Goal: Task Accomplishment & Management: Complete application form

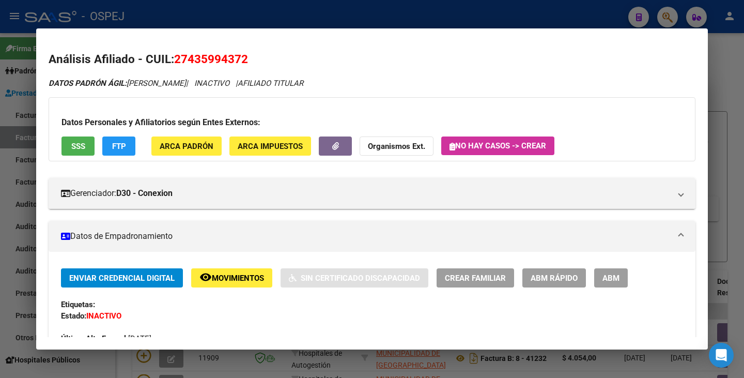
scroll to position [89, 0]
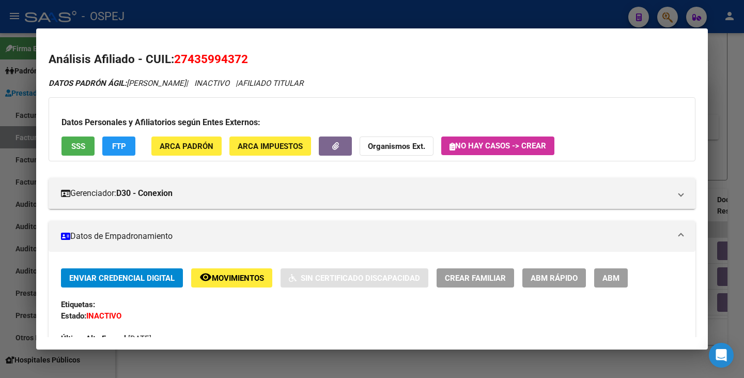
click at [19, 156] on div at bounding box center [372, 189] width 744 height 378
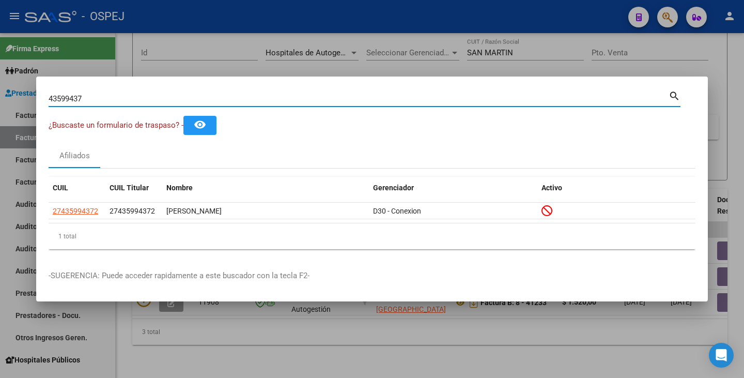
drag, startPoint x: 86, startPoint y: 102, endPoint x: 13, endPoint y: 99, distance: 73.5
click at [14, 96] on div "43599437 Buscar (apellido, dni, cuil, nro traspaso, cuit, obra social) search ¿…" at bounding box center [372, 189] width 744 height 378
type input "45302071"
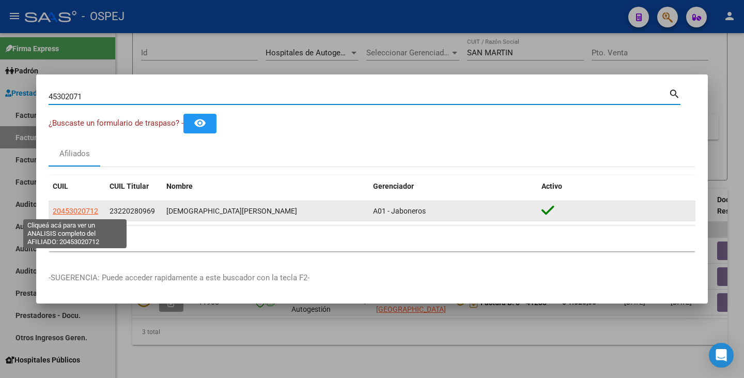
click at [93, 207] on span "20453020712" at bounding box center [75, 211] width 45 height 8
type textarea "20453020712"
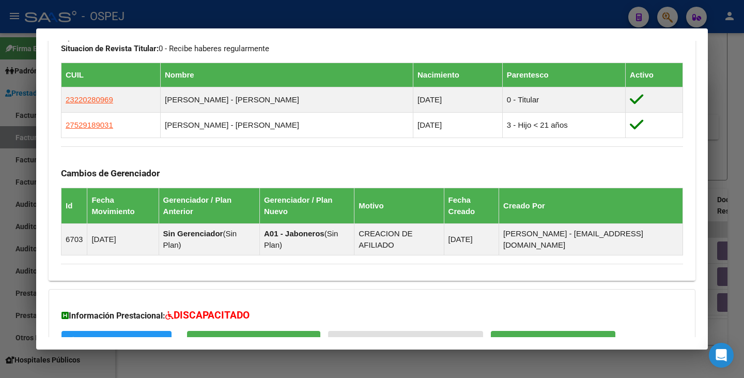
scroll to position [652, 0]
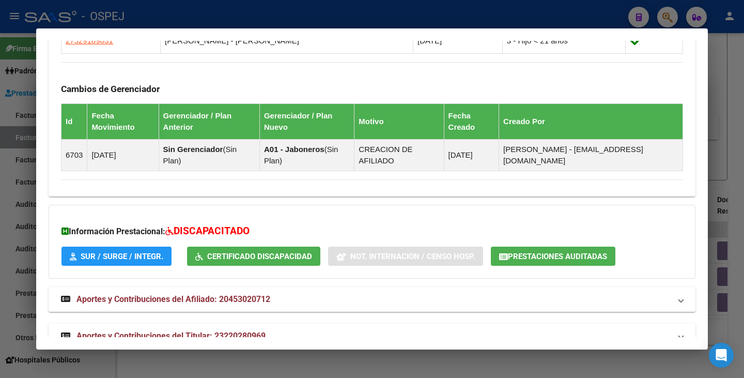
click at [520, 252] on span "Prestaciones Auditadas" at bounding box center [557, 256] width 99 height 9
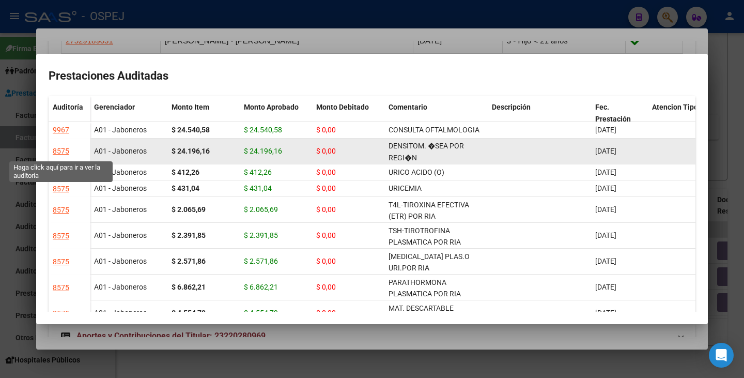
click at [57, 151] on div "8575" at bounding box center [61, 151] width 17 height 12
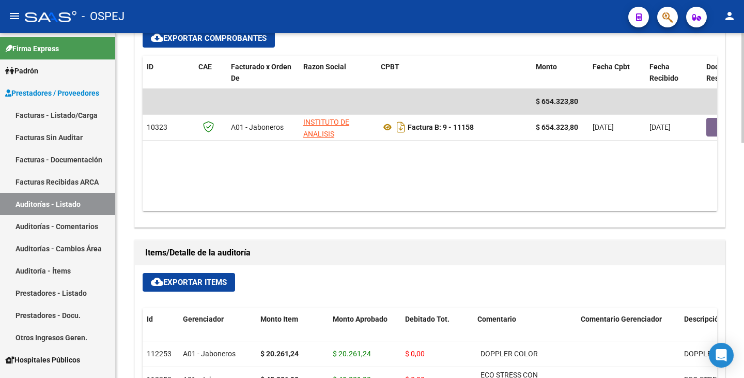
scroll to position [465, 0]
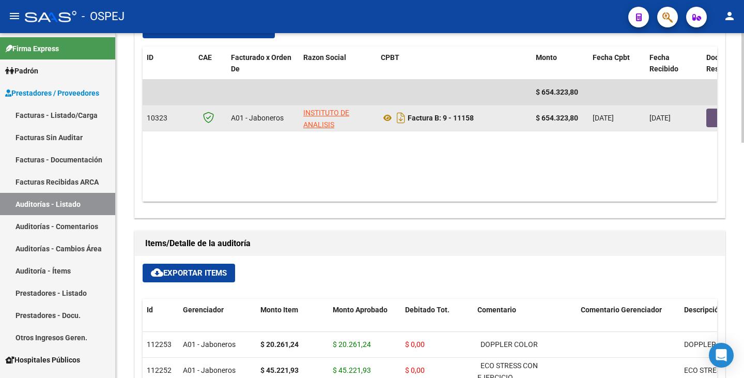
click at [717, 116] on button "button" at bounding box center [723, 118] width 33 height 19
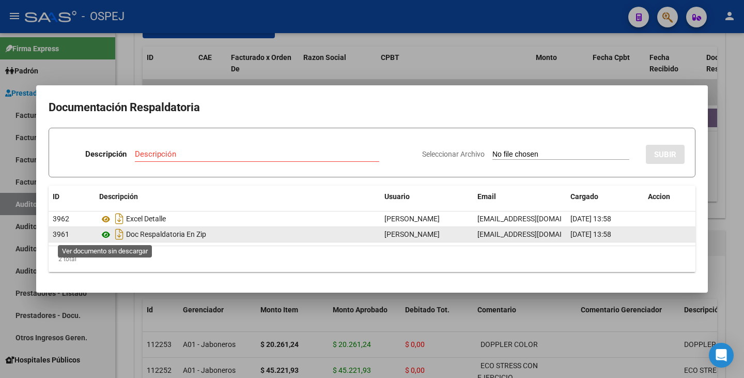
click at [106, 233] on icon at bounding box center [105, 234] width 13 height 12
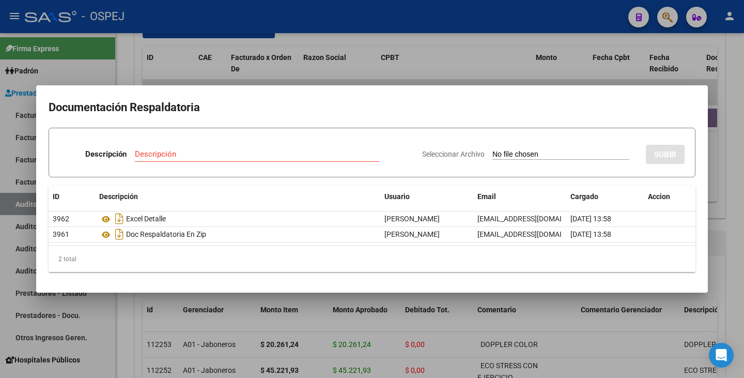
click at [271, 69] on div at bounding box center [372, 189] width 744 height 378
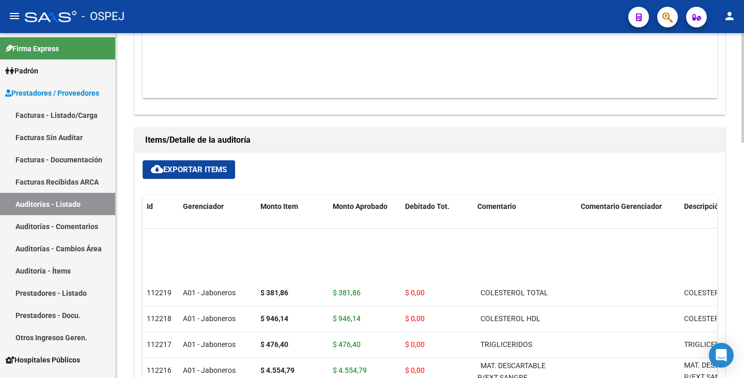
scroll to position [1034, 0]
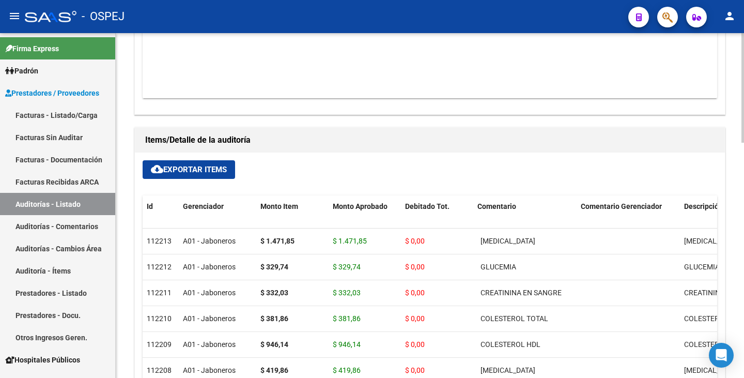
drag, startPoint x: 335, startPoint y: 124, endPoint x: 332, endPoint y: 111, distance: 13.2
click at [333, 121] on div "Información del área Area * Prestaciones Propias Seleccionar area Periodo Imput…" at bounding box center [429, 122] width 595 height 780
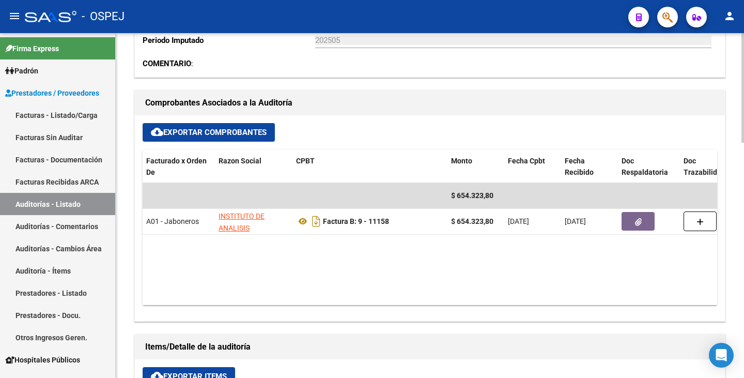
scroll to position [0, 82]
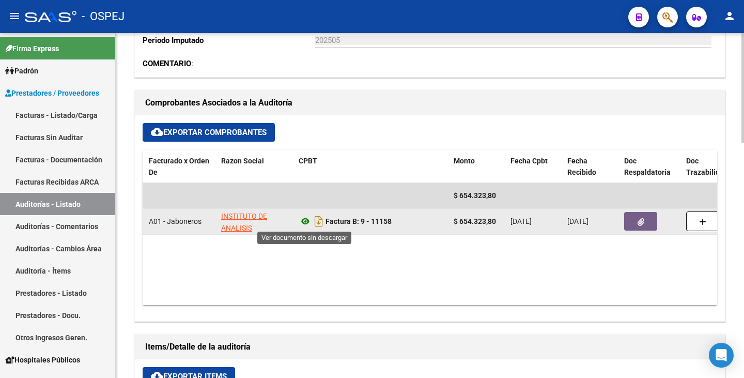
click at [307, 220] on icon at bounding box center [305, 221] width 13 height 12
click at [638, 224] on icon "button" at bounding box center [641, 222] width 7 height 8
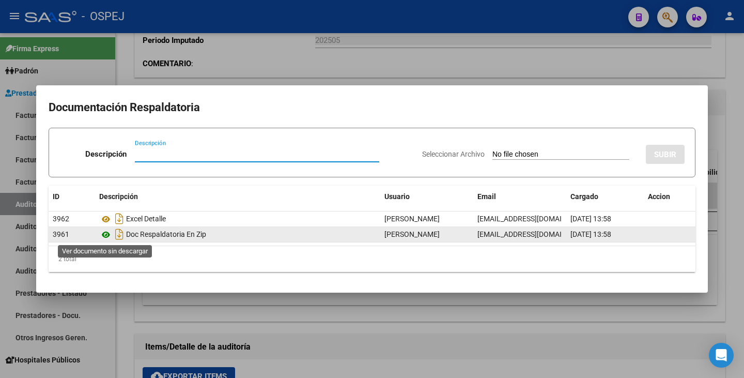
click at [105, 234] on icon at bounding box center [105, 234] width 13 height 12
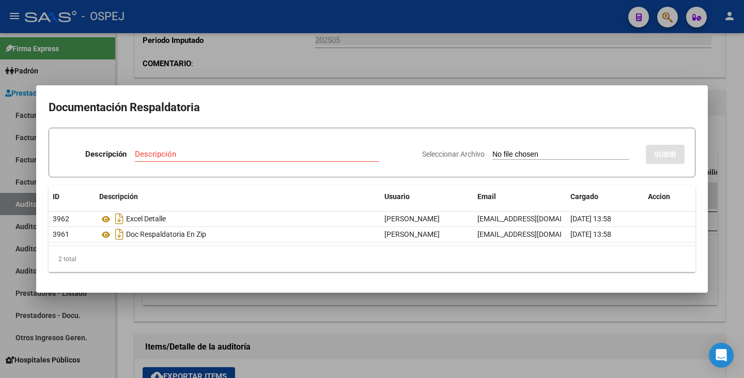
click at [296, 58] on div at bounding box center [372, 189] width 744 height 378
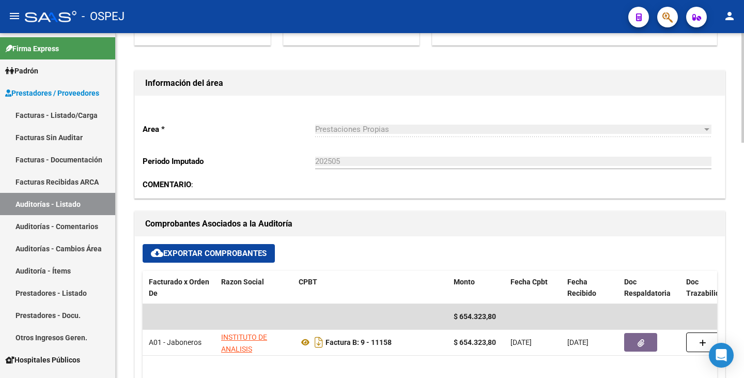
scroll to position [103, 0]
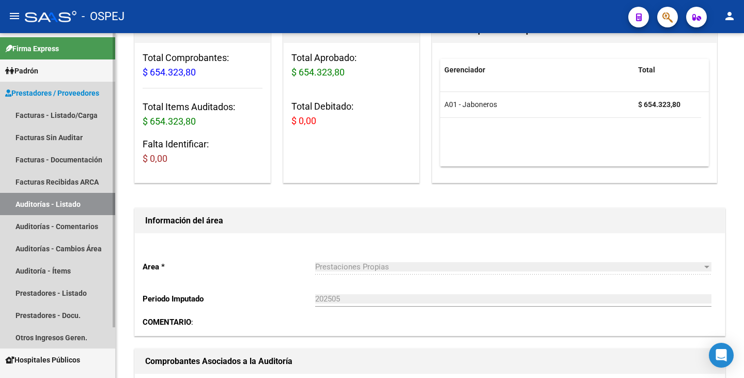
click at [41, 200] on link "Auditorías - Listado" at bounding box center [57, 204] width 115 height 22
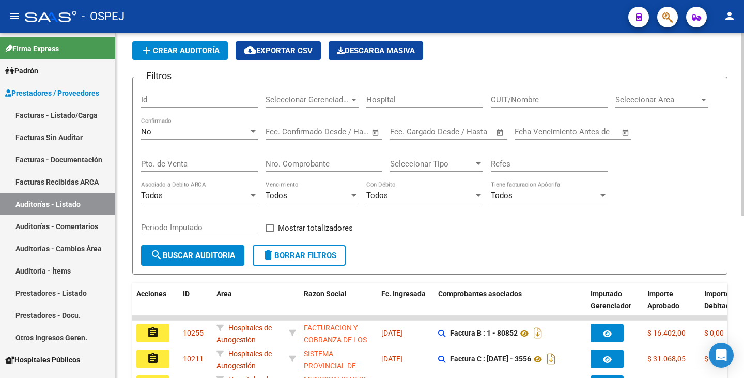
scroll to position [103, 0]
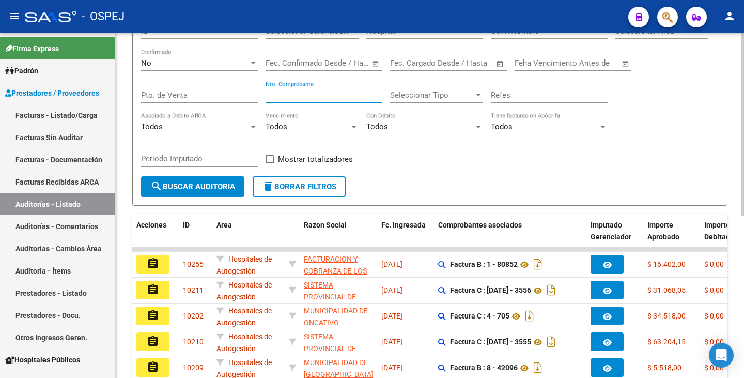
click at [275, 96] on input "Nro. Comprobante" at bounding box center [324, 94] width 117 height 9
type input "08"
click at [239, 62] on div "No" at bounding box center [195, 62] width 108 height 9
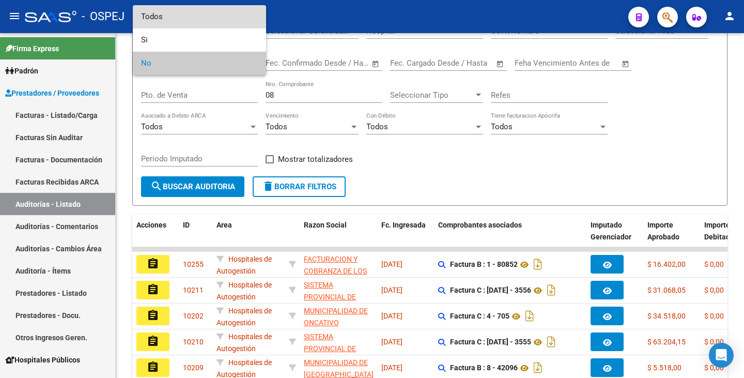
click at [188, 15] on span "Todos" at bounding box center [199, 16] width 117 height 23
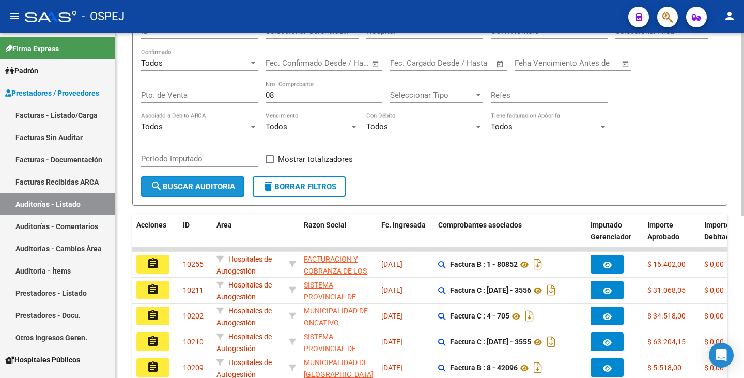
click at [188, 183] on button "search Buscar Auditoria" at bounding box center [192, 186] width 103 height 21
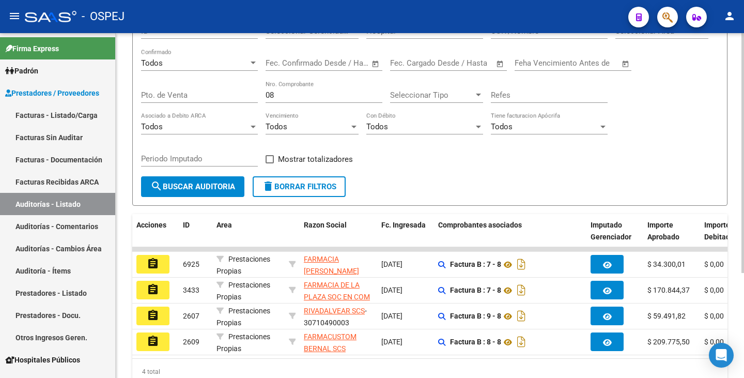
click at [278, 87] on div "08 Nro. Comprobante" at bounding box center [324, 92] width 117 height 22
drag, startPoint x: 278, startPoint y: 92, endPoint x: 242, endPoint y: 82, distance: 36.6
click at [242, 82] on div "Filtros Id Seleccionar Gerenciador Seleccionar Gerenciador Hospital CUIT/Nombre…" at bounding box center [430, 97] width 578 height 160
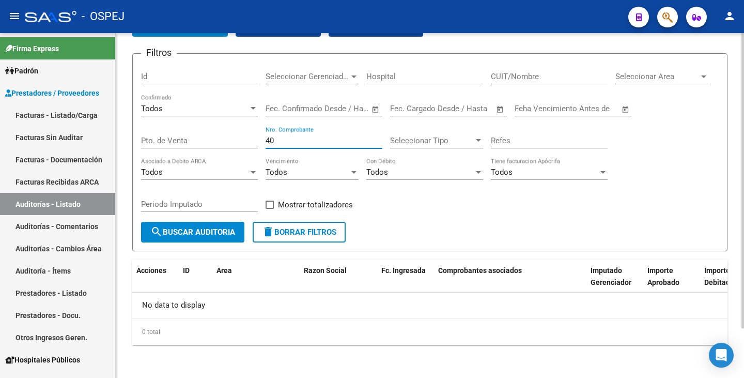
scroll to position [58, 0]
type input "40"
click at [215, 227] on span "search Buscar Auditoria" at bounding box center [192, 231] width 85 height 9
click at [216, 231] on span "search Buscar Auditoria" at bounding box center [192, 231] width 85 height 9
drag, startPoint x: 283, startPoint y: 144, endPoint x: 211, endPoint y: 142, distance: 71.9
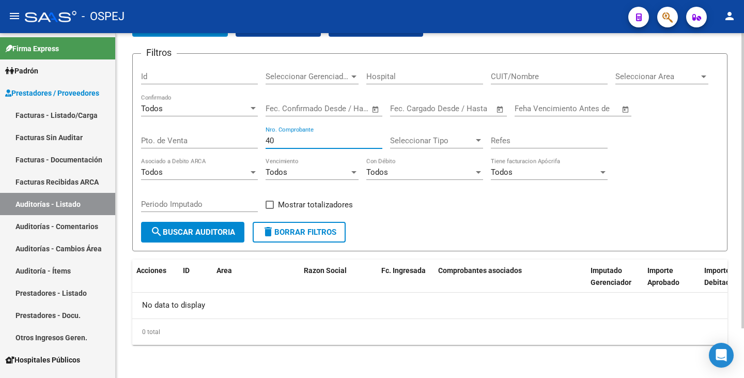
click at [211, 142] on div "Filtros Id Seleccionar Gerenciador Seleccionar Gerenciador Hospital CUIT/Nombre…" at bounding box center [430, 142] width 578 height 160
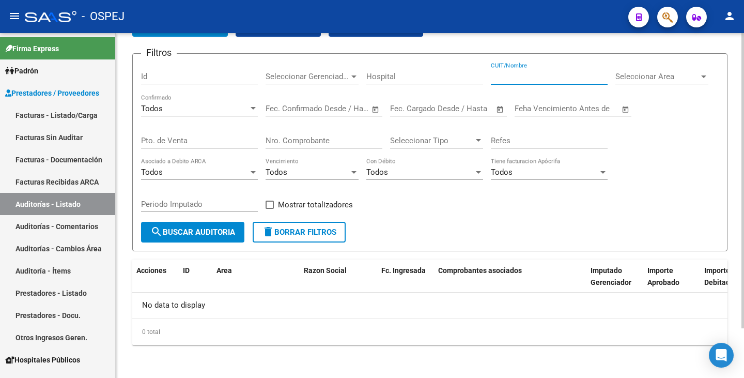
click at [511, 75] on input "CUIT/Nombre" at bounding box center [549, 76] width 117 height 9
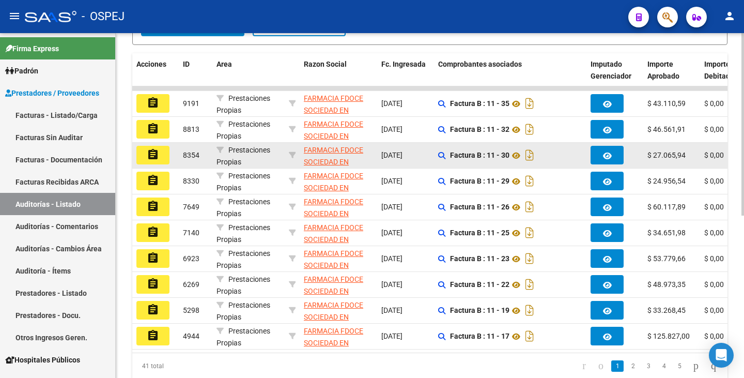
scroll to position [265, 0]
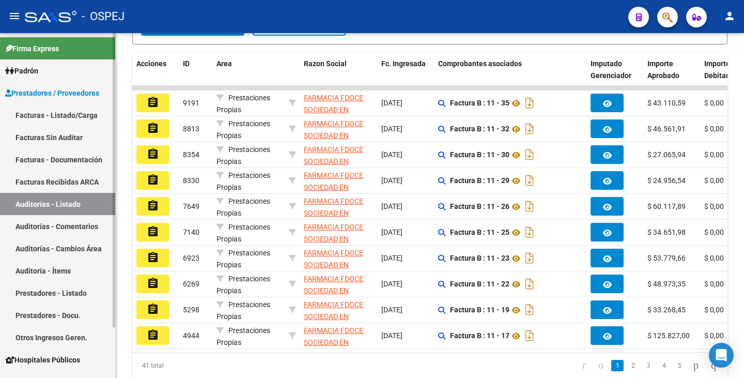
type input "FDOCE"
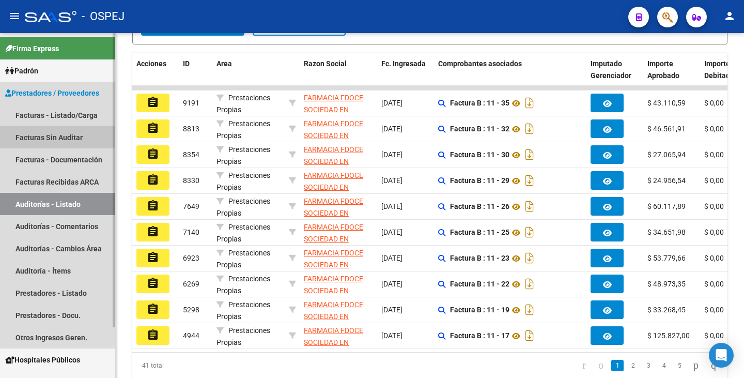
click at [63, 133] on link "Facturas Sin Auditar" at bounding box center [57, 137] width 115 height 22
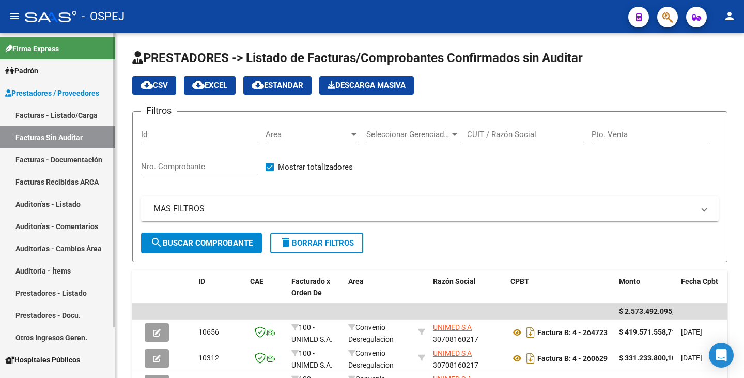
click at [53, 207] on link "Auditorías - Listado" at bounding box center [57, 204] width 115 height 22
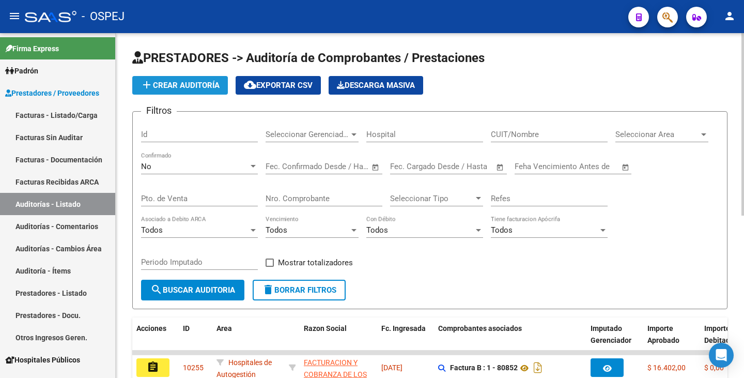
click at [209, 88] on span "add Crear Auditoría" at bounding box center [180, 85] width 79 height 9
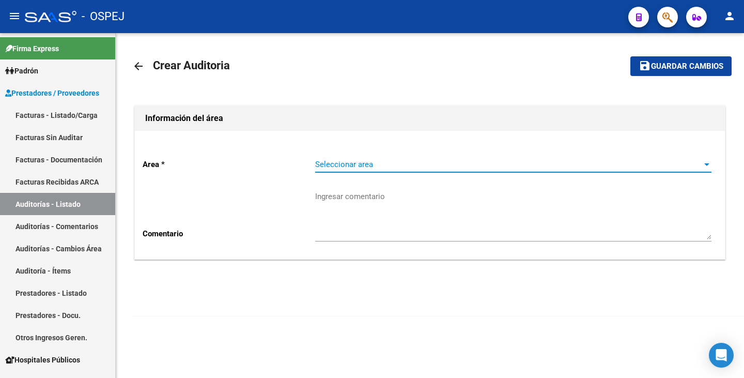
click at [368, 166] on span "Seleccionar area" at bounding box center [508, 164] width 387 height 9
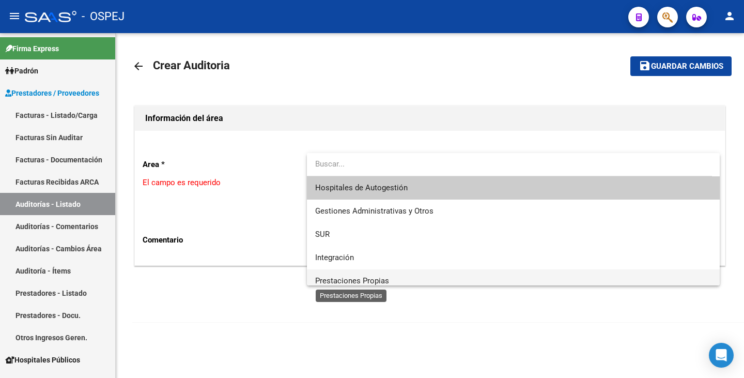
click at [345, 280] on span "Prestaciones Propias" at bounding box center [352, 280] width 74 height 9
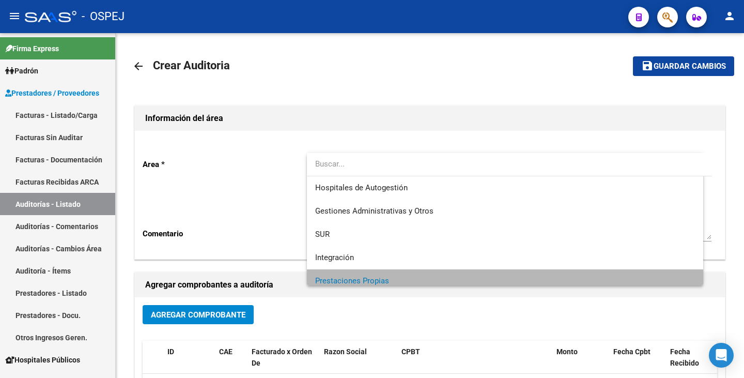
scroll to position [7, 0]
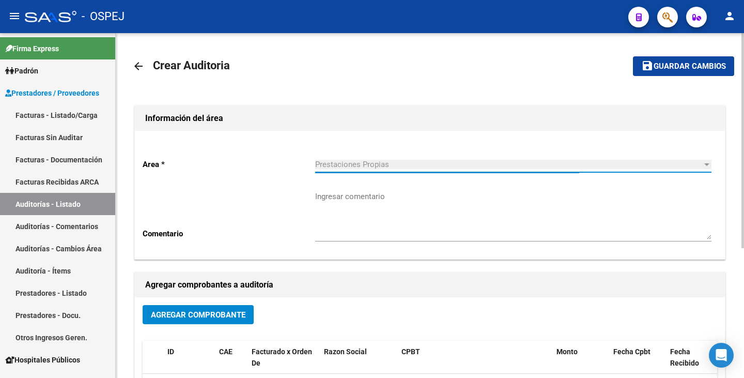
click at [232, 314] on span "Agregar Comprobante" at bounding box center [198, 314] width 95 height 9
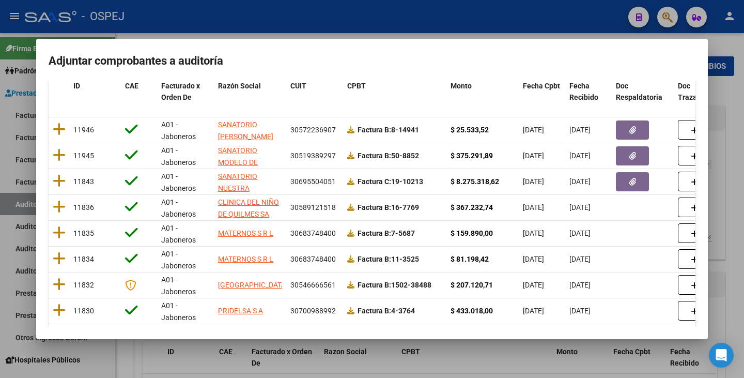
scroll to position [0, 0]
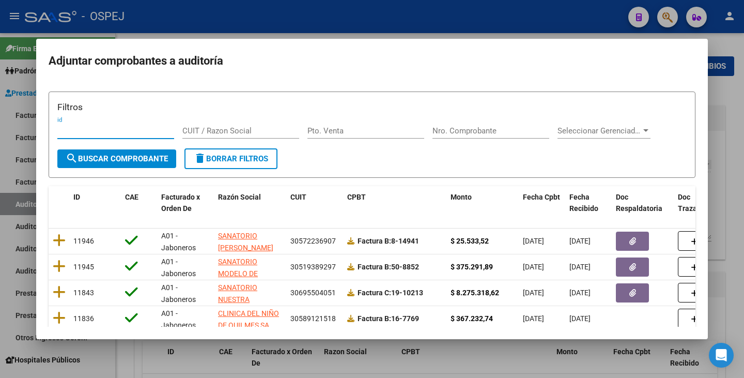
click at [461, 132] on input "Nro. Comprobante" at bounding box center [491, 130] width 117 height 9
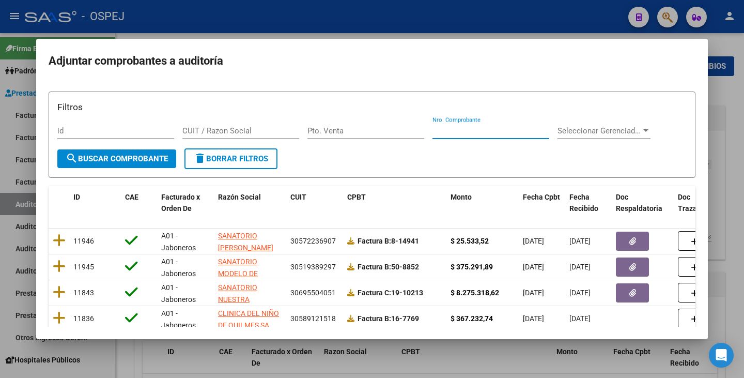
click at [448, 134] on input "Nro. Comprobante" at bounding box center [491, 130] width 117 height 9
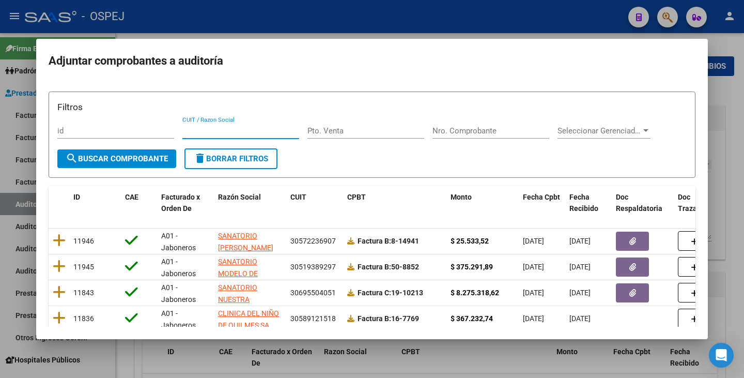
click at [230, 129] on input "CUIT / Razon Social" at bounding box center [240, 130] width 117 height 9
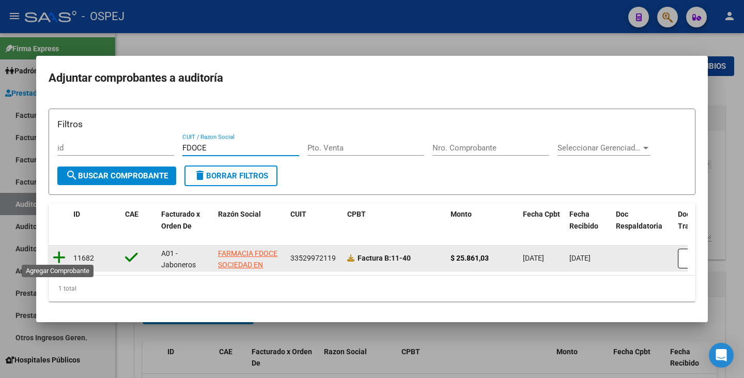
type input "FDOCE"
click at [58, 257] on icon at bounding box center [59, 257] width 13 height 14
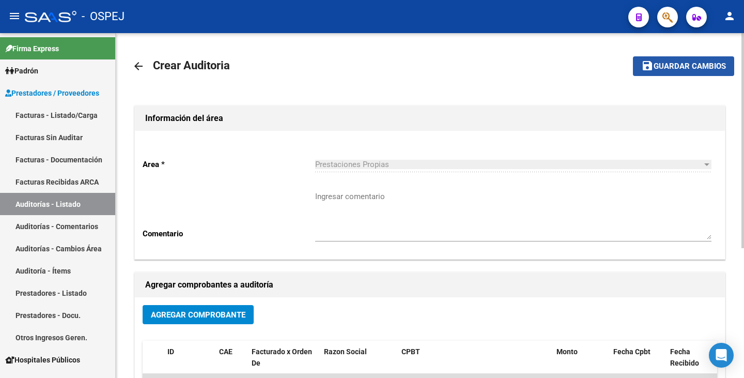
click at [686, 65] on span "Guardar cambios" at bounding box center [690, 66] width 72 height 9
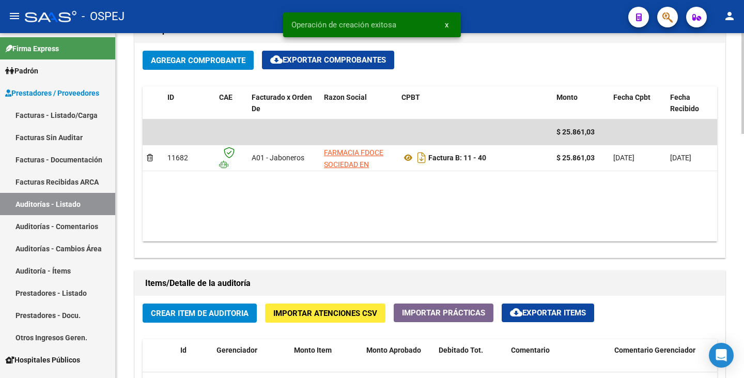
scroll to position [517, 0]
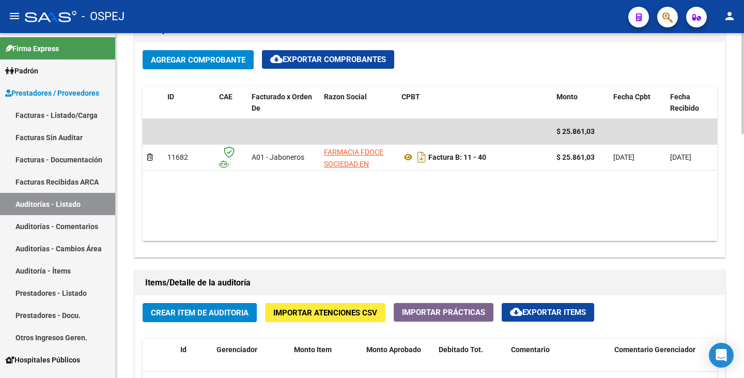
click at [166, 318] on button "Crear Item de Auditoria" at bounding box center [200, 312] width 114 height 19
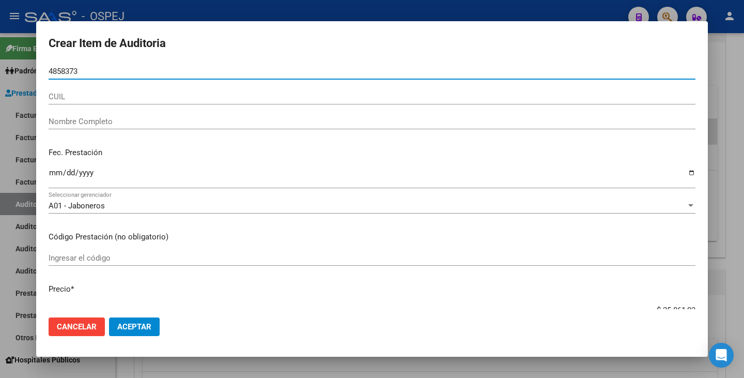
type input "48583734"
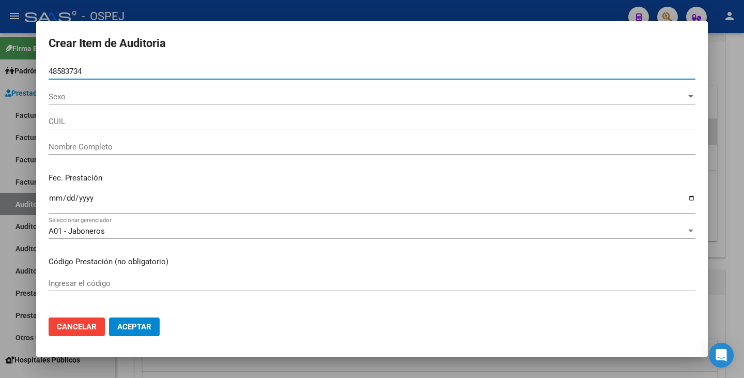
type input "27485837340"
type input "VEJARANO MILAGROS ABRIL"
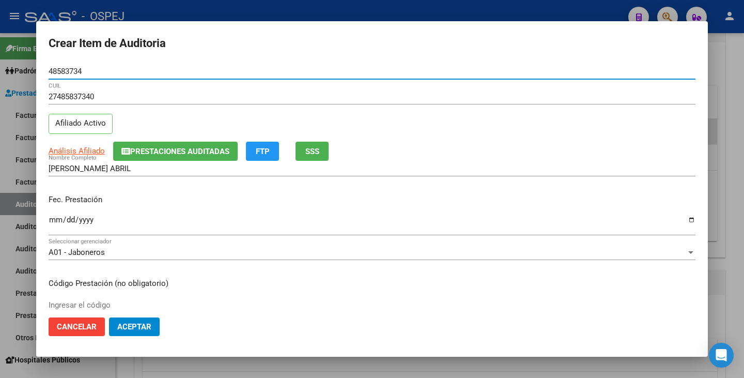
type input "48583734"
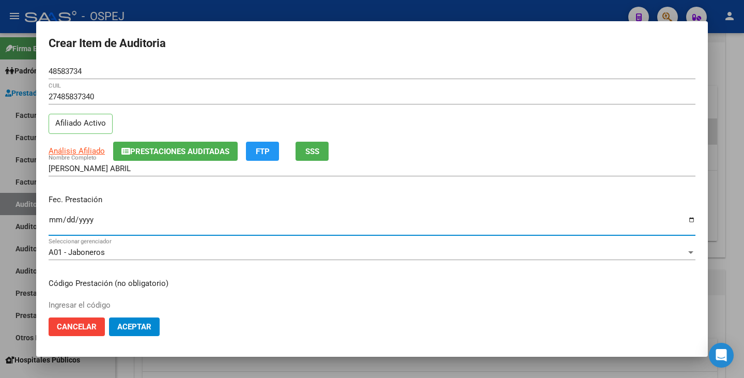
click at [52, 224] on input "Ingresar la fecha" at bounding box center [372, 224] width 647 height 17
type input "2025-05-15"
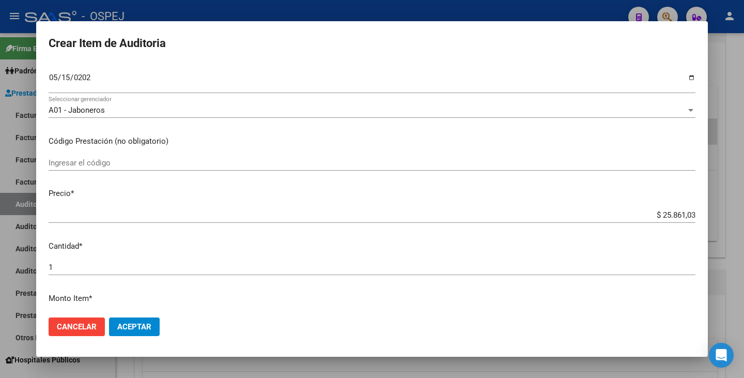
scroll to position [155, 0]
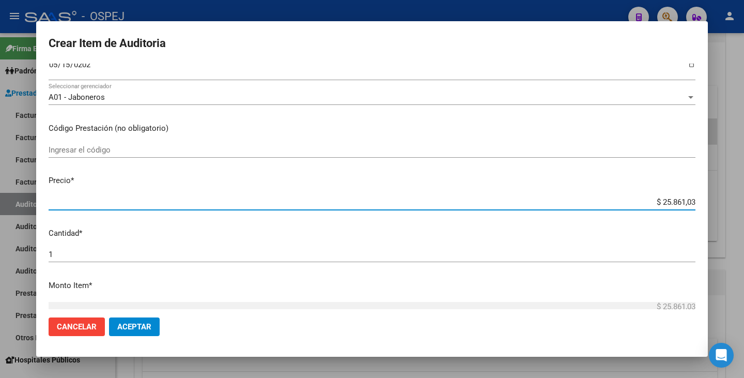
drag, startPoint x: 653, startPoint y: 202, endPoint x: 744, endPoint y: 189, distance: 91.5
click at [744, 189] on div "Crear Item de Auditoria 48583734 Nro Documento 27485837340 CUIL Afiliado Activo…" at bounding box center [372, 189] width 744 height 378
type input "$ 0,01"
type input "$ 0,19"
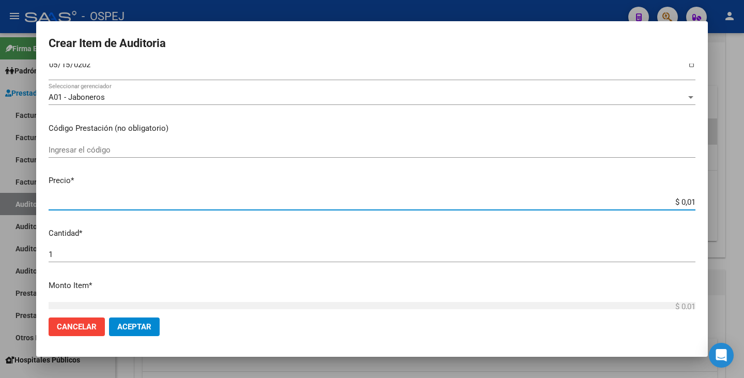
type input "$ 0,19"
type input "$ 1,96"
type input "$ 19,60"
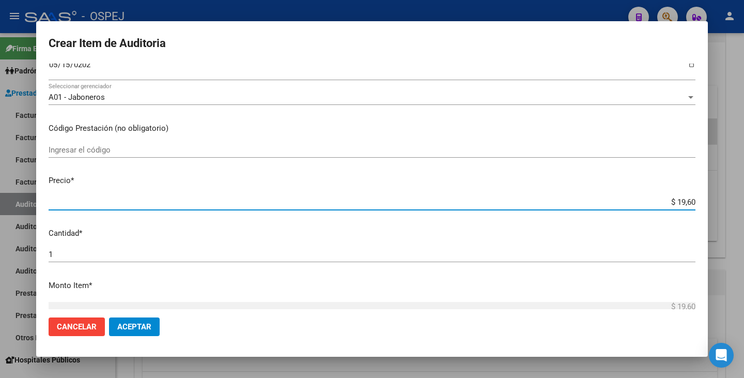
type input "$ 196,06"
type input "$ 1.960,69"
type input "$ 19.606,93"
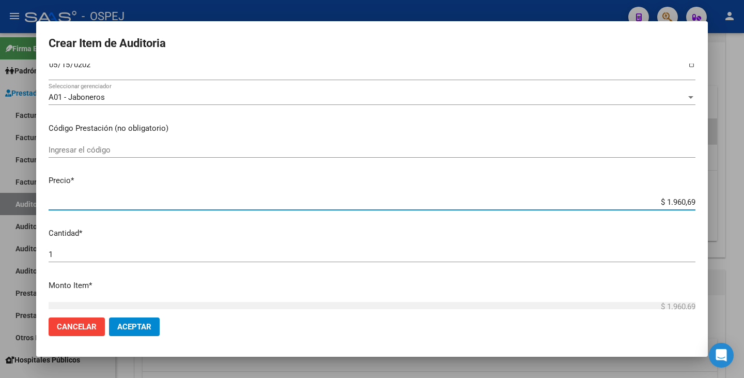
type input "$ 19.606,93"
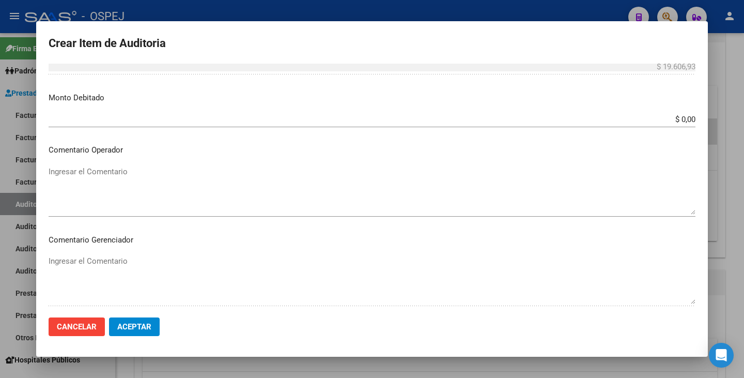
scroll to position [414, 0]
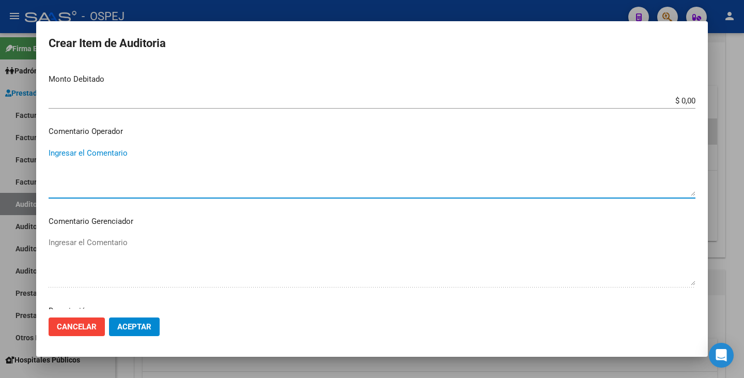
click at [263, 152] on textarea "Ingresar el Comentario" at bounding box center [372, 171] width 647 height 49
type textarea "u"
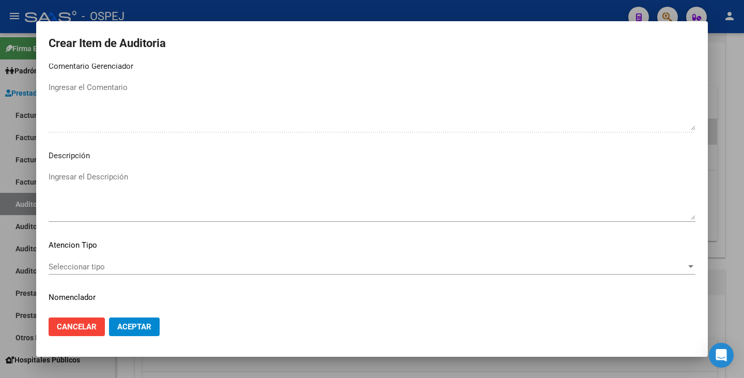
type textarea "UMMA COMP X 28"
click at [524, 273] on div "Seleccionar tipo Seleccionar tipo" at bounding box center [372, 267] width 647 height 16
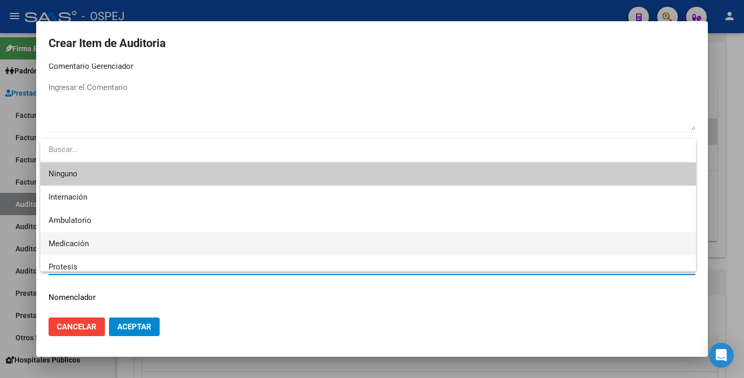
click at [99, 237] on span "Medicación" at bounding box center [368, 243] width 639 height 23
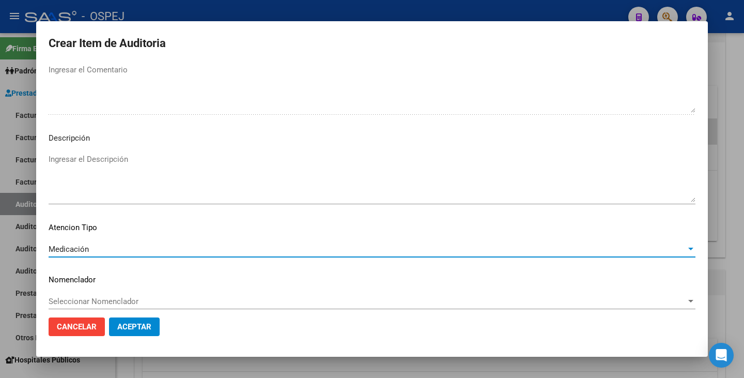
scroll to position [596, 0]
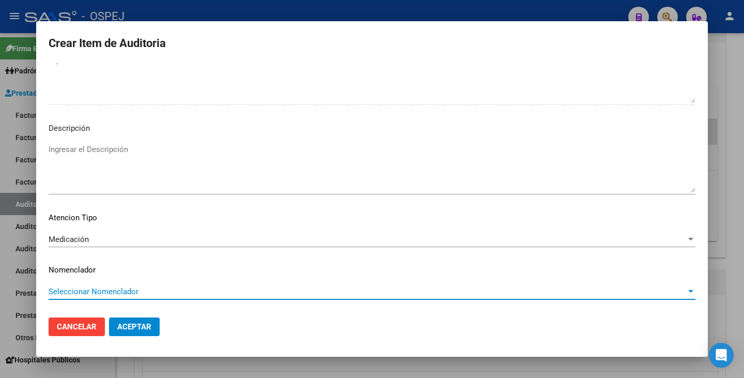
click at [122, 288] on span "Seleccionar Nomenclador" at bounding box center [368, 291] width 638 height 9
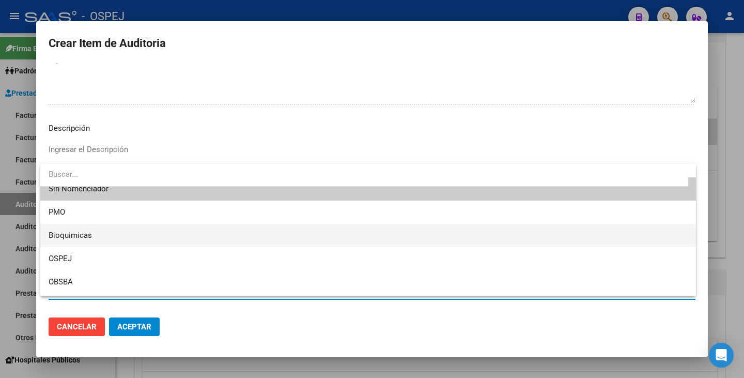
scroll to position [0, 0]
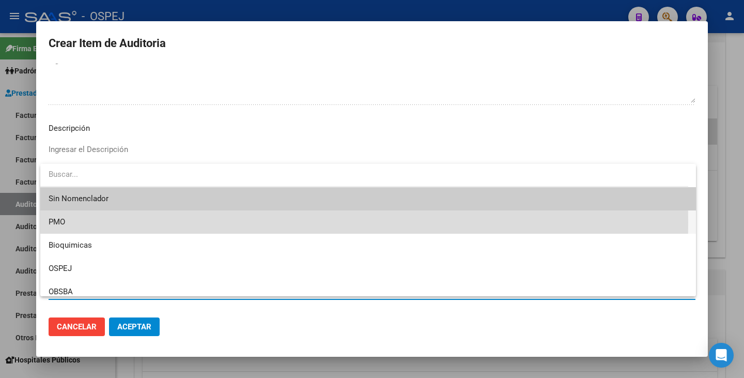
click at [126, 222] on span "PMO" at bounding box center [368, 221] width 639 height 23
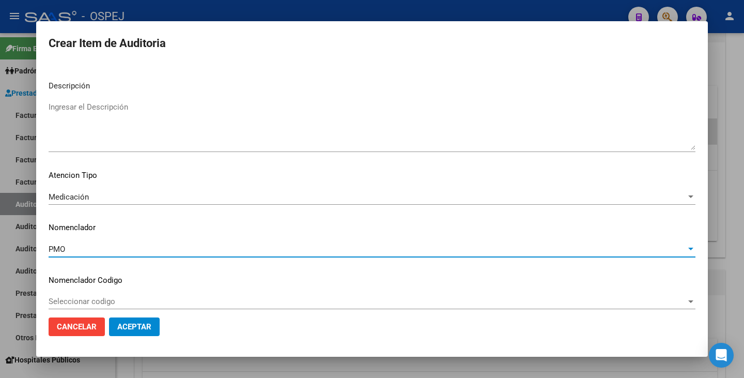
scroll to position [648, 0]
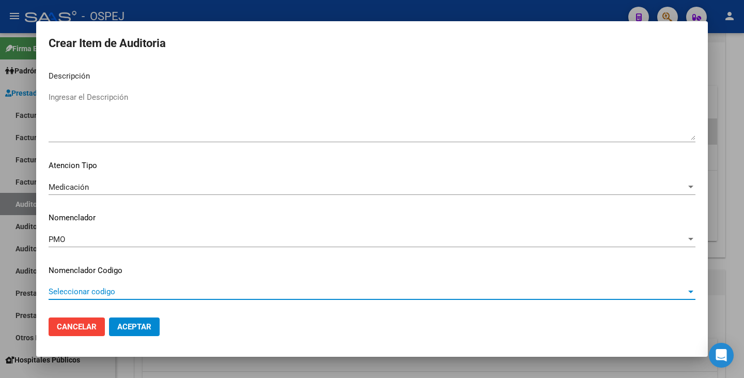
click at [131, 293] on span "Seleccionar codigo" at bounding box center [368, 291] width 638 height 9
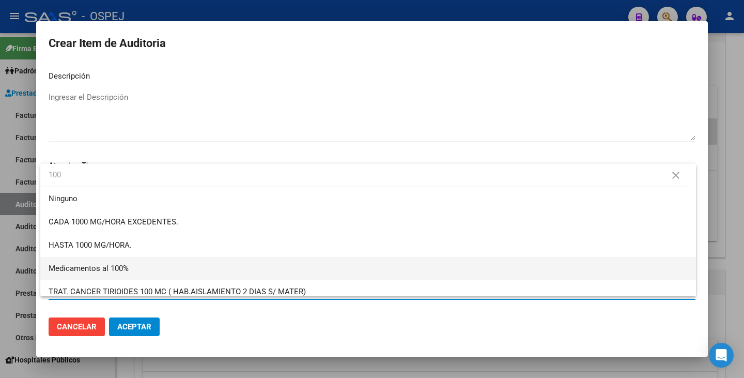
type input "100"
click at [125, 272] on span "Medicamentos al 100%" at bounding box center [89, 268] width 80 height 9
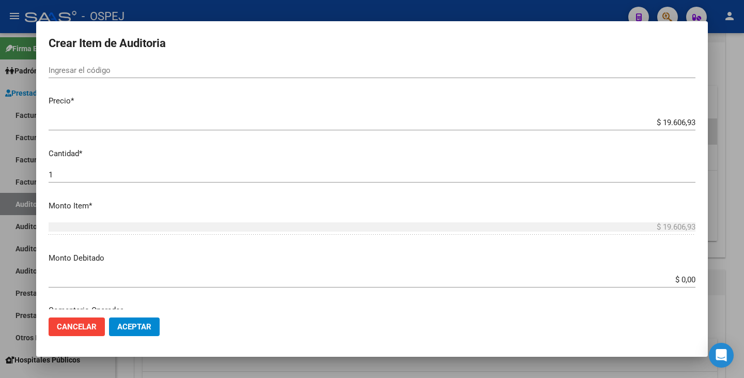
scroll to position [183, 0]
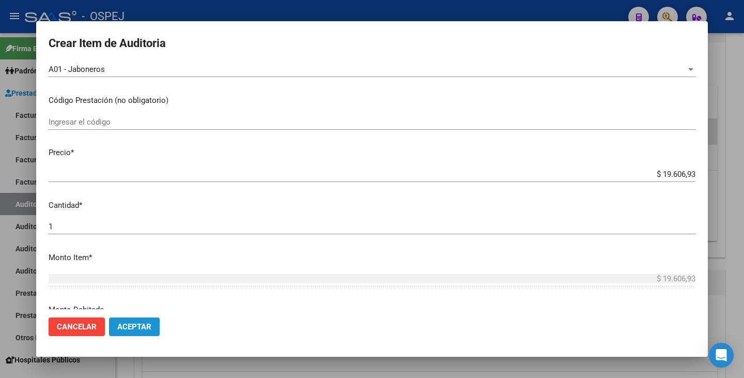
click at [132, 331] on span "Aceptar" at bounding box center [134, 326] width 34 height 9
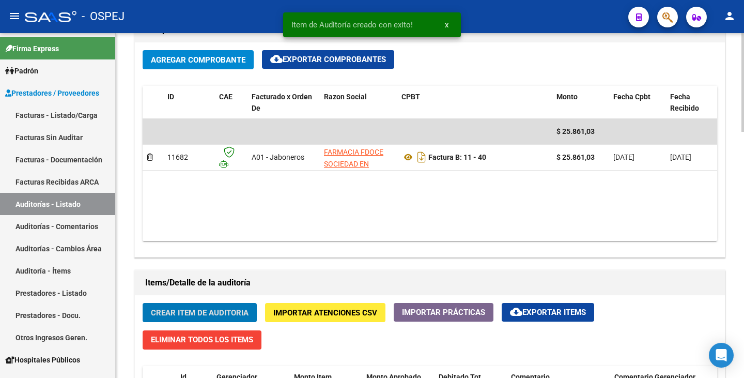
scroll to position [517, 0]
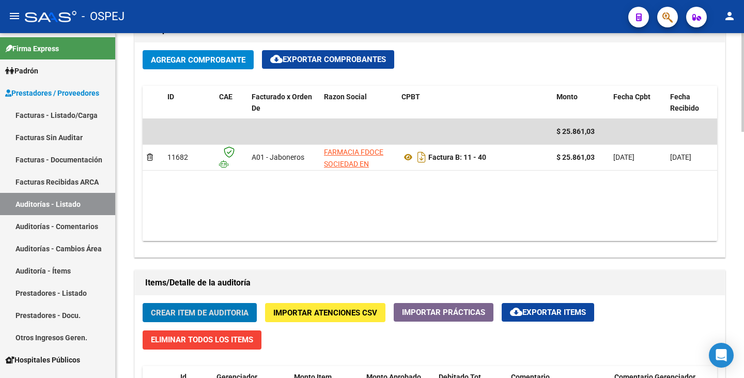
click at [177, 317] on button "Crear Item de Auditoria" at bounding box center [200, 312] width 114 height 19
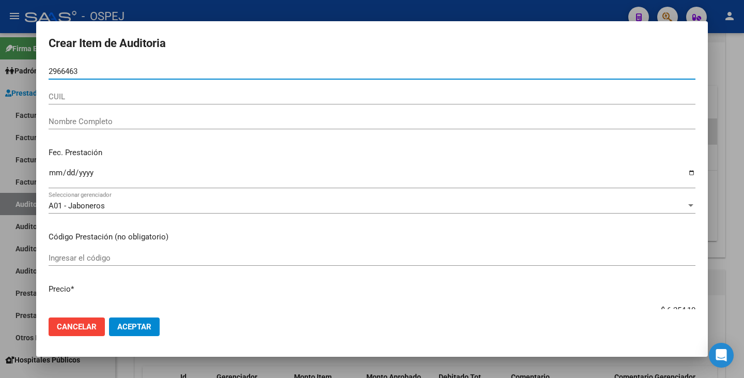
type input "29664637"
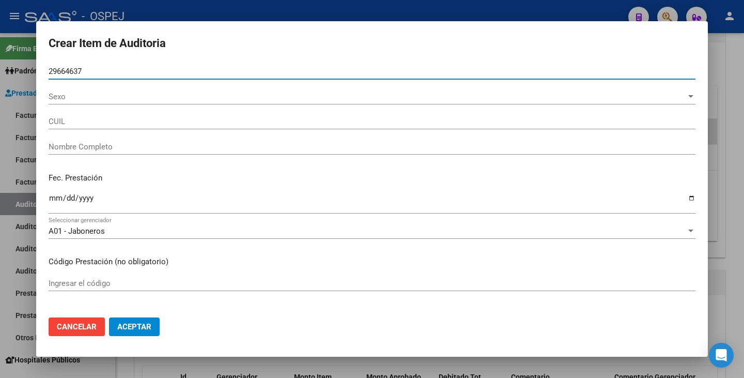
type input "27296646372"
type input "OJEDA MARIA ELIZABETH -"
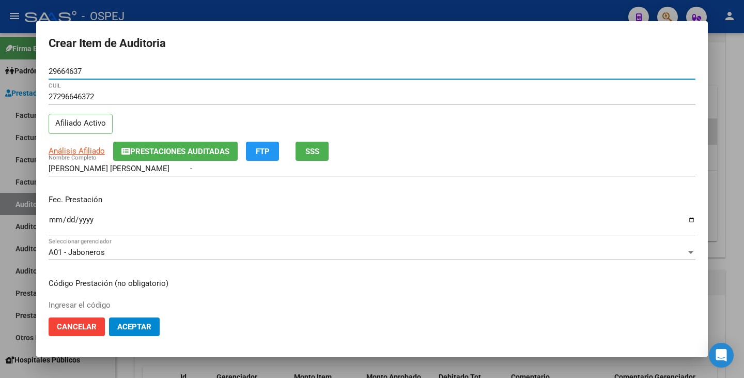
type input "29664637"
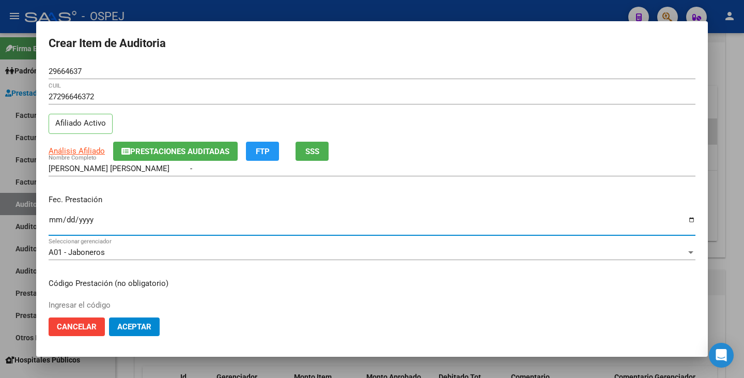
click at [55, 219] on input "Ingresar la fecha" at bounding box center [372, 224] width 647 height 17
type input "2025-05-15"
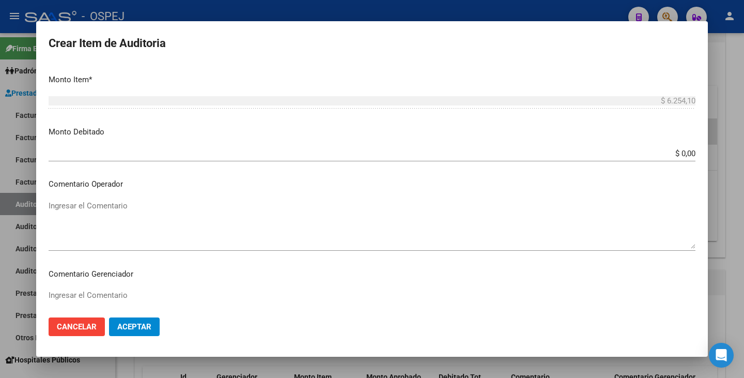
scroll to position [362, 0]
click at [114, 218] on textarea "Ingresar el Comentario" at bounding box center [372, 223] width 647 height 49
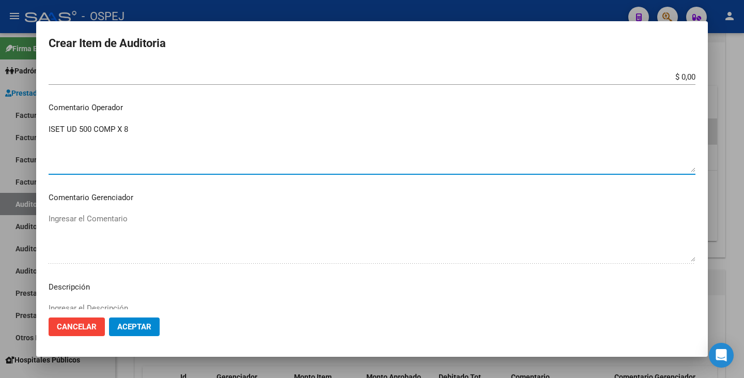
scroll to position [596, 0]
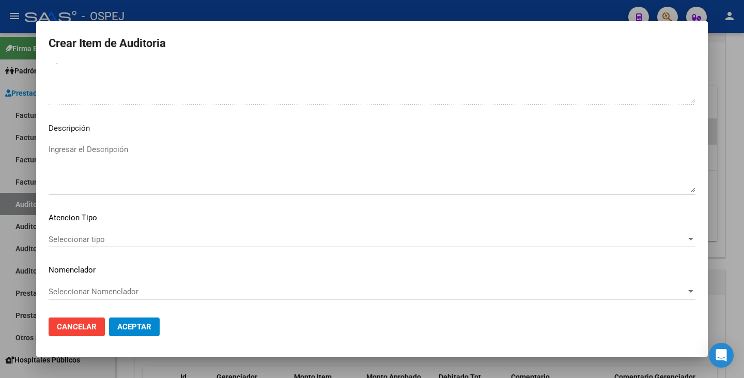
type textarea "ISET UD 500 COMP X 8"
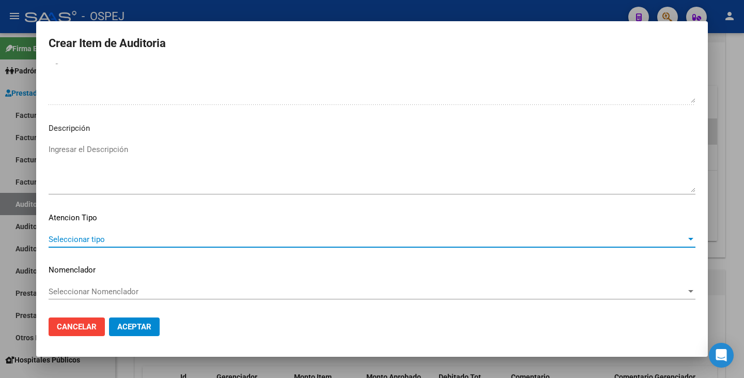
click at [443, 238] on span "Seleccionar tipo" at bounding box center [368, 239] width 638 height 9
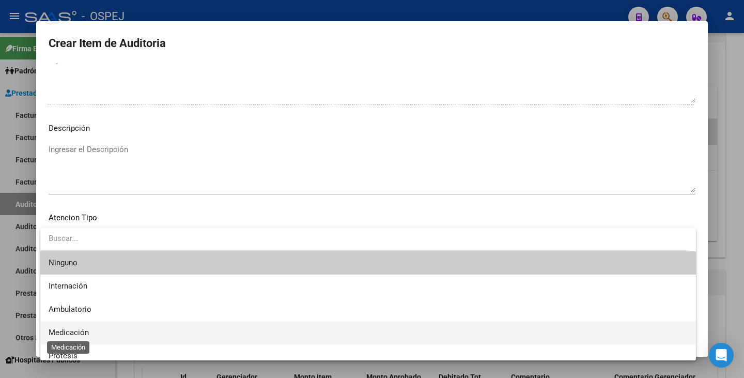
click at [86, 328] on span "Medicación" at bounding box center [69, 332] width 40 height 9
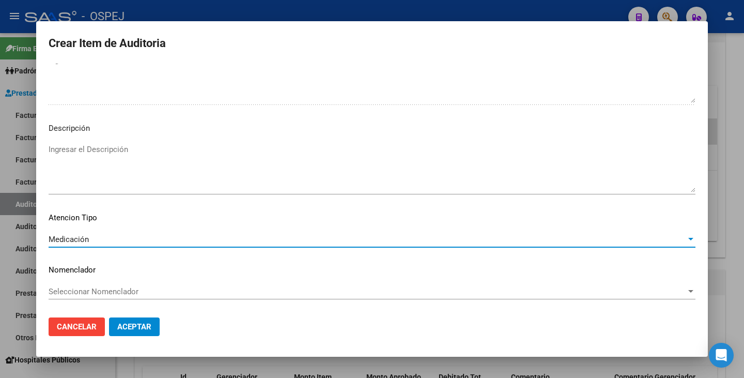
click at [99, 298] on div "Seleccionar Nomenclador Seleccionar Nomenclador" at bounding box center [372, 292] width 647 height 16
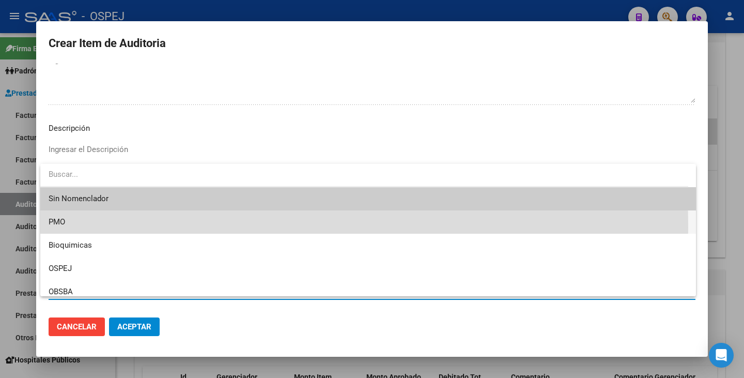
click at [89, 227] on span "PMO" at bounding box center [368, 221] width 639 height 23
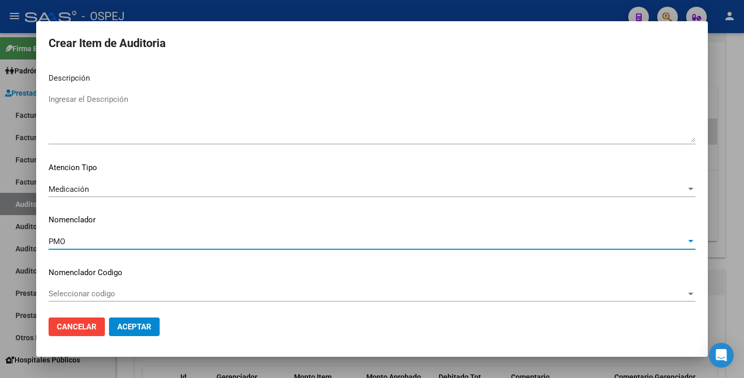
scroll to position [648, 0]
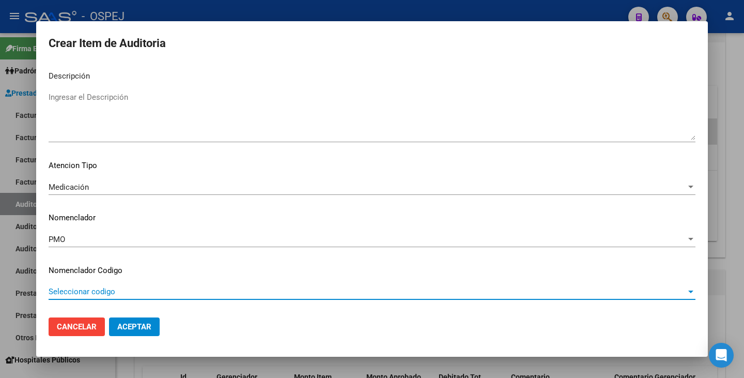
click at [84, 293] on span "Seleccionar codigo" at bounding box center [368, 291] width 638 height 9
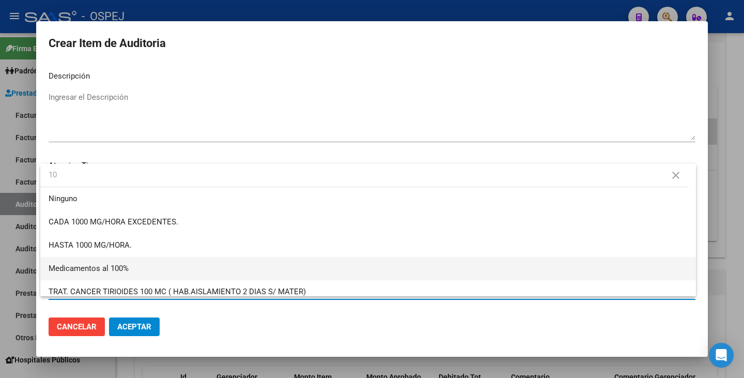
type input "1"
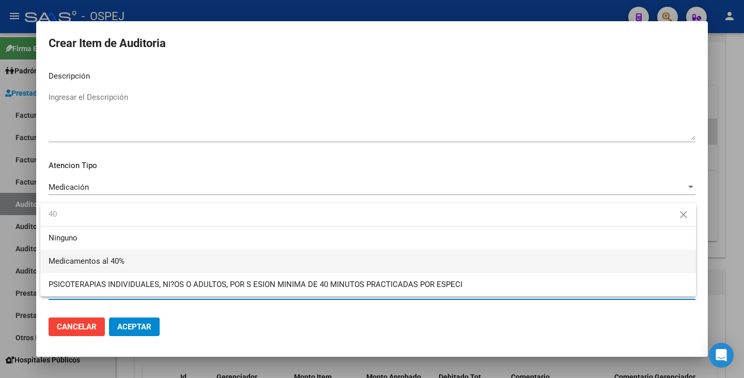
type input "40"
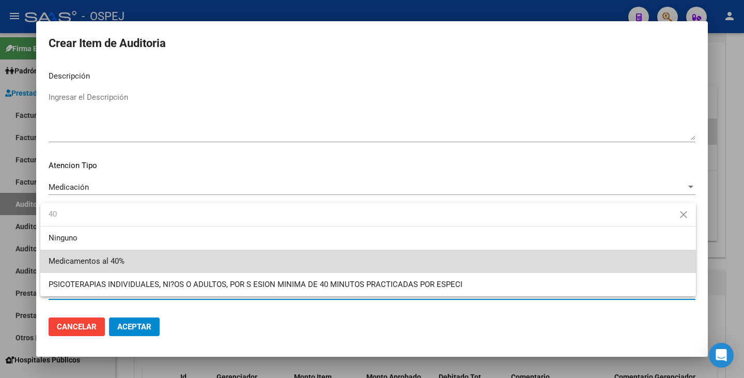
click at [212, 266] on span "Medicamentos al 40%" at bounding box center [368, 261] width 639 height 23
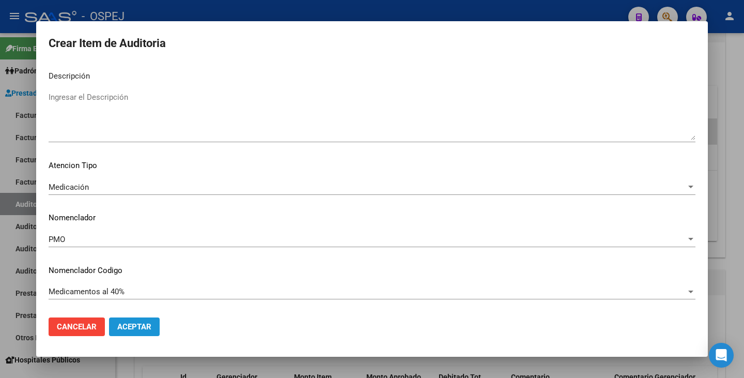
click at [132, 327] on span "Aceptar" at bounding box center [134, 326] width 34 height 9
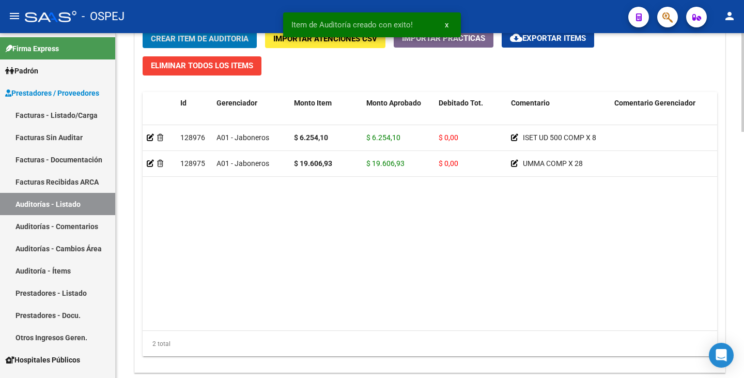
scroll to position [860, 0]
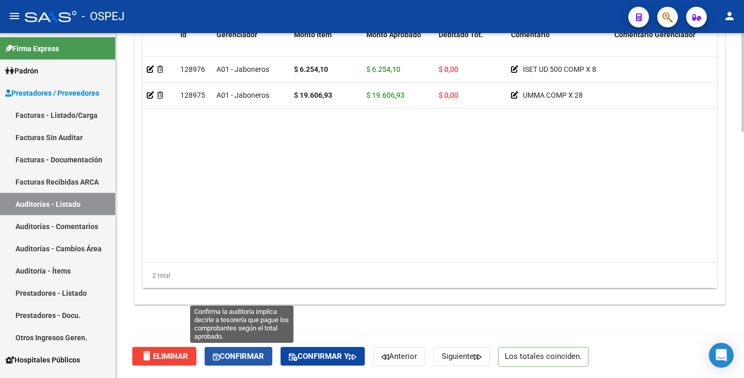
click at [251, 355] on span "Confirmar" at bounding box center [238, 356] width 51 height 9
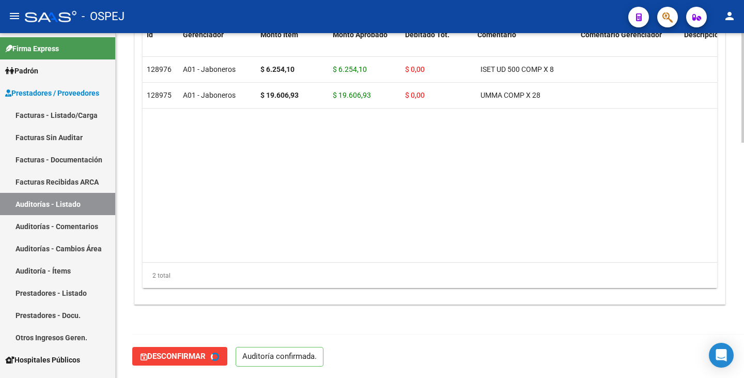
type input "202508"
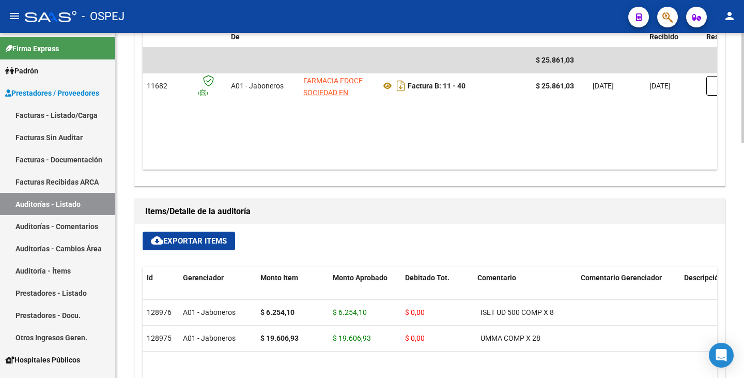
scroll to position [482, 0]
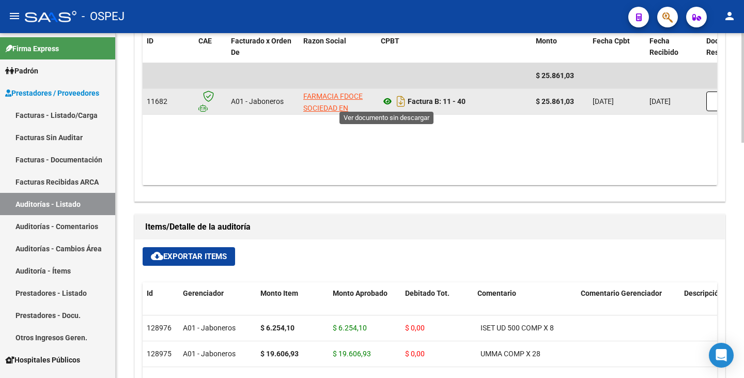
click at [387, 99] on icon at bounding box center [387, 101] width 13 height 12
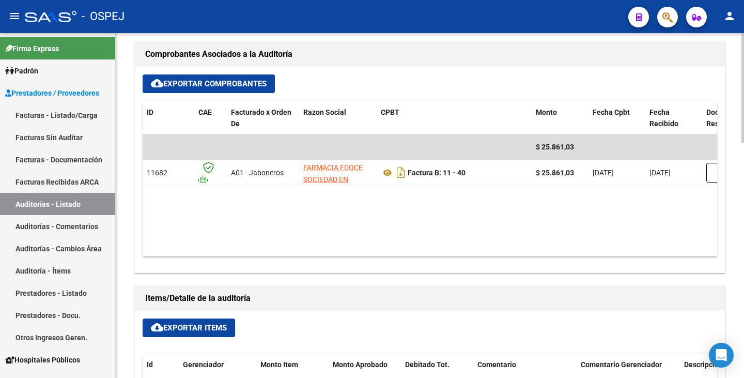
scroll to position [275, 0]
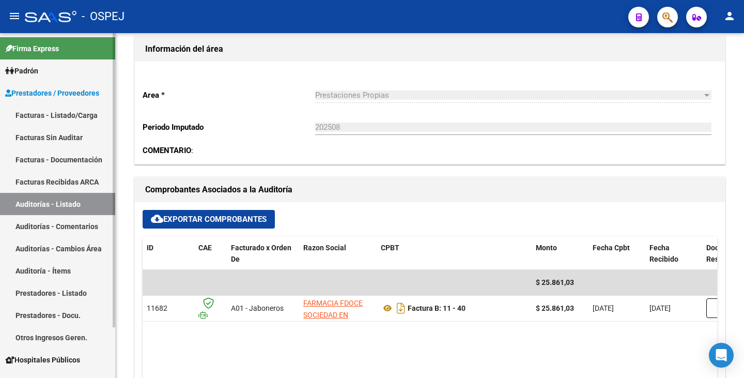
click at [36, 135] on link "Facturas Sin Auditar" at bounding box center [57, 137] width 115 height 22
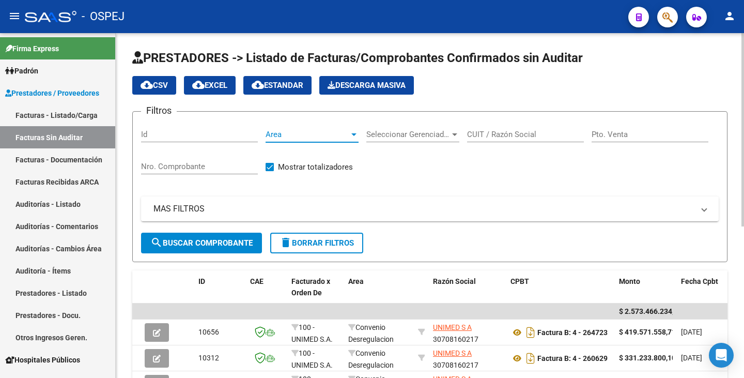
click at [325, 132] on span "Area" at bounding box center [308, 134] width 84 height 9
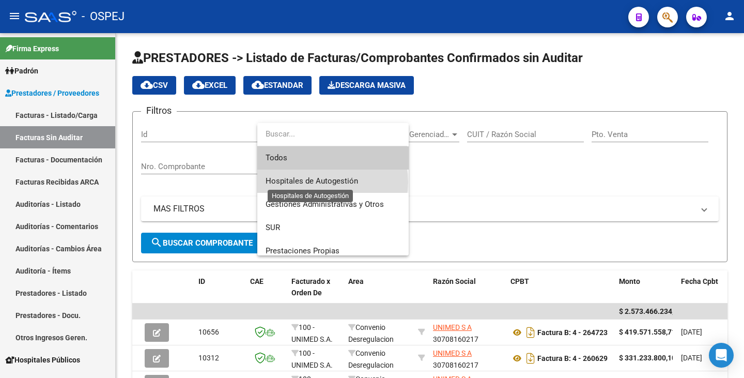
click at [327, 182] on span "Hospitales de Autogestión" at bounding box center [312, 180] width 93 height 9
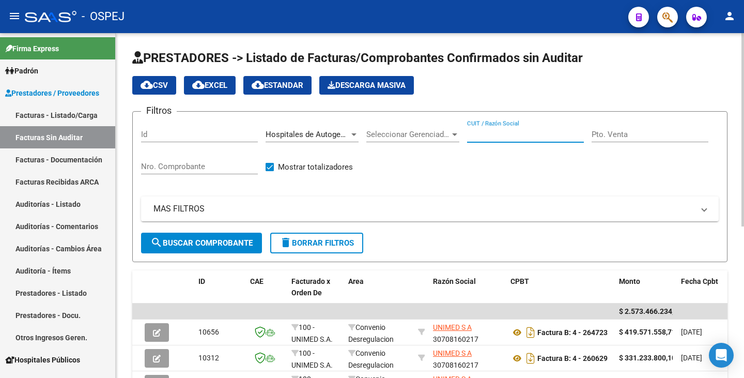
click at [493, 133] on input "CUIT / Razón Social" at bounding box center [525, 134] width 117 height 9
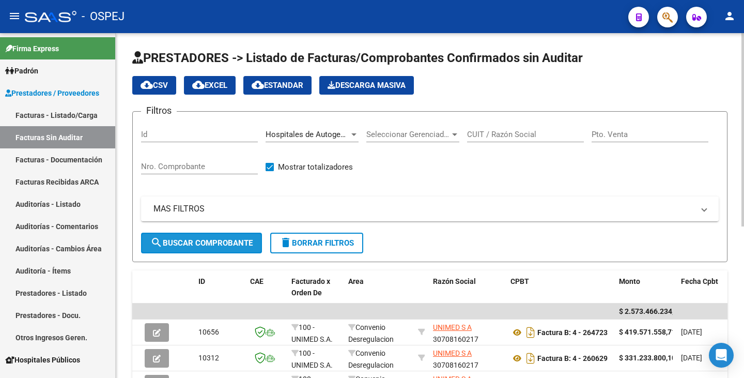
click at [188, 242] on span "search Buscar Comprobante" at bounding box center [201, 242] width 102 height 9
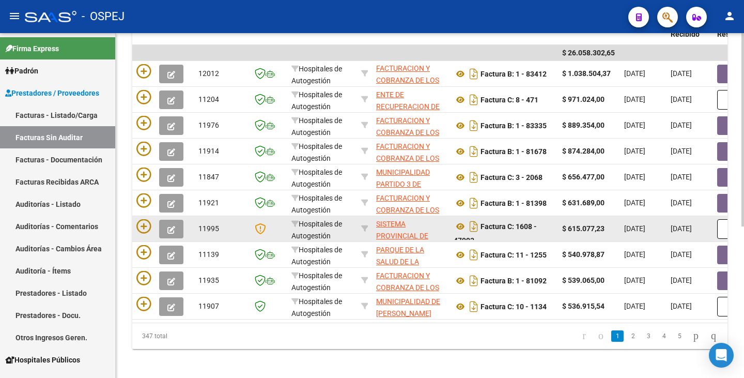
scroll to position [270, 0]
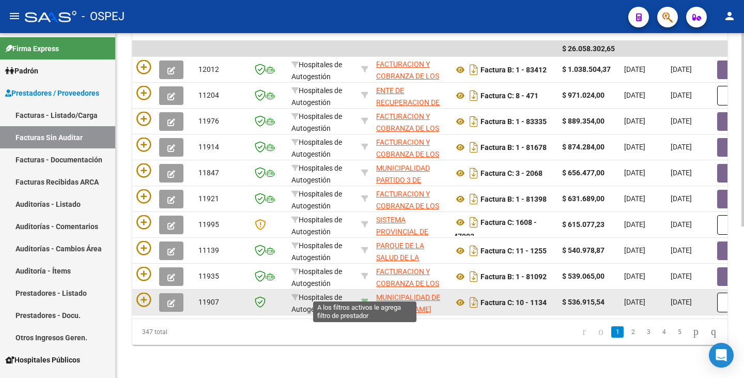
click at [364, 298] on icon at bounding box center [364, 301] width 7 height 7
type input "30999006058"
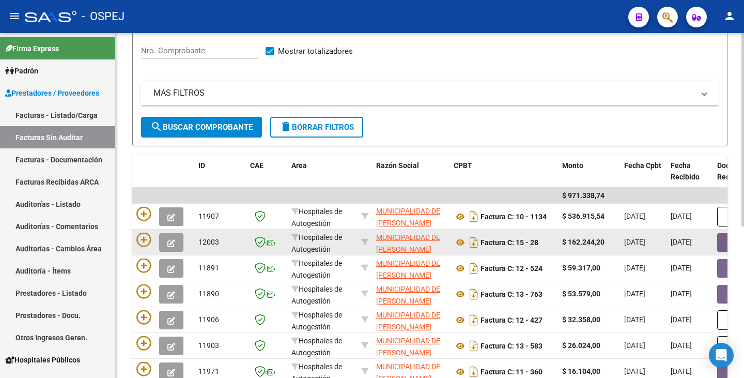
scroll to position [115, 0]
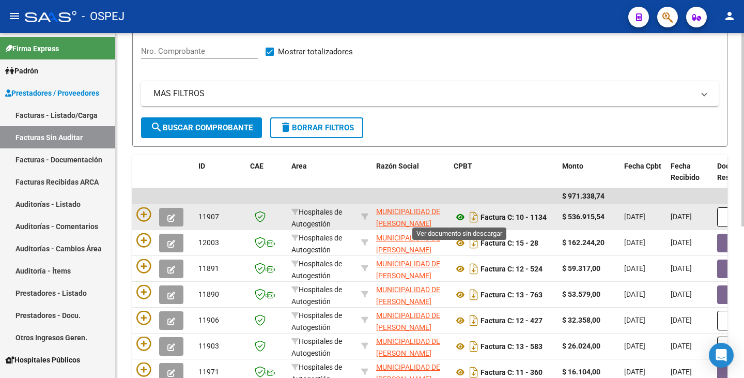
click at [461, 220] on icon at bounding box center [460, 217] width 13 height 12
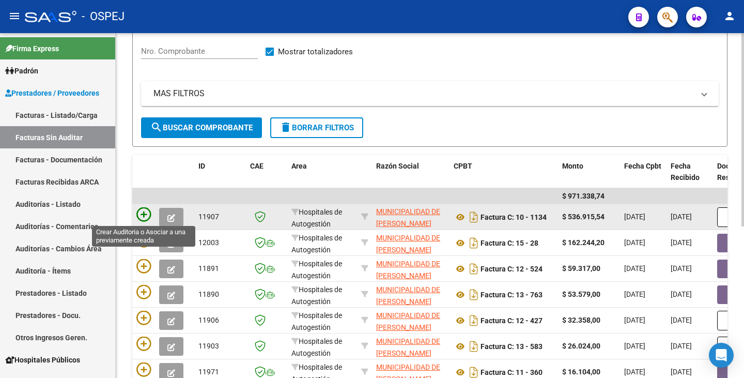
click at [140, 213] on icon at bounding box center [143, 214] width 14 height 14
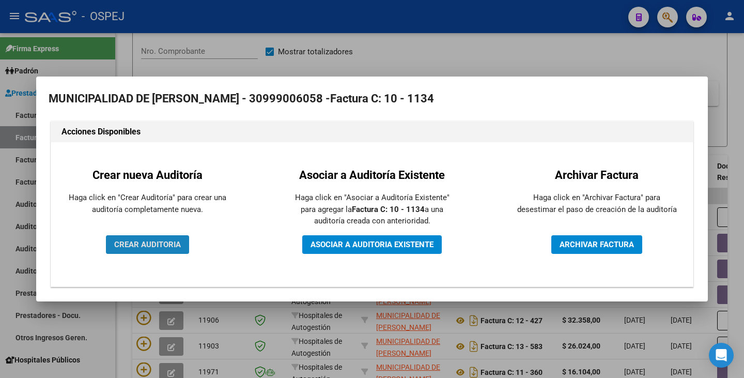
click at [145, 252] on button "CREAR AUDITORIA" at bounding box center [147, 244] width 83 height 19
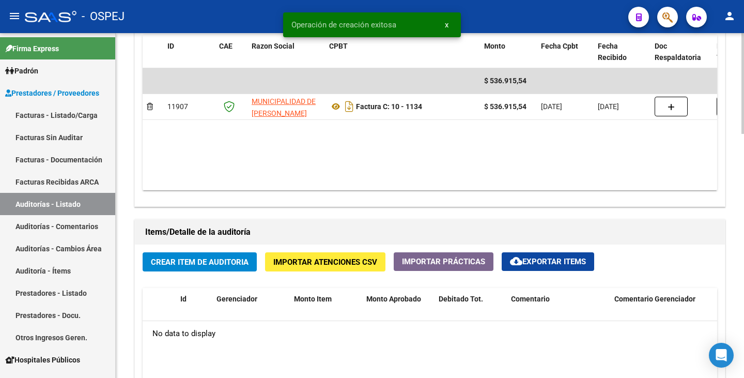
scroll to position [569, 0]
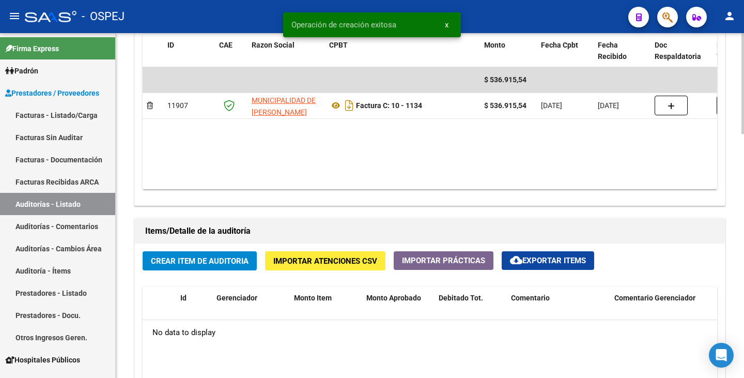
click at [195, 262] on span "Crear Item de Auditoria" at bounding box center [200, 260] width 98 height 9
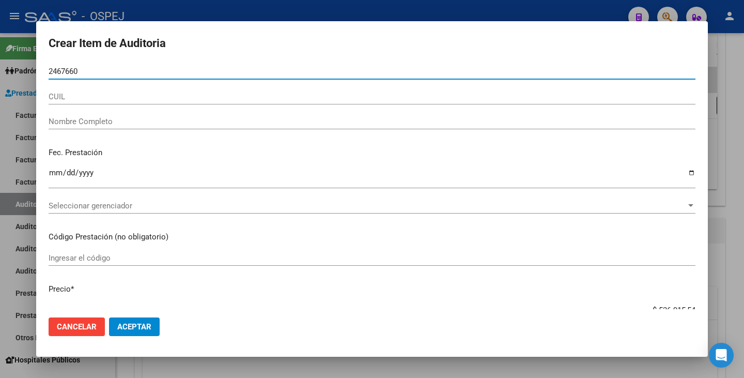
type input "24676606"
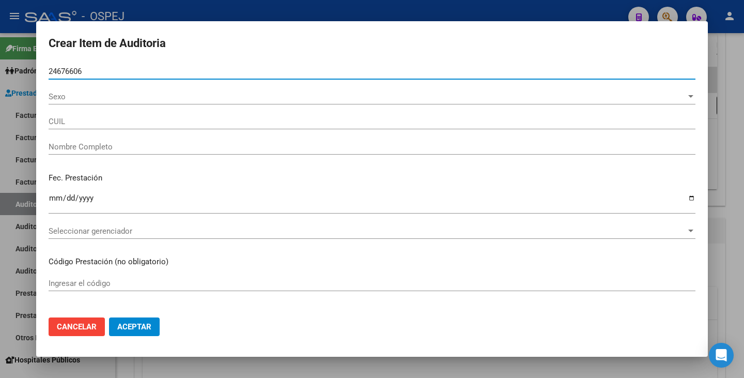
type input "20246766062"
type input "MONZON HUGO ALFREDO -"
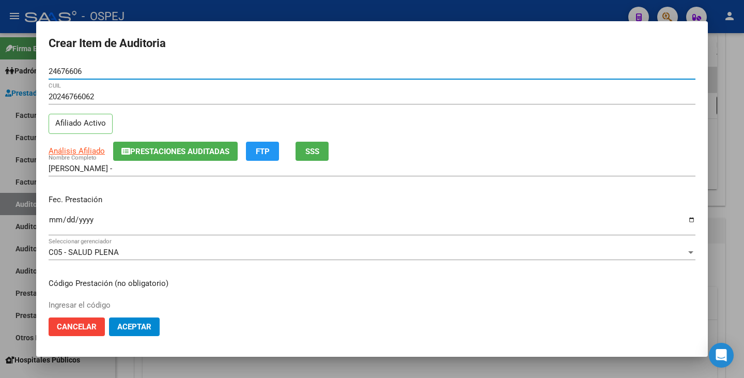
type input "24676606"
click at [53, 220] on input "Ingresar la fecha" at bounding box center [372, 224] width 647 height 17
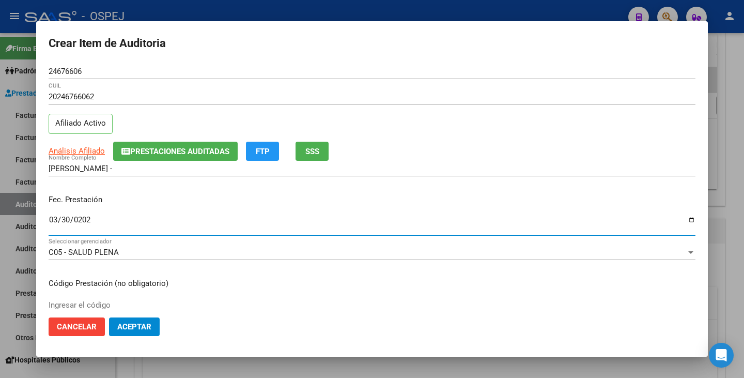
type input "2025-03-30"
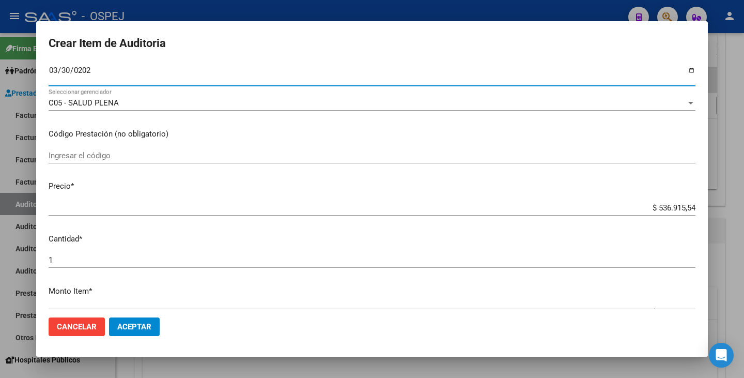
scroll to position [155, 0]
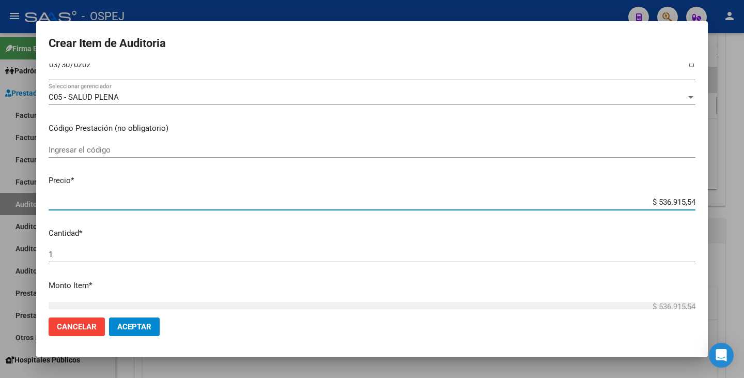
drag, startPoint x: 647, startPoint y: 201, endPoint x: 744, endPoint y: 199, distance: 96.7
click at [744, 199] on div "Crear Item de Auditoria 24676606 Nro Documento 20246766062 CUIL Afiliado Activo…" at bounding box center [372, 189] width 744 height 378
type input "$ 0,01"
type input "$ 0,11"
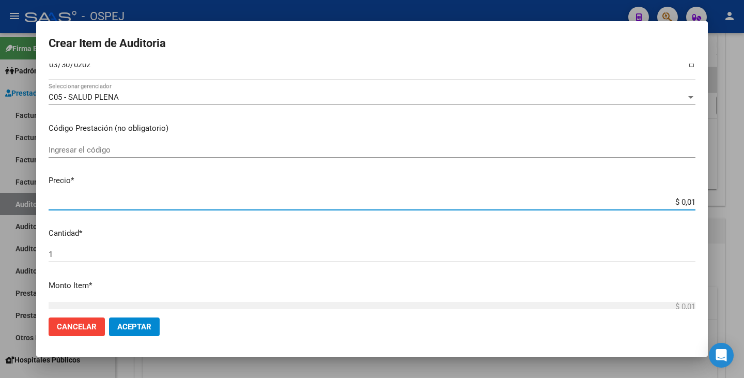
type input "$ 0,11"
type input "$ 1,10"
type input "$ 11,04"
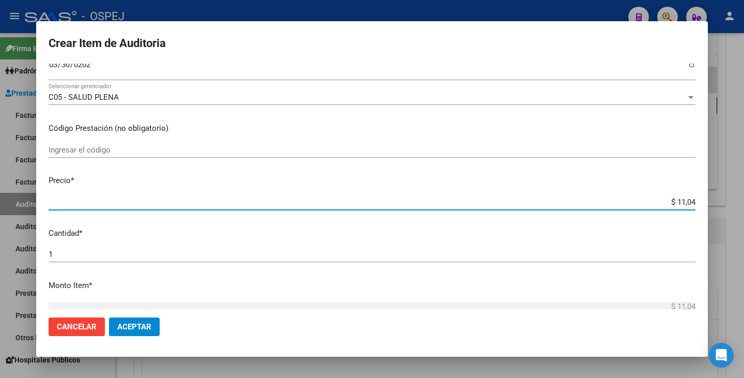
type input "$ 110,49"
type input "$ 1.104,92"
type input "$ 11.049,20"
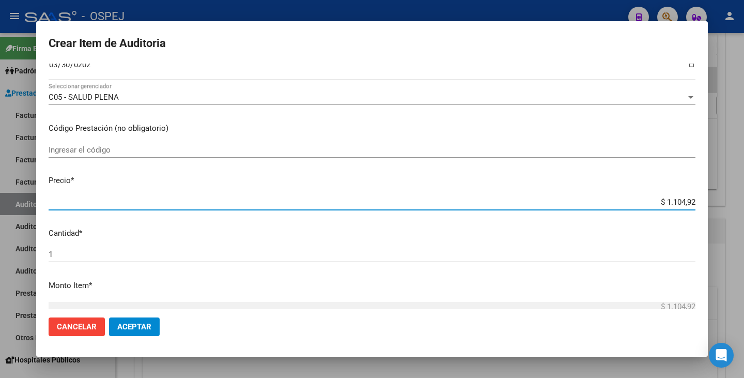
type input "$ 11.049,20"
type input "$ 110.492,00"
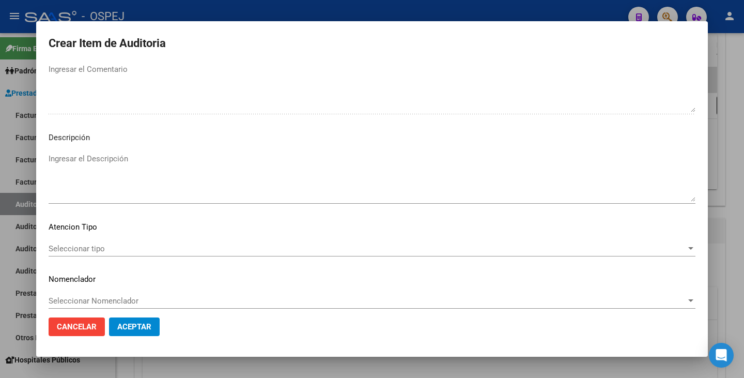
scroll to position [596, 0]
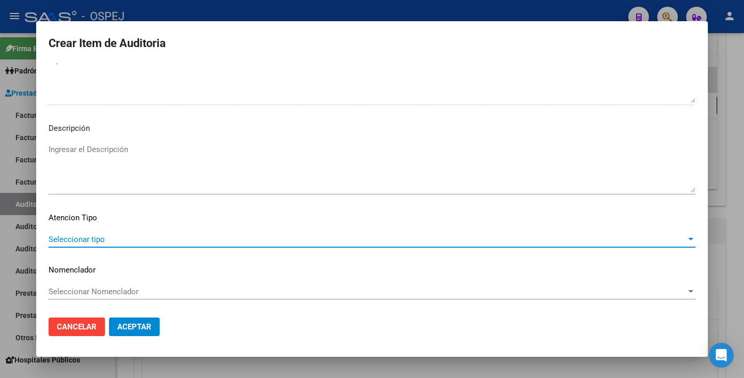
click at [375, 243] on span "Seleccionar tipo" at bounding box center [368, 239] width 638 height 9
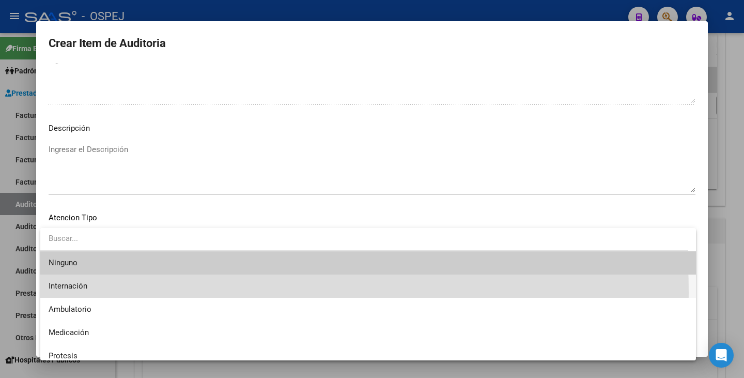
click at [132, 293] on span "Internación" at bounding box center [368, 285] width 639 height 23
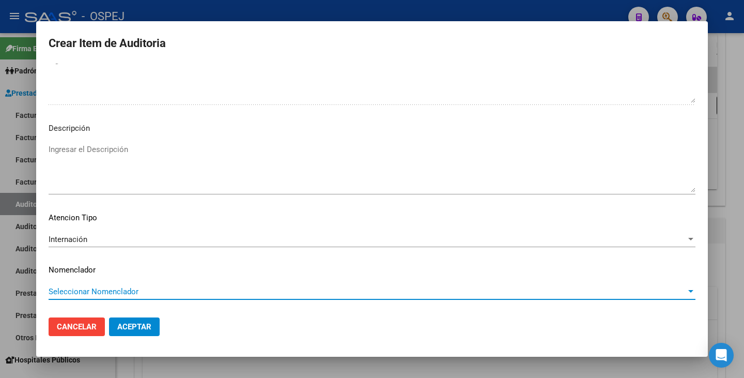
click at [147, 287] on span "Seleccionar Nomenclador" at bounding box center [368, 291] width 638 height 9
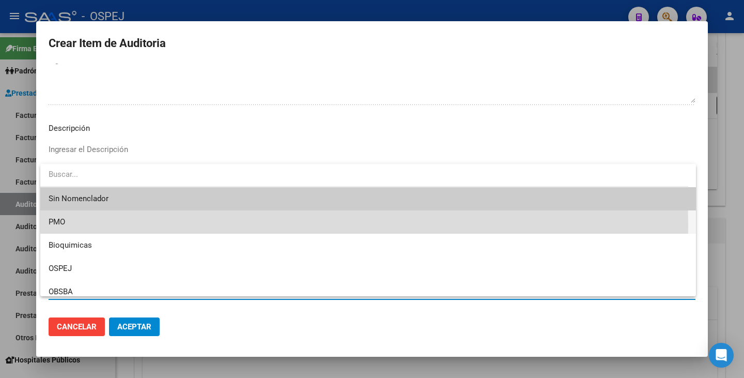
click at [93, 226] on span "PMO" at bounding box center [368, 221] width 639 height 23
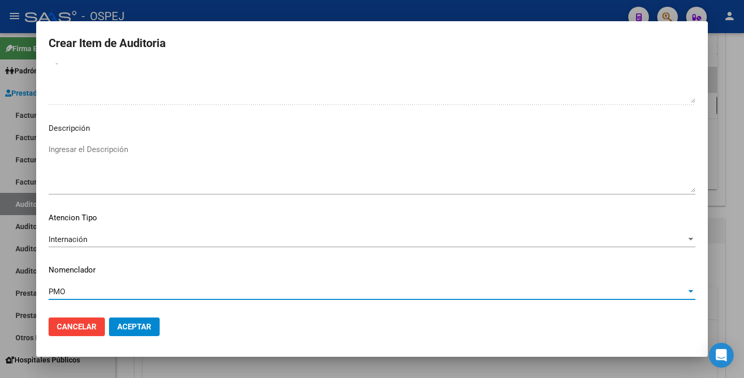
click at [123, 330] on span "Aceptar" at bounding box center [134, 326] width 34 height 9
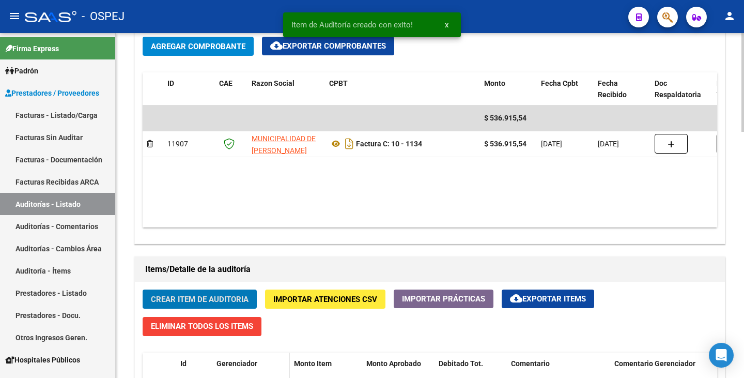
scroll to position [517, 0]
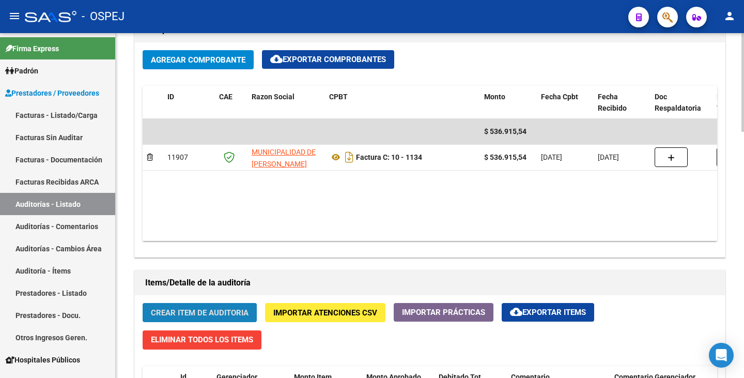
click at [193, 314] on span "Crear Item de Auditoria" at bounding box center [200, 312] width 98 height 9
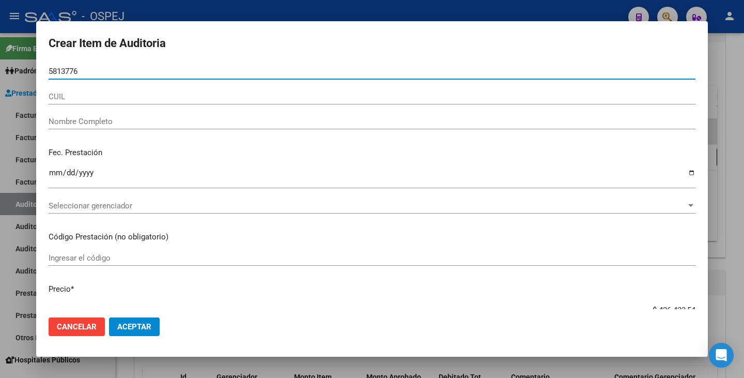
type input "58137769"
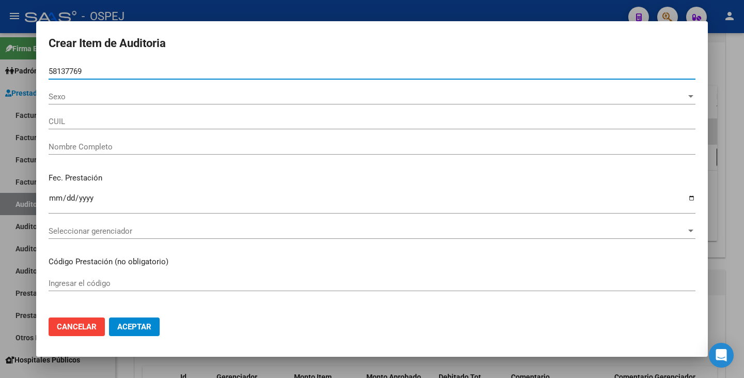
type input "20581377690"
type input "OBEJERO LOHAN"
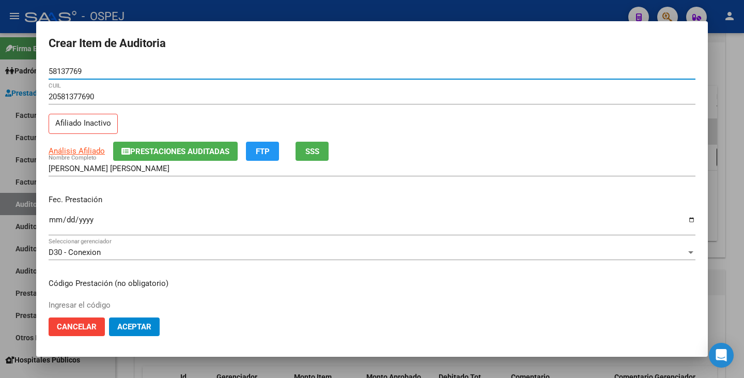
type input "58137769"
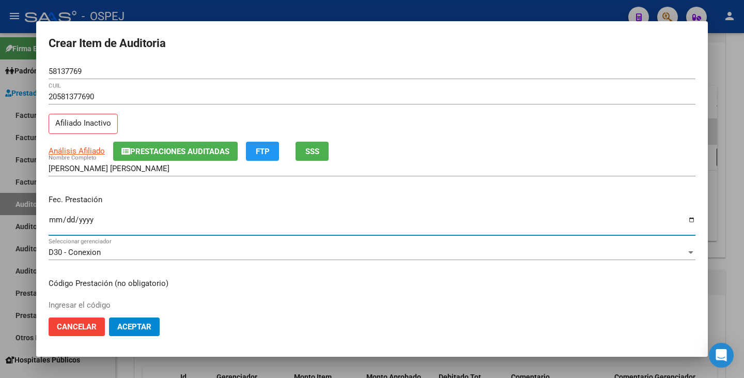
click at [54, 218] on input "Ingresar la fecha" at bounding box center [372, 224] width 647 height 17
type input "2025-03-26"
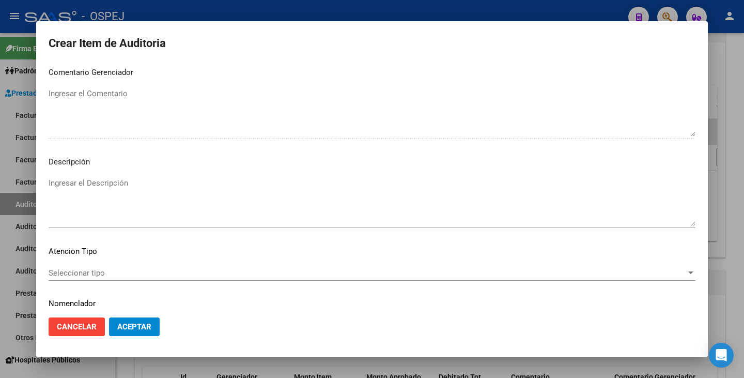
scroll to position [596, 0]
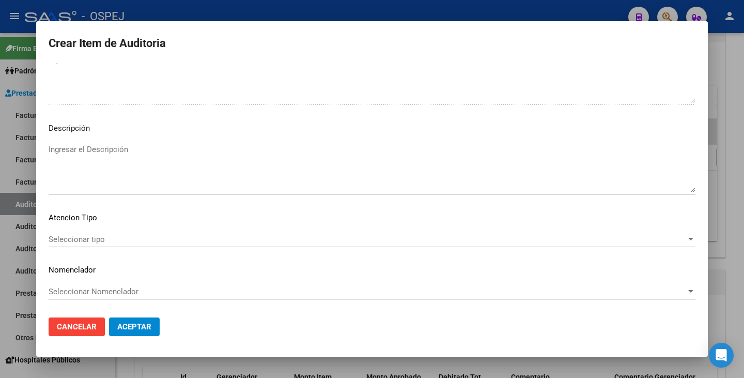
click at [529, 230] on mat-dialog-content "58137769 Nro Documento 20581377690 CUIL Afiliado Inactivo Análisis Afiliado Pre…" at bounding box center [372, 187] width 672 height 246
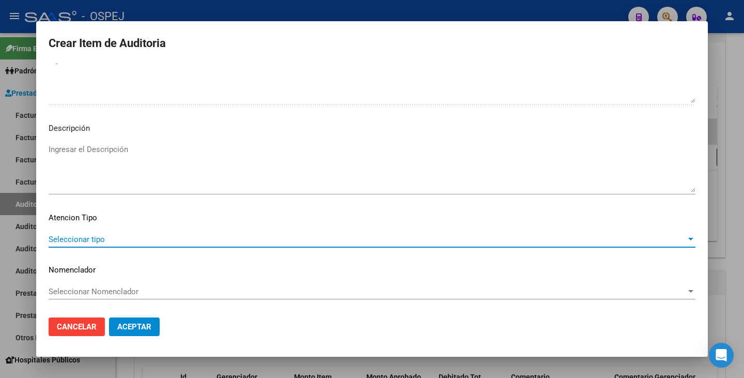
click at [529, 243] on span "Seleccionar tipo" at bounding box center [368, 239] width 638 height 9
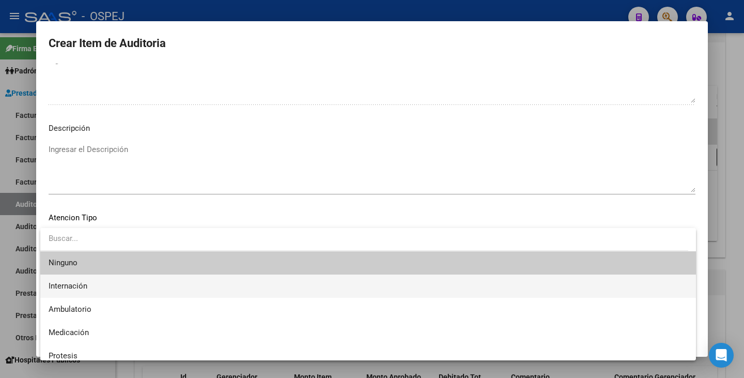
click at [151, 286] on span "Internación" at bounding box center [368, 285] width 639 height 23
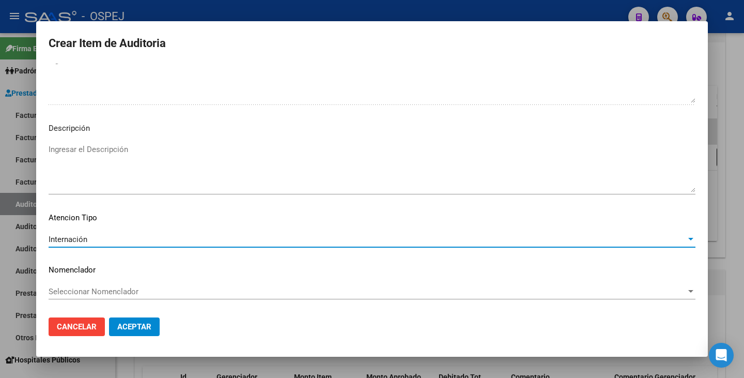
click at [169, 292] on span "Seleccionar Nomenclador" at bounding box center [368, 291] width 638 height 9
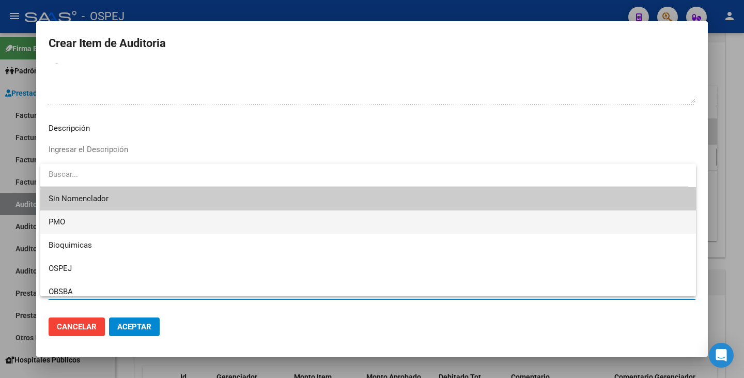
click at [119, 222] on span "PMO" at bounding box center [368, 221] width 639 height 23
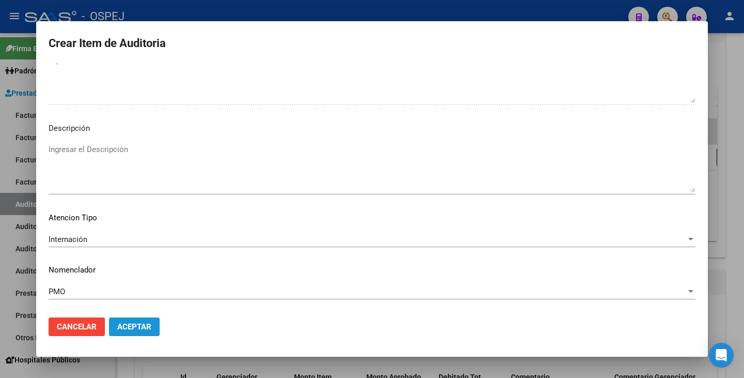
click at [141, 331] on span "Aceptar" at bounding box center [134, 326] width 34 height 9
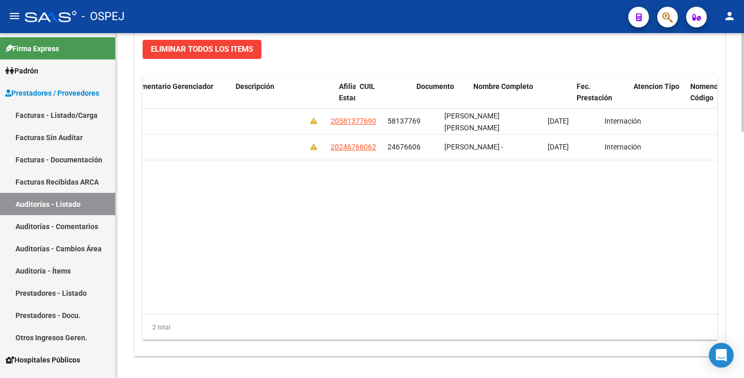
scroll to position [0, 518]
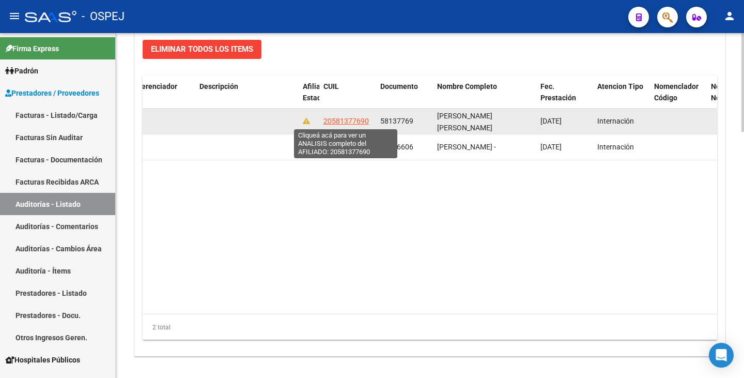
click at [346, 120] on span "20581377690" at bounding box center [346, 121] width 45 height 8
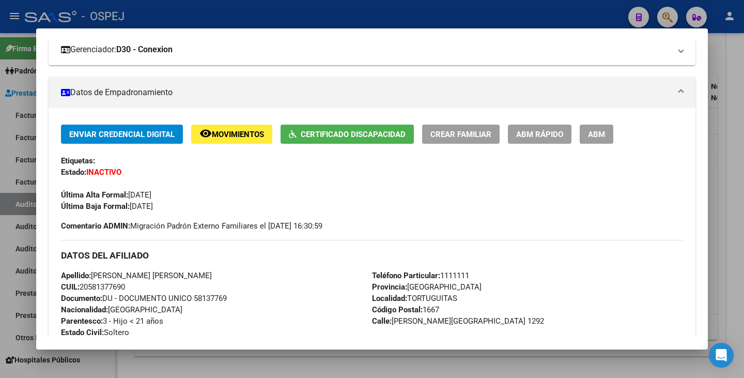
scroll to position [0, 0]
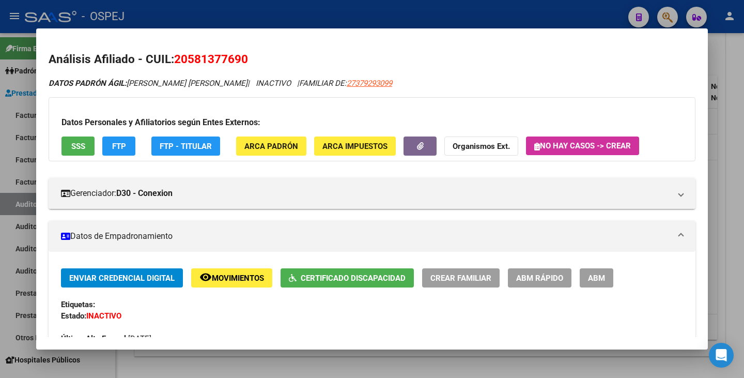
click at [10, 205] on div at bounding box center [372, 189] width 744 height 378
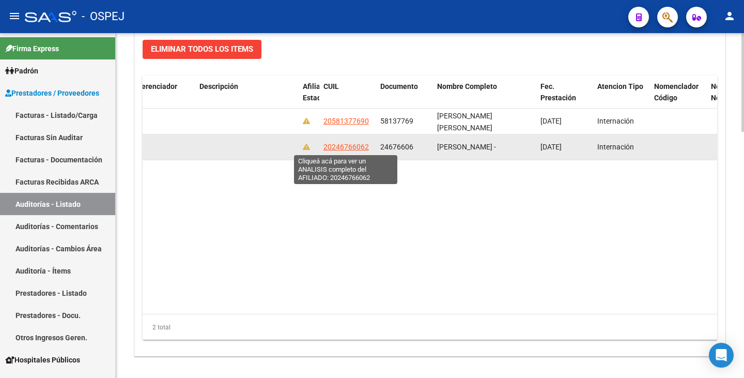
click at [357, 144] on span "20246766062" at bounding box center [346, 147] width 45 height 8
type textarea "20246766062"
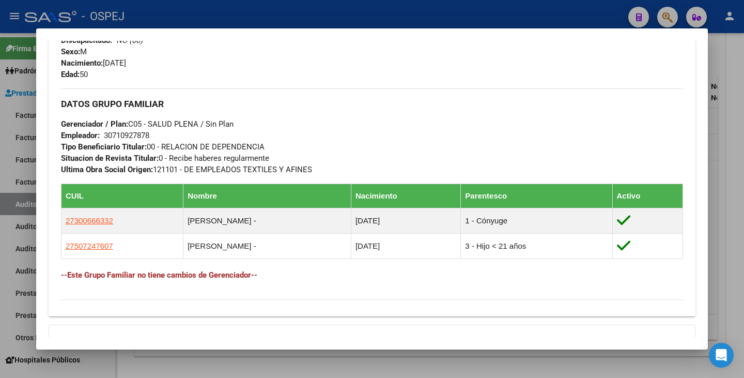
scroll to position [465, 0]
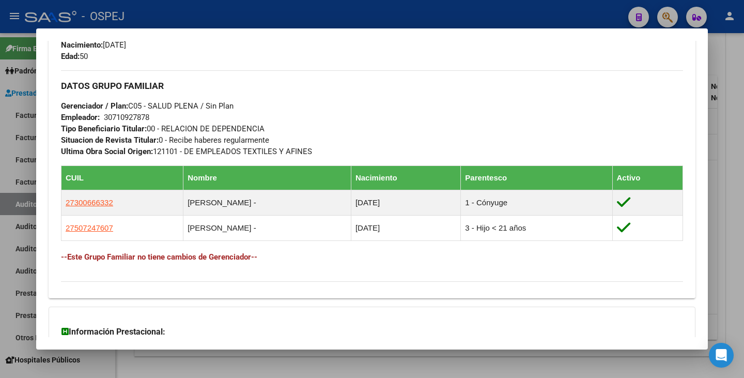
click at [279, 360] on div at bounding box center [372, 189] width 744 height 378
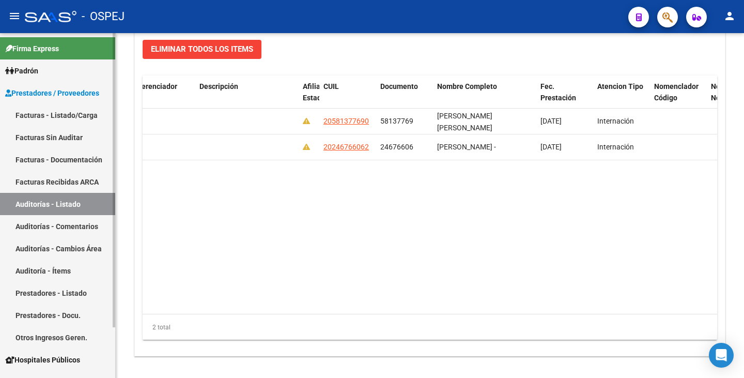
click at [69, 134] on link "Facturas Sin Auditar" at bounding box center [57, 137] width 115 height 22
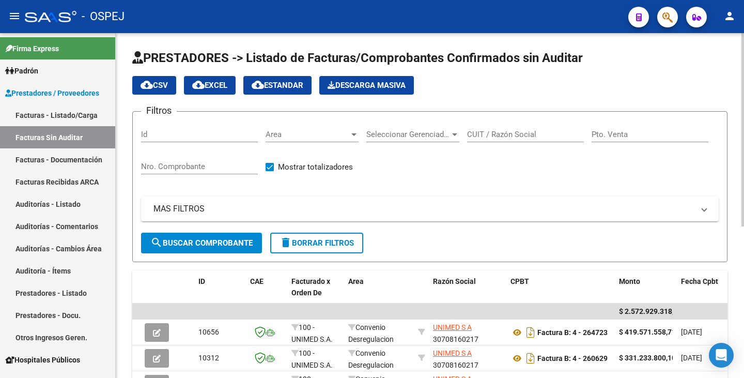
click at [329, 142] on div "Area Area" at bounding box center [312, 136] width 93 height 32
click at [329, 138] on span "Area" at bounding box center [308, 134] width 84 height 9
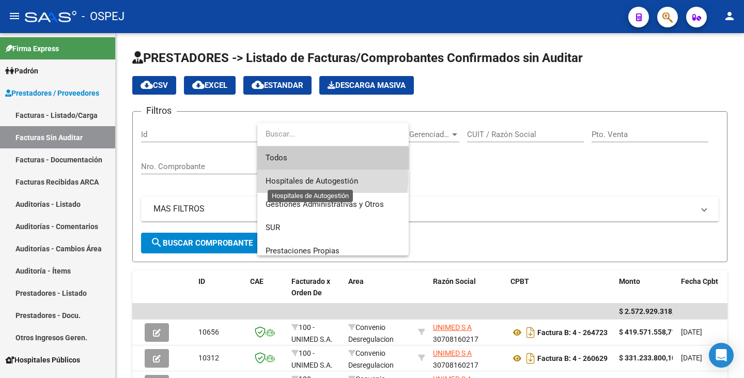
click at [308, 179] on span "Hospitales de Autogestión" at bounding box center [312, 180] width 93 height 9
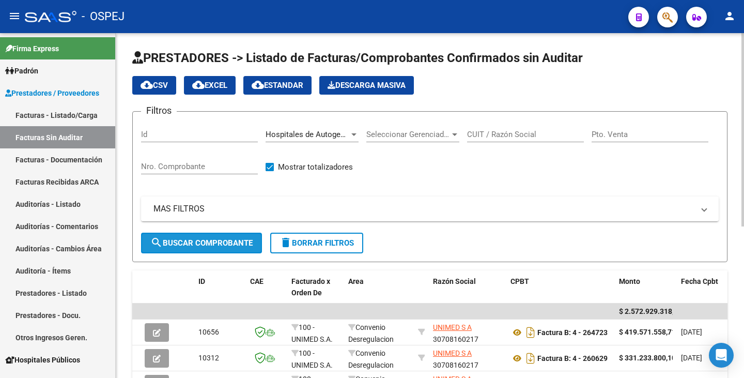
click at [193, 245] on span "search Buscar Comprobante" at bounding box center [201, 242] width 102 height 9
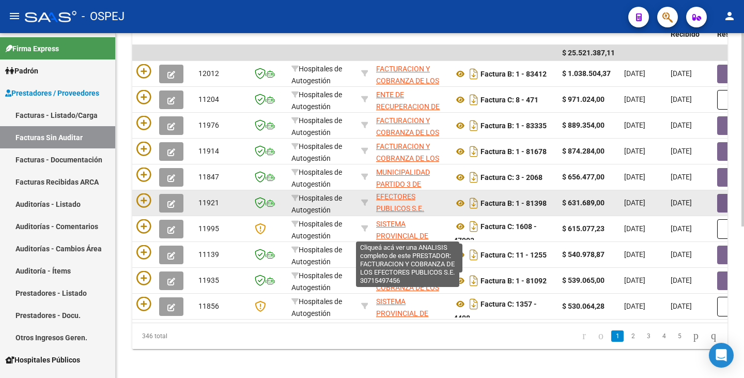
scroll to position [37, 0]
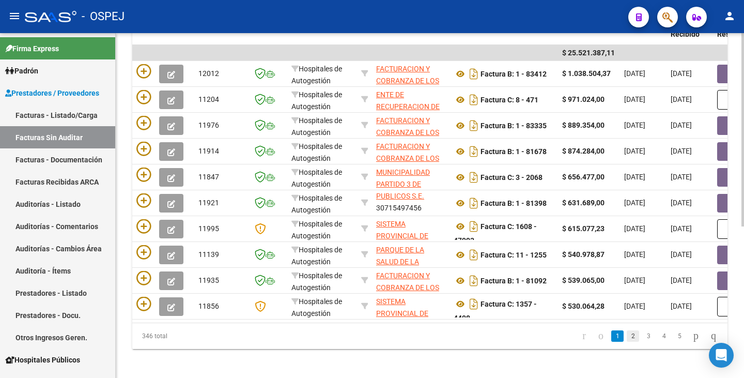
click at [627, 342] on link "2" at bounding box center [633, 335] width 12 height 11
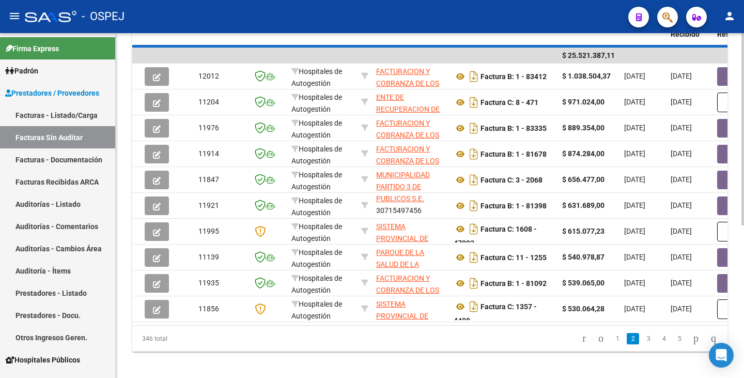
scroll to position [25, 0]
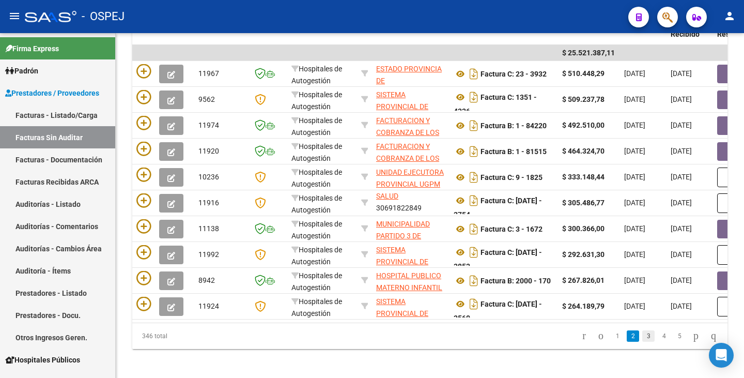
click at [643, 342] on link "3" at bounding box center [649, 335] width 12 height 11
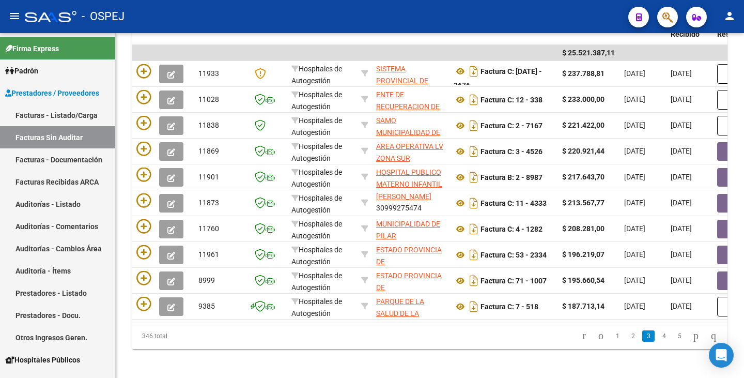
scroll to position [13, 0]
click at [658, 342] on link "4" at bounding box center [664, 335] width 12 height 11
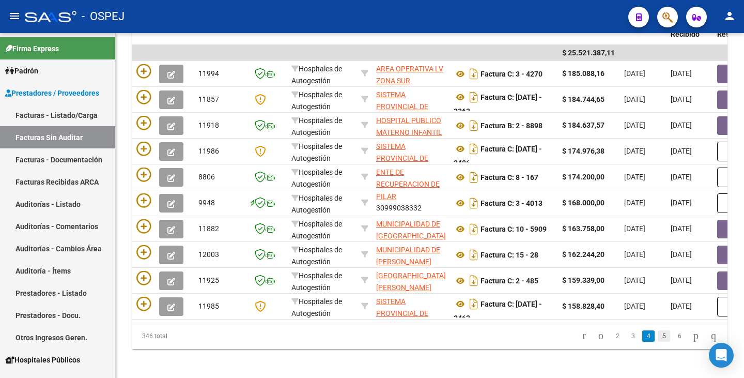
click at [658, 342] on link "5" at bounding box center [664, 335] width 12 height 11
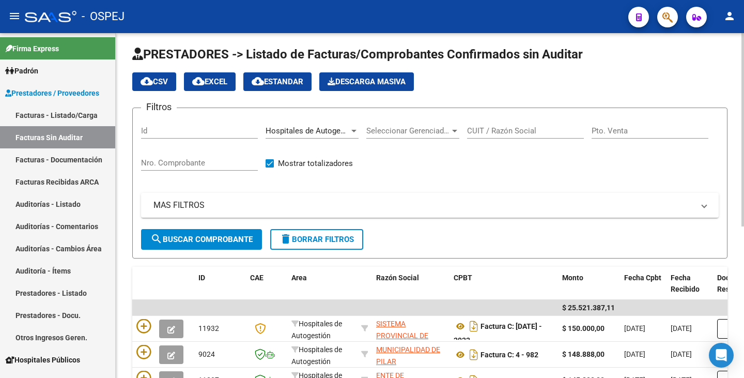
scroll to position [0, 0]
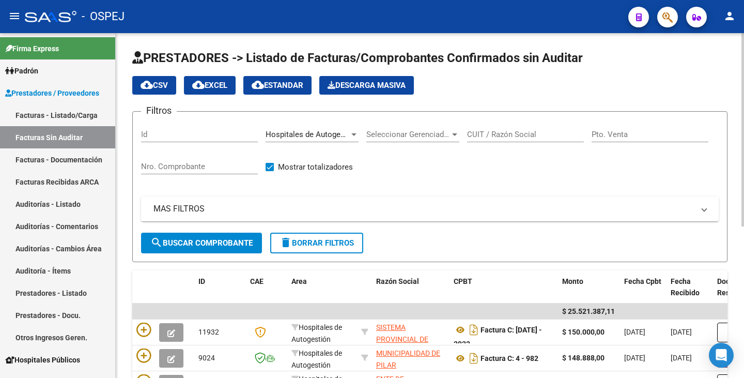
click at [488, 134] on input "CUIT / Razón Social" at bounding box center [525, 134] width 117 height 9
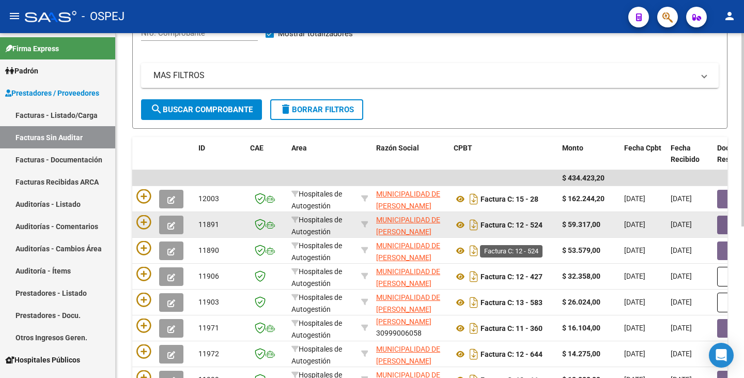
scroll to position [115, 0]
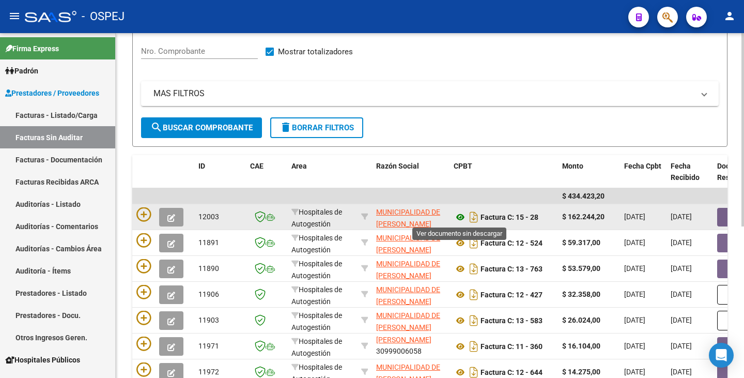
type input "VICENTE LOPEZ"
click at [461, 217] on icon at bounding box center [460, 217] width 13 height 12
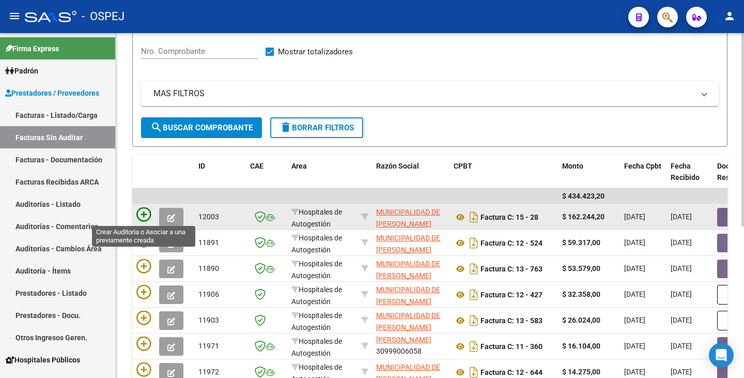
click at [143, 212] on icon at bounding box center [143, 214] width 14 height 14
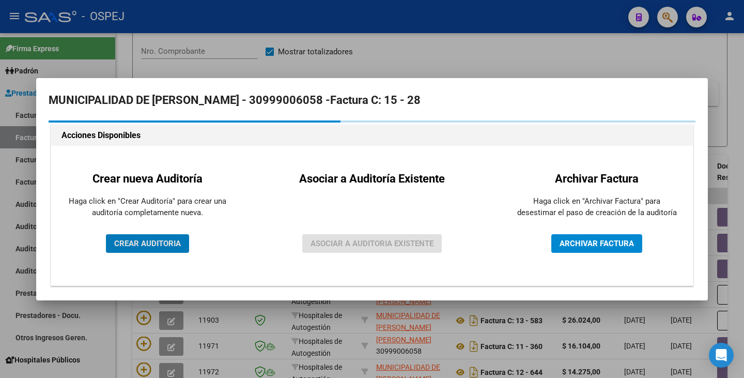
click at [137, 240] on span "CREAR AUDITORIA" at bounding box center [147, 243] width 67 height 9
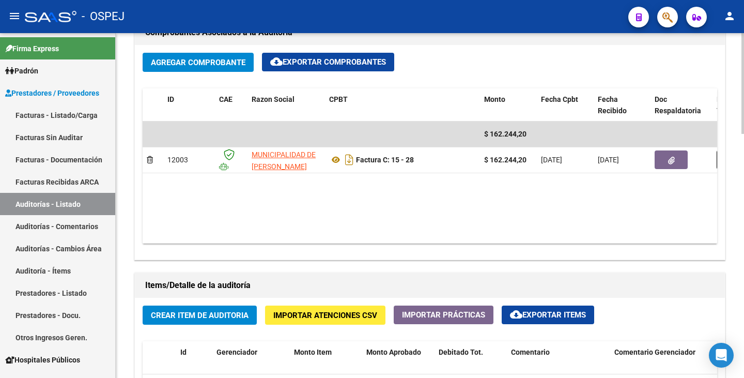
scroll to position [517, 0]
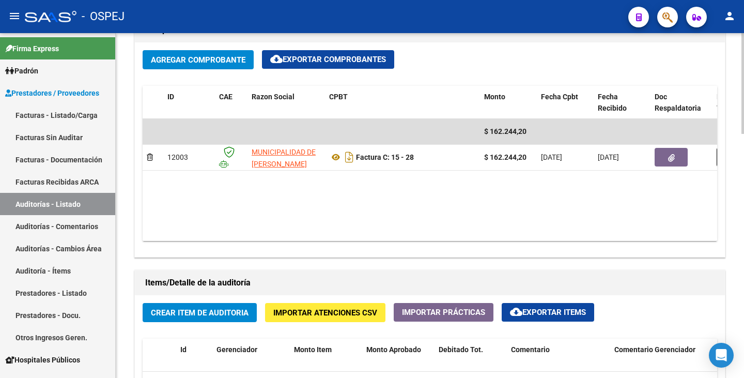
click at [182, 308] on span "Crear Item de Auditoria" at bounding box center [200, 312] width 98 height 9
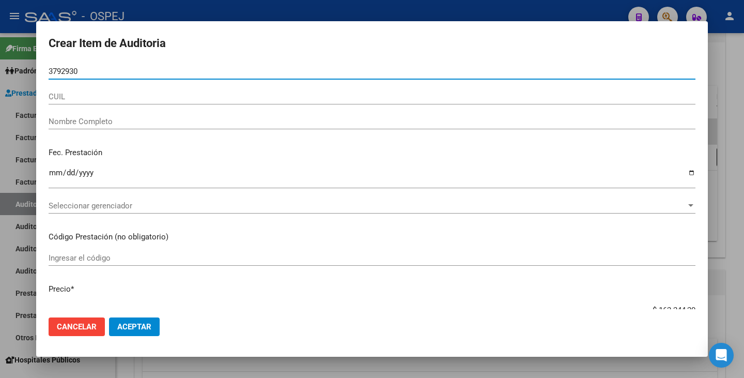
type input "37929309"
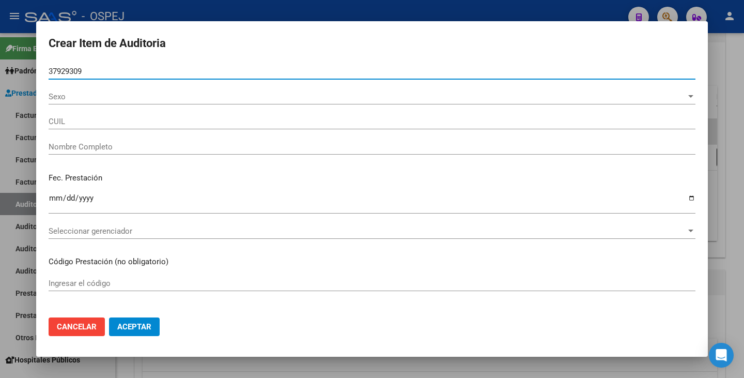
type input "27379293099"
type input "ROMANO BRENDA ESTEFANIA"
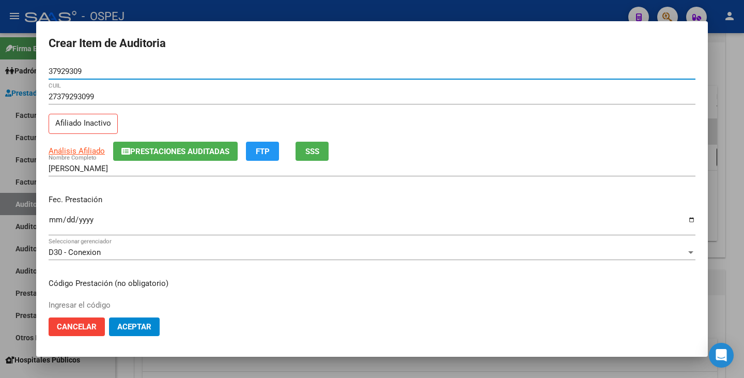
type input "37929309"
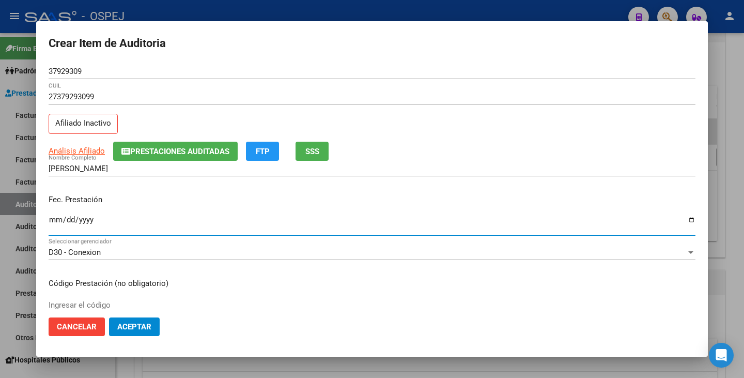
click at [54, 222] on input "Ingresar la fecha" at bounding box center [372, 224] width 647 height 17
type input "2025-02-03"
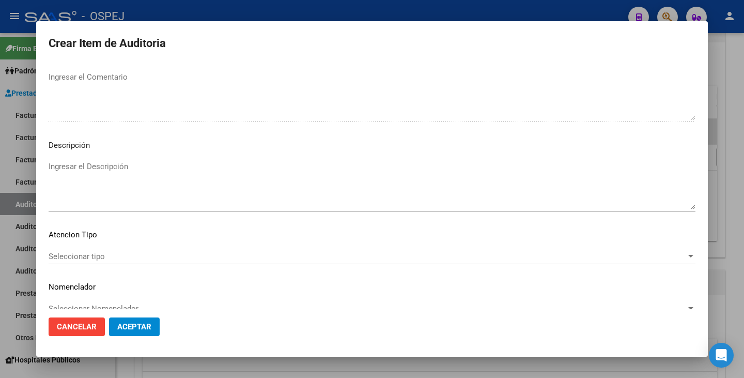
scroll to position [596, 0]
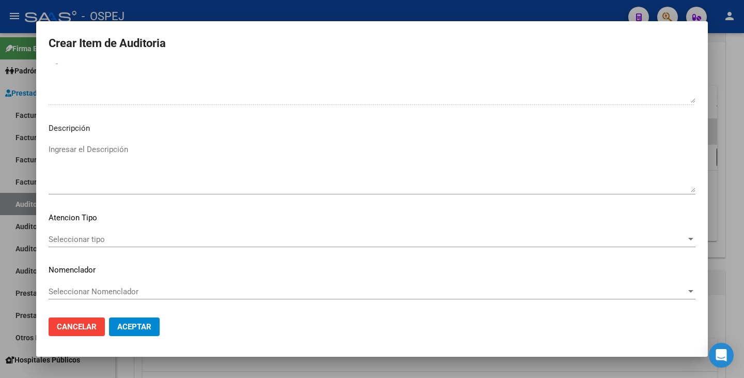
click at [501, 243] on span "Seleccionar tipo" at bounding box center [368, 239] width 638 height 9
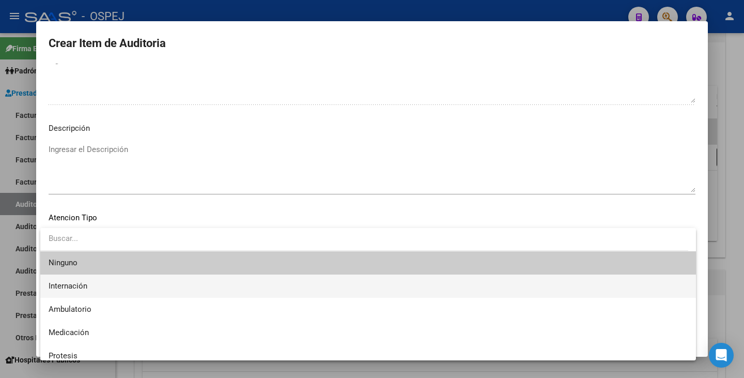
click at [146, 288] on span "Internación" at bounding box center [368, 285] width 639 height 23
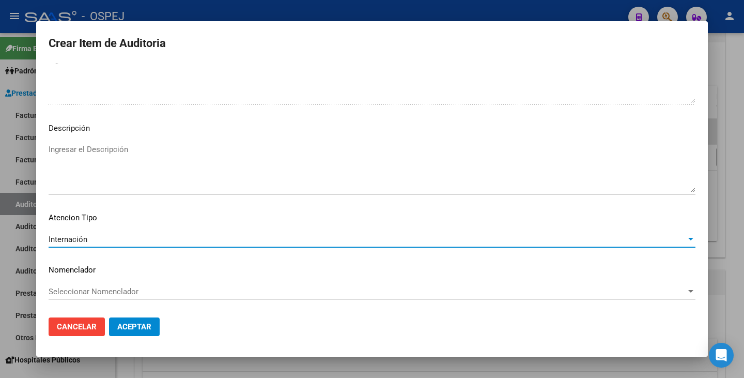
click at [143, 298] on div "Seleccionar Nomenclador Seleccionar Nomenclador" at bounding box center [372, 292] width 647 height 16
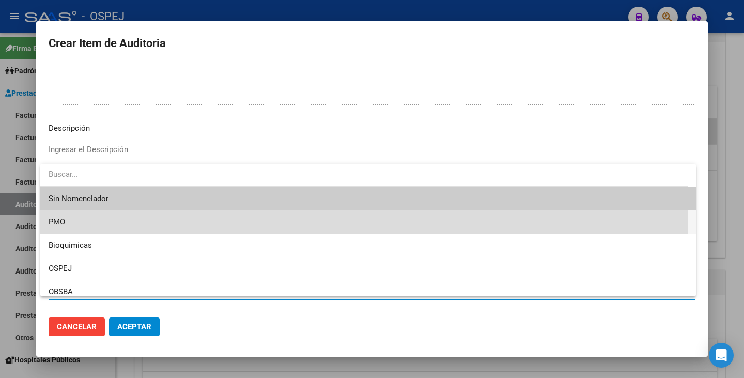
click at [111, 222] on span "PMO" at bounding box center [368, 221] width 639 height 23
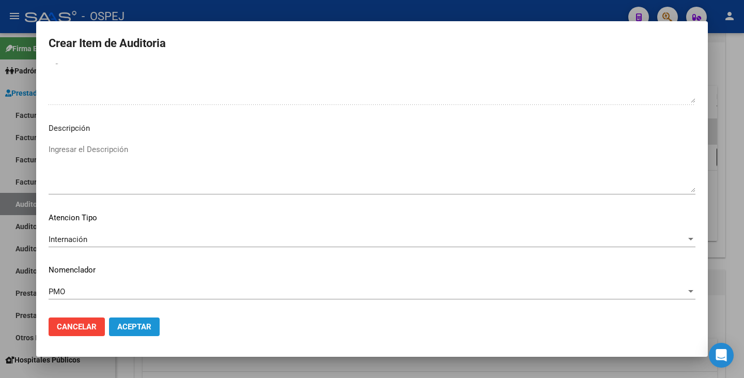
click at [128, 323] on span "Aceptar" at bounding box center [134, 326] width 34 height 9
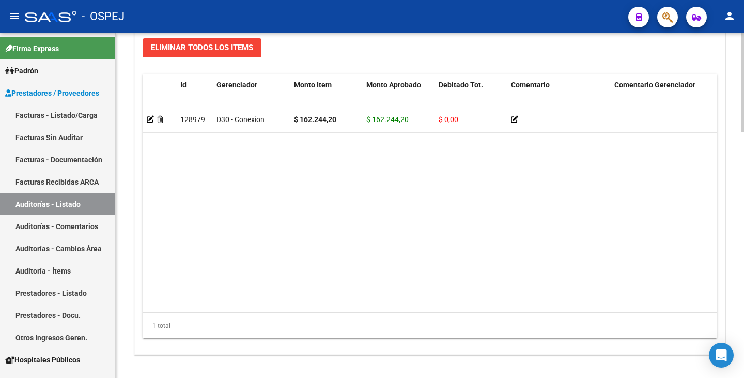
scroll to position [828, 0]
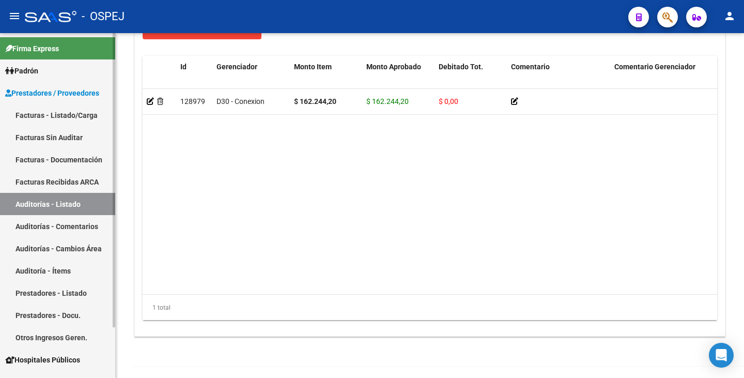
click at [89, 136] on link "Facturas Sin Auditar" at bounding box center [57, 137] width 115 height 22
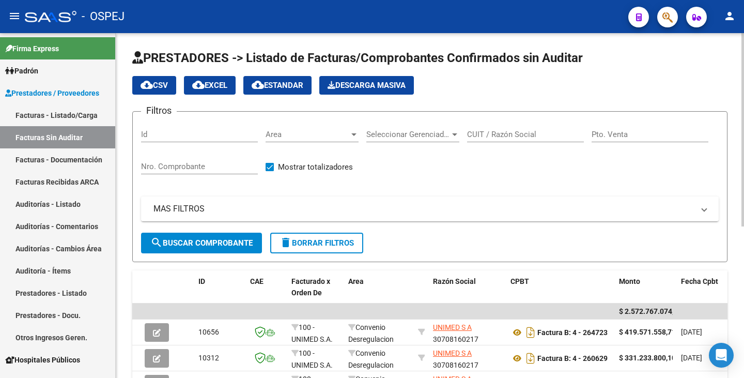
click at [311, 133] on span "Area" at bounding box center [308, 134] width 84 height 9
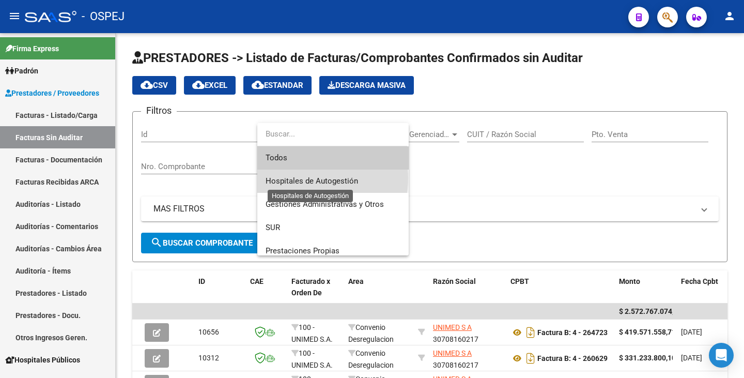
click at [303, 178] on span "Hospitales de Autogestión" at bounding box center [312, 180] width 93 height 9
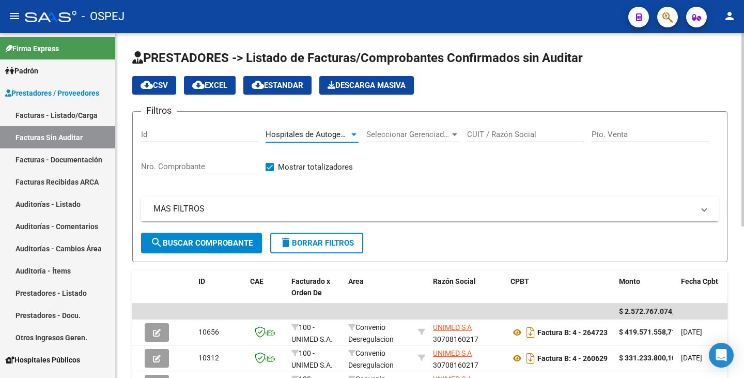
click at [503, 135] on input "CUIT / Razón Social" at bounding box center [525, 134] width 117 height 9
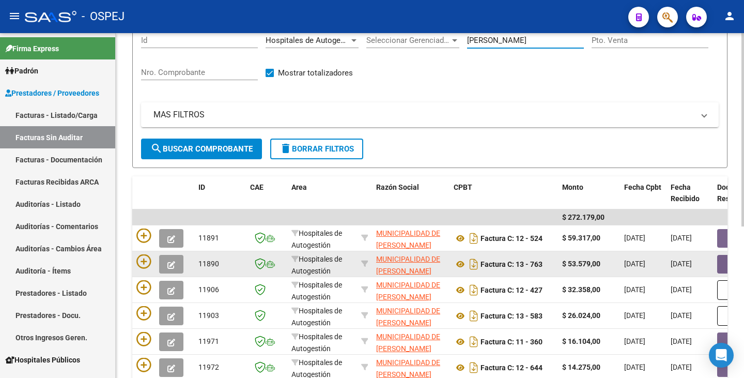
scroll to position [103, 0]
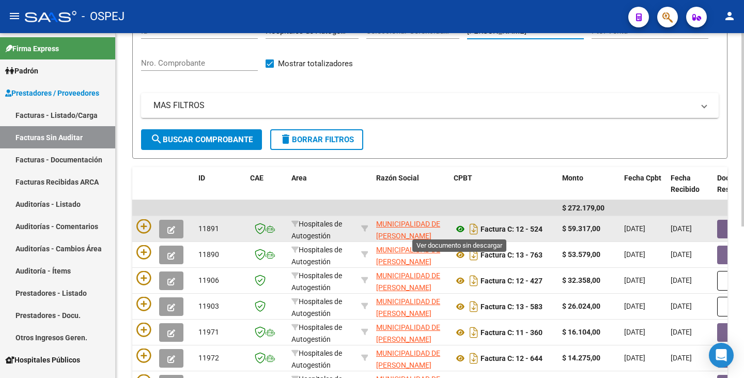
type input "VICENTE LOPEZ"
click at [463, 231] on icon at bounding box center [460, 229] width 13 height 12
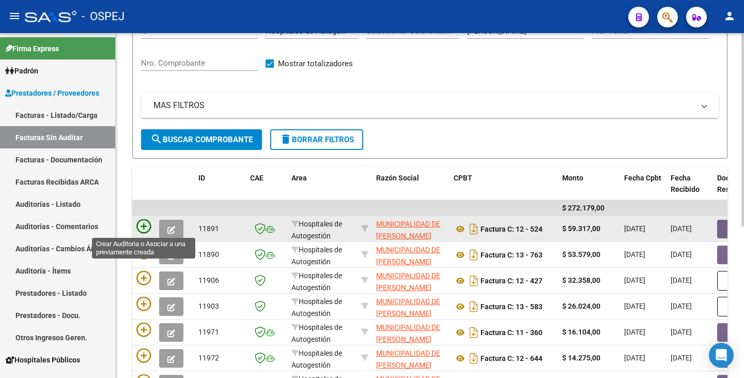
click at [141, 226] on icon at bounding box center [143, 226] width 14 height 14
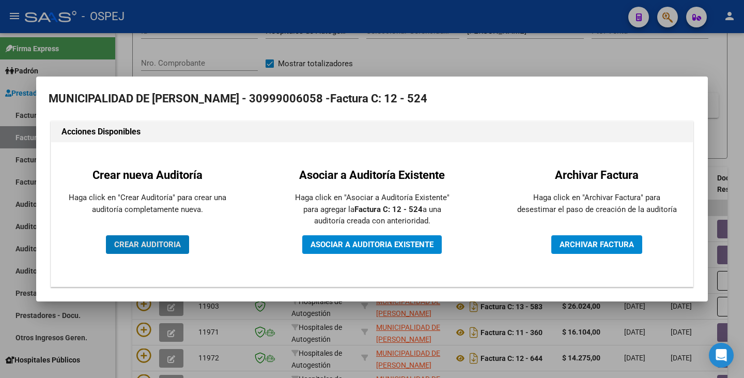
click at [148, 249] on span "CREAR AUDITORIA" at bounding box center [147, 244] width 67 height 9
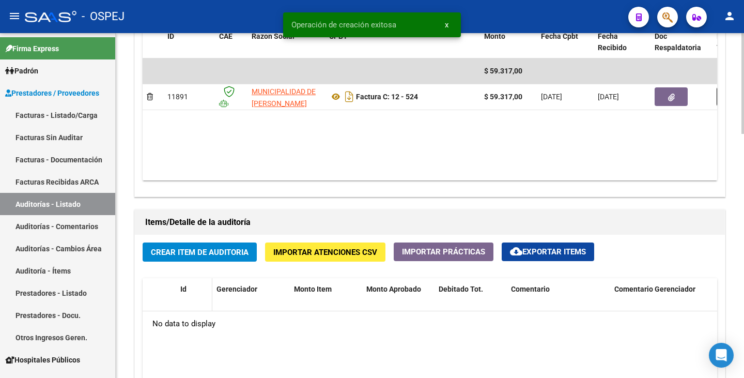
scroll to position [672, 0]
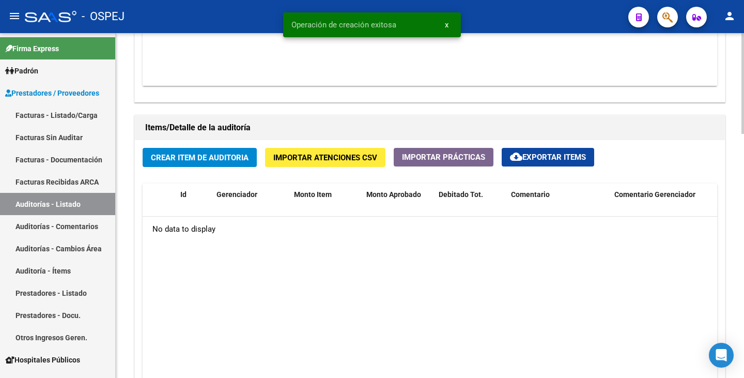
click at [179, 156] on span "Crear Item de Auditoria" at bounding box center [200, 157] width 98 height 9
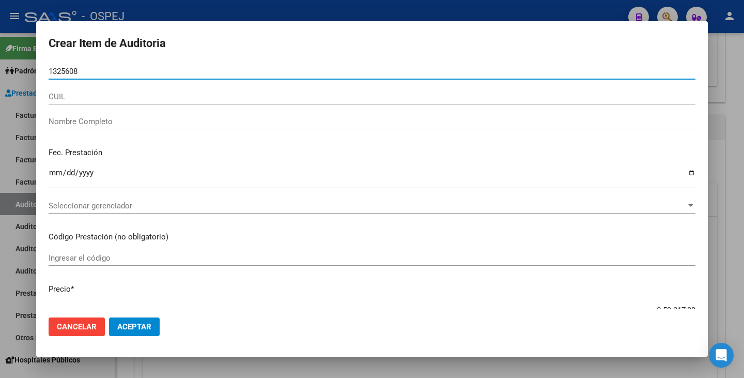
type input "13256083"
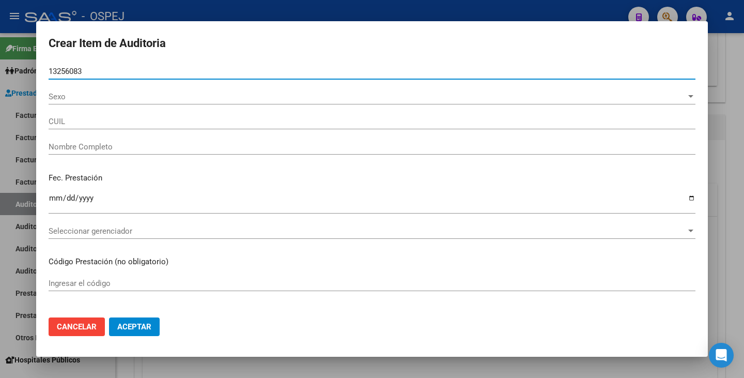
type input "27132560833"
type input "PERALTA LIDIA MERCEDES"
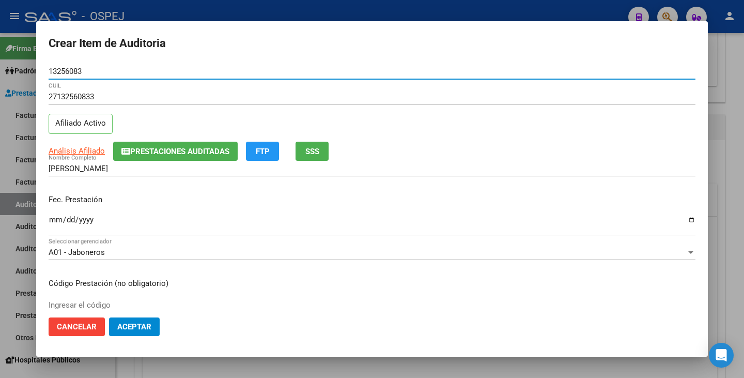
type input "13256083"
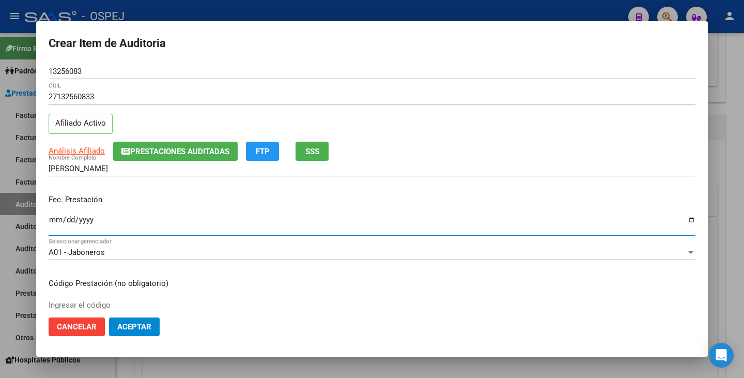
click at [52, 223] on input "Ingresar la fecha" at bounding box center [372, 224] width 647 height 17
type input "2025-04-29"
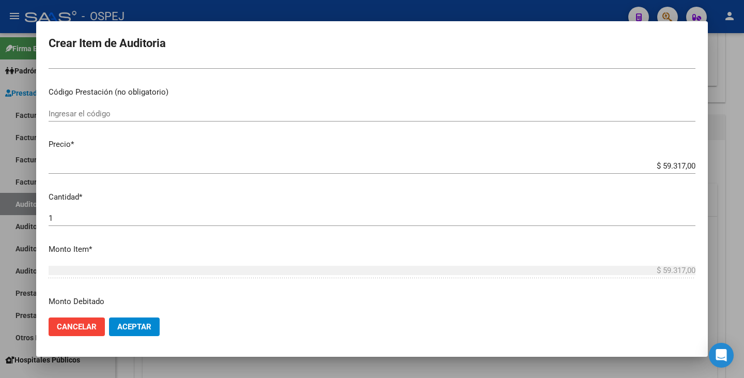
scroll to position [207, 0]
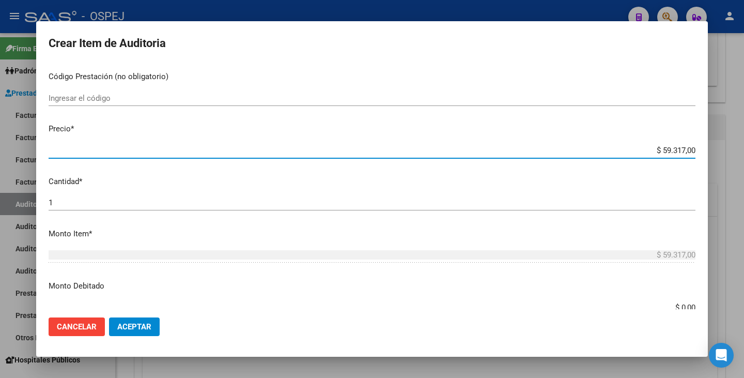
drag, startPoint x: 656, startPoint y: 151, endPoint x: 731, endPoint y: 147, distance: 75.1
click at [731, 147] on div "Crear Item de Auditoria 13256083 Nro Documento 27132560833 CUIL Afiliado Activo…" at bounding box center [372, 189] width 744 height 378
type input "$ 0,02"
type input "$ 0,28"
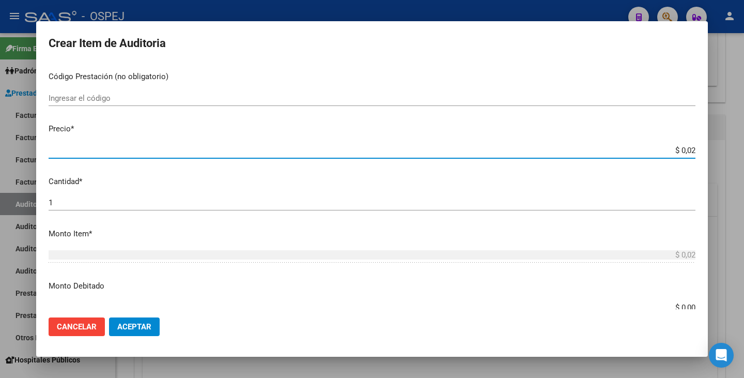
type input "$ 0,28"
type input "$ 2,82"
type input "$ 28,22"
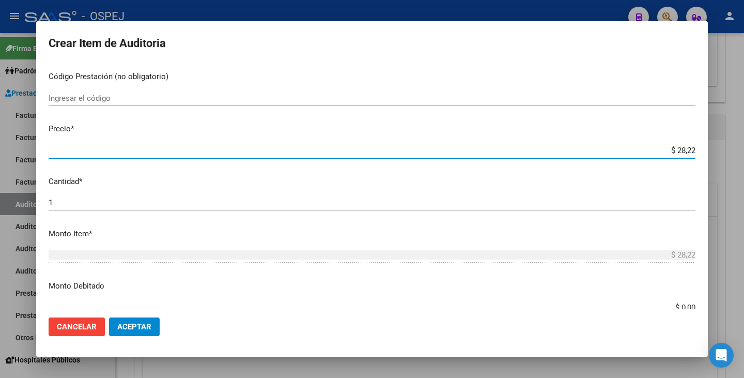
type input "$ 282,26"
type input "$ 2.822,60"
type input "$ 28.226,00"
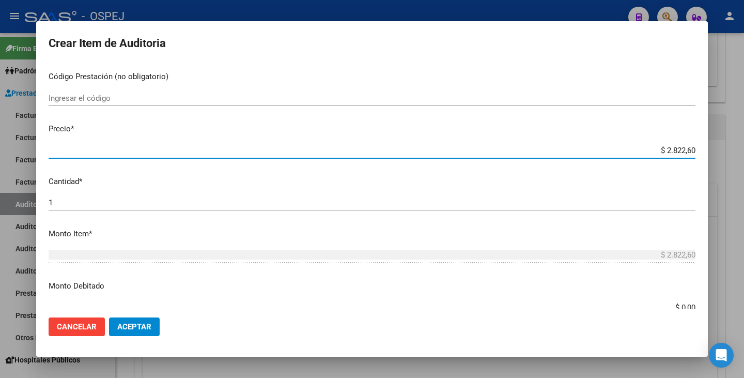
type input "$ 28.226,00"
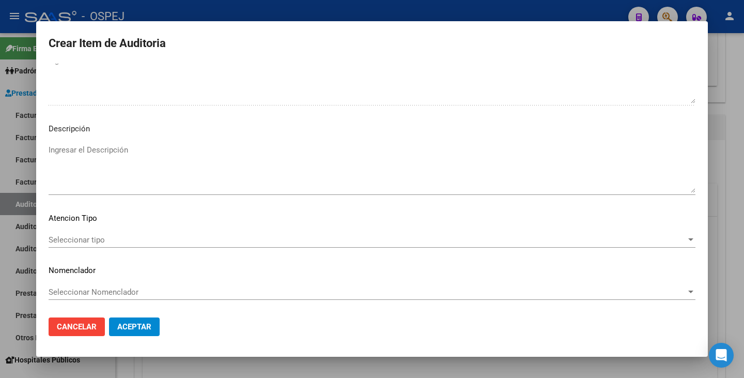
scroll to position [596, 0]
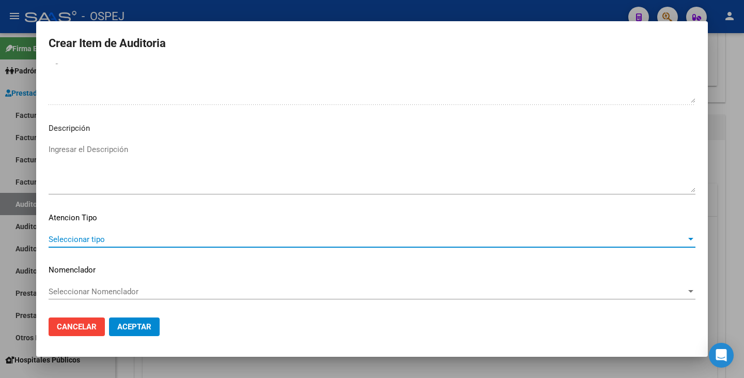
click at [532, 238] on span "Seleccionar tipo" at bounding box center [368, 239] width 638 height 9
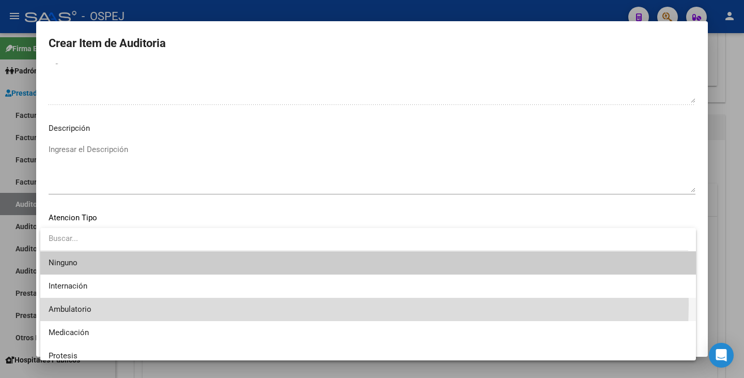
click at [205, 304] on span "Ambulatorio" at bounding box center [368, 309] width 639 height 23
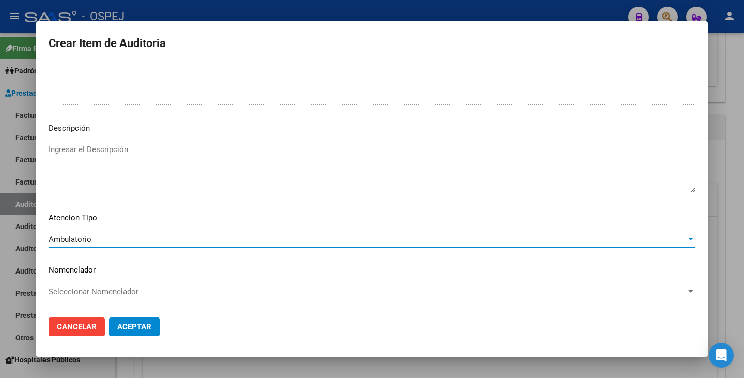
click at [208, 297] on div "Seleccionar Nomenclador Seleccionar Nomenclador" at bounding box center [372, 292] width 647 height 16
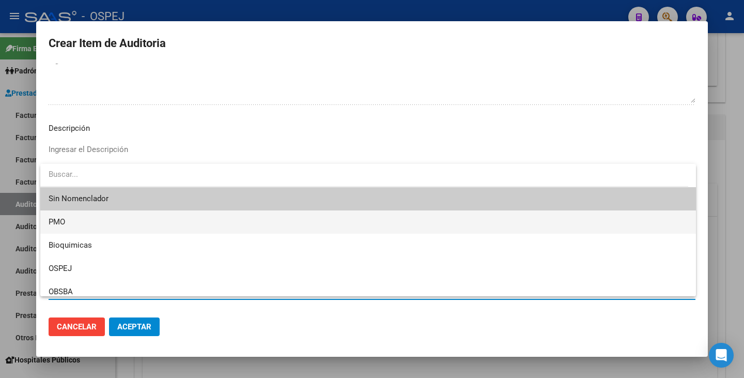
click at [125, 225] on span "PMO" at bounding box center [368, 221] width 639 height 23
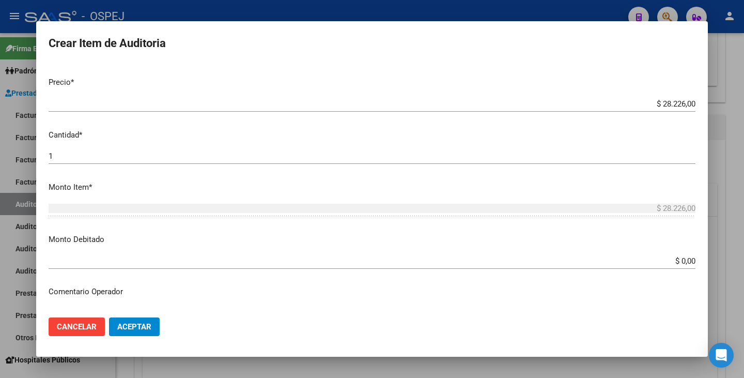
scroll to position [258, 0]
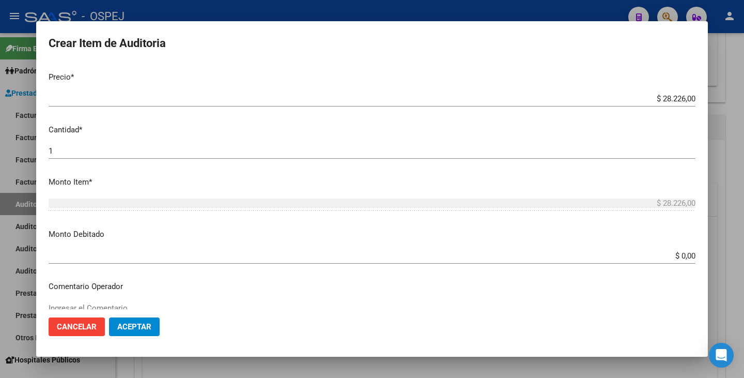
click at [151, 323] on button "Aceptar" at bounding box center [134, 326] width 51 height 19
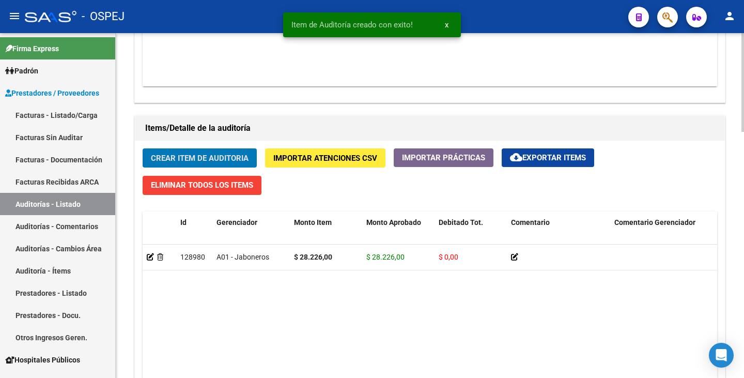
scroll to position [673, 0]
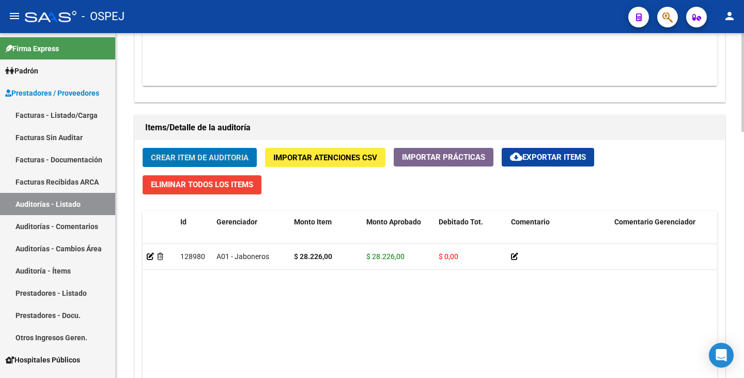
click at [211, 154] on span "Crear Item de Auditoria" at bounding box center [200, 157] width 98 height 9
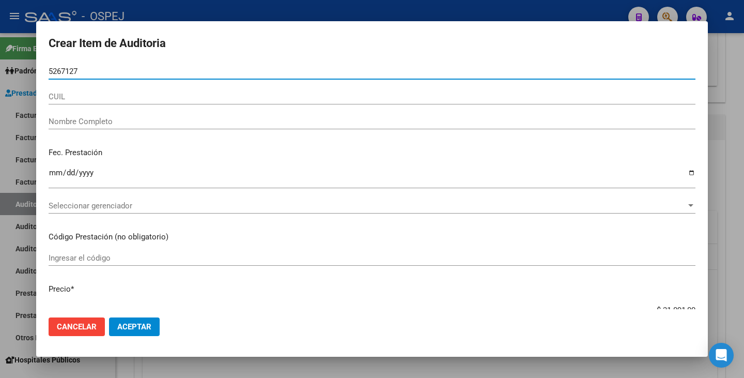
type input "52671275"
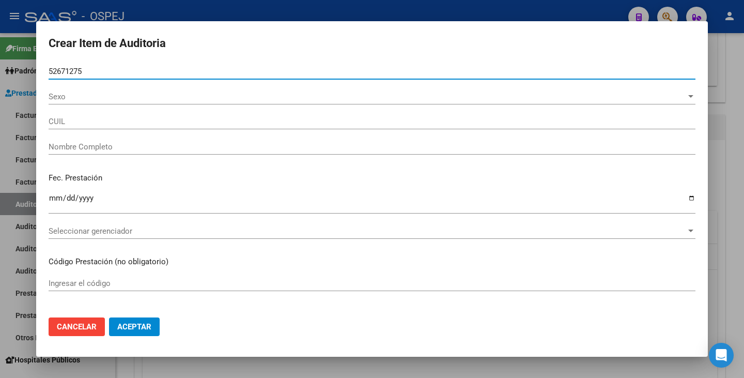
type input "27526712752"
type input "PINTOS DALMA ARACELI"
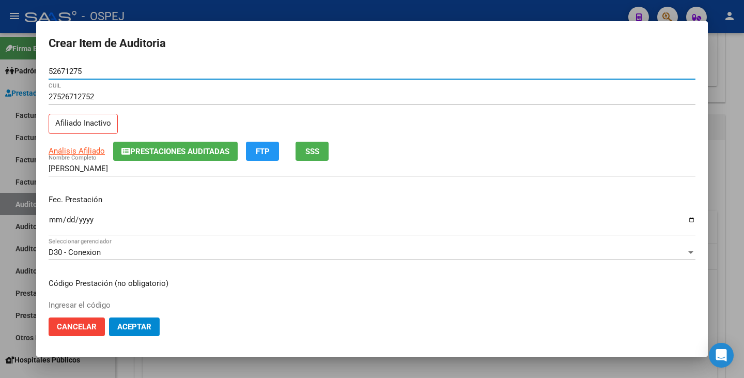
type input "52671275"
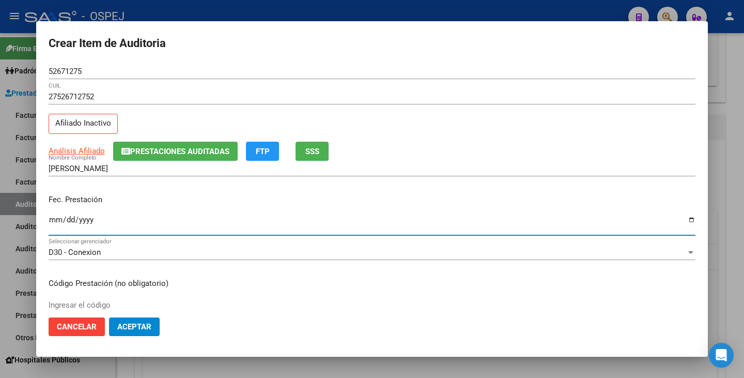
click at [50, 223] on input "Ingresar la fecha" at bounding box center [372, 224] width 647 height 17
type input "2025-03-13"
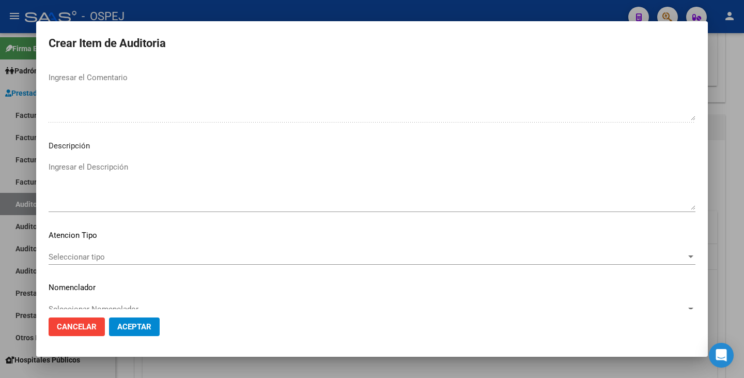
scroll to position [596, 0]
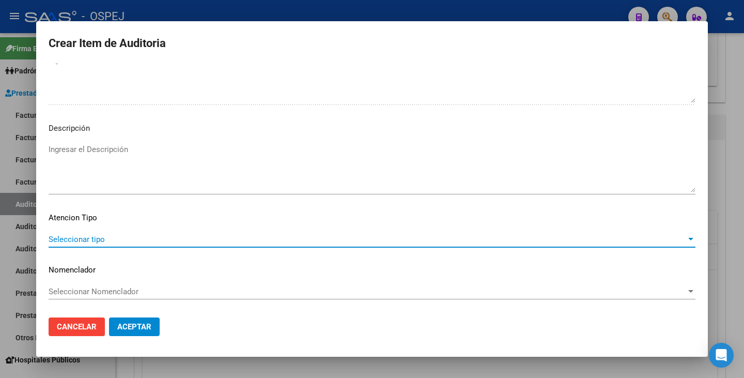
click at [606, 243] on span "Seleccionar tipo" at bounding box center [368, 239] width 638 height 9
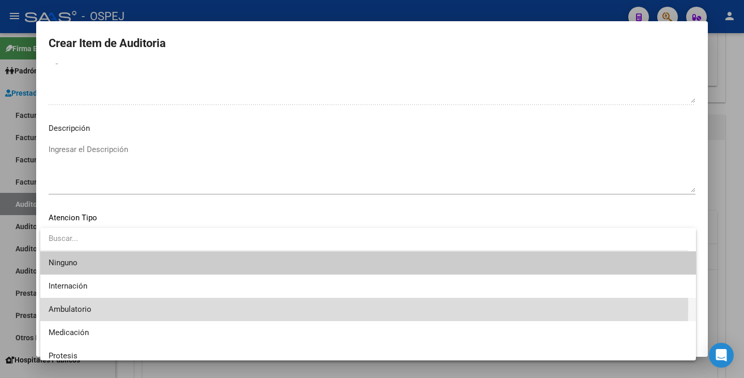
click at [120, 305] on span "Ambulatorio" at bounding box center [368, 309] width 639 height 23
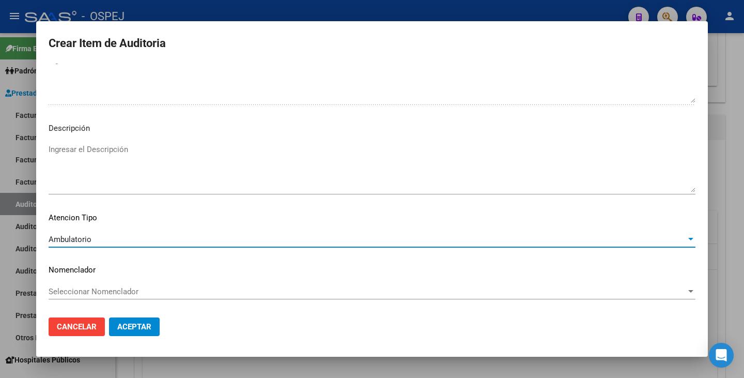
click at [187, 306] on div "Seleccionar Nomenclador Seleccionar Nomenclador" at bounding box center [372, 296] width 647 height 25
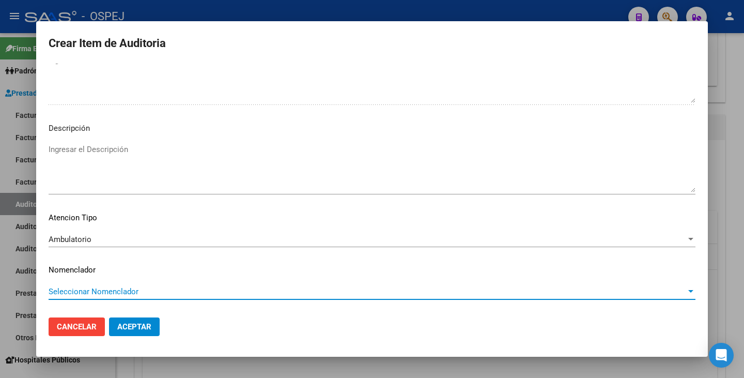
click at [187, 292] on span "Seleccionar Nomenclador" at bounding box center [368, 291] width 638 height 9
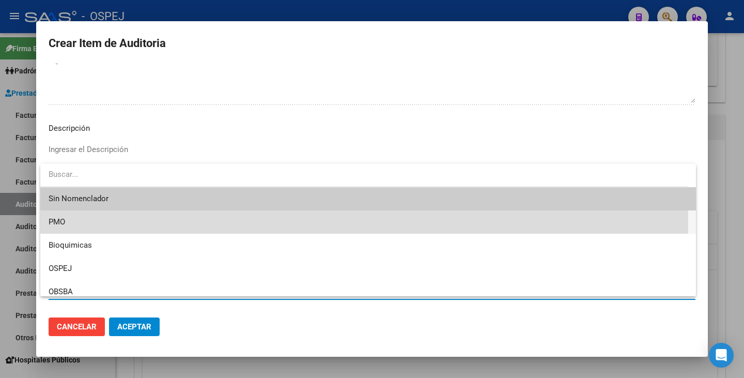
drag, startPoint x: 94, startPoint y: 218, endPoint x: 140, endPoint y: 305, distance: 98.3
click at [95, 218] on span "PMO" at bounding box center [368, 221] width 639 height 23
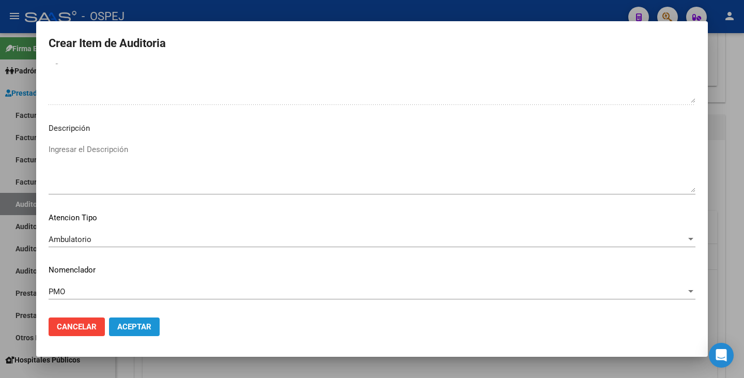
click at [143, 324] on span "Aceptar" at bounding box center [134, 326] width 34 height 9
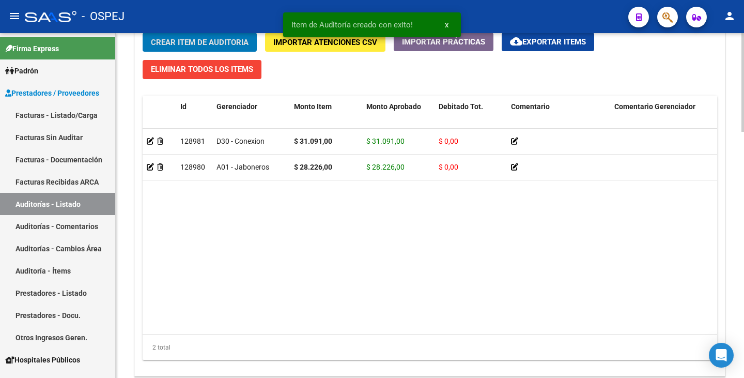
scroll to position [860, 0]
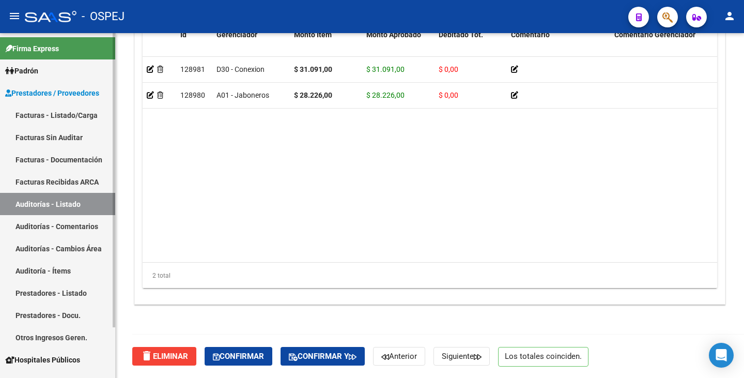
drag, startPoint x: 62, startPoint y: 138, endPoint x: 87, endPoint y: 130, distance: 27.1
click at [63, 136] on link "Facturas Sin Auditar" at bounding box center [57, 137] width 115 height 22
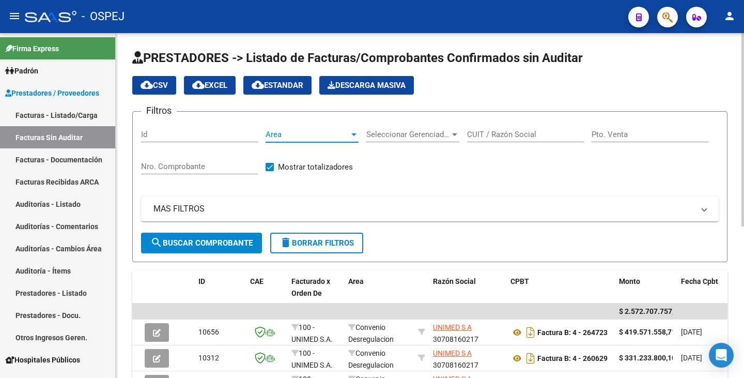
click at [335, 135] on span "Area" at bounding box center [308, 134] width 84 height 9
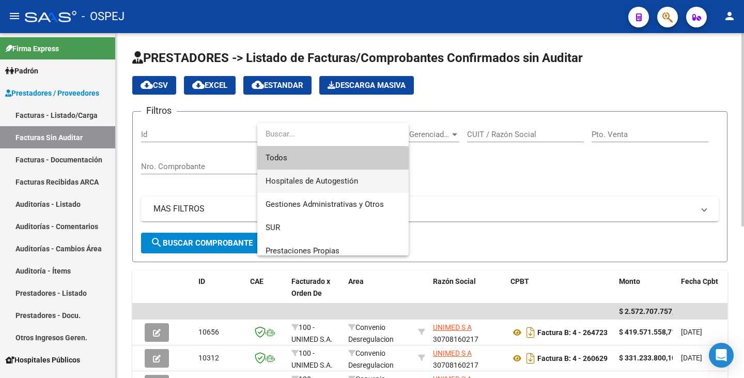
click at [296, 185] on span "Hospitales de Autogestión" at bounding box center [312, 180] width 93 height 9
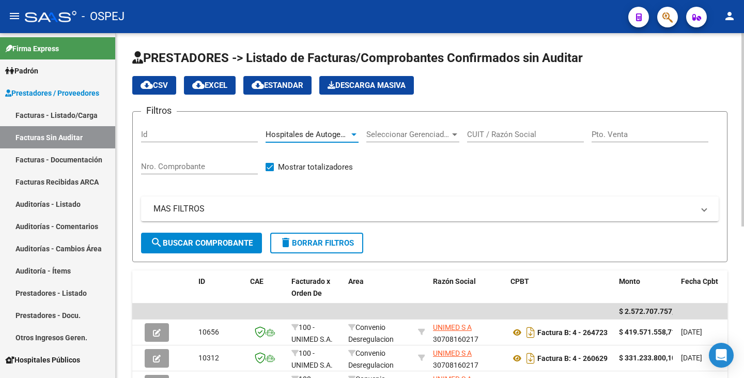
drag, startPoint x: 489, startPoint y: 134, endPoint x: 499, endPoint y: 133, distance: 9.9
click at [499, 133] on input "CUIT / Razón Social" at bounding box center [525, 134] width 117 height 9
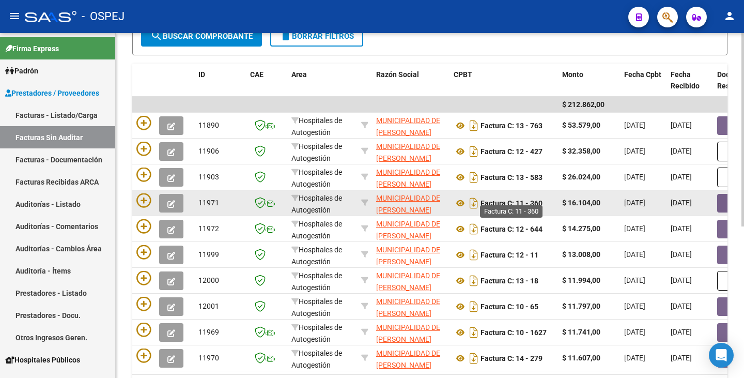
scroll to position [270, 0]
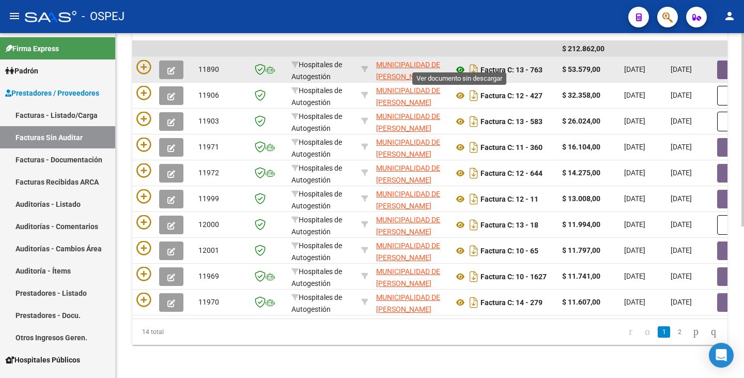
type input "VICENTE LOPEZ"
click at [459, 64] on icon at bounding box center [460, 70] width 13 height 12
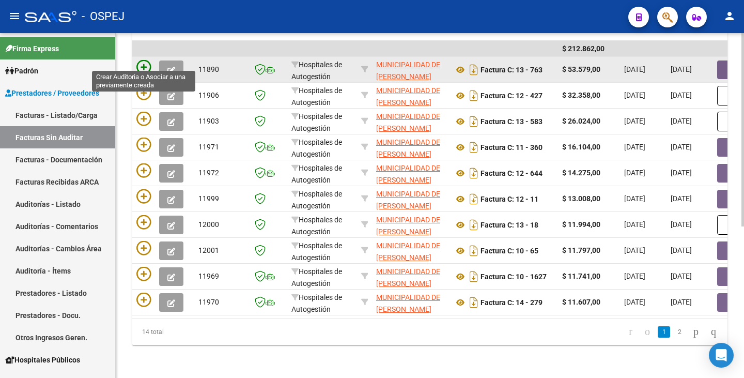
click at [144, 60] on icon at bounding box center [143, 67] width 14 height 14
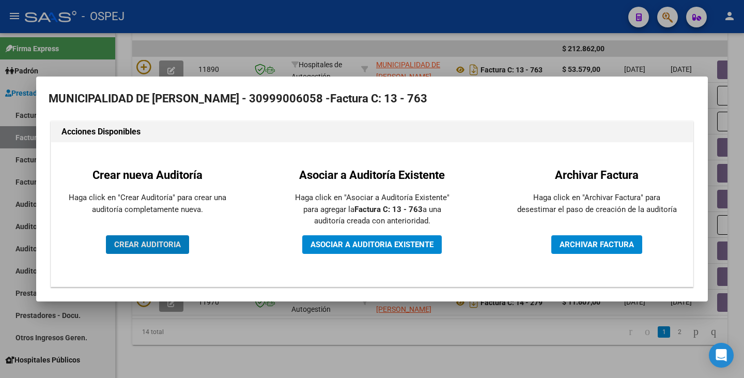
click at [138, 250] on button "CREAR AUDITORIA" at bounding box center [147, 244] width 83 height 19
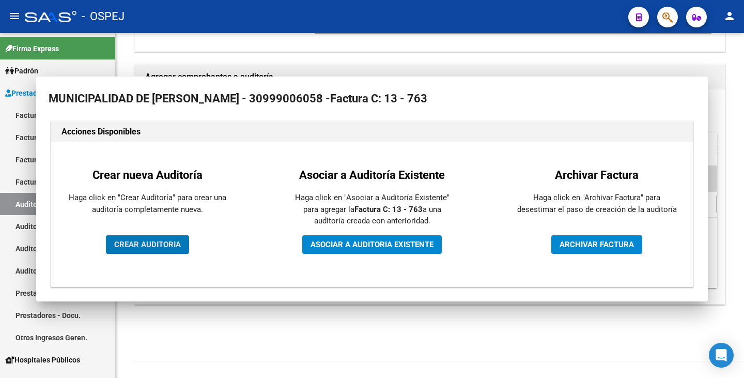
scroll to position [208, 0]
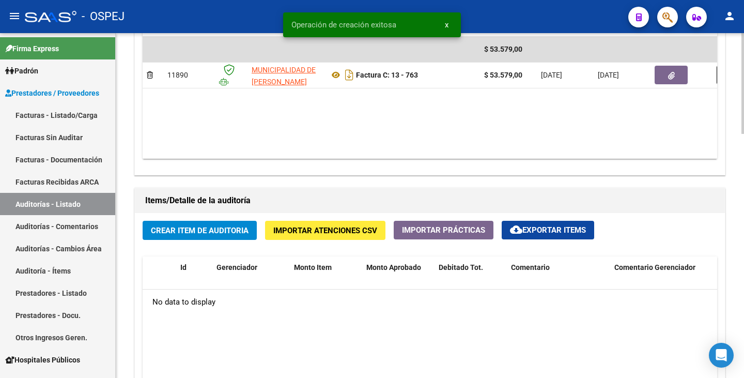
scroll to position [620, 0]
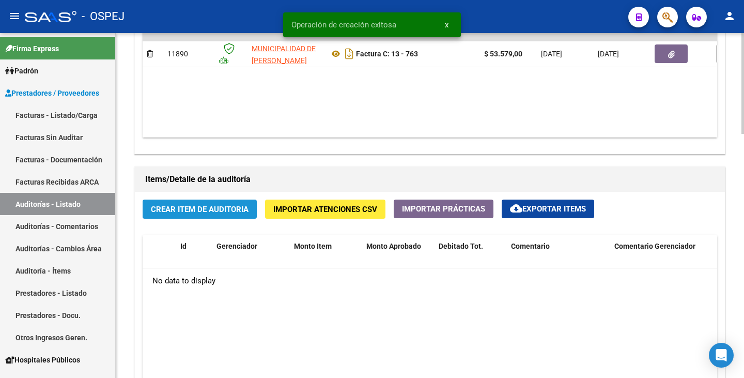
click at [196, 205] on span "Crear Item de Auditoria" at bounding box center [200, 209] width 98 height 9
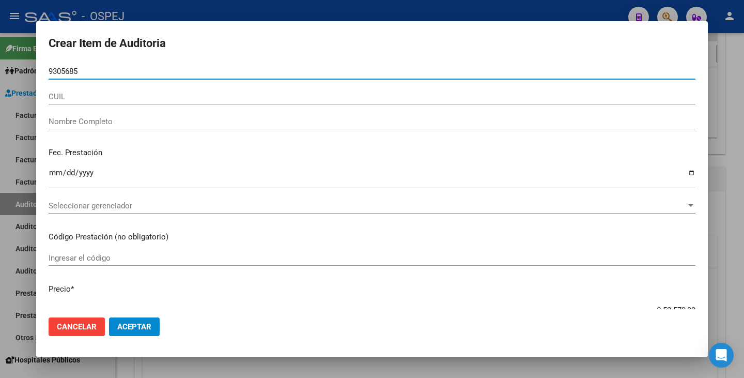
type input "93056850"
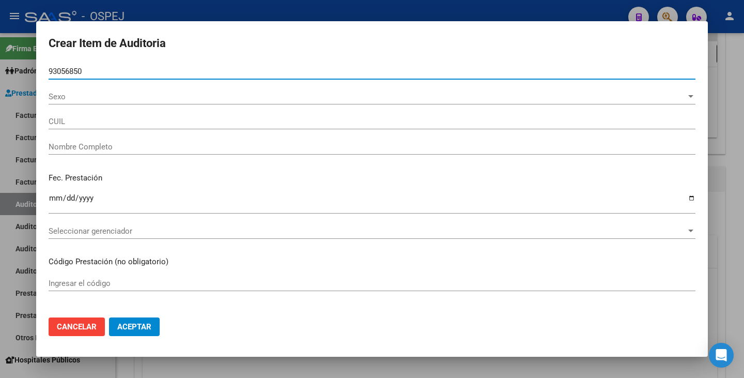
type input "27930568509"
type input "ROTELA ACOSTA VIVIANA RAQUEL"
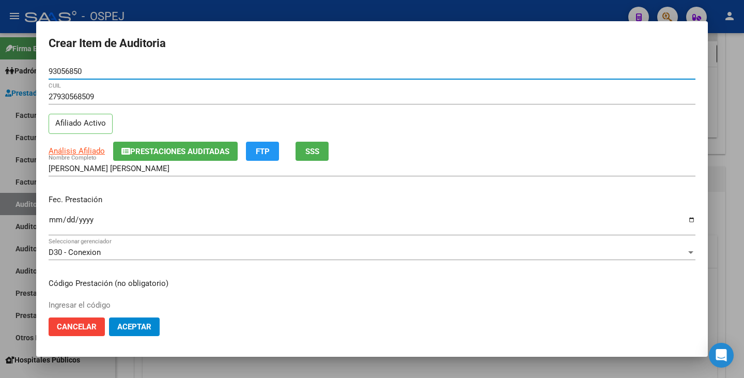
type input "93056850"
click at [52, 219] on input "Ingresar la fecha" at bounding box center [372, 224] width 647 height 17
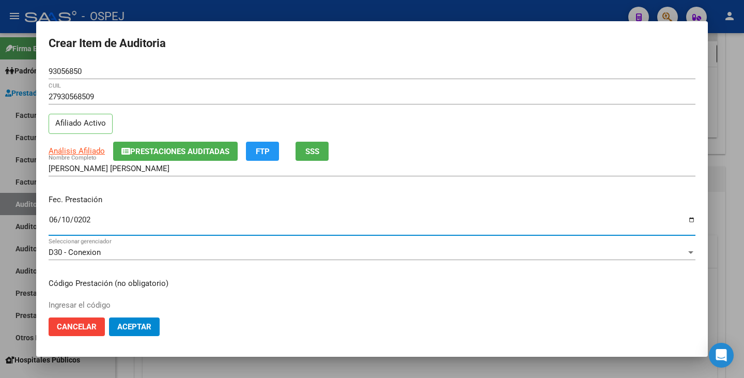
type input "2025-06-10"
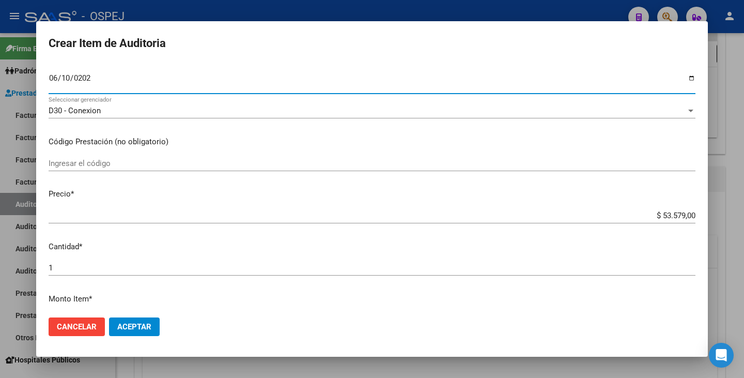
scroll to position [155, 0]
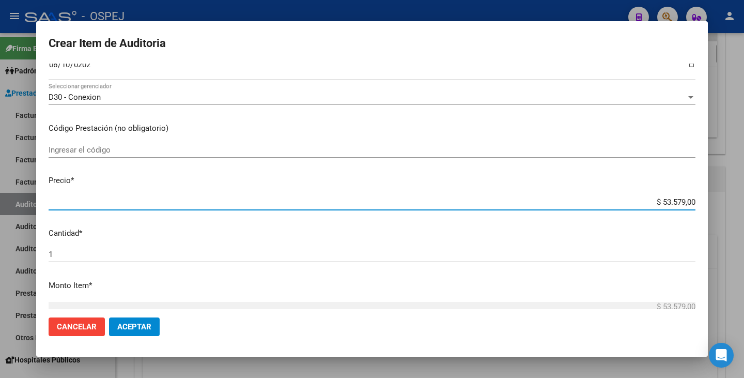
drag, startPoint x: 654, startPoint y: 199, endPoint x: 737, endPoint y: 206, distance: 83.0
click at [737, 206] on div "Crear Item de Auditoria 93056850 Nro Documento 27930568509 CUIL Afiliado Activo…" at bounding box center [372, 189] width 744 height 378
type input "$ 0,04"
type input "$ 0,46"
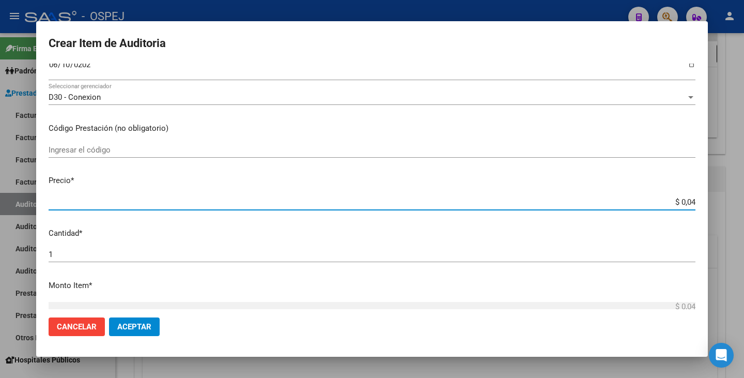
type input "$ 0,46"
type input "$ 4,69"
type input "$ 46,96"
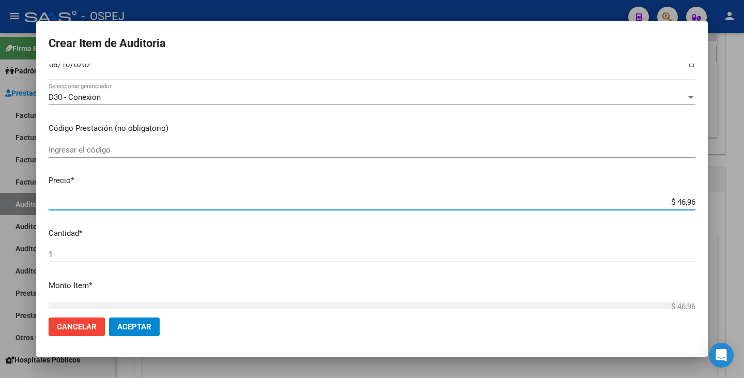
type input "$ 469,64"
type input "$ 4.696,40"
type input "$ 46.964,00"
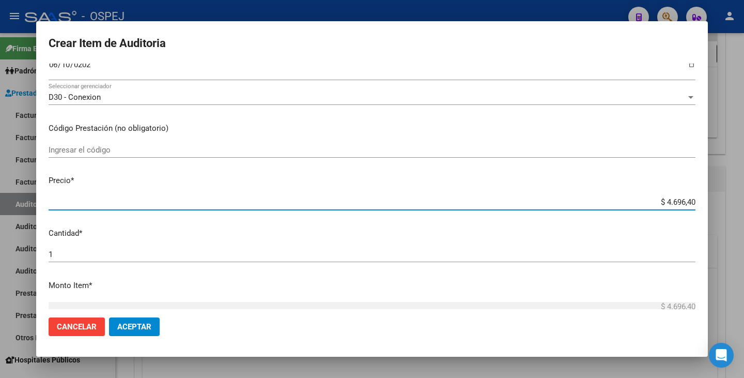
type input "$ 46.964,00"
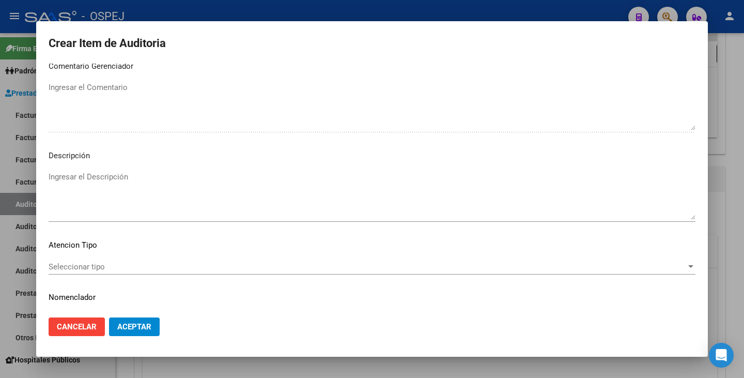
scroll to position [596, 0]
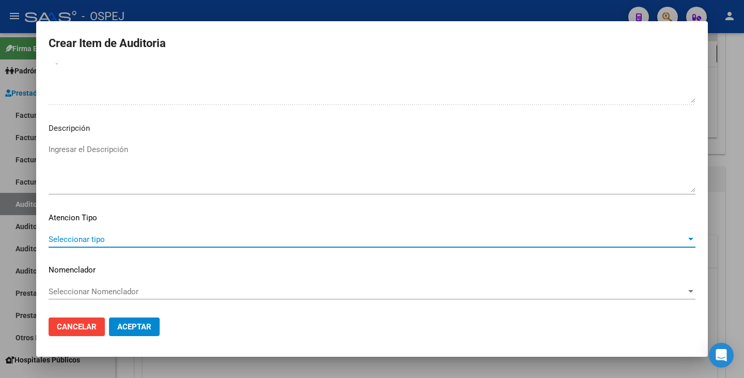
click at [453, 236] on span "Seleccionar tipo" at bounding box center [368, 239] width 638 height 9
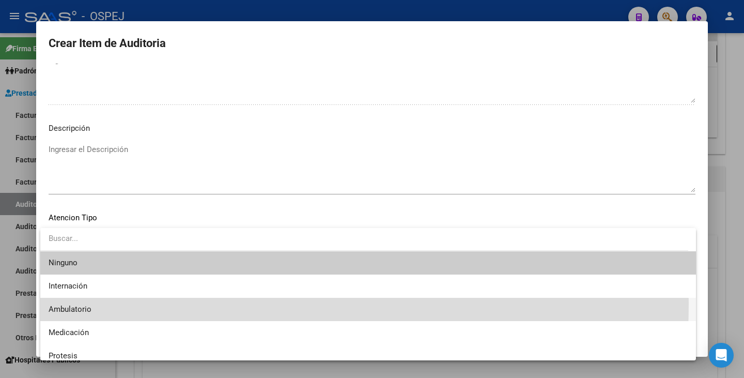
click at [144, 304] on span "Ambulatorio" at bounding box center [368, 309] width 639 height 23
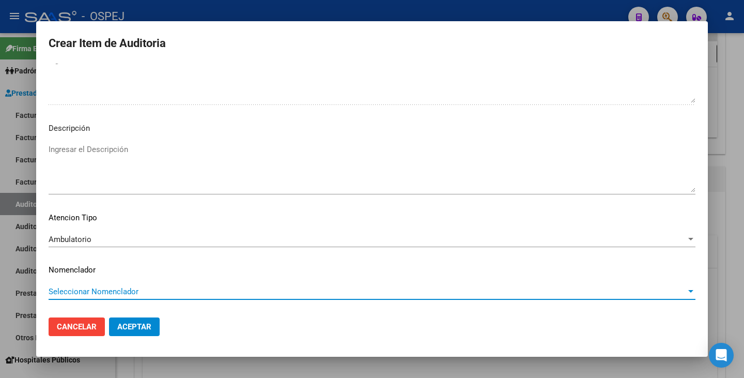
click at [141, 294] on span "Seleccionar Nomenclador" at bounding box center [368, 291] width 638 height 9
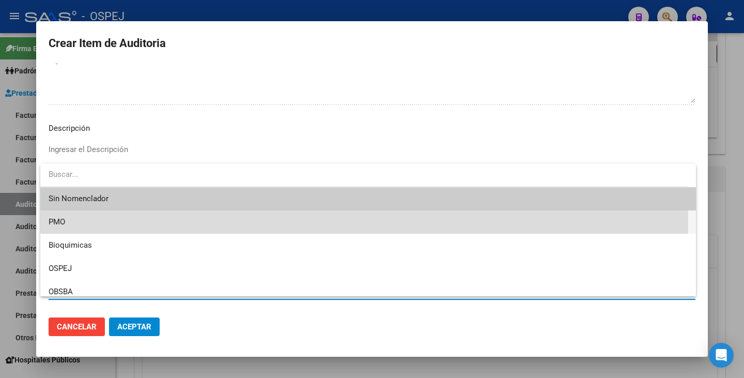
click at [104, 224] on span "PMO" at bounding box center [368, 221] width 639 height 23
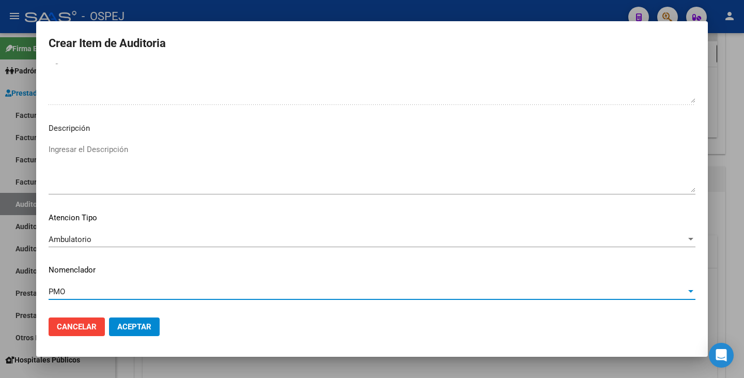
scroll to position [648, 0]
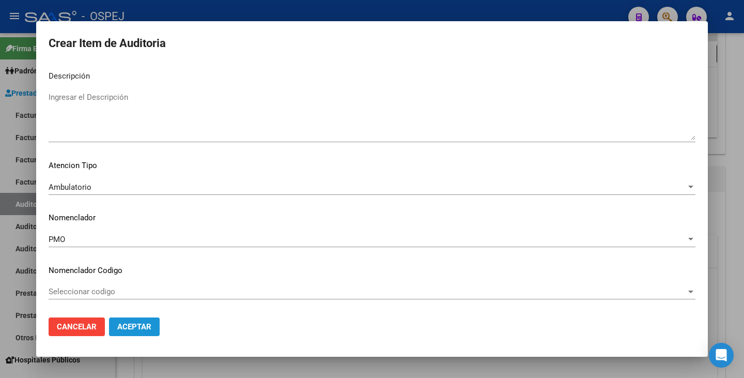
click at [129, 326] on span "Aceptar" at bounding box center [134, 326] width 34 height 9
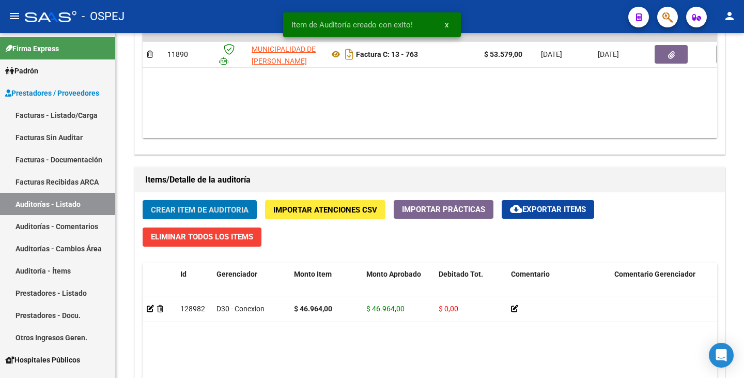
scroll to position [621, 0]
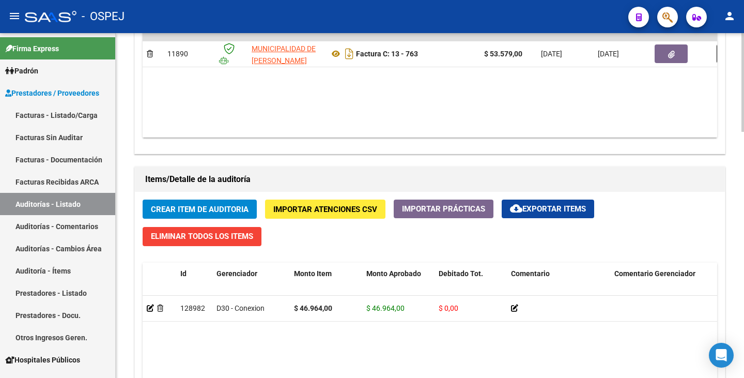
click at [189, 221] on div "Crear Item de Auditoria Importar Atenciones CSV Importar Prácticas cloud_downlo…" at bounding box center [430, 368] width 590 height 352
click at [225, 205] on span "Crear Item de Auditoria" at bounding box center [200, 209] width 98 height 9
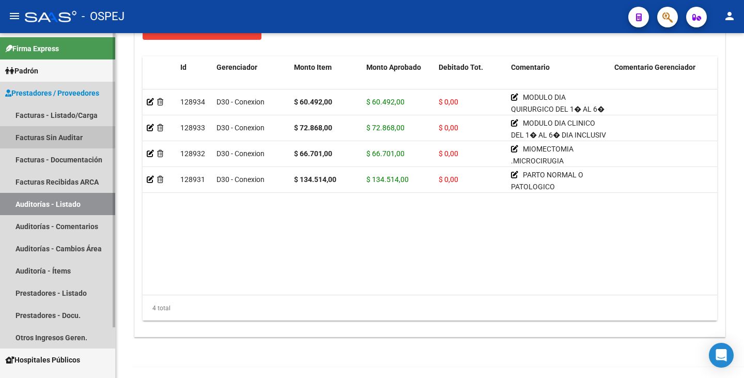
click at [44, 138] on link "Facturas Sin Auditar" at bounding box center [57, 137] width 115 height 22
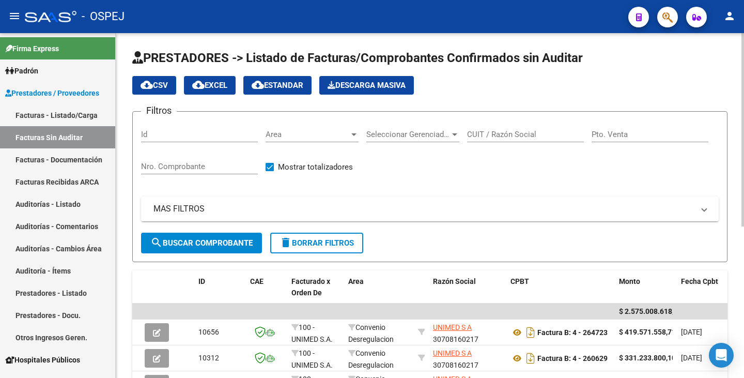
click at [322, 133] on span "Area" at bounding box center [308, 134] width 84 height 9
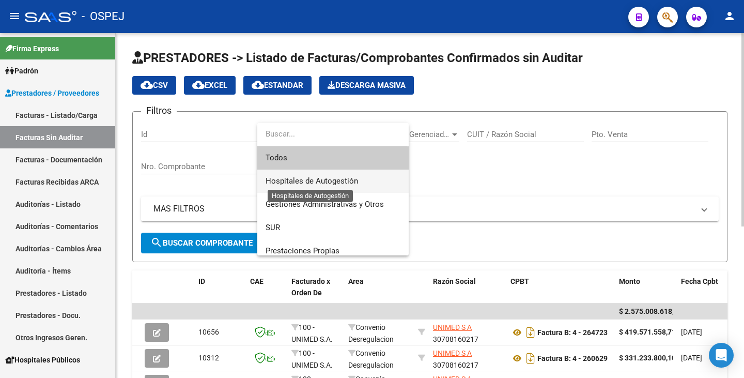
click at [311, 184] on span "Hospitales de Autogestión" at bounding box center [312, 180] width 93 height 9
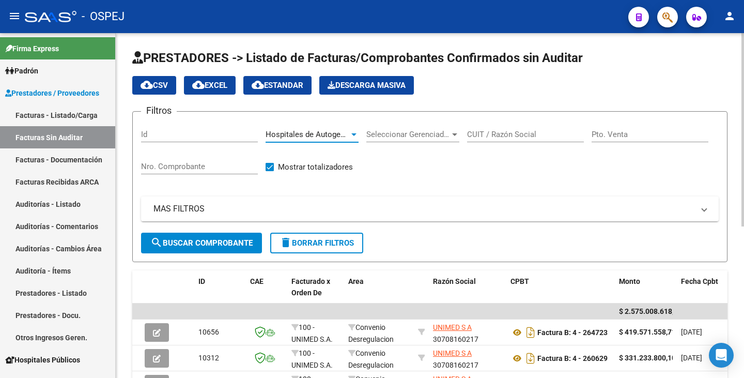
click at [498, 134] on input "CUIT / Razón Social" at bounding box center [525, 134] width 117 height 9
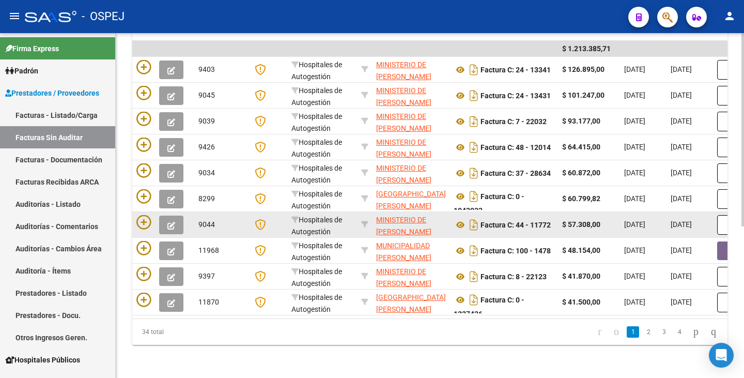
scroll to position [270, 0]
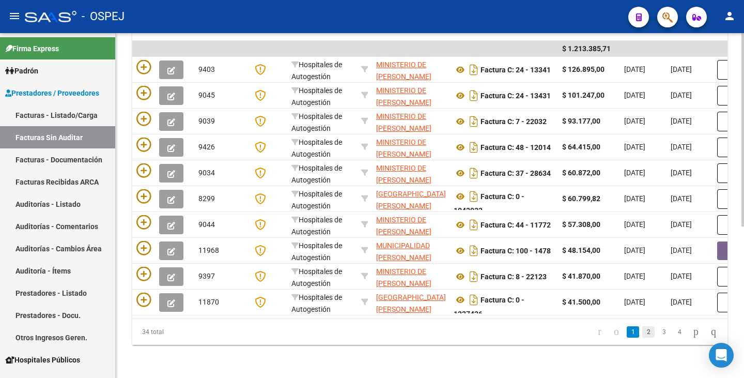
type input "cordoba"
click at [643, 331] on link "2" at bounding box center [649, 331] width 12 height 11
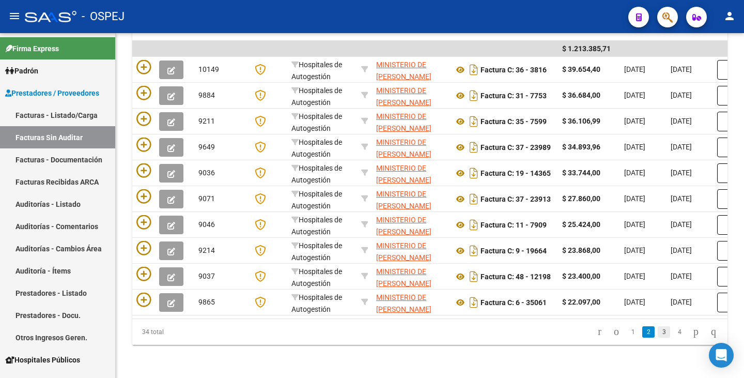
click at [658, 334] on link "3" at bounding box center [664, 331] width 12 height 11
click at [674, 334] on link "4" at bounding box center [680, 331] width 12 height 11
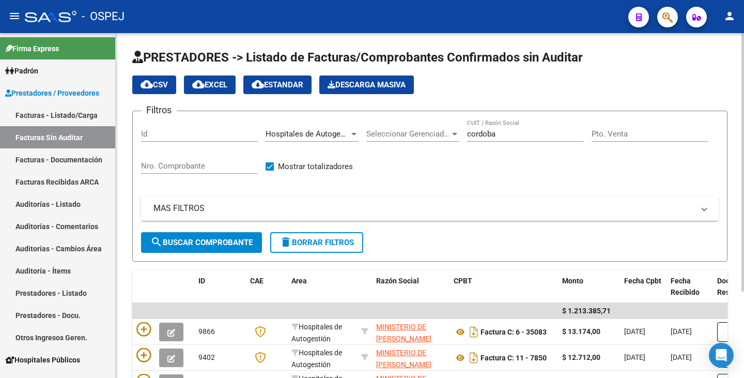
scroll to position [0, 0]
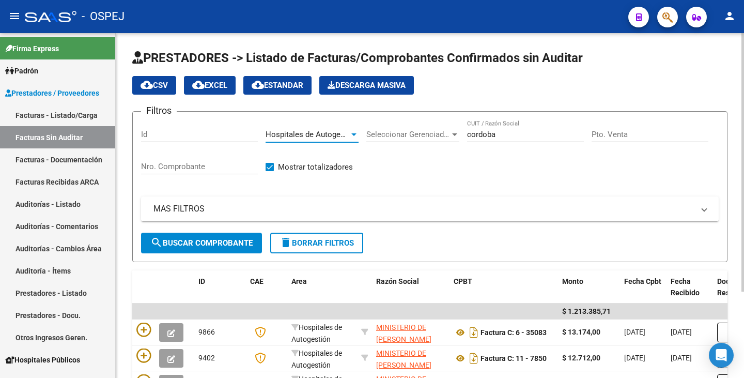
click at [351, 134] on div at bounding box center [353, 134] width 9 height 8
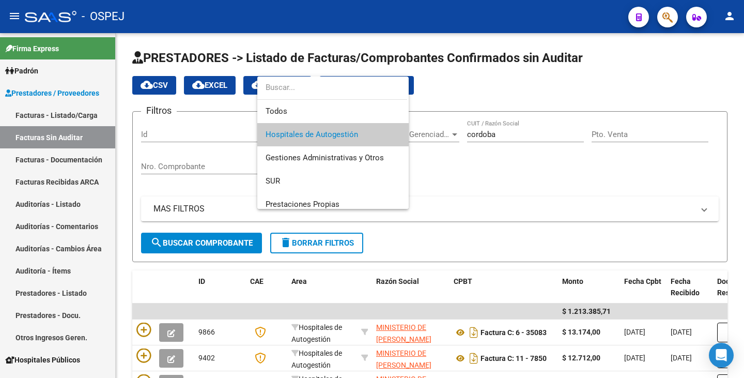
drag, startPoint x: 524, startPoint y: 134, endPoint x: 428, endPoint y: 127, distance: 96.5
click at [428, 127] on div at bounding box center [372, 189] width 744 height 378
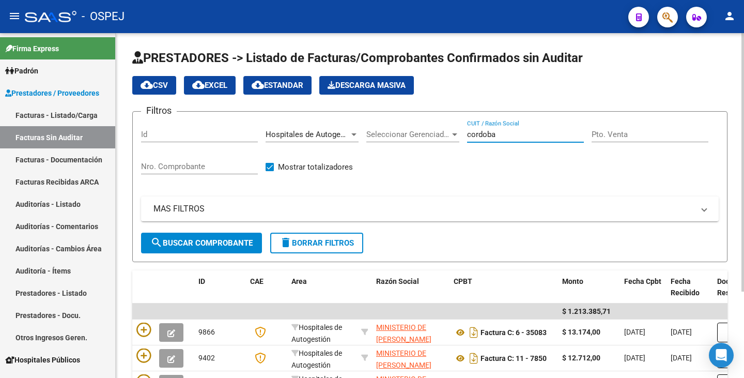
drag, startPoint x: 514, startPoint y: 134, endPoint x: 435, endPoint y: 127, distance: 79.9
click at [435, 127] on div "Filtros Id Hospitales de Autogestión Area Seleccionar Gerenciador Seleccionar G…" at bounding box center [430, 176] width 578 height 113
click at [348, 138] on span "Hospitales de Autogestión" at bounding box center [312, 134] width 93 height 9
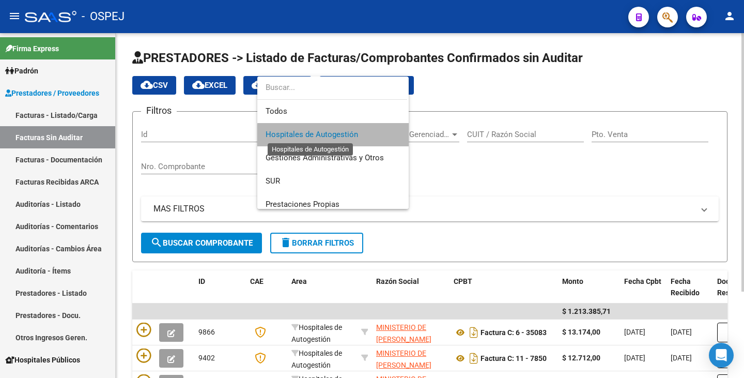
click at [348, 138] on span "Hospitales de Autogestión" at bounding box center [312, 134] width 93 height 9
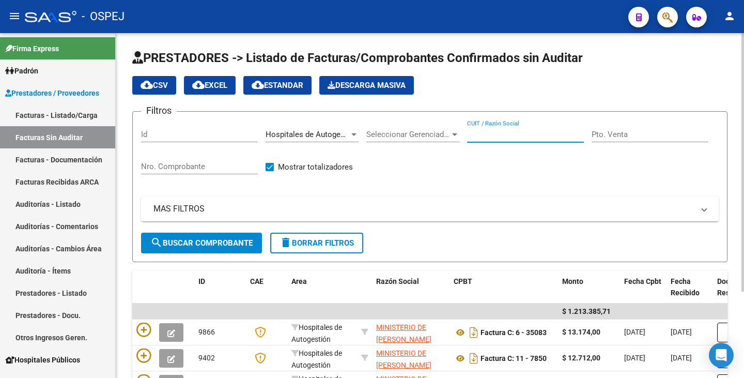
click at [520, 133] on input "CUIT / Razón Social" at bounding box center [525, 134] width 117 height 9
click at [186, 249] on button "search Buscar Comprobante" at bounding box center [201, 243] width 121 height 21
click at [509, 132] on input "CUIT / Razón Social" at bounding box center [525, 134] width 117 height 9
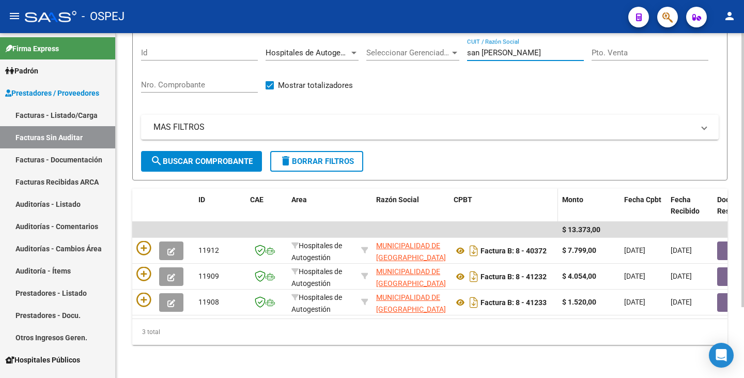
scroll to position [89, 0]
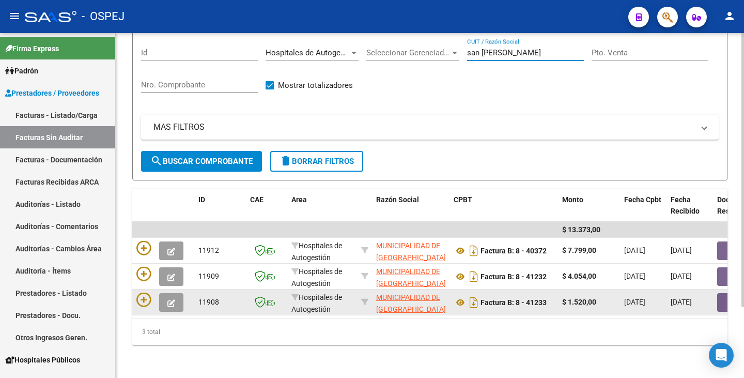
type input "san martin"
click at [722, 295] on button "button" at bounding box center [733, 302] width 33 height 19
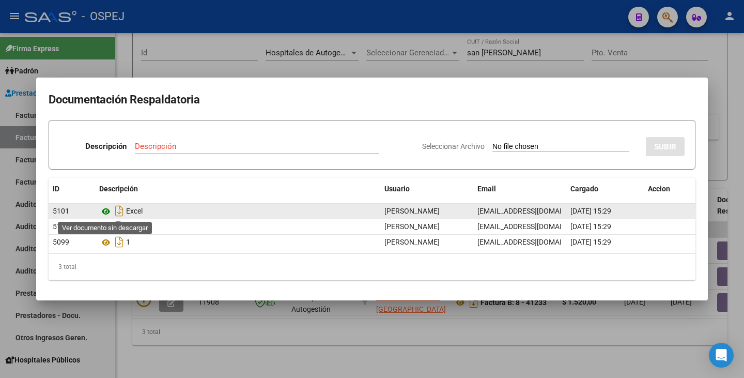
click at [105, 210] on icon at bounding box center [105, 211] width 13 height 12
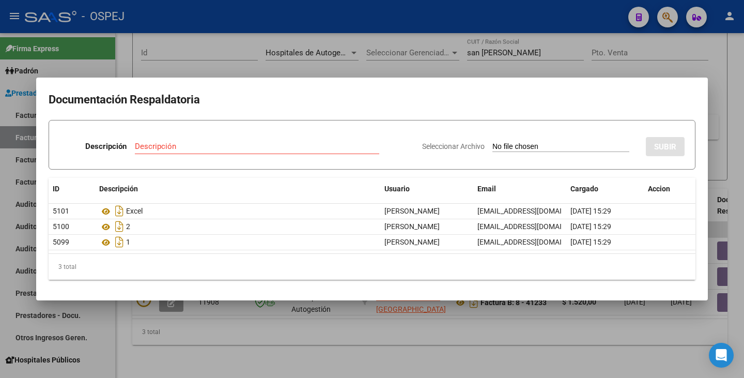
click at [637, 203] on datatable-header "ID Descripción Usuario Email Cargado Accion" at bounding box center [372, 191] width 647 height 26
click at [488, 65] on div at bounding box center [372, 189] width 744 height 378
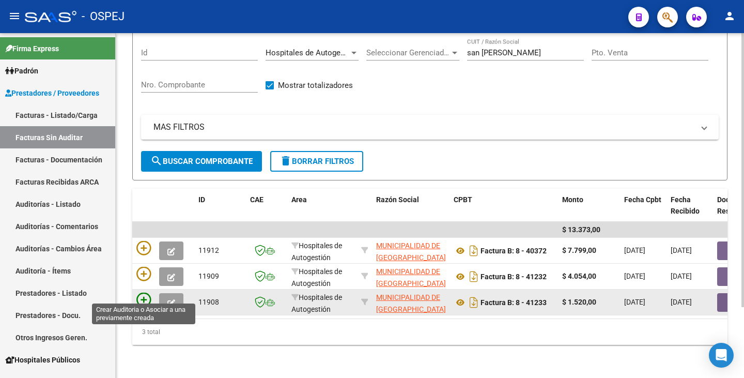
click at [144, 293] on icon at bounding box center [143, 300] width 14 height 14
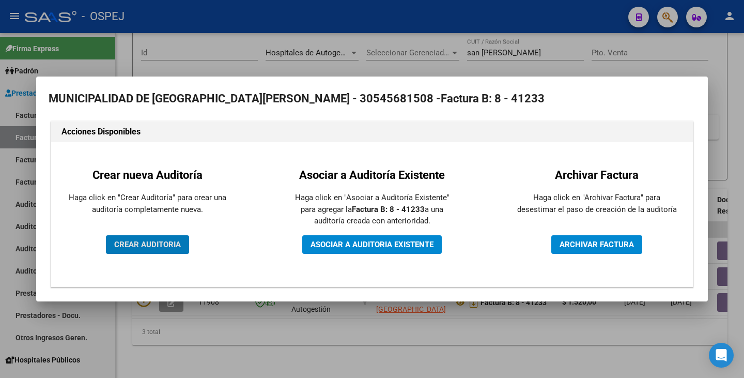
click at [157, 250] on button "CREAR AUDITORIA" at bounding box center [147, 244] width 83 height 19
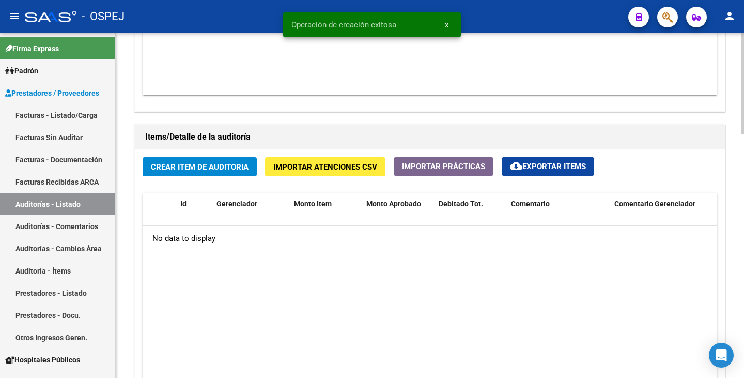
scroll to position [672, 0]
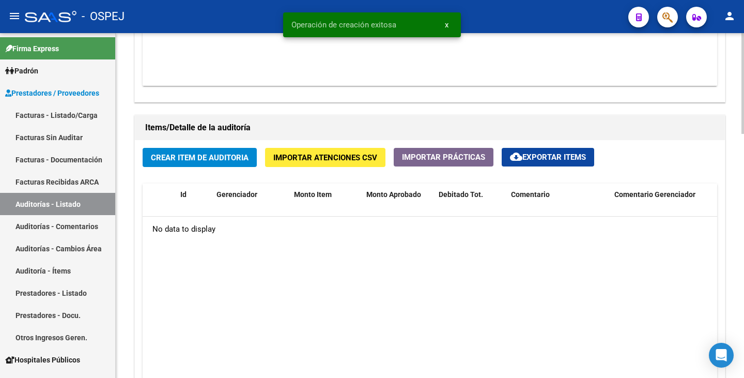
click at [213, 161] on span "Crear Item de Auditoria" at bounding box center [200, 157] width 98 height 9
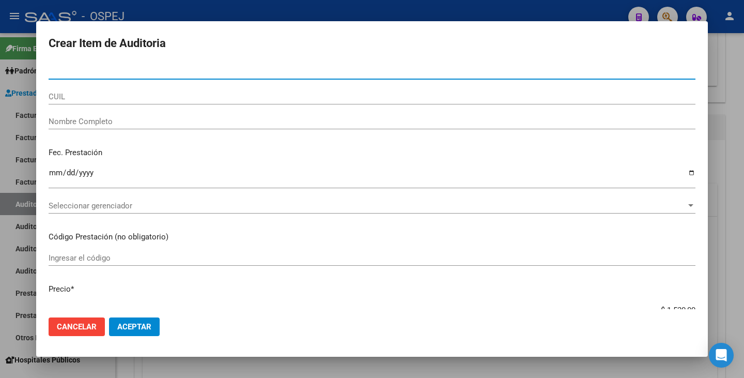
paste input "38010551"
type input "38010551"
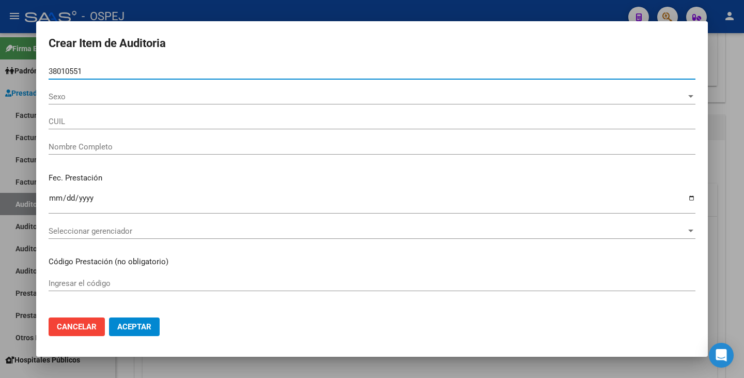
type input "27380105514"
type input "RIFFO CARVAJAL ANALIA VANESA"
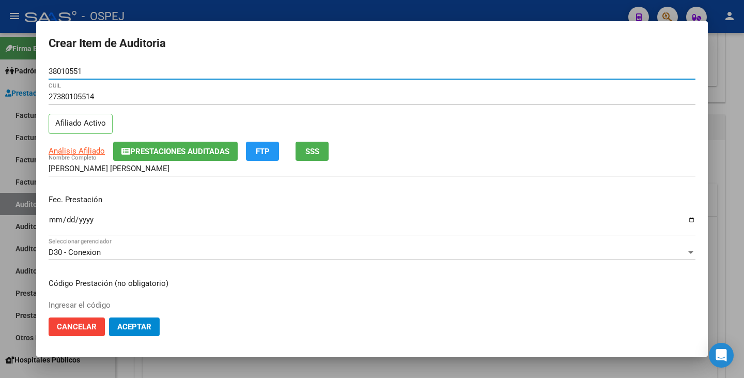
type input "38010551"
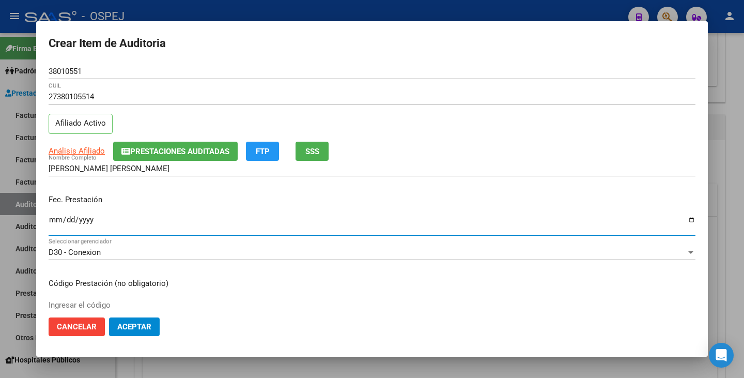
click at [56, 220] on input "Ingresar la fecha" at bounding box center [372, 224] width 647 height 17
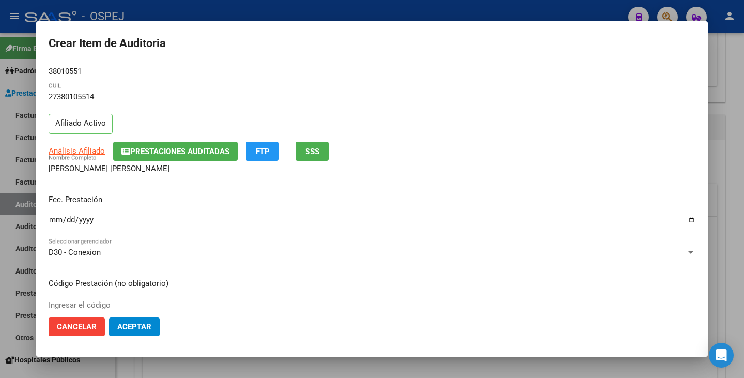
click at [476, 347] on mat-dialog-container "Crear Item de Auditoria 38010551 Nro Documento 27380105514 CUIL Afiliado Activo…" at bounding box center [372, 188] width 672 height 335
click at [54, 225] on input "Ingresar la fecha" at bounding box center [372, 224] width 647 height 17
click at [430, 327] on mat-dialog-actions "Cancelar Aceptar" at bounding box center [372, 326] width 647 height 35
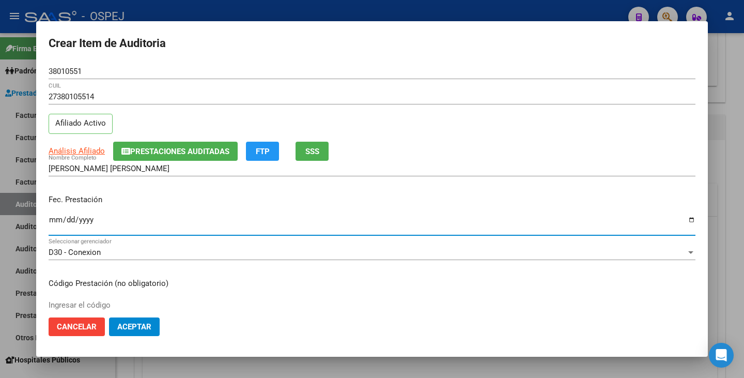
click at [85, 217] on input "2024-04-09" at bounding box center [372, 224] width 647 height 17
type input "2025-04-09"
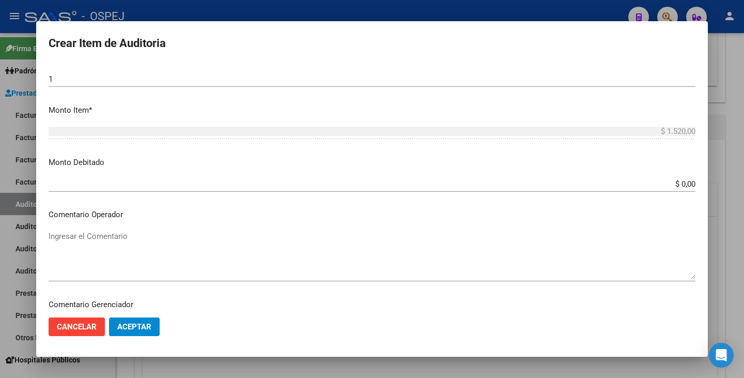
scroll to position [362, 0]
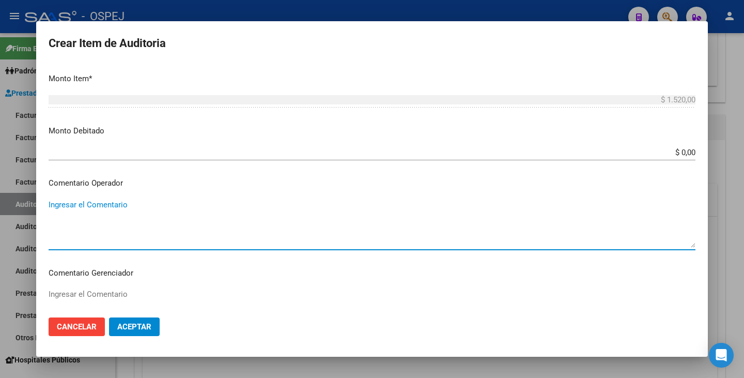
click at [244, 217] on textarea "Ingresar el Comentario" at bounding box center [372, 223] width 647 height 49
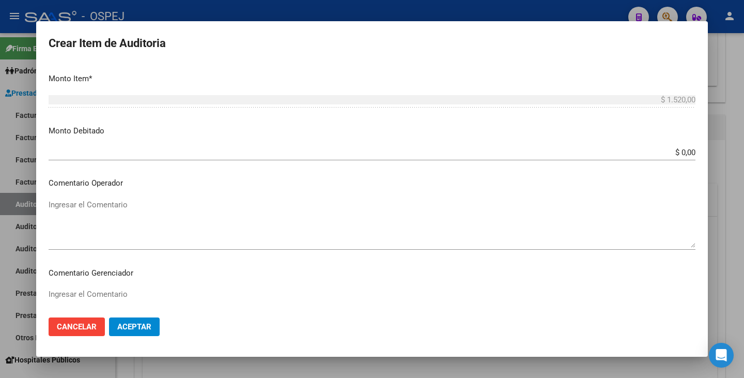
click at [243, 324] on mat-dialog-actions "Cancelar Aceptar" at bounding box center [372, 326] width 647 height 35
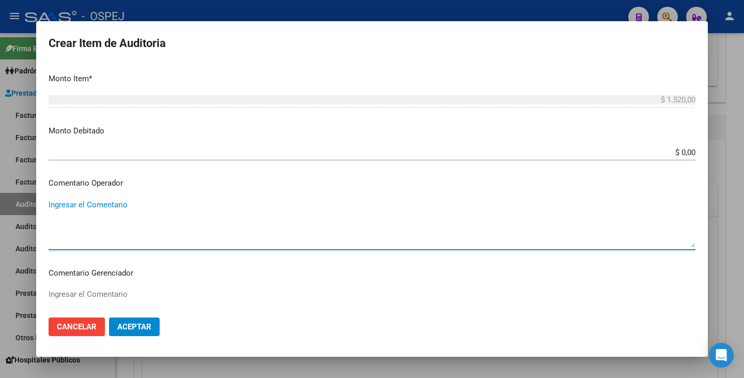
paste textarea "CONSULTA AMBULATORIA EN CAPS"
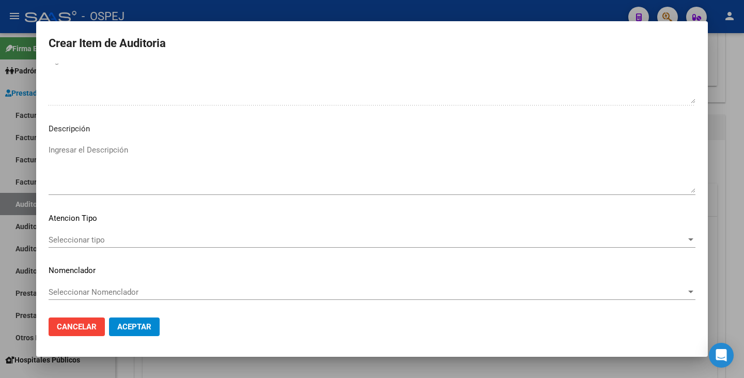
scroll to position [596, 0]
type textarea "CONSULTA AMBULATORIA EN CAPS"
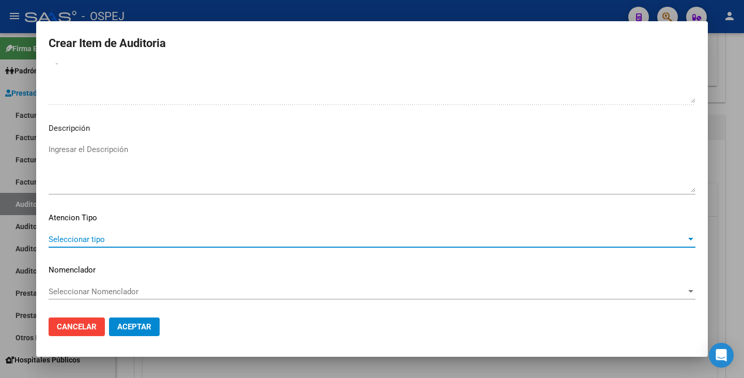
click at [300, 243] on span "Seleccionar tipo" at bounding box center [368, 239] width 638 height 9
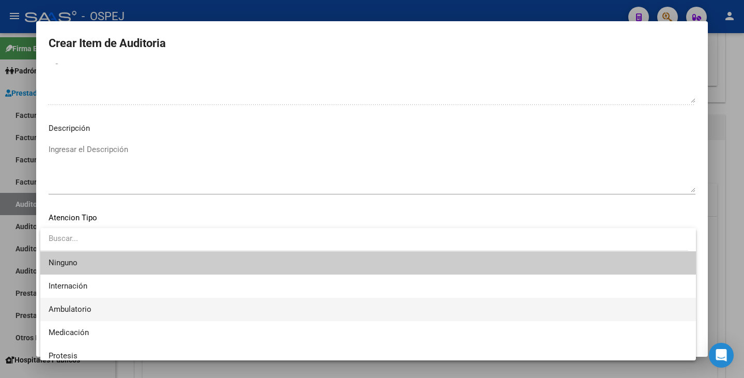
click at [152, 306] on span "Ambulatorio" at bounding box center [368, 309] width 639 height 23
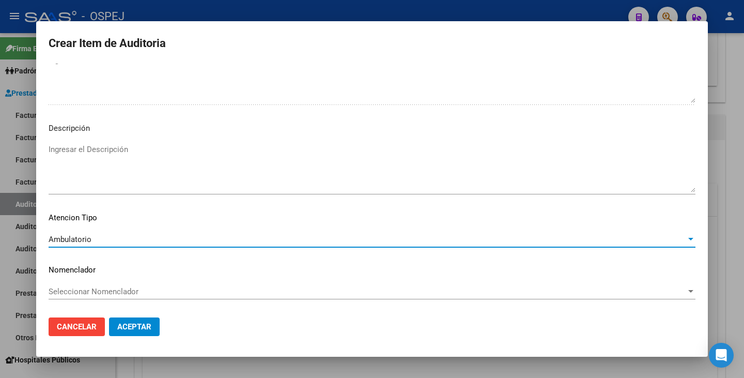
click at [159, 293] on span "Seleccionar Nomenclador" at bounding box center [368, 291] width 638 height 9
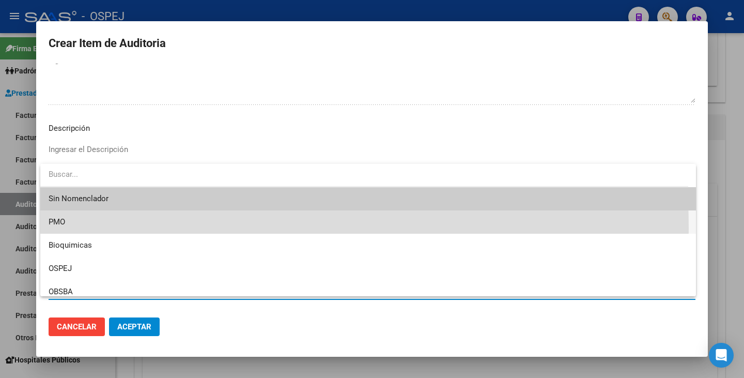
click at [133, 228] on span "PMO" at bounding box center [368, 221] width 639 height 23
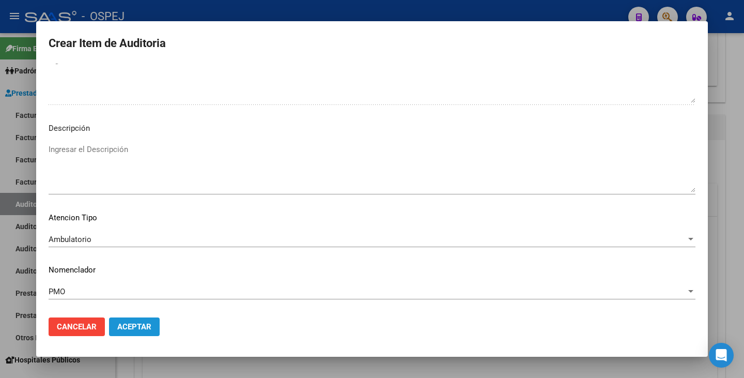
click at [136, 328] on span "Aceptar" at bounding box center [134, 326] width 34 height 9
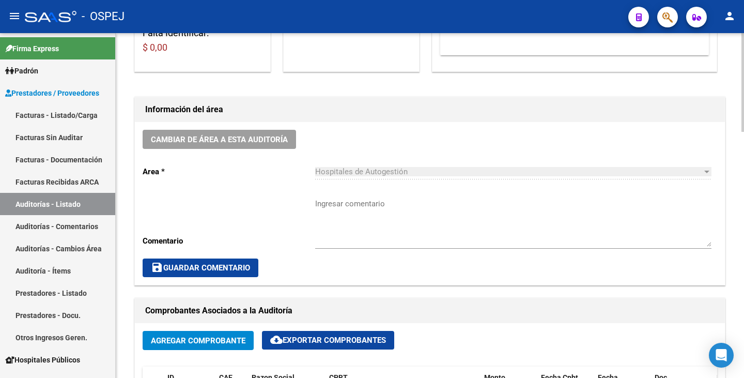
scroll to position [104, 0]
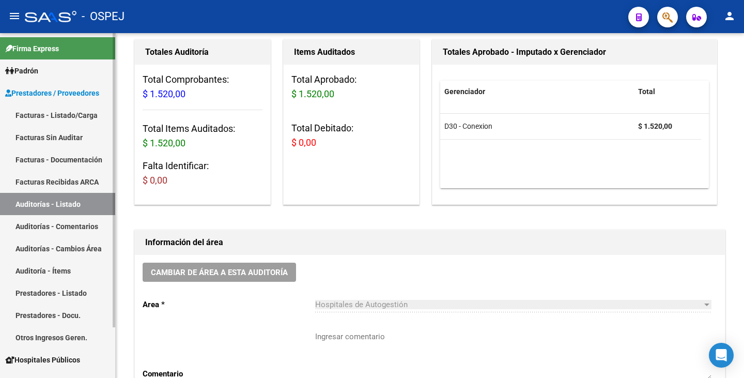
click at [36, 140] on link "Facturas Sin Auditar" at bounding box center [57, 137] width 115 height 22
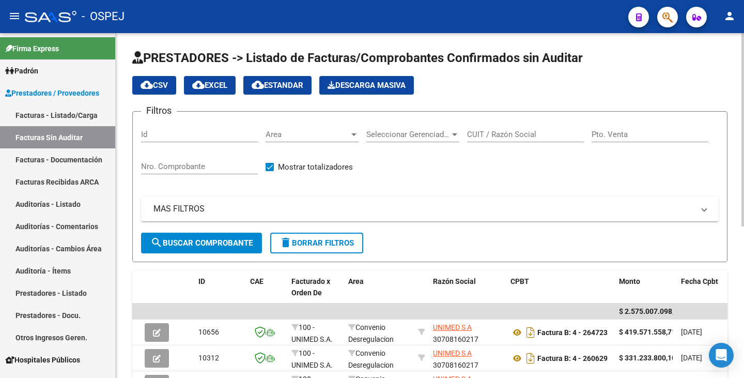
click at [306, 135] on span "Area" at bounding box center [308, 134] width 84 height 9
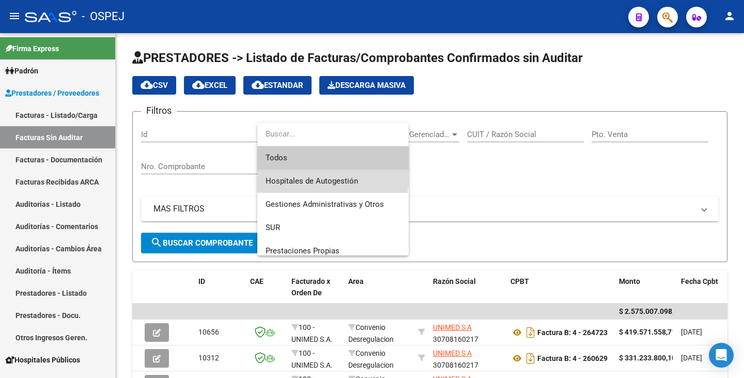
click at [315, 174] on span "Hospitales de Autogestión" at bounding box center [333, 181] width 135 height 23
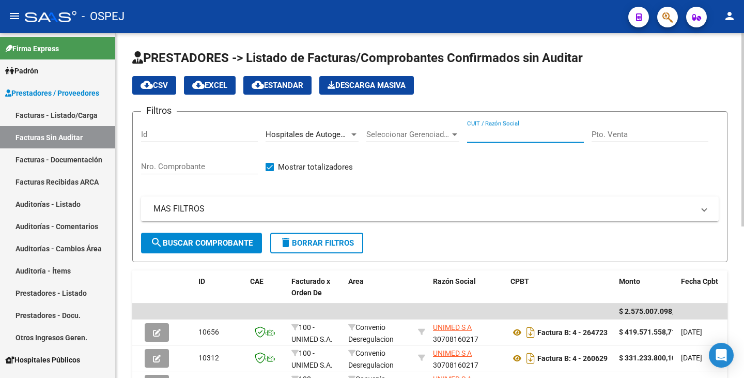
click at [518, 130] on input "CUIT / Razón Social" at bounding box center [525, 134] width 117 height 9
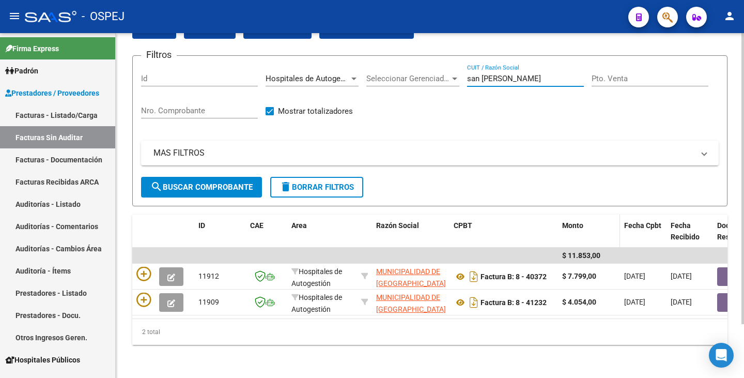
scroll to position [64, 0]
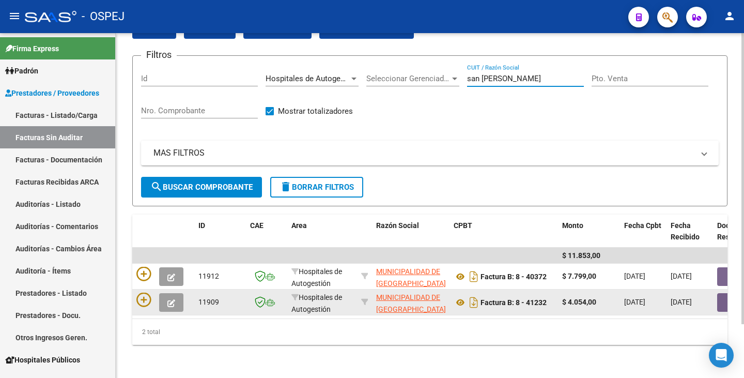
type input "san martin"
click at [724, 293] on button "button" at bounding box center [733, 302] width 33 height 19
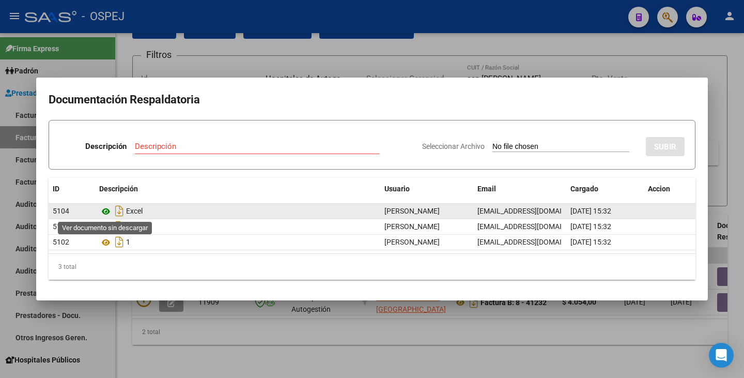
click at [105, 207] on icon at bounding box center [105, 211] width 13 height 12
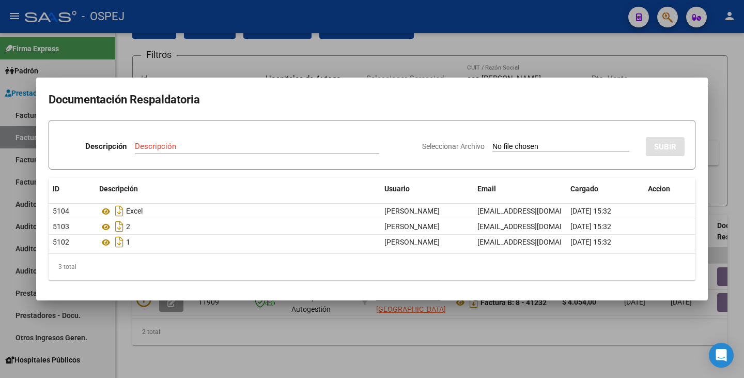
click at [117, 361] on div at bounding box center [372, 189] width 744 height 378
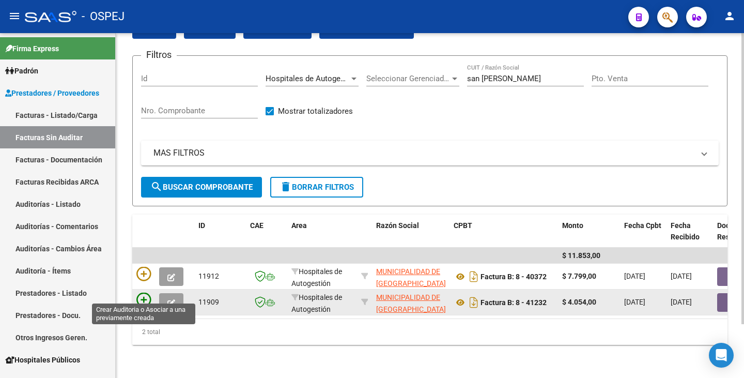
click at [142, 294] on icon at bounding box center [143, 300] width 14 height 14
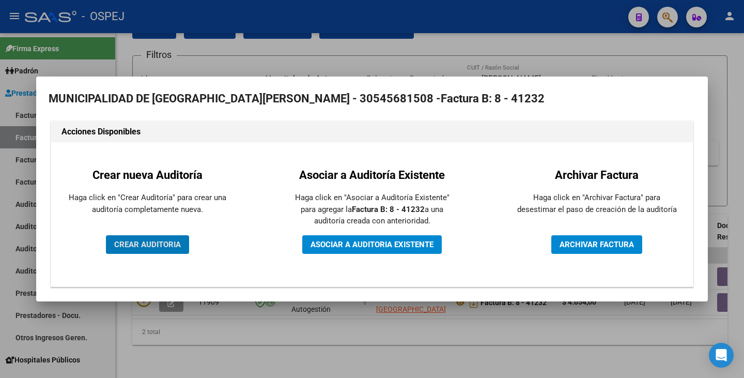
click at [156, 242] on span "CREAR AUDITORIA" at bounding box center [147, 244] width 67 height 9
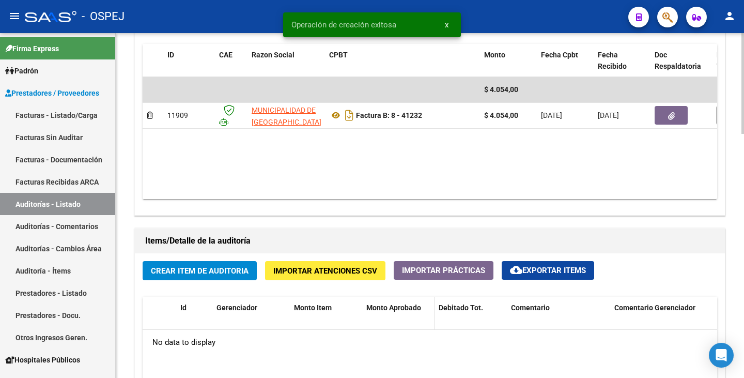
scroll to position [620, 0]
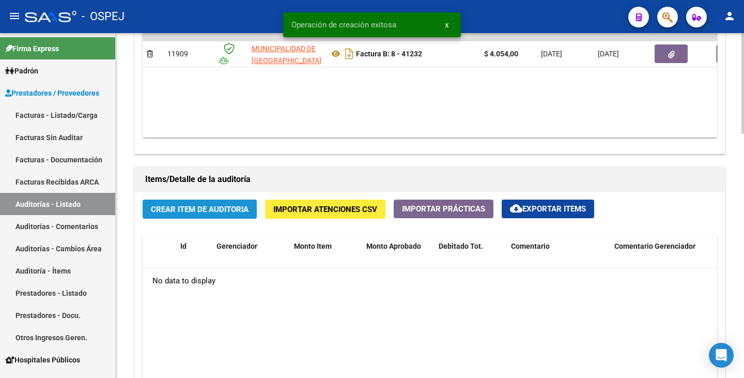
click at [213, 214] on button "Crear Item de Auditoria" at bounding box center [200, 209] width 114 height 19
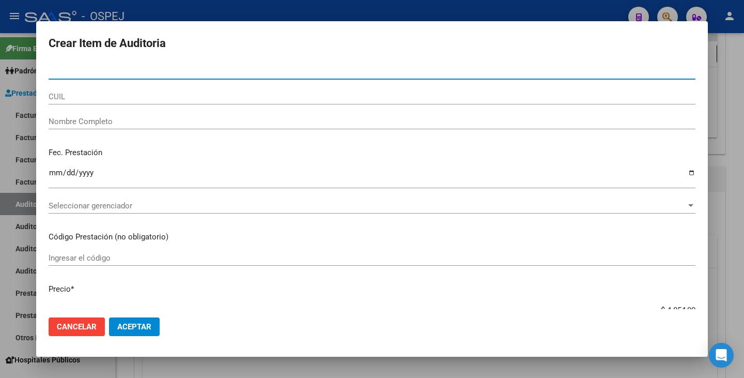
type input "28152032"
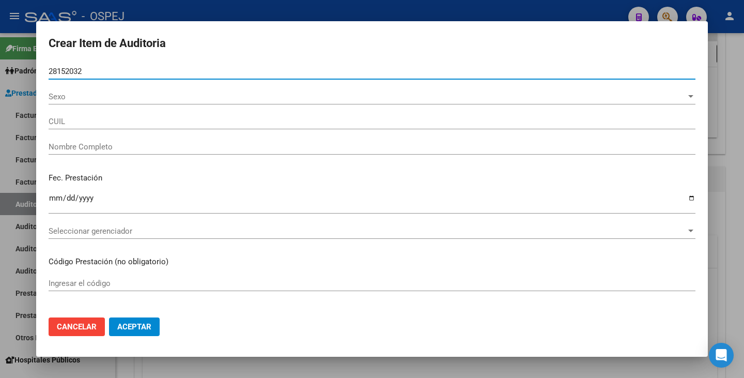
type input "20281520327"
type input "TAPIA GABRIEL ALEJANDRO"
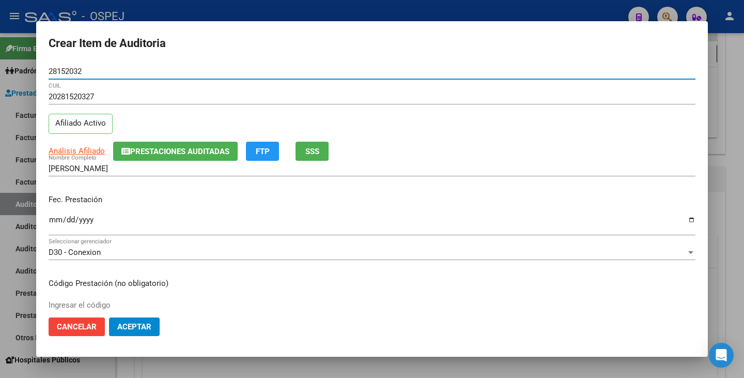
type input "28152032"
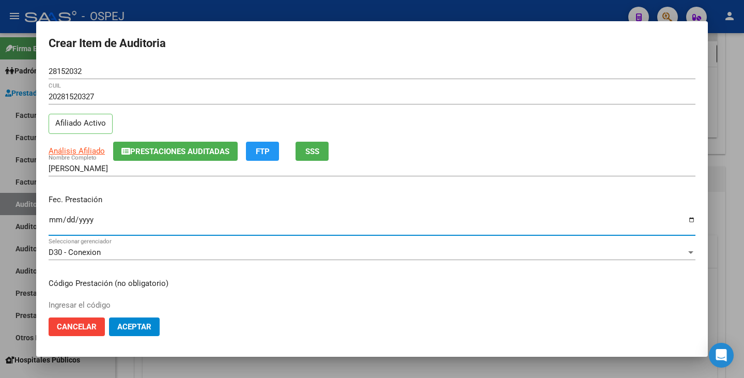
click at [54, 225] on input "Ingresar la fecha" at bounding box center [372, 224] width 647 height 17
type input "2025-03-26"
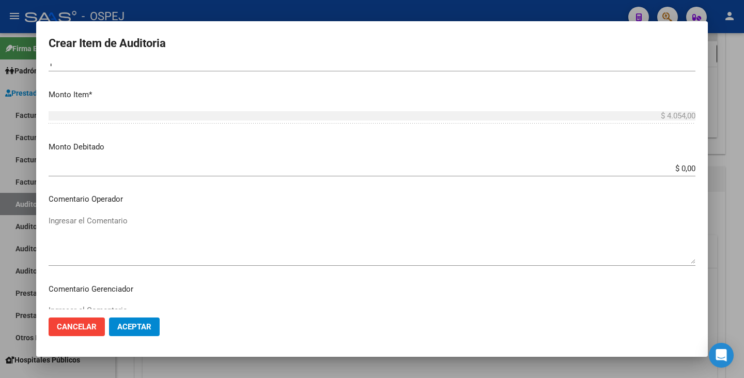
scroll to position [362, 0]
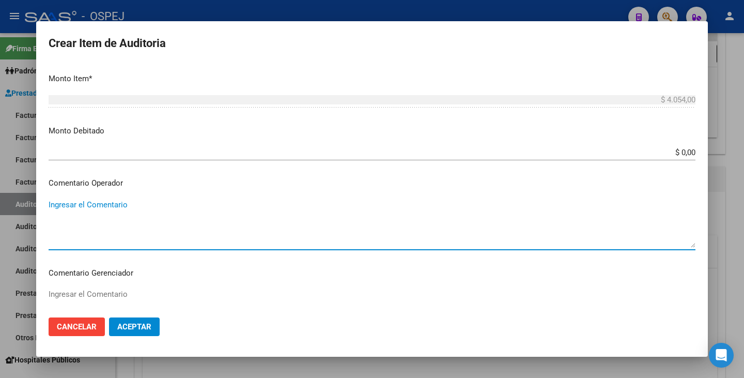
click at [193, 213] on textarea "Ingresar el Comentario" at bounding box center [372, 223] width 647 height 49
click at [63, 232] on textarea "Ingresar el Comentario" at bounding box center [372, 223] width 647 height 49
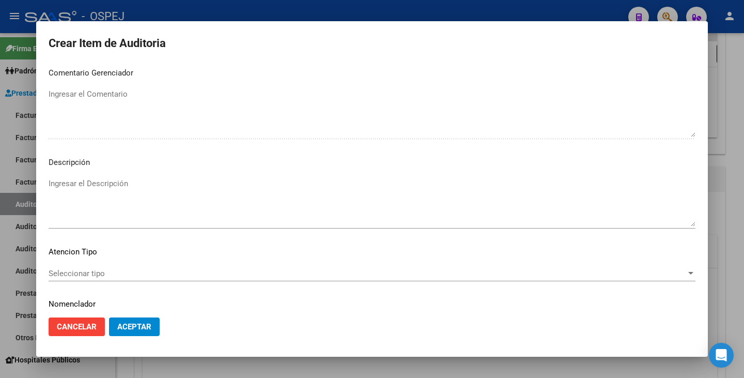
scroll to position [596, 0]
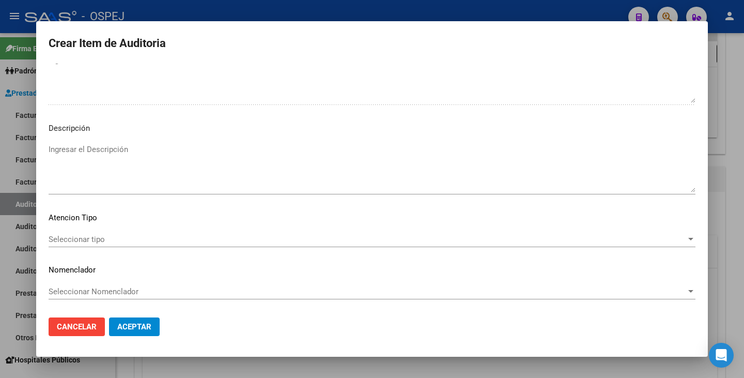
click at [175, 238] on span "Seleccionar tipo" at bounding box center [368, 239] width 638 height 9
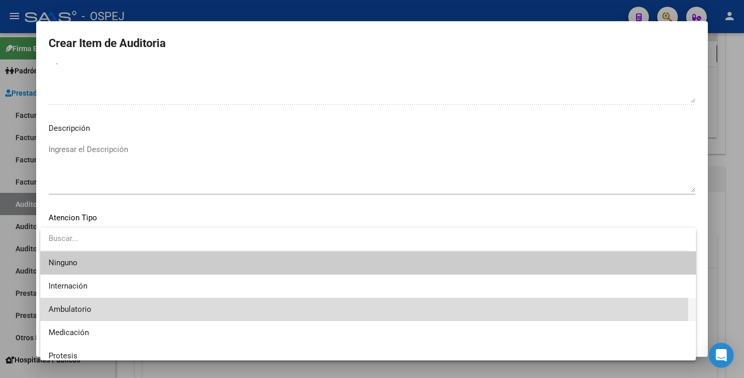
click at [115, 307] on span "Ambulatorio" at bounding box center [368, 309] width 639 height 23
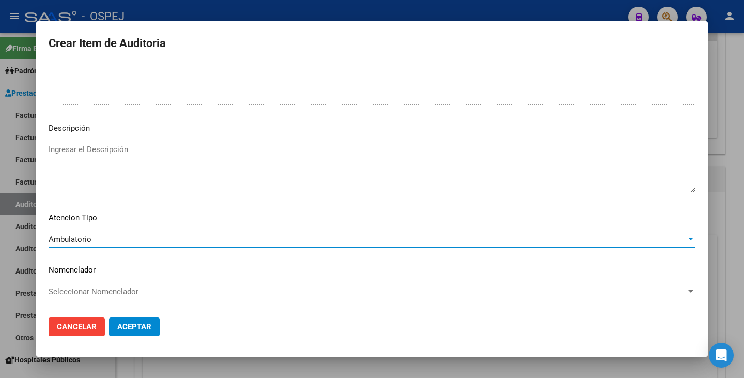
click at [116, 295] on span "Seleccionar Nomenclador" at bounding box center [368, 291] width 638 height 9
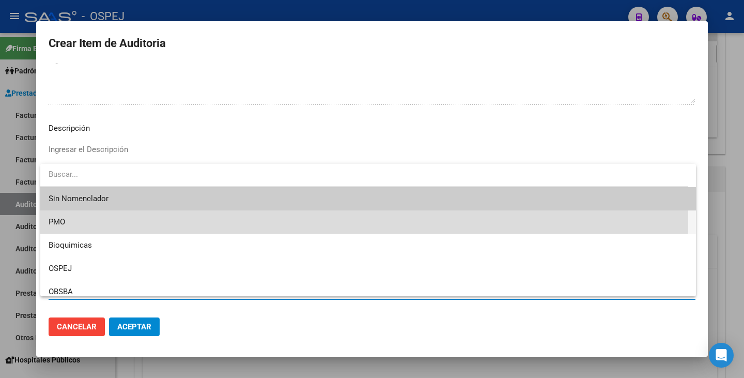
click at [91, 220] on span "PMO" at bounding box center [368, 221] width 639 height 23
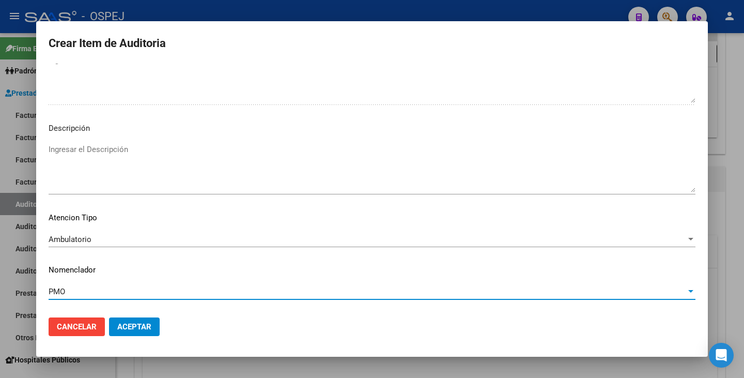
click at [128, 327] on span "Aceptar" at bounding box center [134, 326] width 34 height 9
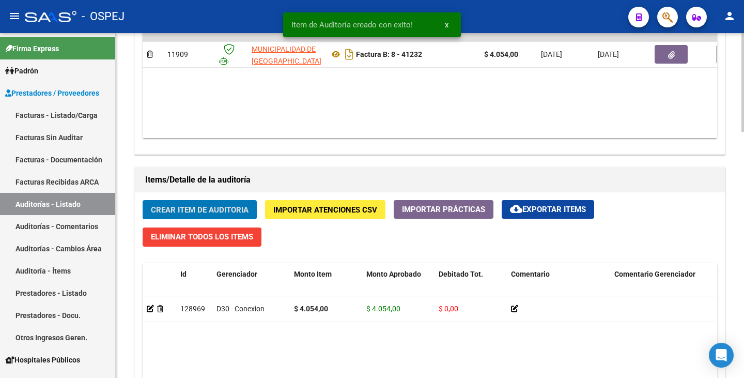
scroll to position [621, 0]
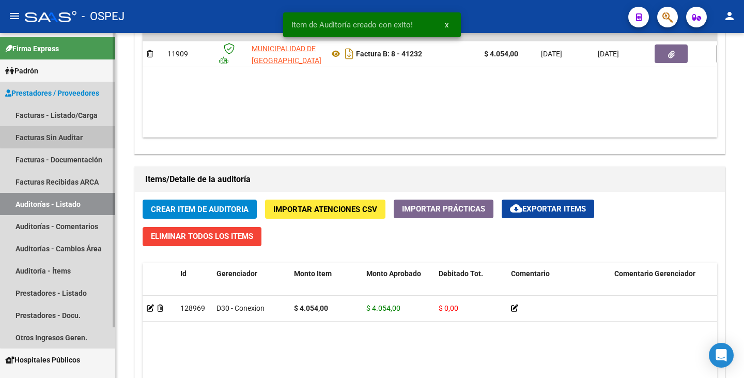
click at [71, 136] on link "Facturas Sin Auditar" at bounding box center [57, 137] width 115 height 22
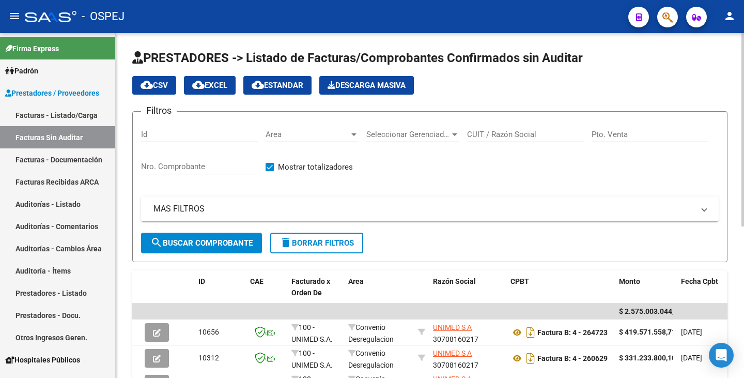
click at [326, 140] on div "Area Area" at bounding box center [312, 131] width 93 height 22
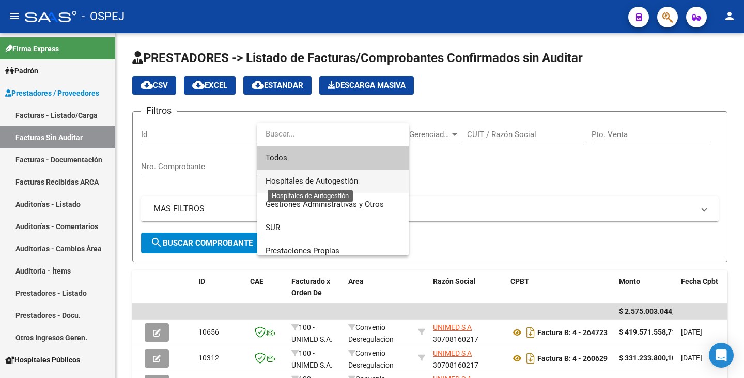
click at [311, 178] on span "Hospitales de Autogestión" at bounding box center [312, 180] width 93 height 9
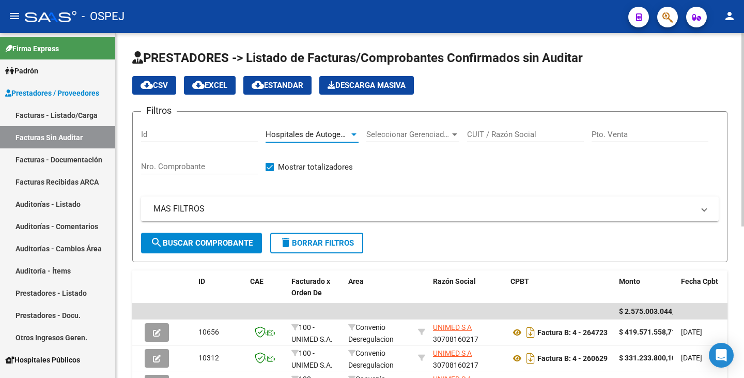
click at [495, 138] on input "CUIT / Razón Social" at bounding box center [525, 134] width 117 height 9
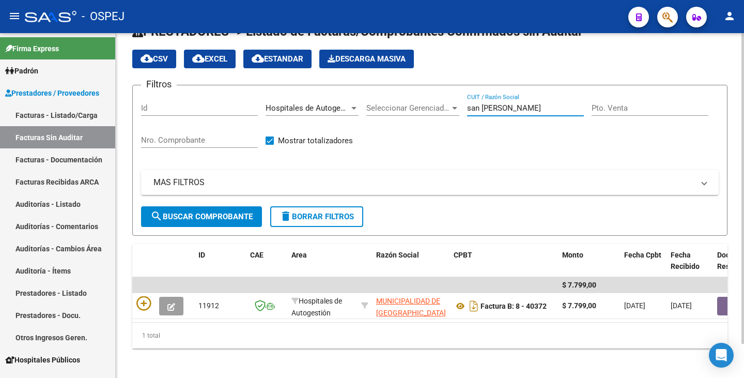
scroll to position [38, 0]
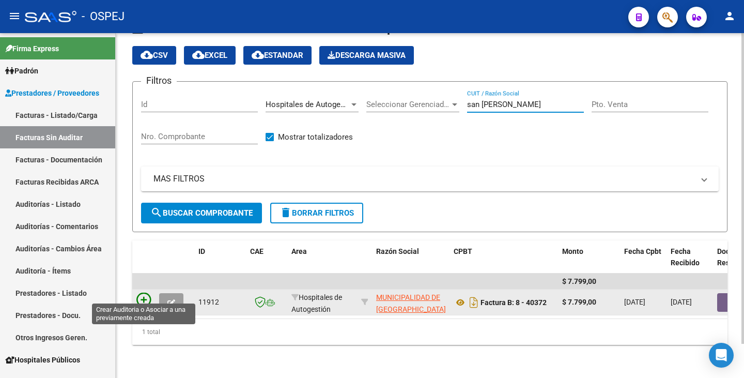
type input "san martin"
click at [142, 293] on icon at bounding box center [143, 300] width 14 height 14
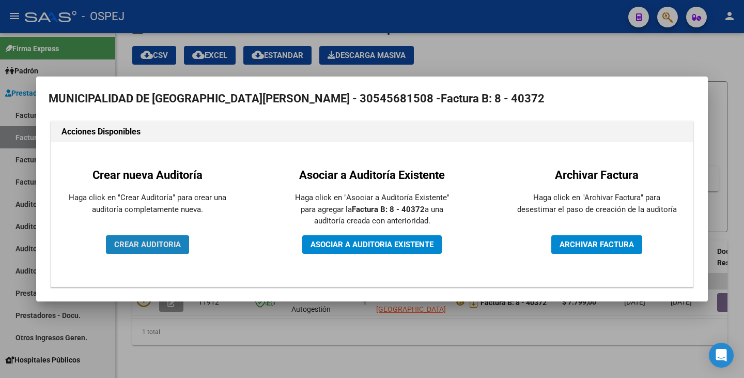
click at [136, 245] on span "CREAR AUDITORIA" at bounding box center [147, 244] width 67 height 9
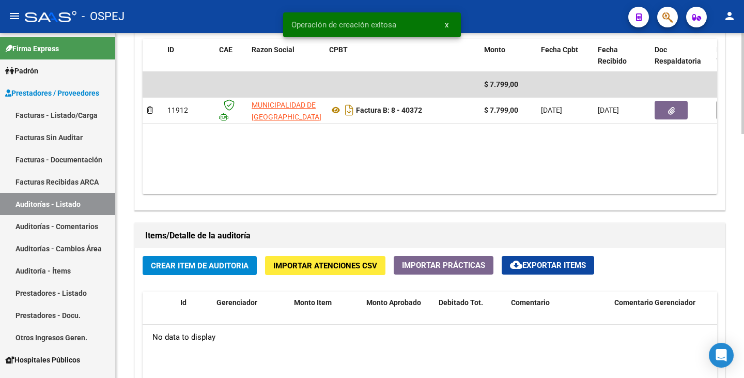
scroll to position [569, 0]
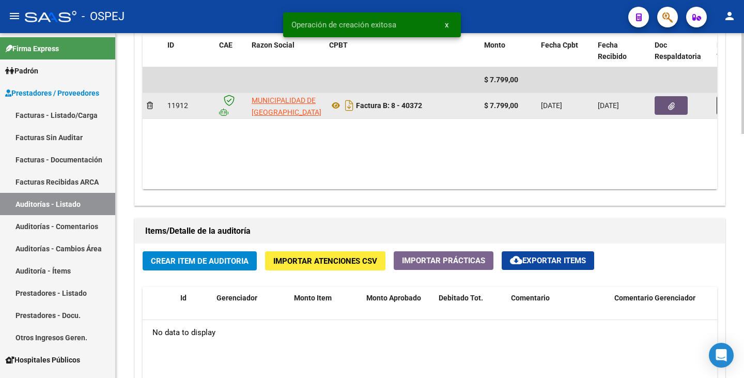
click at [673, 106] on icon "button" at bounding box center [671, 106] width 7 height 8
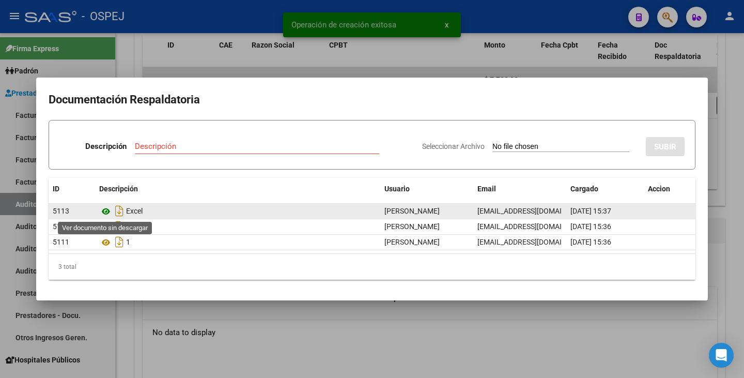
click at [103, 212] on icon at bounding box center [105, 211] width 13 height 12
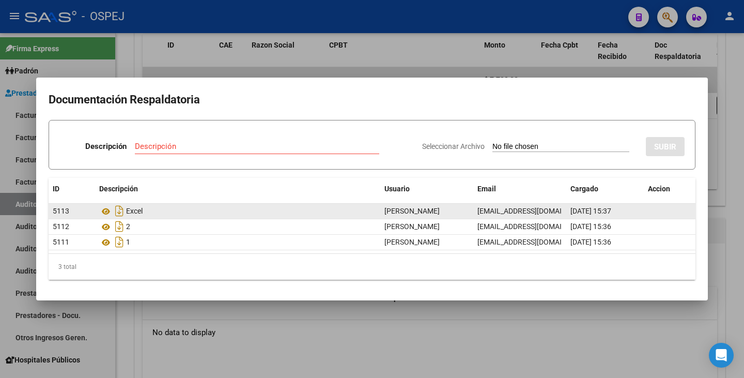
click at [693, 206] on mat-dialog-content "Documentación Respaldatoria Descripción Descripción Seleccionar Archivo SUBIR I…" at bounding box center [372, 189] width 672 height 198
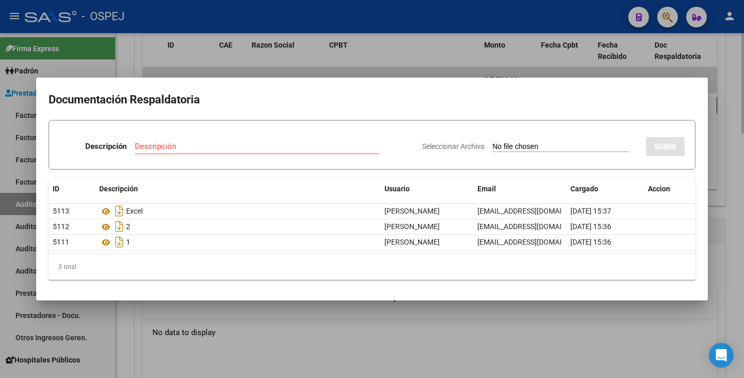
click at [326, 352] on div at bounding box center [372, 189] width 744 height 378
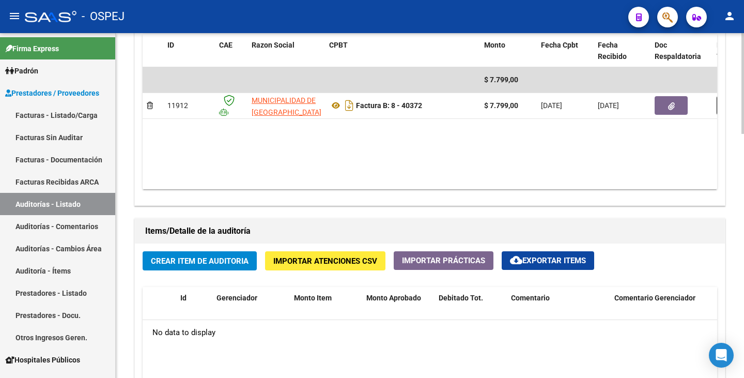
click at [698, 144] on datatable-body "$ 7.799,00 11912 MUNICIPALIDAD DE GRAL SAN MARTIN Factura B: 8 - 40372 $ 7.799,…" at bounding box center [430, 128] width 575 height 122
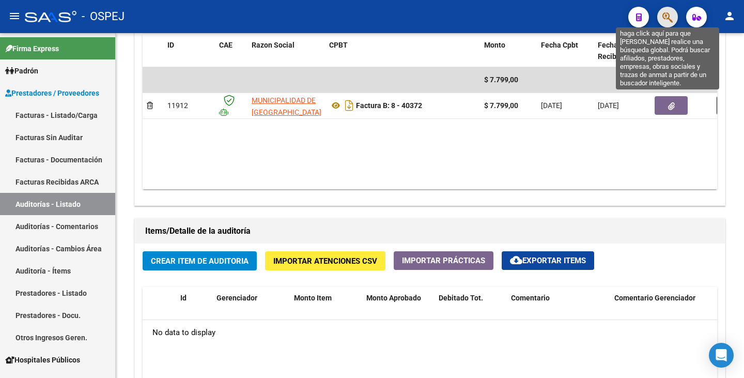
click at [667, 16] on icon "button" at bounding box center [668, 17] width 10 height 12
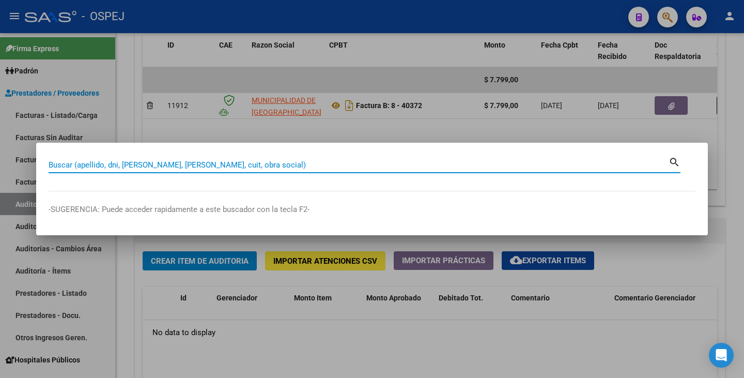
paste input "38682513"
type input "38682513"
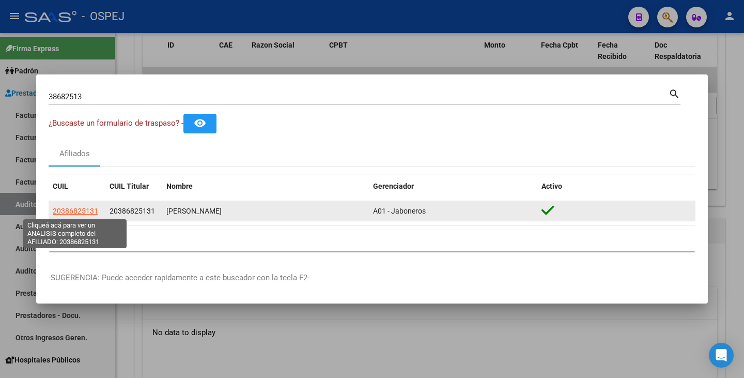
click at [83, 211] on span "20386825131" at bounding box center [75, 211] width 45 height 8
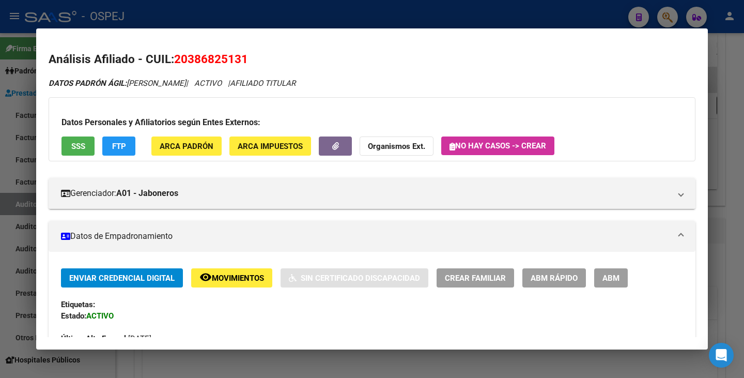
drag, startPoint x: 176, startPoint y: 62, endPoint x: 235, endPoint y: 54, distance: 59.0
click at [264, 53] on h2 "Análisis Afiliado - CUIL: 20386825131" at bounding box center [372, 60] width 647 height 18
copy span "20386825131"
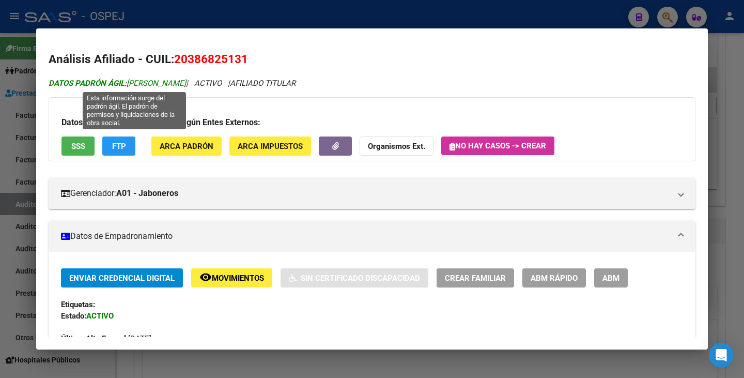
click at [130, 82] on span "DATOS PADRÓN ÁGIL: LOPEZ MATIAS GONZALO" at bounding box center [118, 83] width 138 height 9
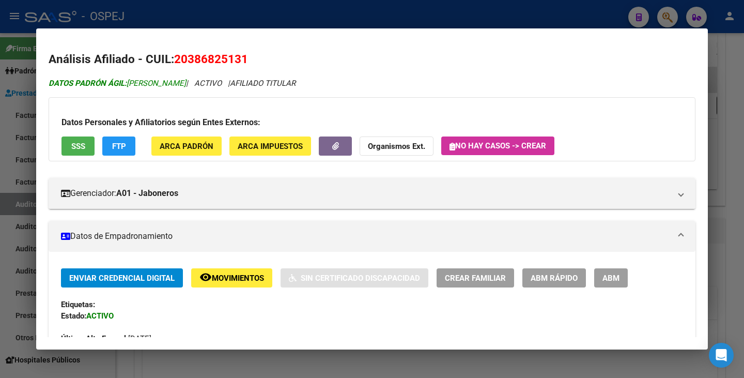
drag, startPoint x: 216, startPoint y: 80, endPoint x: 164, endPoint y: 85, distance: 51.4
click at [164, 85] on span "DATOS PADRÓN ÁGIL: LOPEZ MATIAS GONZALO" at bounding box center [118, 83] width 138 height 9
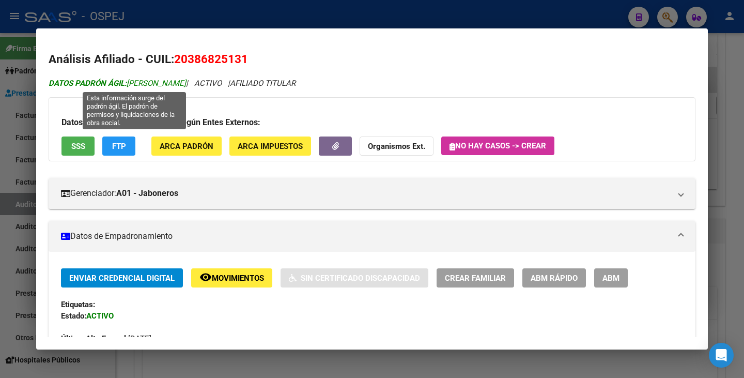
click at [186, 84] on span "DATOS PADRÓN ÁGIL: LOPEZ MATIAS GONZALO" at bounding box center [118, 83] width 138 height 9
drag, startPoint x: 223, startPoint y: 84, endPoint x: 128, endPoint y: 81, distance: 94.6
click at [128, 81] on icon "DATOS PADRÓN ÁGIL: LOPEZ MATIAS GONZALO | ACTIVO | AFILIADO TITULAR" at bounding box center [172, 83] width 247 height 9
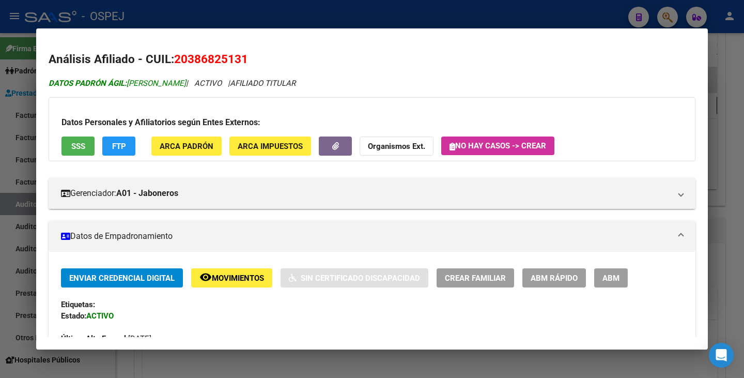
copy icon "LOPEZ MATIAS GONZALO"
click at [100, 368] on div at bounding box center [372, 189] width 744 height 378
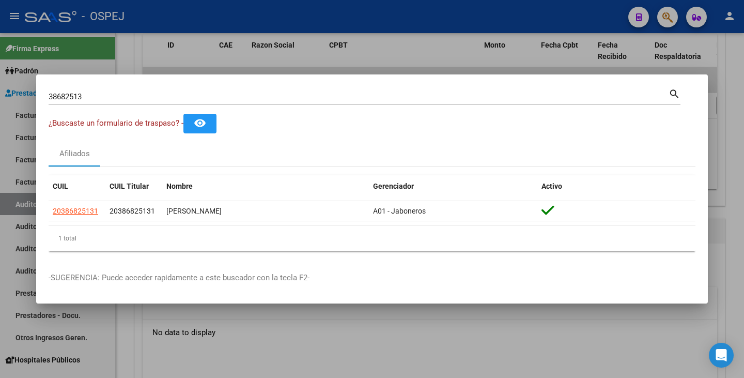
click at [339, 365] on div at bounding box center [372, 189] width 744 height 378
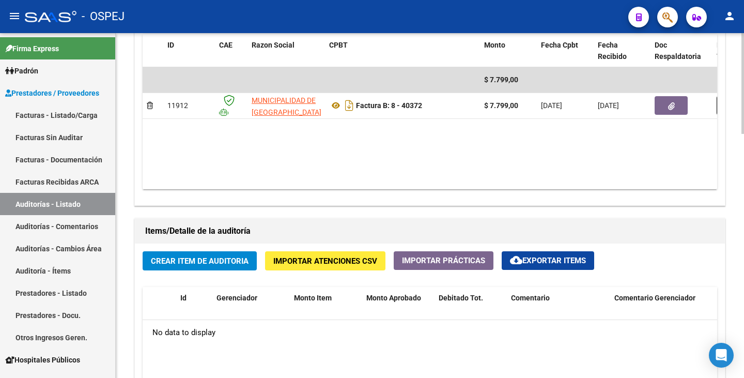
click at [258, 155] on datatable-body "$ 7.799,00 11912 MUNICIPALIDAD DE GRAL SAN MARTIN Factura B: 8 - 40372 $ 7.799,…" at bounding box center [430, 128] width 575 height 122
click at [298, 255] on button "Importar Atenciones CSV" at bounding box center [325, 260] width 120 height 19
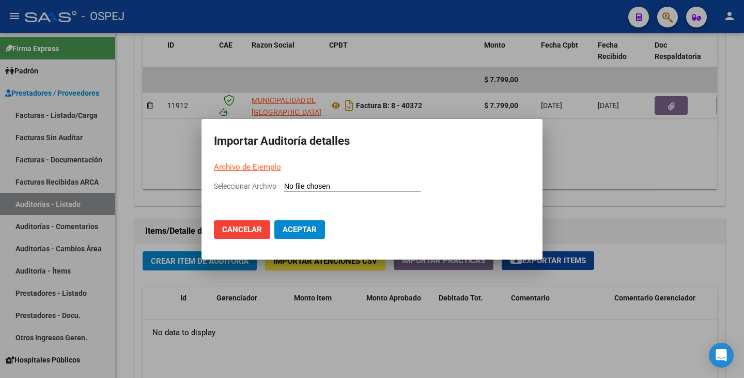
click at [290, 185] on input "Seleccionar Archivo" at bounding box center [352, 187] width 137 height 10
type input "C:\fakepath\MUNICIPALIDAD DE SAN MARTIN FC 40372.csv"
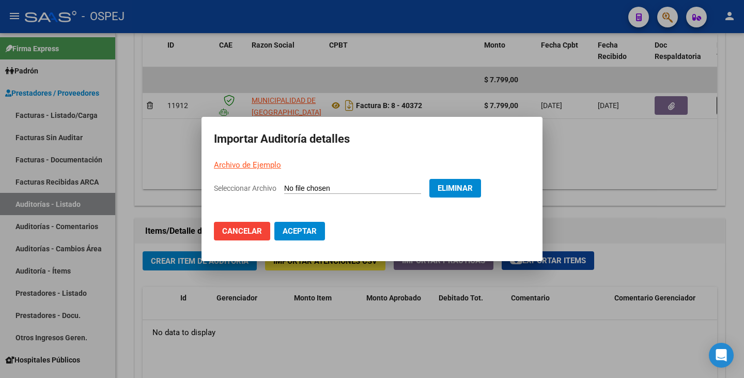
click at [306, 237] on button "Aceptar" at bounding box center [299, 231] width 51 height 19
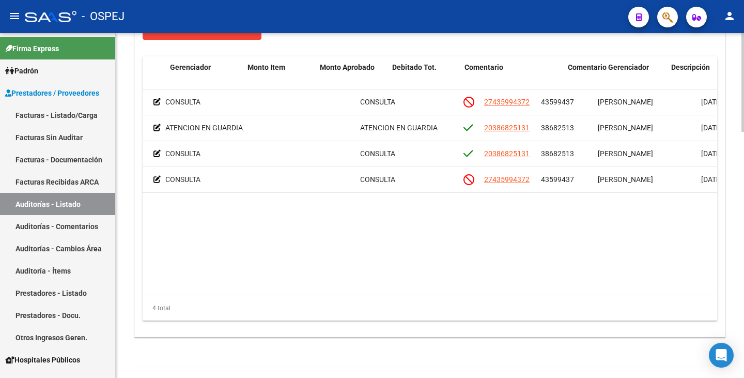
scroll to position [0, 0]
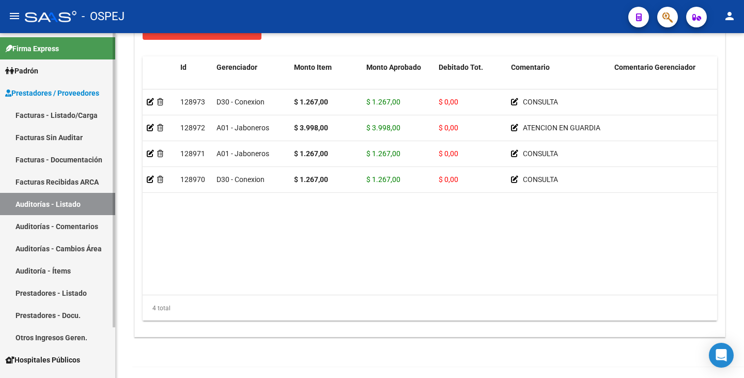
click at [83, 137] on link "Facturas Sin Auditar" at bounding box center [57, 137] width 115 height 22
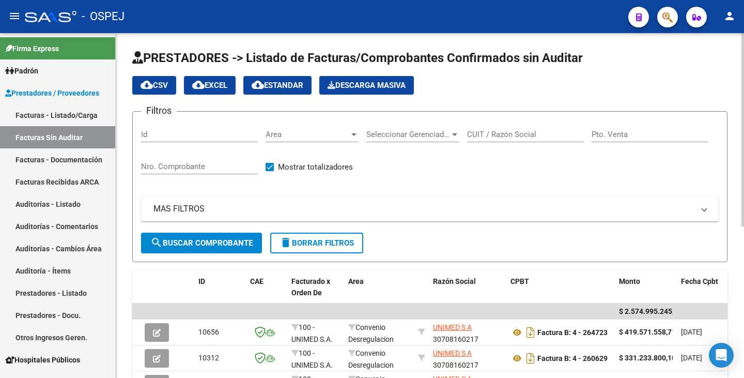
click at [324, 139] on span "Area" at bounding box center [308, 134] width 84 height 9
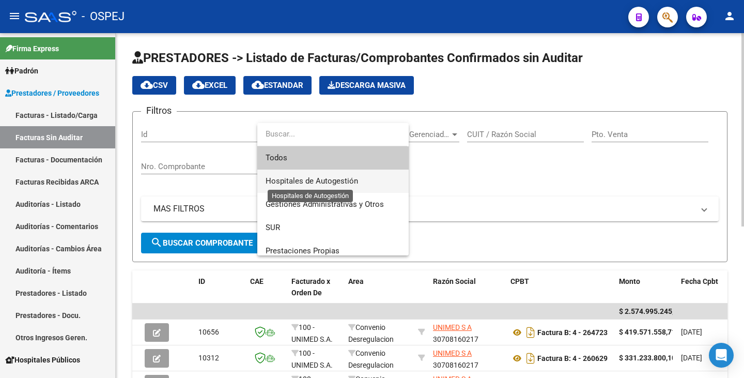
click at [310, 179] on span "Hospitales de Autogestión" at bounding box center [312, 180] width 93 height 9
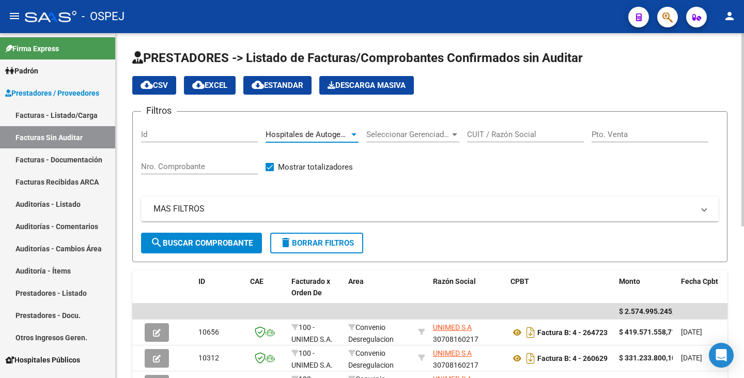
click at [233, 257] on form "Filtros Id Hospitales de Autogestión Area Seleccionar Gerenciador Seleccionar G…" at bounding box center [429, 186] width 595 height 151
click at [232, 248] on button "search Buscar Comprobante" at bounding box center [201, 243] width 121 height 21
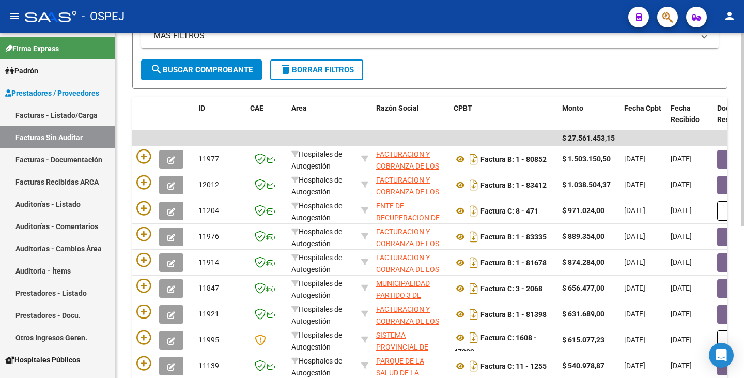
scroll to position [12, 0]
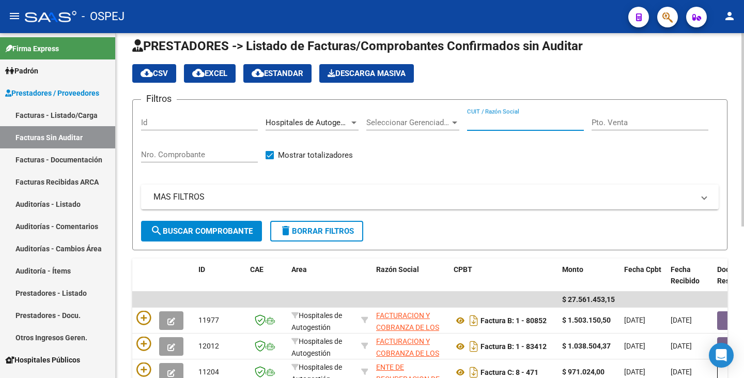
click at [498, 123] on input "CUIT / Razón Social" at bounding box center [525, 122] width 117 height 9
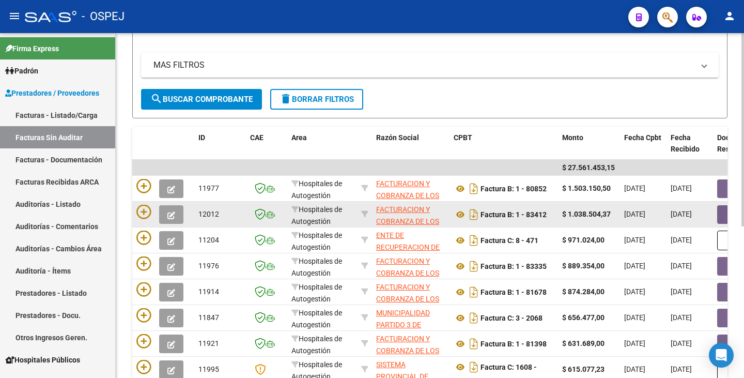
scroll to position [167, 0]
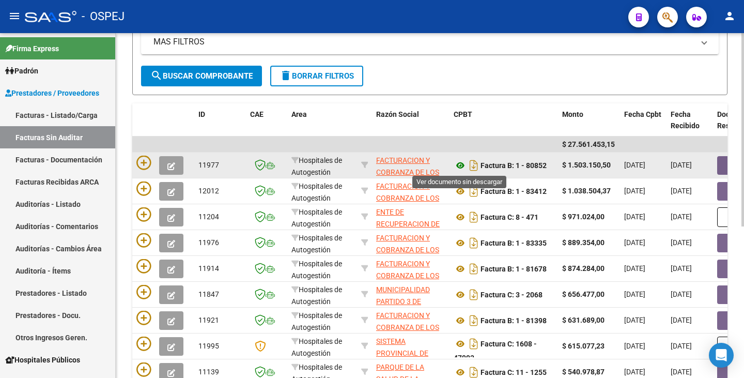
click at [459, 167] on icon at bounding box center [460, 165] width 13 height 12
click at [721, 163] on button "button" at bounding box center [733, 165] width 33 height 19
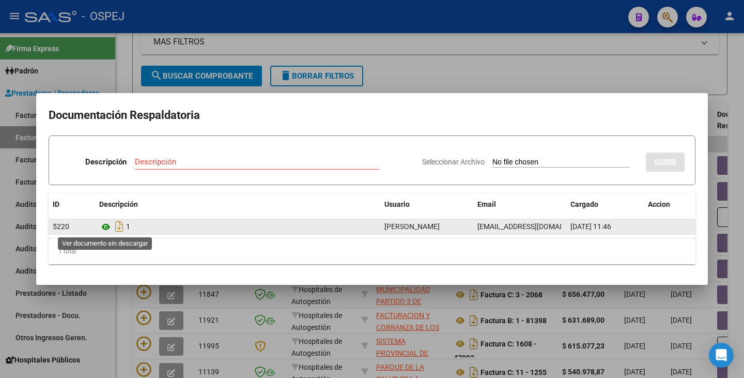
click at [111, 227] on icon at bounding box center [105, 227] width 13 height 12
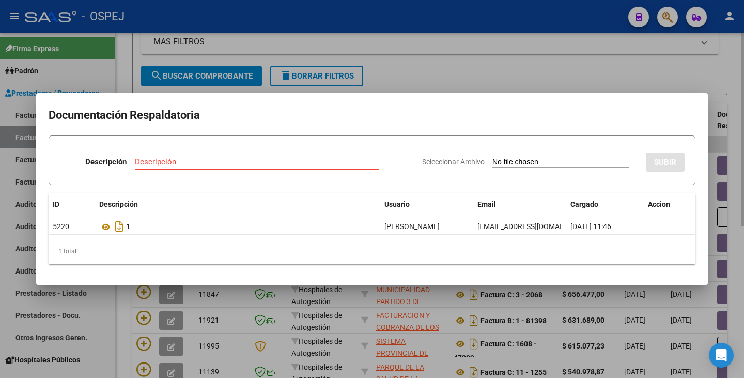
click at [407, 64] on div at bounding box center [372, 189] width 744 height 378
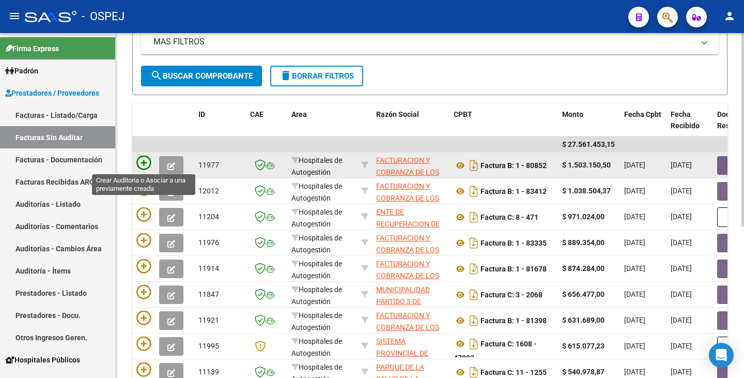
click at [144, 164] on icon at bounding box center [143, 163] width 14 height 14
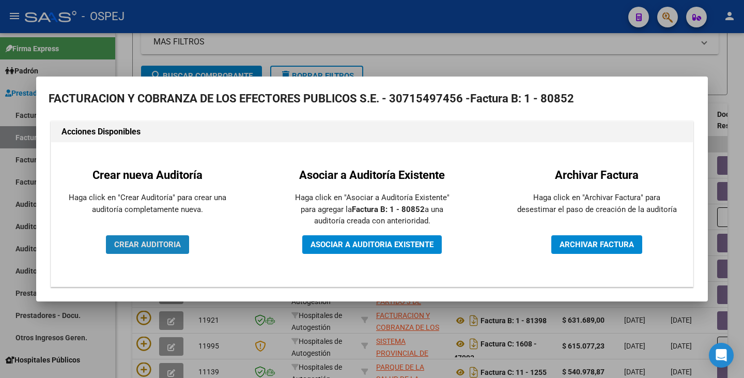
click at [143, 247] on span "CREAR AUDITORIA" at bounding box center [147, 244] width 67 height 9
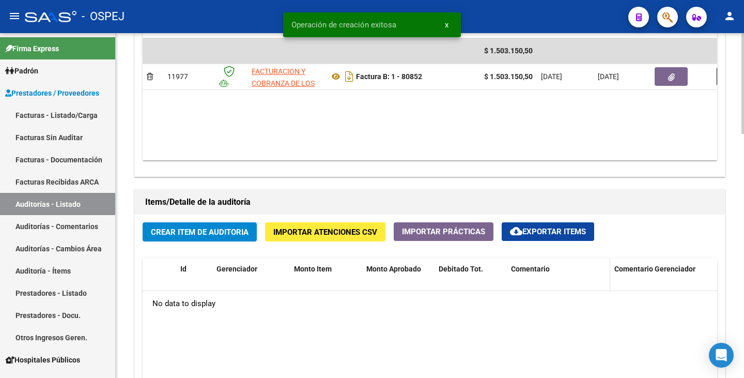
scroll to position [620, 0]
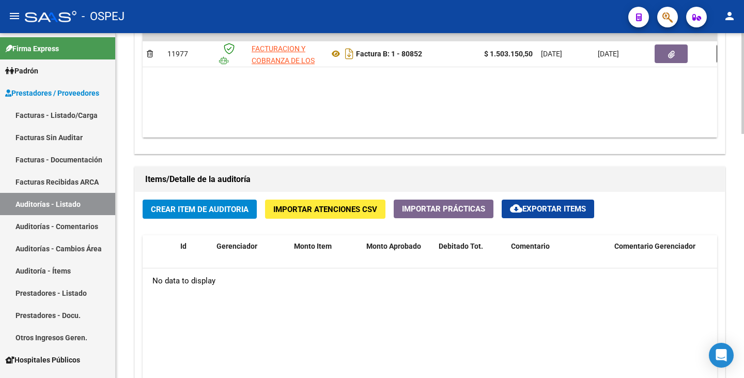
click at [191, 208] on span "Crear Item de Auditoria" at bounding box center [200, 209] width 98 height 9
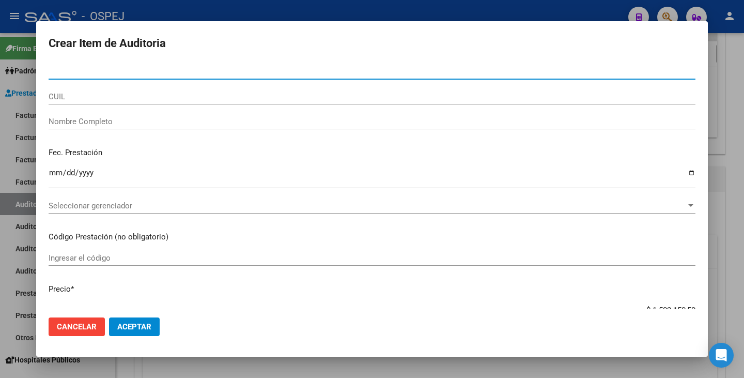
paste input "48635449"
type input "48635449"
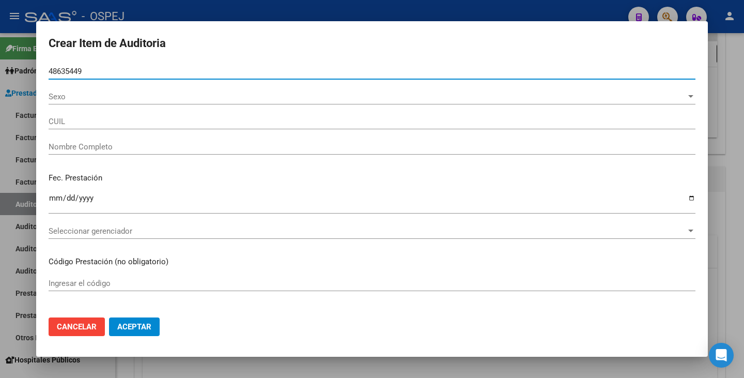
type input "27486354491"
type input "SAMUDIO LUCIA"
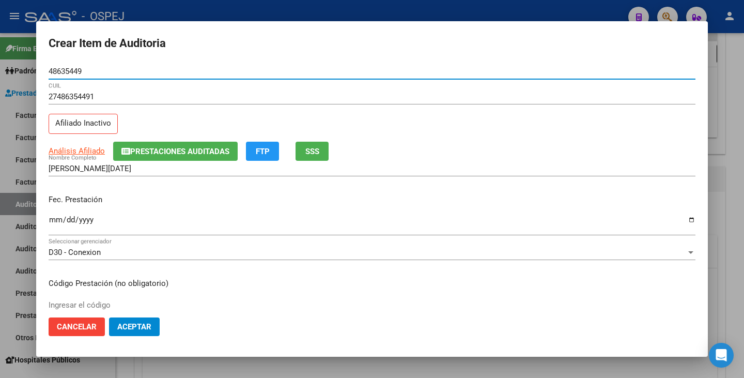
type input "48635449"
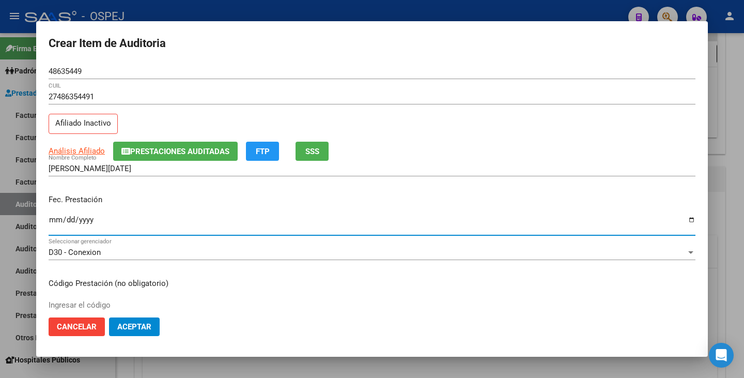
click at [51, 220] on input "Ingresar la fecha" at bounding box center [372, 224] width 647 height 17
type input "2025-05-19"
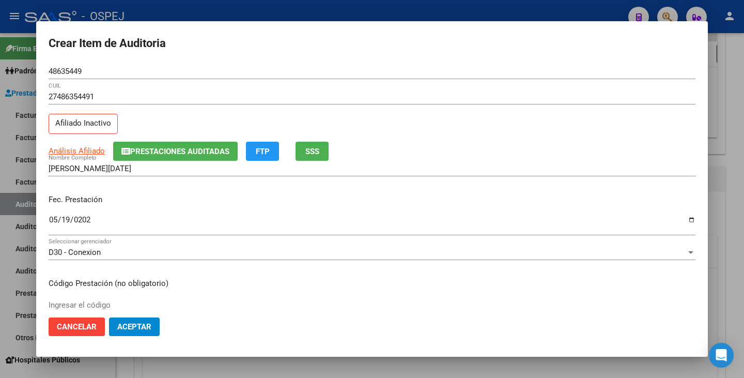
scroll to position [155, 0]
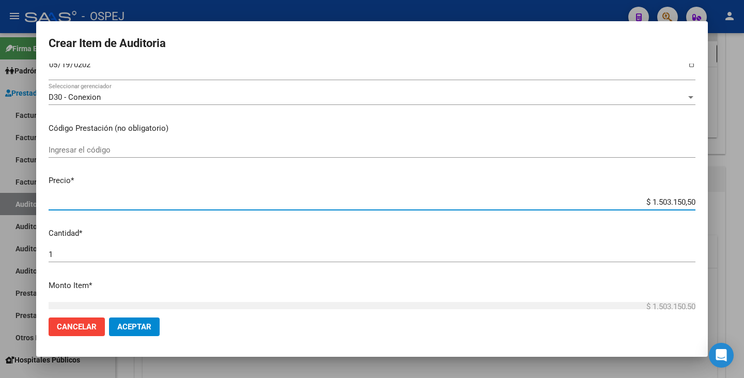
drag, startPoint x: 646, startPoint y: 201, endPoint x: 744, endPoint y: 171, distance: 102.8
click at [744, 171] on div "Crear Item de Auditoria 48635449 Nro Documento 27486354491 CUIL Afiliado Inacti…" at bounding box center [372, 189] width 744 height 378
type input "$ 0,16"
type input "$ 1,64"
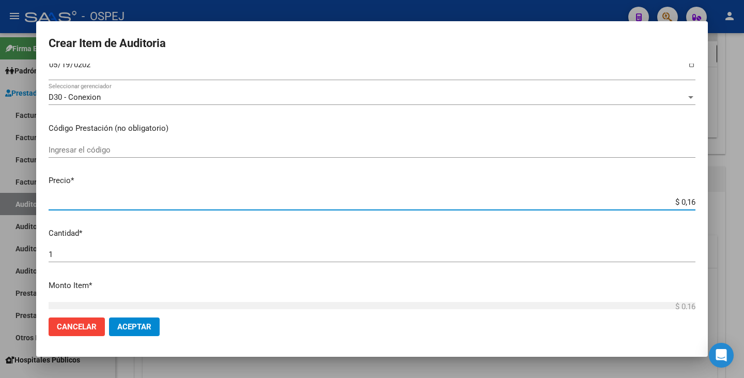
type input "$ 1,64"
type input "$ 16,40"
type input "$ 164,02"
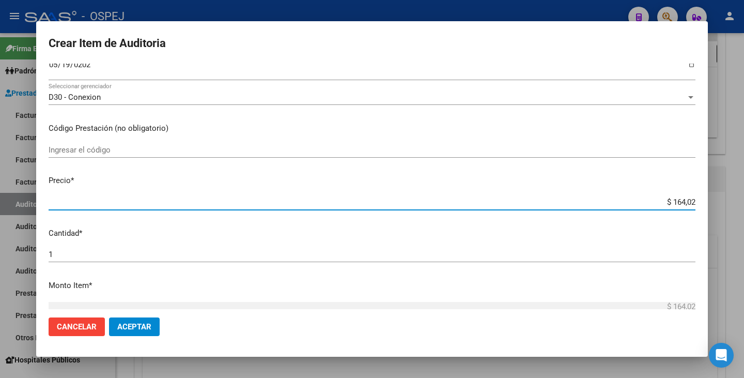
type input "$ 1.640,20"
type input "$ 16.402,00"
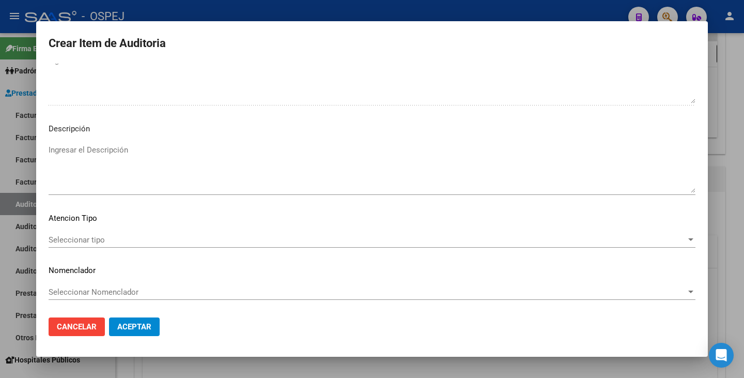
scroll to position [596, 0]
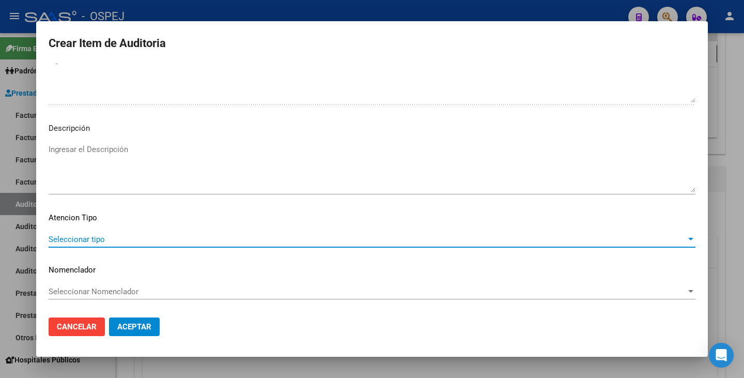
click at [342, 236] on span "Seleccionar tipo" at bounding box center [368, 239] width 638 height 9
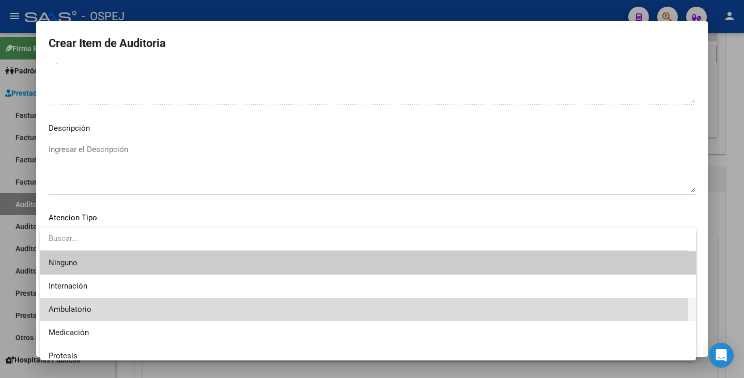
click at [109, 304] on span "Ambulatorio" at bounding box center [368, 309] width 639 height 23
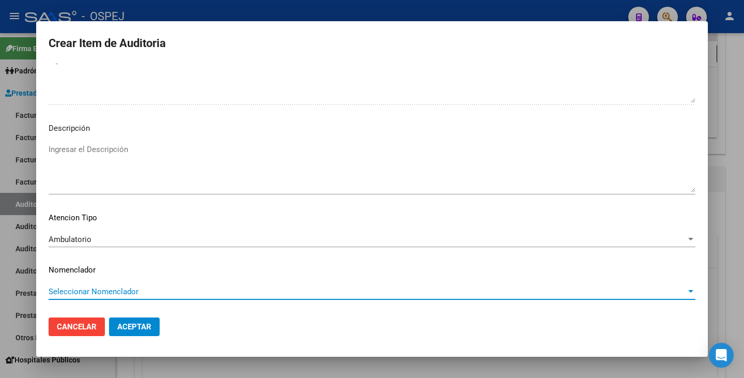
click at [109, 293] on span "Seleccionar Nomenclador" at bounding box center [368, 291] width 638 height 9
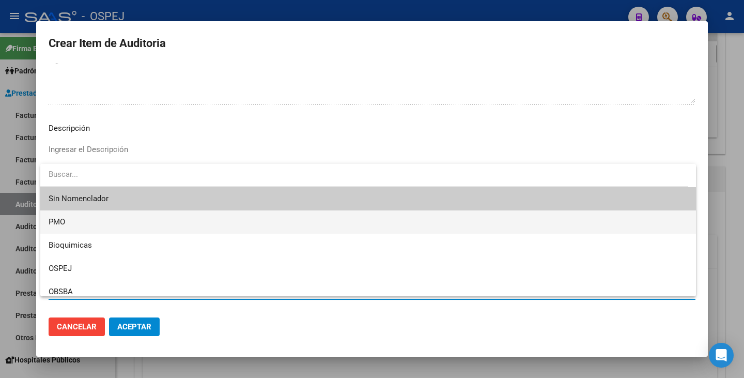
click at [83, 221] on span "PMO" at bounding box center [368, 221] width 639 height 23
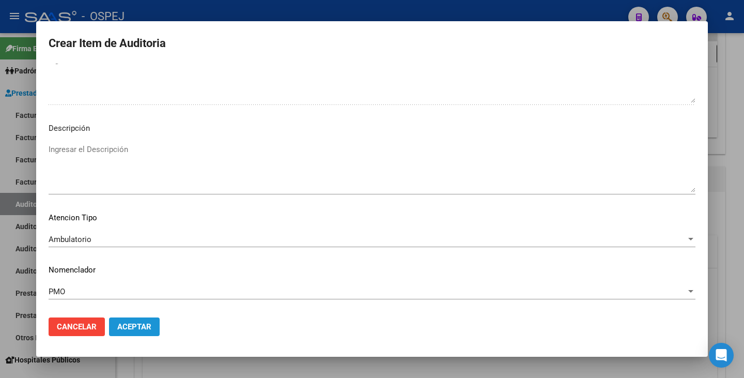
click at [121, 328] on span "Aceptar" at bounding box center [134, 326] width 34 height 9
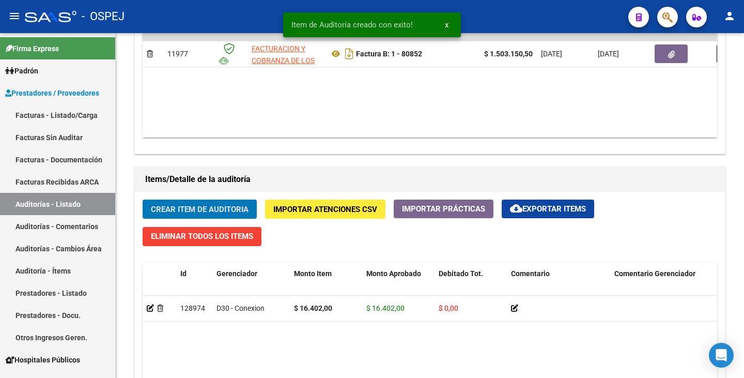
scroll to position [621, 0]
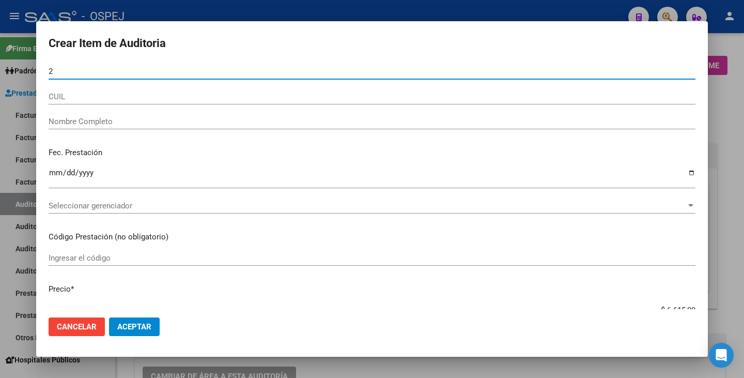
scroll to position [621, 0]
type input "29580974"
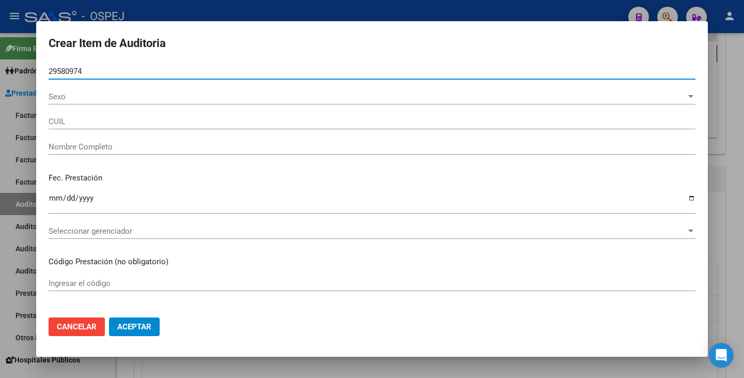
type input "20295809745"
type input "[PERSON_NAME] -"
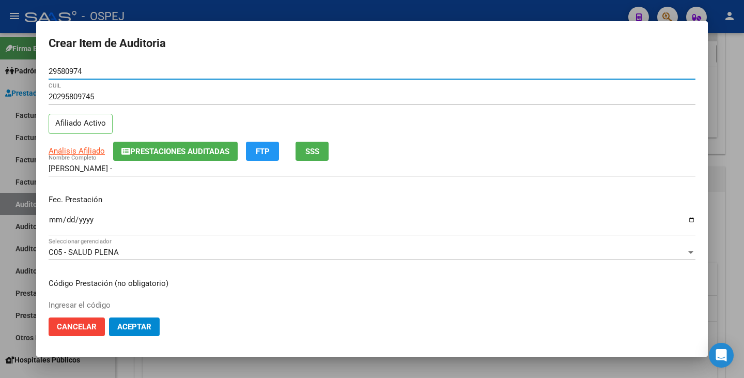
type input "29580974"
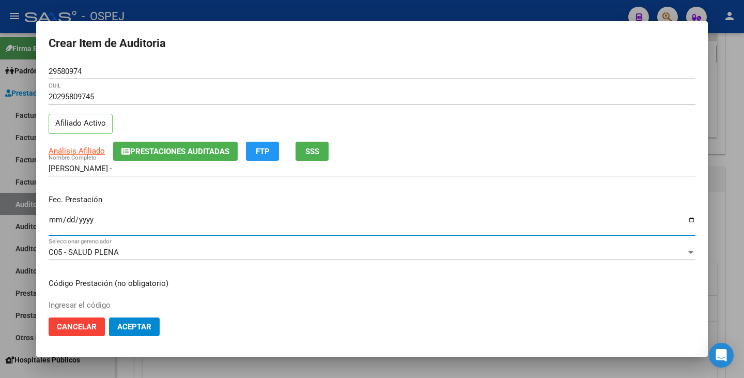
click at [54, 219] on input "Ingresar la fecha" at bounding box center [372, 224] width 647 height 17
type input "0052-05-29"
type input "[DATE]"
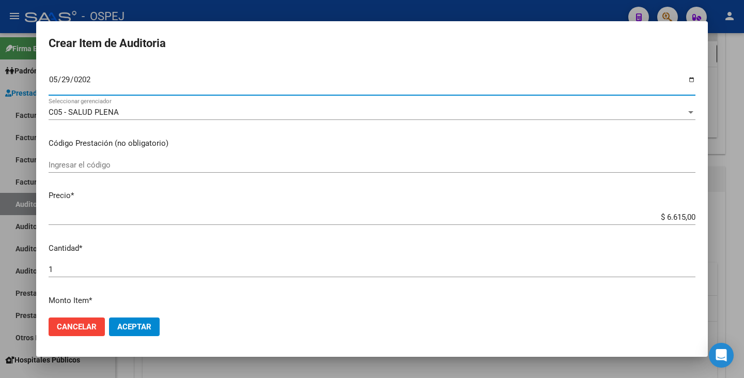
scroll to position [155, 0]
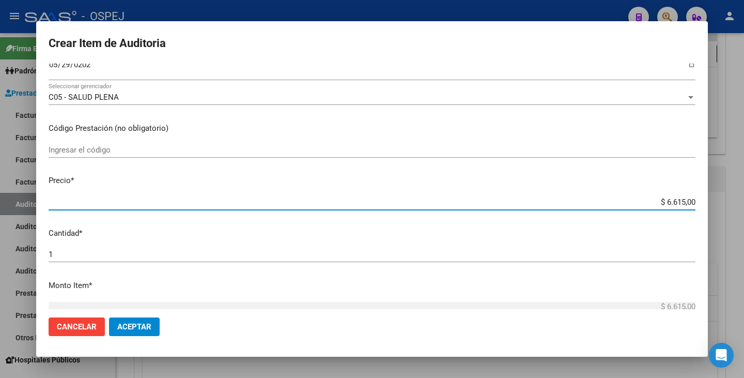
drag, startPoint x: 659, startPoint y: 199, endPoint x: 744, endPoint y: 195, distance: 84.9
click at [744, 195] on div "Crear Item de Auditoria 29580974 Nro Documento 20295809745 CUIL Afiliado Activo…" at bounding box center [372, 189] width 744 height 378
type input "$ 0,05"
type input "$ 0,50"
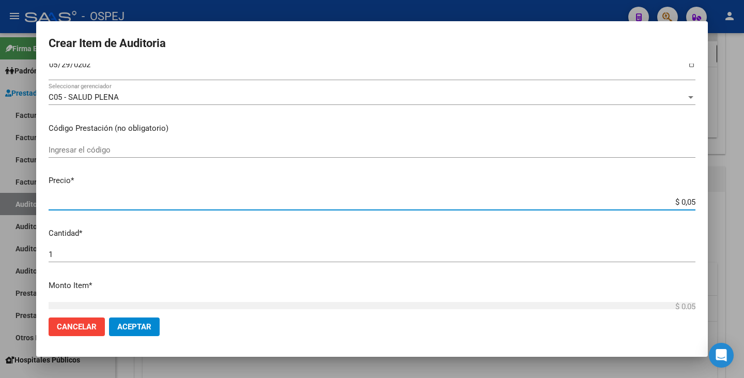
type input "$ 0,50"
type input "$ 5,09"
type input "$ 50,95"
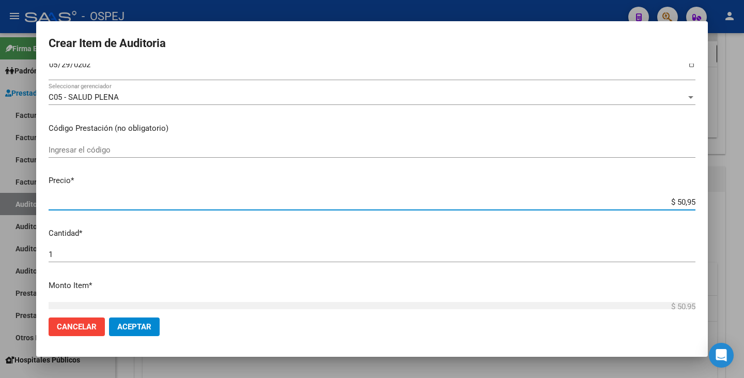
type input "$ 509,50"
type input "$ 5.095,00"
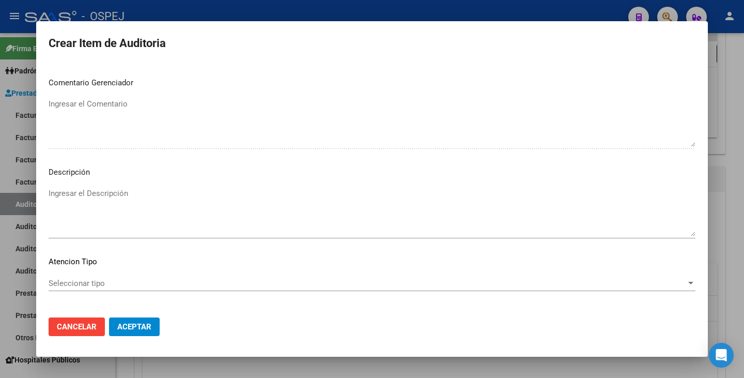
scroll to position [569, 0]
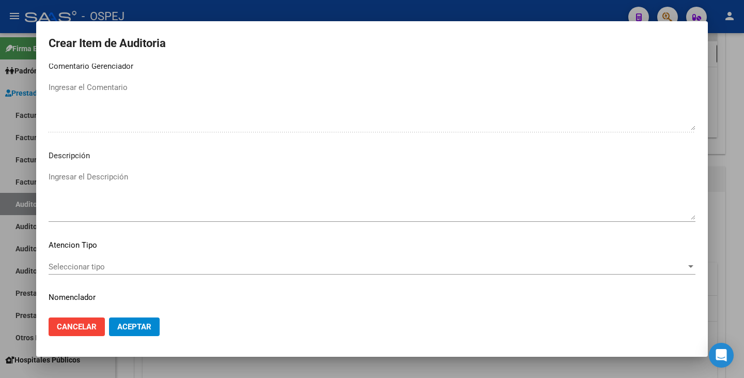
click at [460, 272] on div "Seleccionar tipo Seleccionar tipo" at bounding box center [372, 267] width 647 height 16
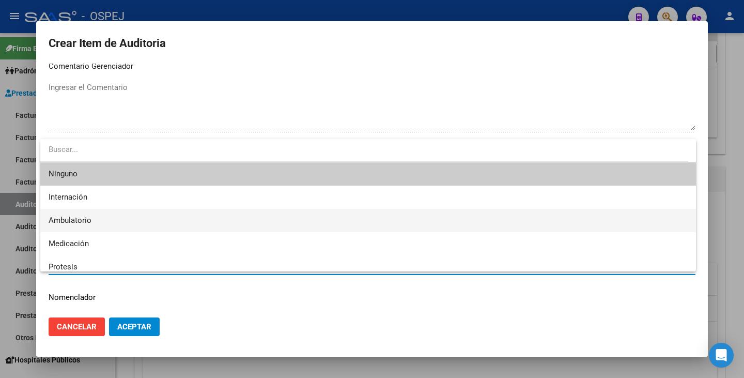
click at [177, 224] on span "Ambulatorio" at bounding box center [368, 220] width 639 height 23
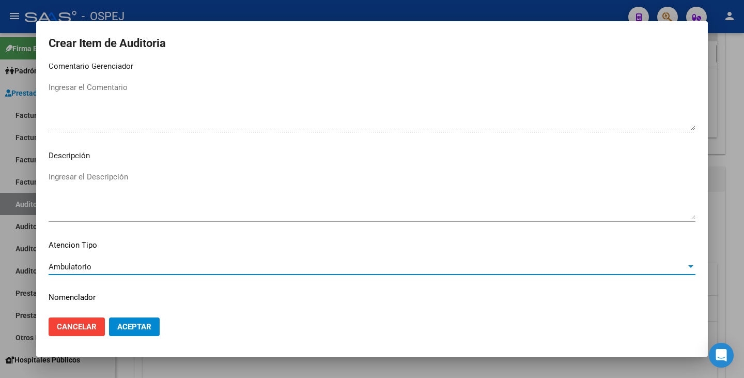
scroll to position [596, 0]
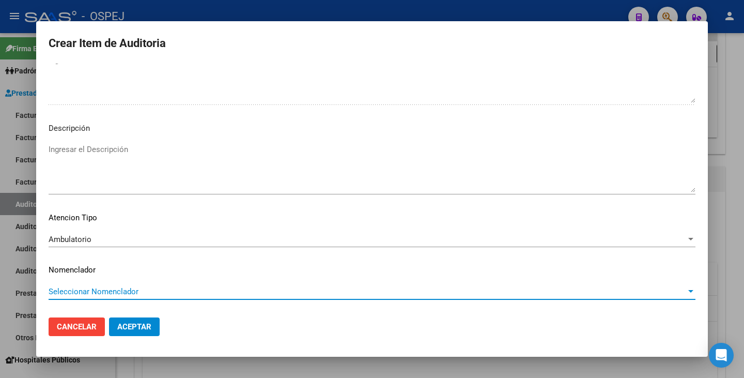
click at [192, 293] on span "Seleccionar Nomenclador" at bounding box center [368, 291] width 638 height 9
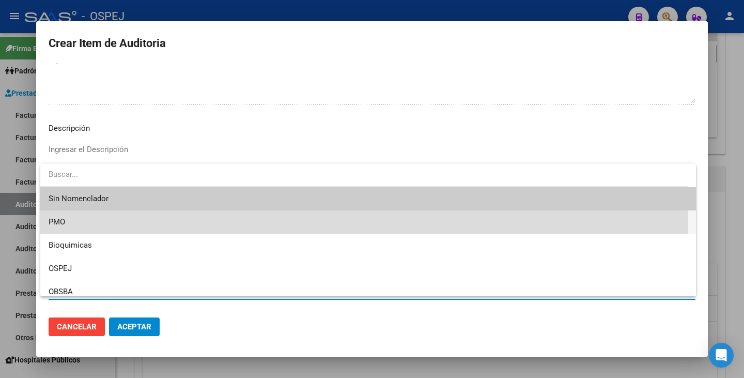
click at [101, 225] on span "PMO" at bounding box center [368, 221] width 639 height 23
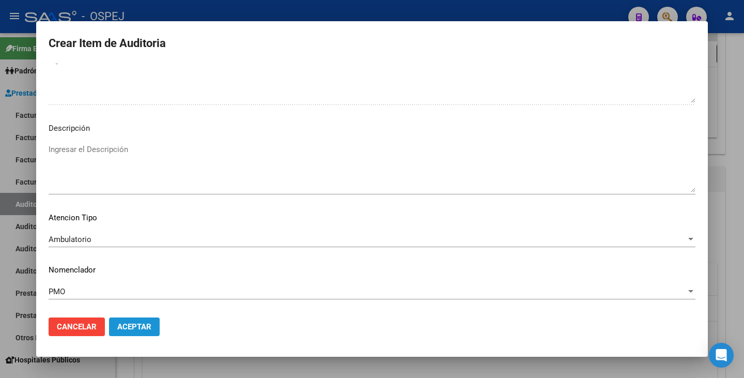
click at [140, 326] on span "Aceptar" at bounding box center [134, 326] width 34 height 9
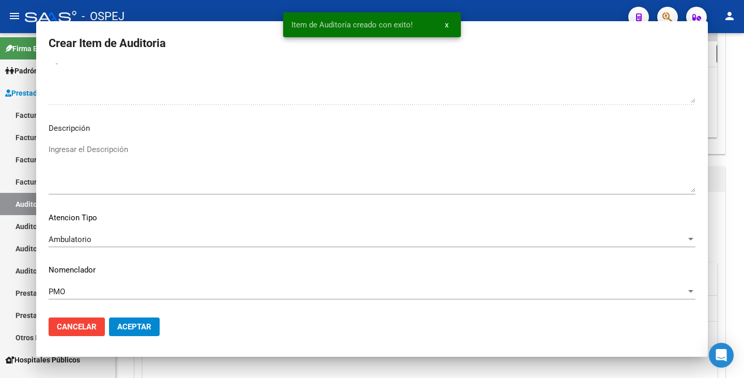
scroll to position [0, 0]
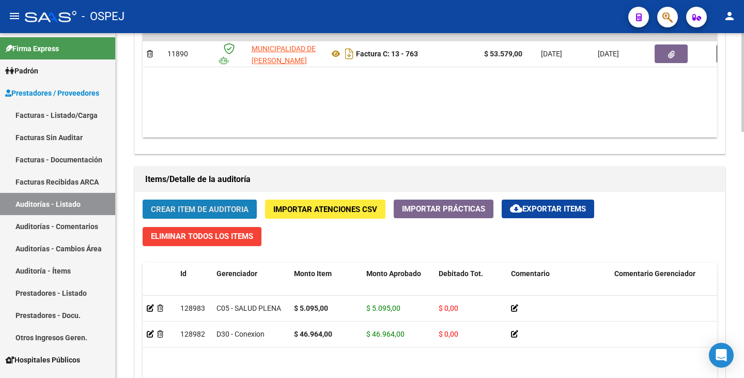
click at [198, 215] on button "Crear Item de Auditoria" at bounding box center [200, 209] width 114 height 19
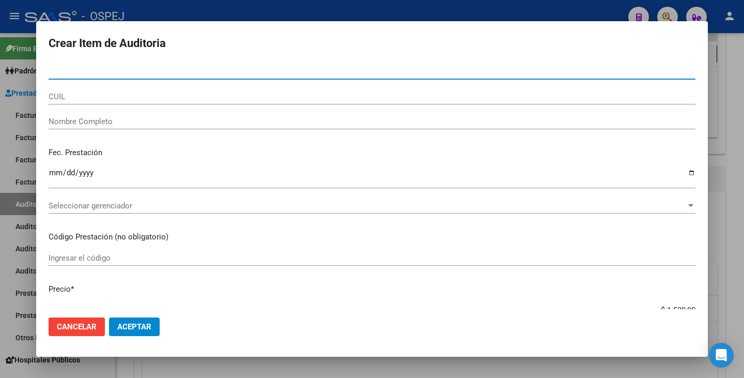
click at [84, 74] on input "Nro Documento" at bounding box center [372, 71] width 647 height 9
type input "52035036"
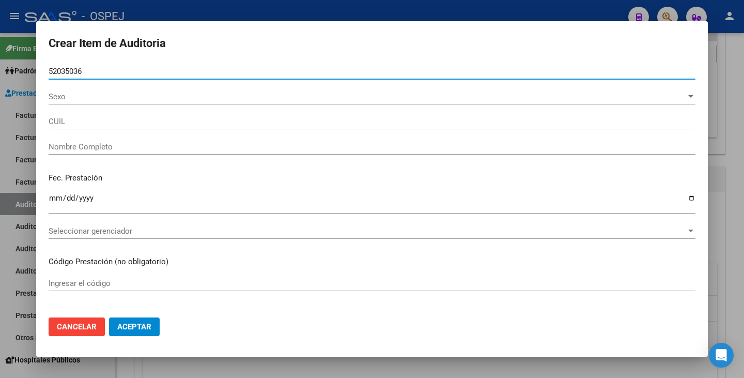
type input "27520350360"
type input "[PERSON_NAME]"
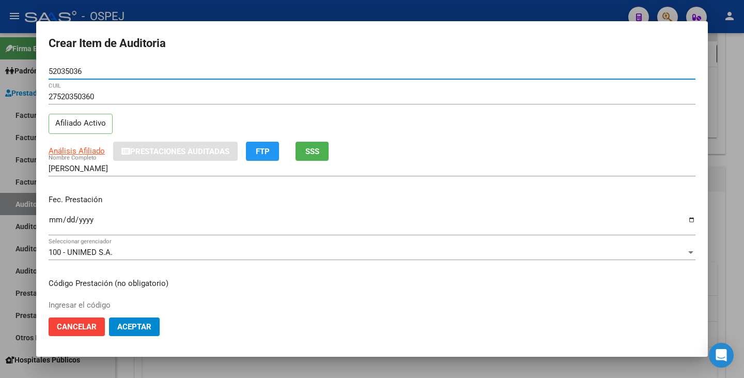
type input "52035036"
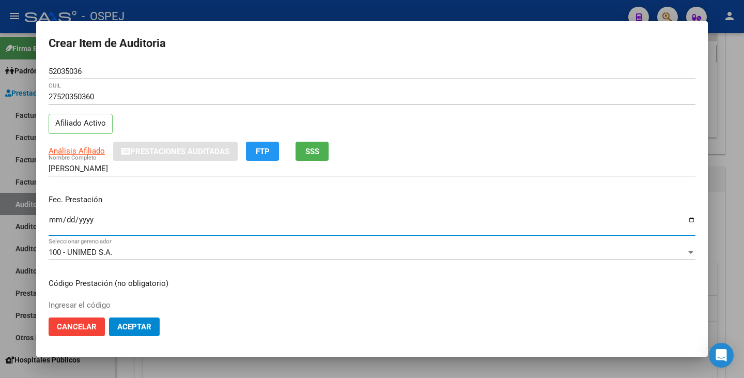
click at [51, 220] on input "Ingresar la fecha" at bounding box center [372, 224] width 647 height 17
type input "[DATE]"
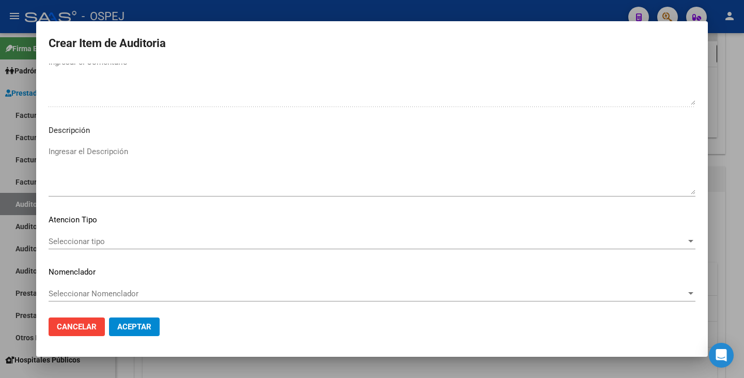
scroll to position [596, 0]
click at [602, 242] on span "Seleccionar tipo" at bounding box center [368, 239] width 638 height 9
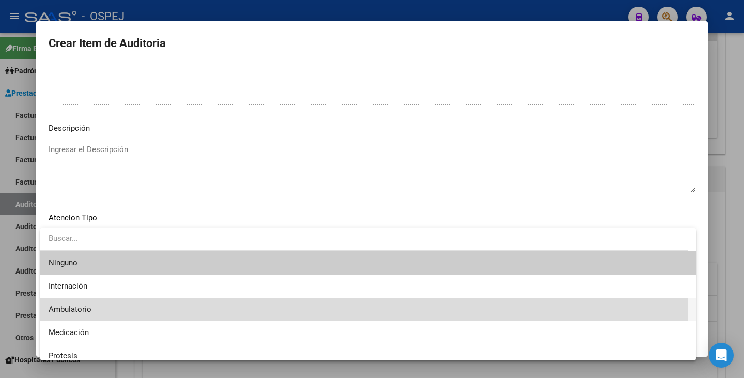
click at [258, 308] on span "Ambulatorio" at bounding box center [368, 309] width 639 height 23
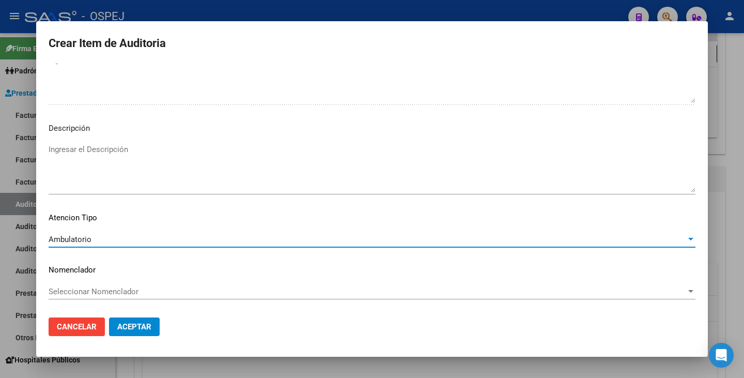
click at [253, 291] on span "Seleccionar Nomenclador" at bounding box center [368, 291] width 638 height 9
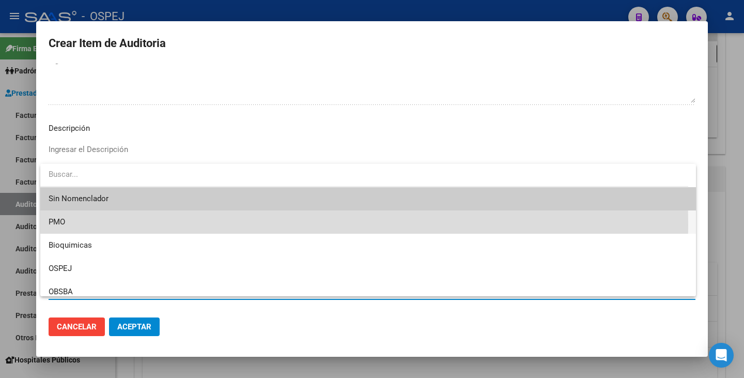
click at [82, 225] on span "PMO" at bounding box center [368, 221] width 639 height 23
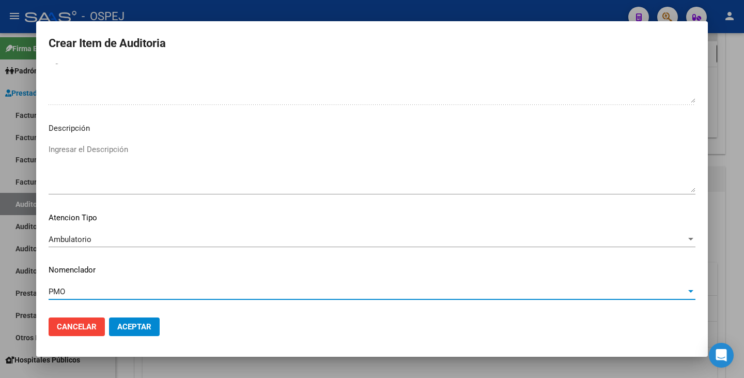
click at [138, 325] on span "Aceptar" at bounding box center [134, 326] width 34 height 9
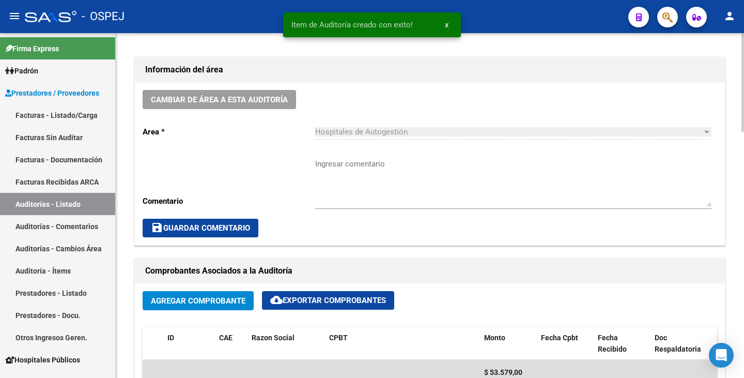
scroll to position [259, 0]
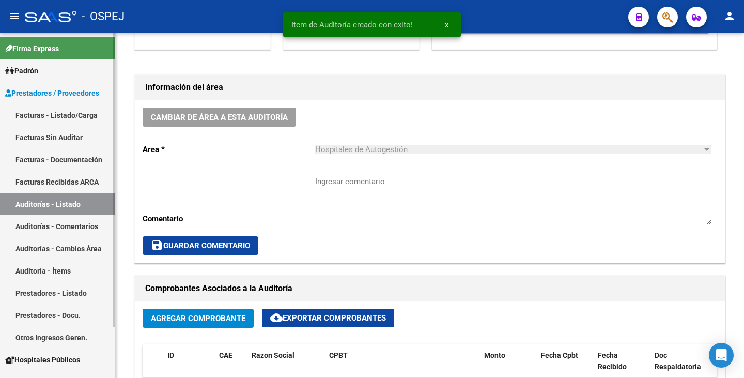
click at [52, 137] on link "Facturas Sin Auditar" at bounding box center [57, 137] width 115 height 22
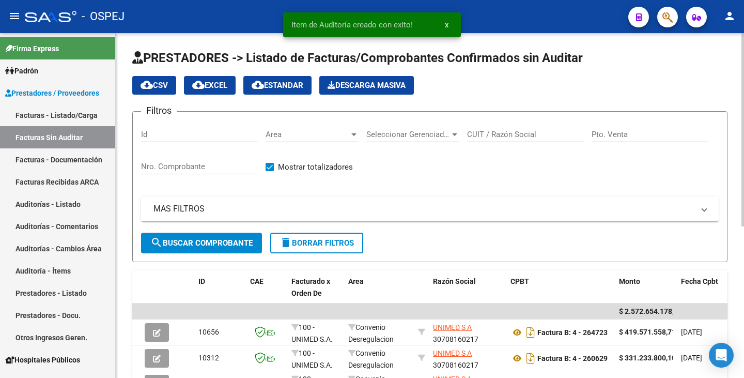
click at [299, 133] on span "Area" at bounding box center [308, 134] width 84 height 9
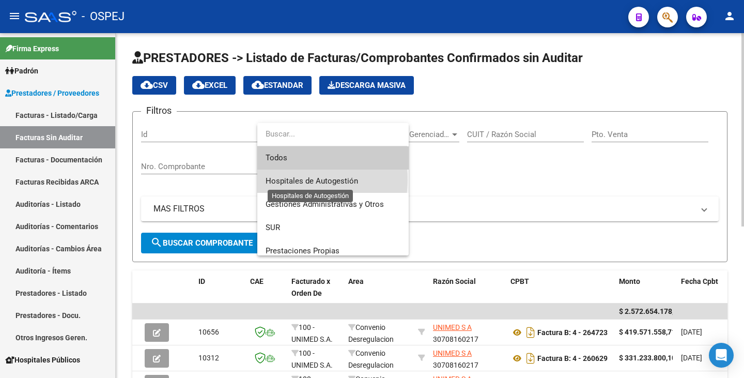
click at [287, 180] on span "Hospitales de Autogestión" at bounding box center [312, 180] width 93 height 9
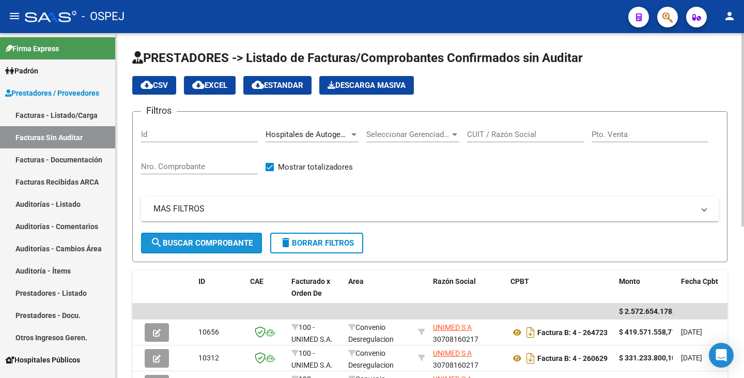
click at [224, 242] on span "search Buscar Comprobante" at bounding box center [201, 242] width 102 height 9
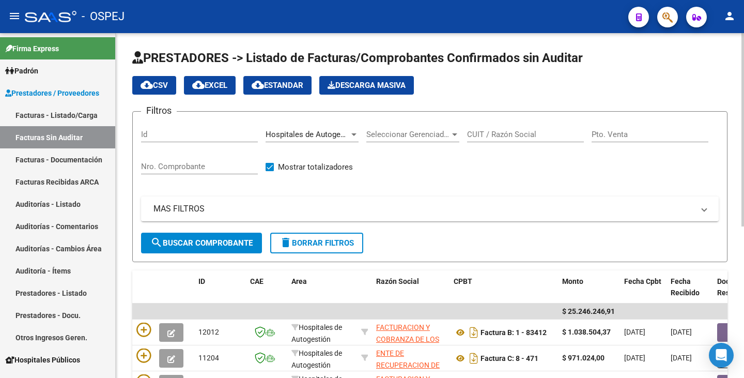
click at [516, 129] on div "CUIT / Razón Social" at bounding box center [525, 131] width 117 height 22
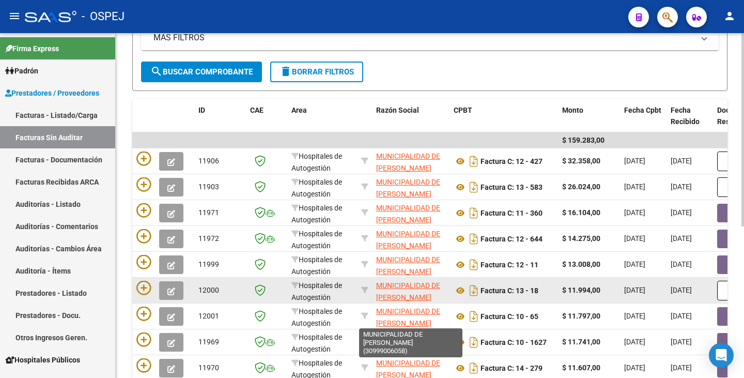
scroll to position [167, 0]
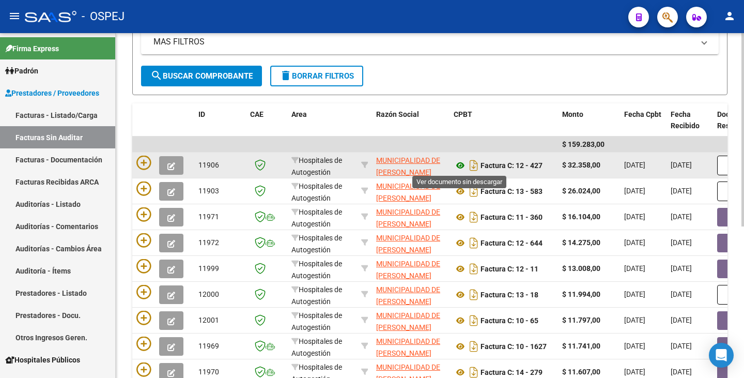
type input "[PERSON_NAME]"
click at [460, 167] on icon at bounding box center [460, 165] width 13 height 12
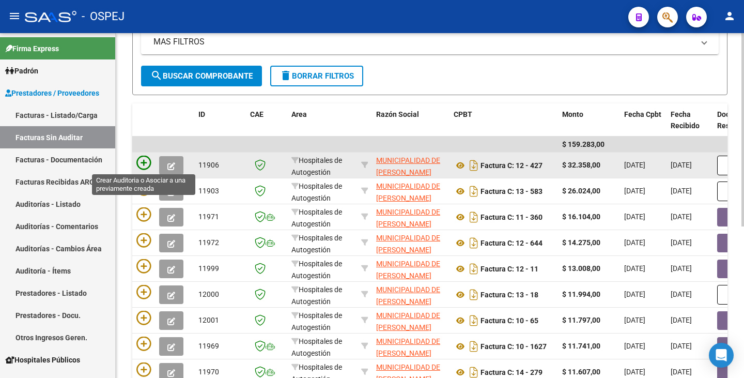
click at [140, 161] on icon at bounding box center [143, 163] width 14 height 14
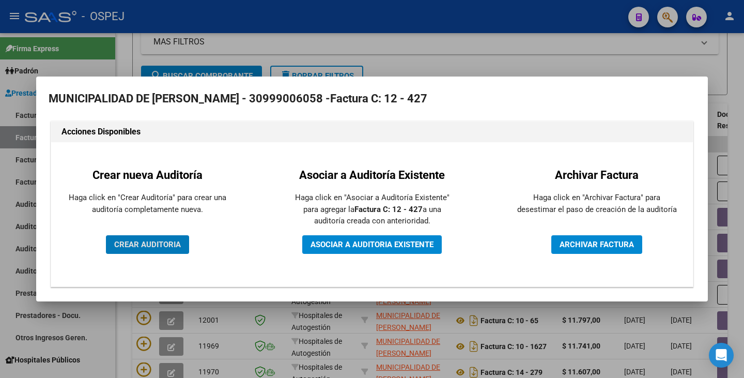
click at [130, 243] on span "CREAR AUDITORIA" at bounding box center [147, 244] width 67 height 9
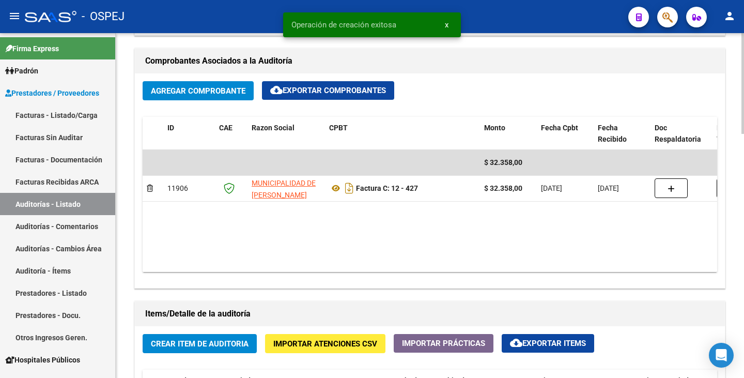
scroll to position [569, 0]
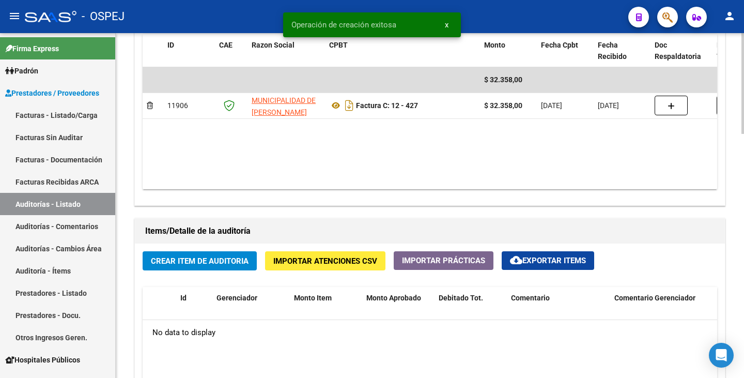
click at [190, 269] on button "Crear Item de Auditoria" at bounding box center [200, 260] width 114 height 19
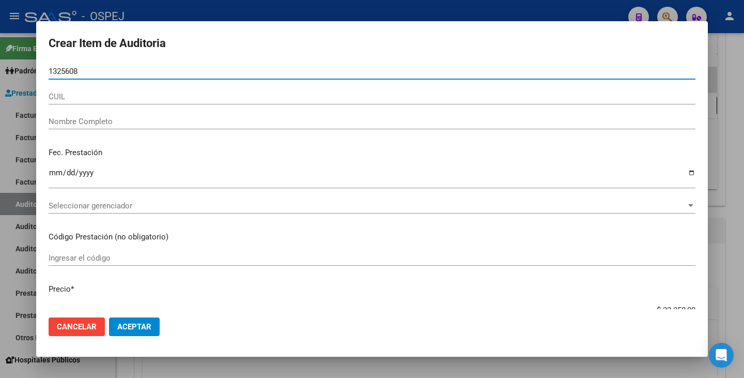
type input "13256083"
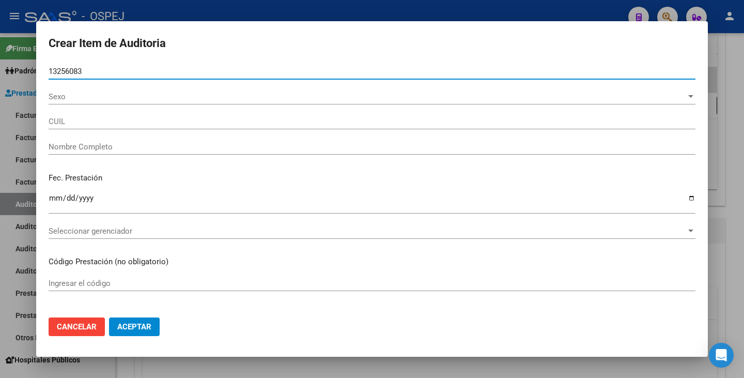
type input "27132560833"
type input "[PERSON_NAME]"
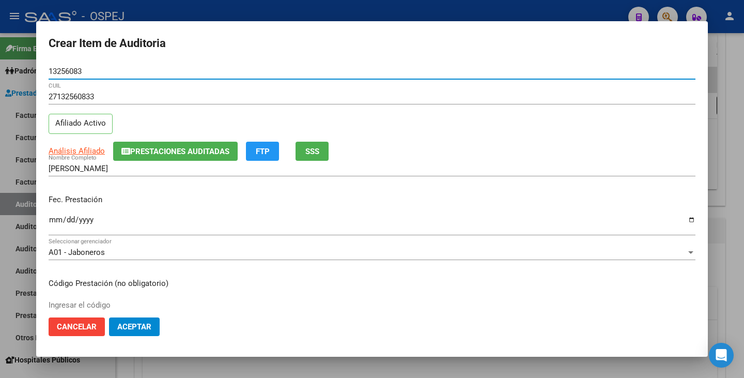
type input "13256083"
click at [57, 217] on input "Ingresar la fecha" at bounding box center [372, 224] width 647 height 17
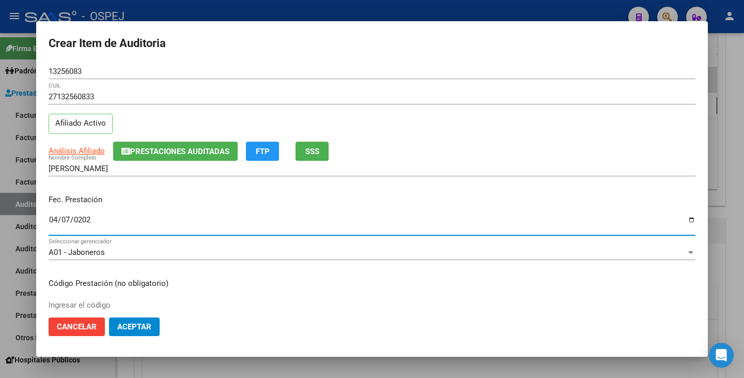
type input "[DATE]"
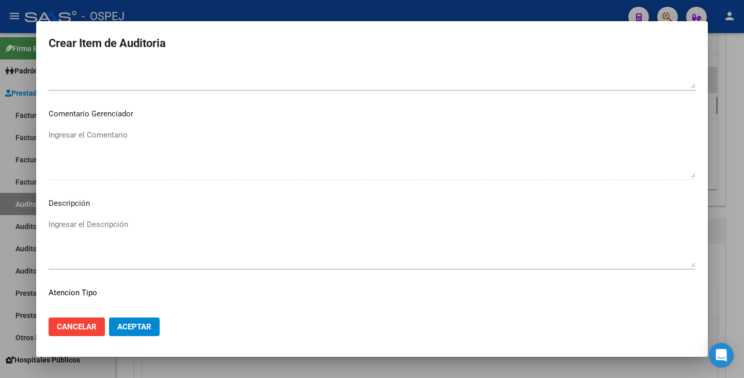
scroll to position [596, 0]
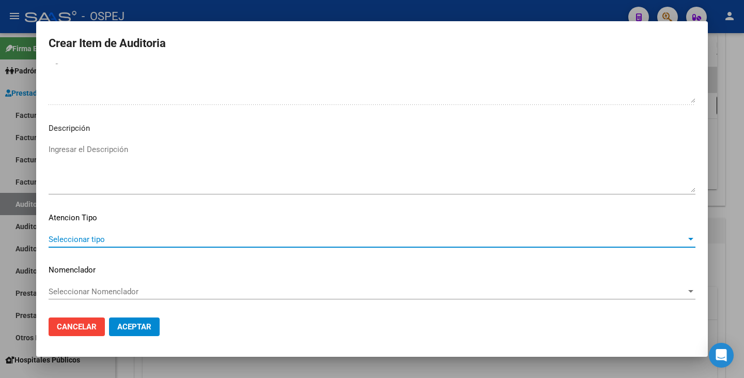
click at [686, 243] on div at bounding box center [690, 239] width 9 height 8
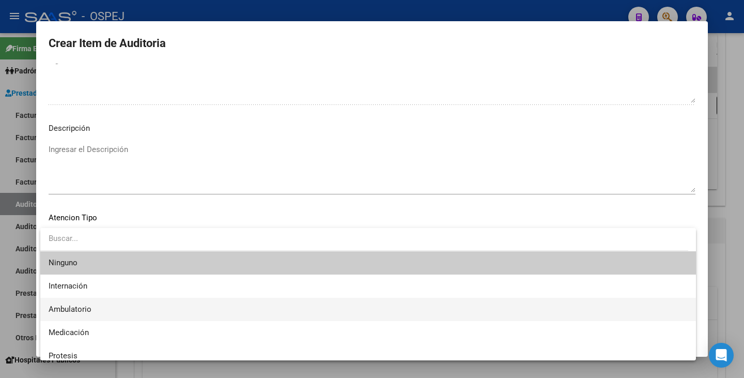
click at [259, 301] on span "Ambulatorio" at bounding box center [368, 309] width 639 height 23
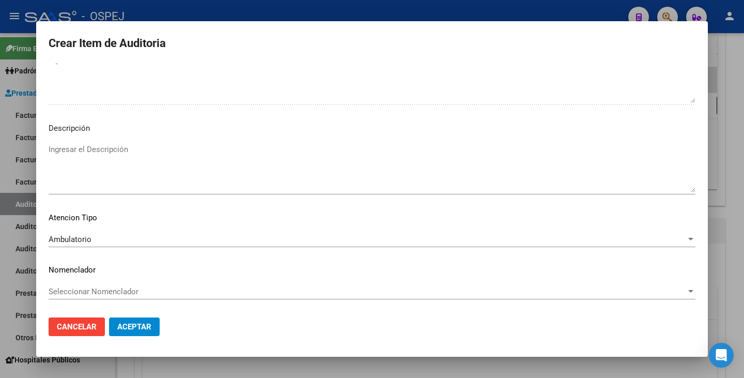
click at [258, 285] on div "Seleccionar Nomenclador Seleccionar Nomenclador" at bounding box center [372, 292] width 647 height 16
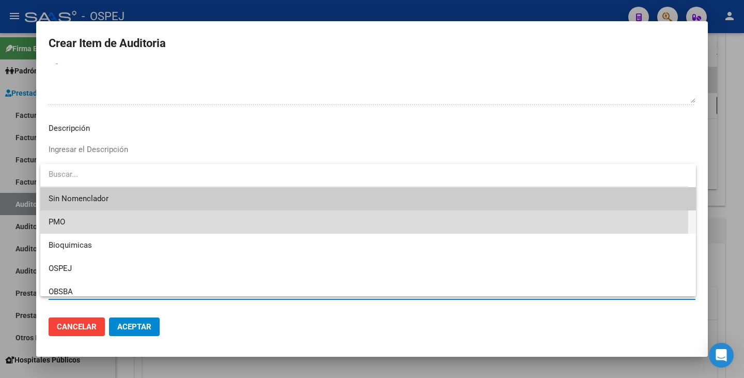
click at [141, 221] on span "PMO" at bounding box center [368, 221] width 639 height 23
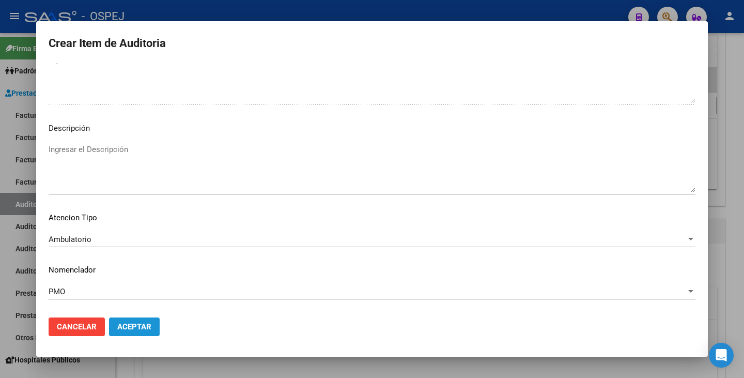
click at [126, 325] on span "Aceptar" at bounding box center [134, 326] width 34 height 9
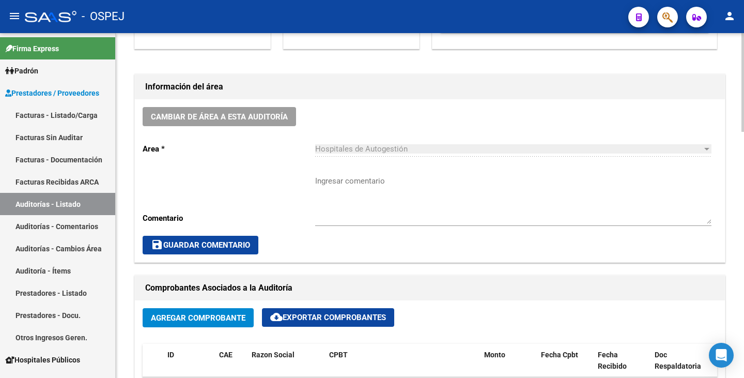
scroll to position [259, 0]
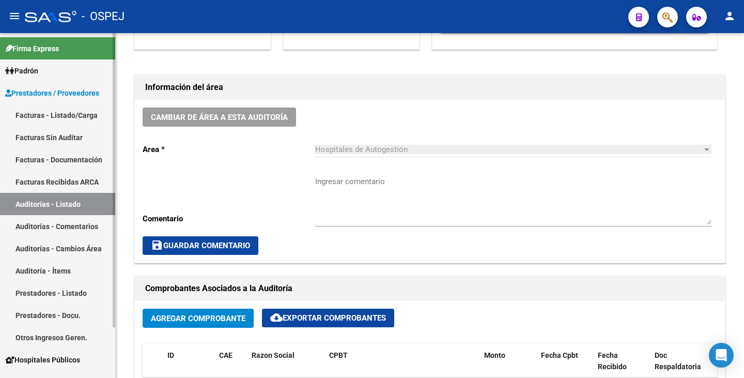
drag, startPoint x: 64, startPoint y: 140, endPoint x: 70, endPoint y: 134, distance: 8.1
click at [66, 139] on link "Facturas Sin Auditar" at bounding box center [57, 137] width 115 height 22
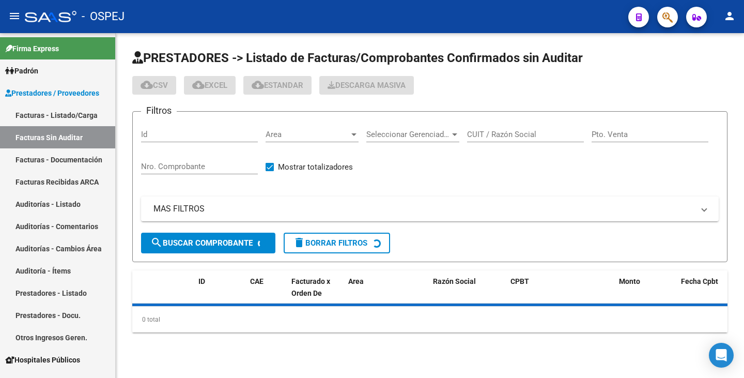
click at [314, 138] on span "Area" at bounding box center [308, 134] width 84 height 9
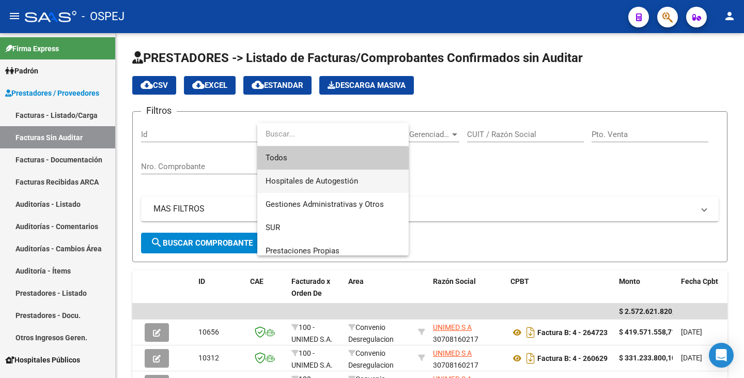
click at [310, 186] on span "Hospitales de Autogestión" at bounding box center [333, 181] width 135 height 23
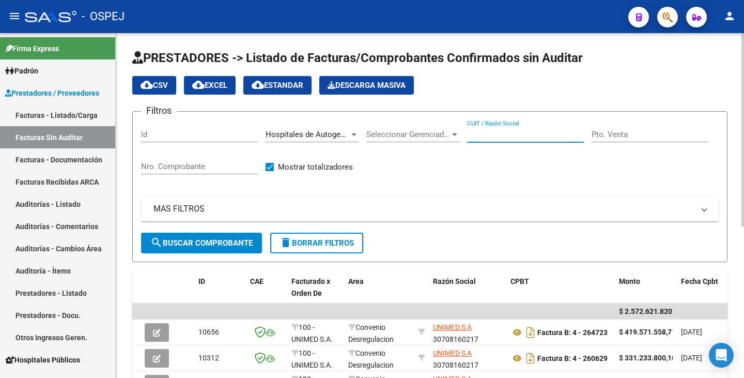
click at [493, 132] on input "CUIT / Razón Social" at bounding box center [525, 134] width 117 height 9
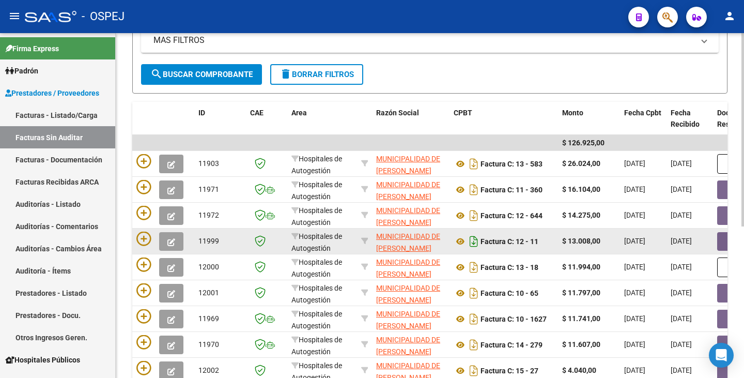
scroll to position [155, 0]
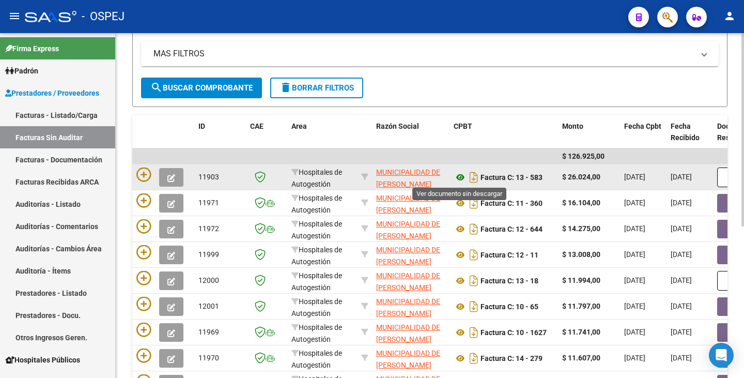
type input "[PERSON_NAME]"
click at [461, 180] on icon at bounding box center [460, 177] width 13 height 12
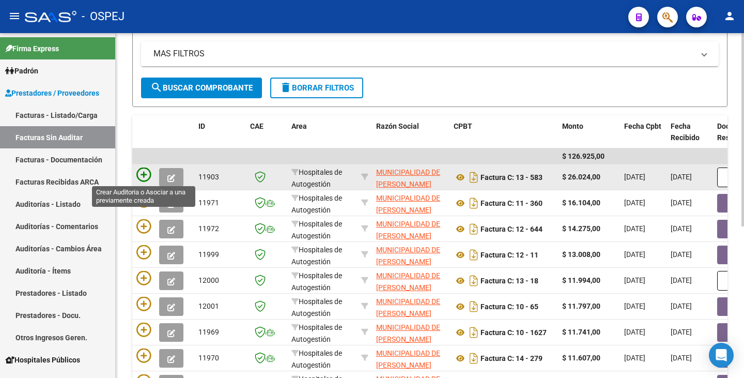
click at [144, 173] on icon at bounding box center [143, 174] width 14 height 14
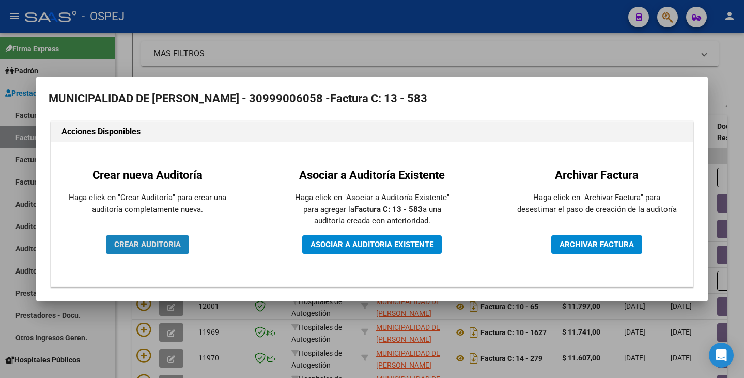
click at [139, 250] on button "CREAR AUDITORIA" at bounding box center [147, 244] width 83 height 19
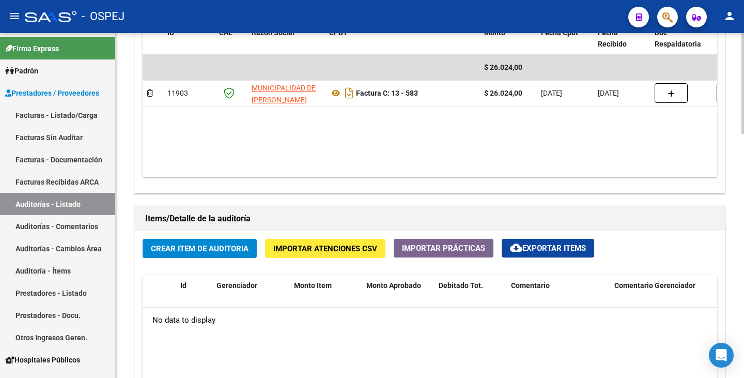
scroll to position [620, 0]
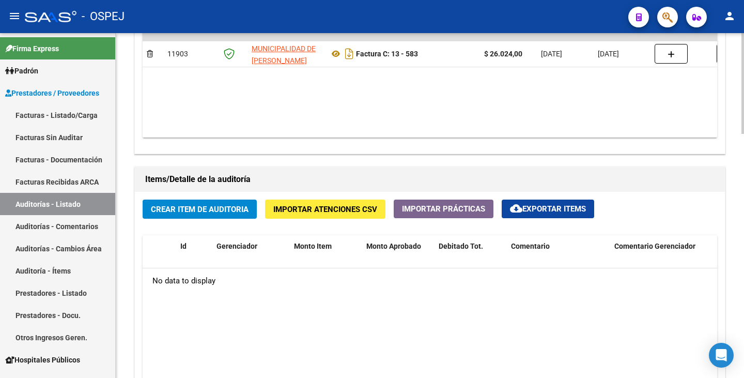
click at [203, 203] on button "Crear Item de Auditoria" at bounding box center [200, 209] width 114 height 19
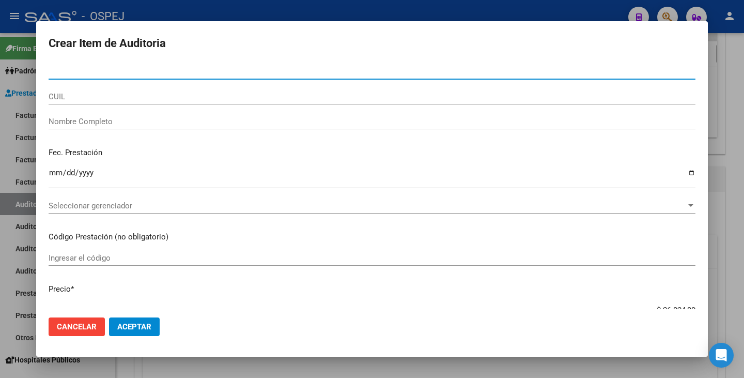
click at [83, 72] on input "Nro Documento" at bounding box center [372, 71] width 647 height 9
type input "40290273"
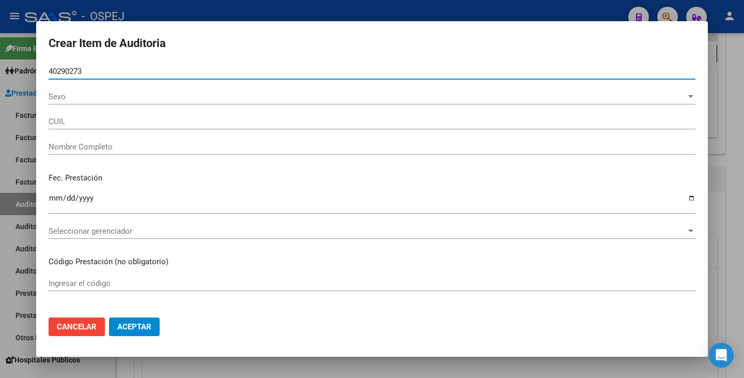
type input "27402902731"
type input "[PERSON_NAME] [PERSON_NAME]"
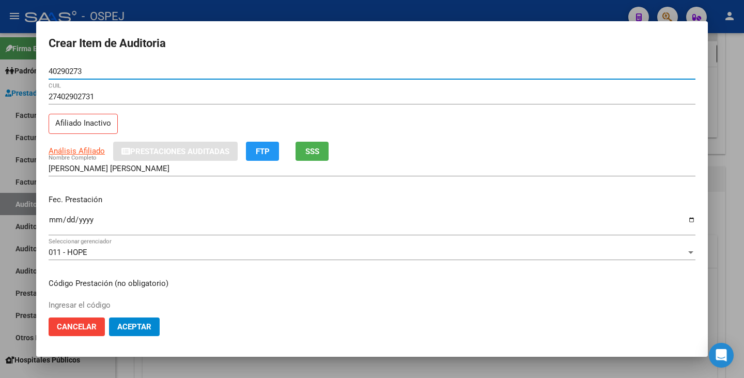
type input "40290273"
click at [55, 218] on input "Ingresar la fecha" at bounding box center [372, 224] width 647 height 17
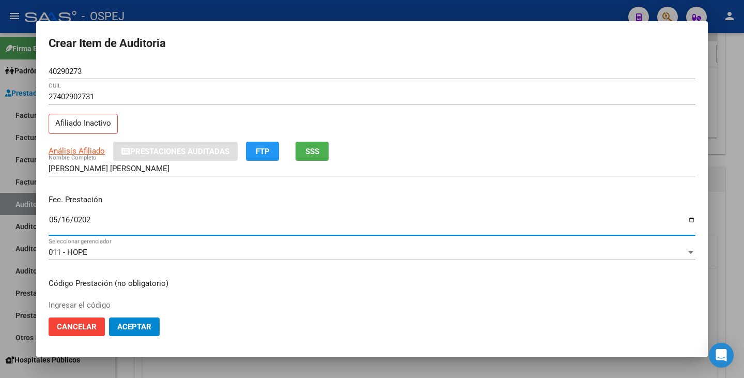
type input "[DATE]"
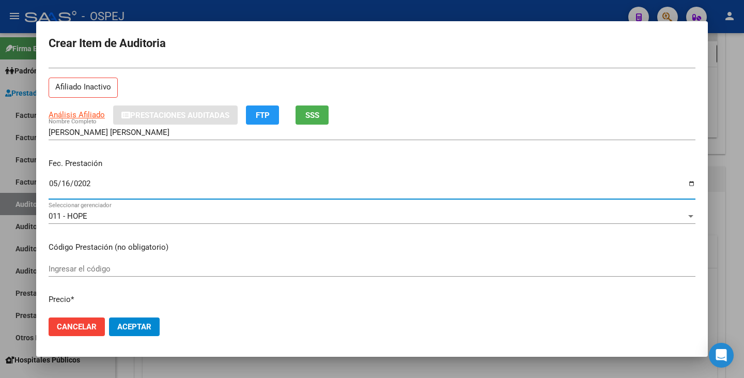
scroll to position [103, 0]
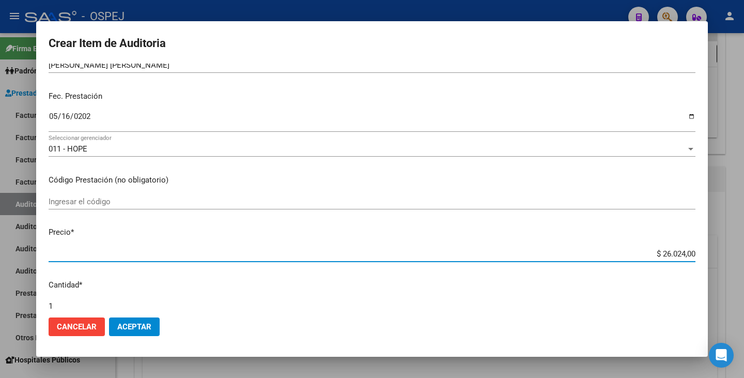
drag, startPoint x: 654, startPoint y: 255, endPoint x: 744, endPoint y: 235, distance: 91.6
click at [744, 235] on div "Crear Item de Auditoria 40290273 Nro Documento 27402902731 CUIL Afiliado Inacti…" at bounding box center [372, 189] width 744 height 378
type input "$ 0,07"
type input "$ 0,75"
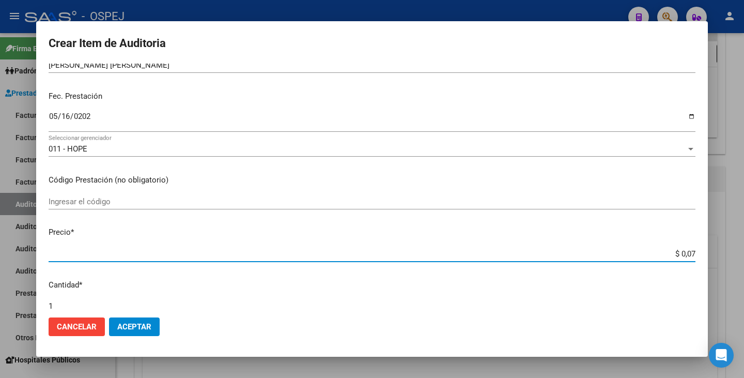
type input "$ 0,75"
type input "$ 7,53"
type input "$ 75,30"
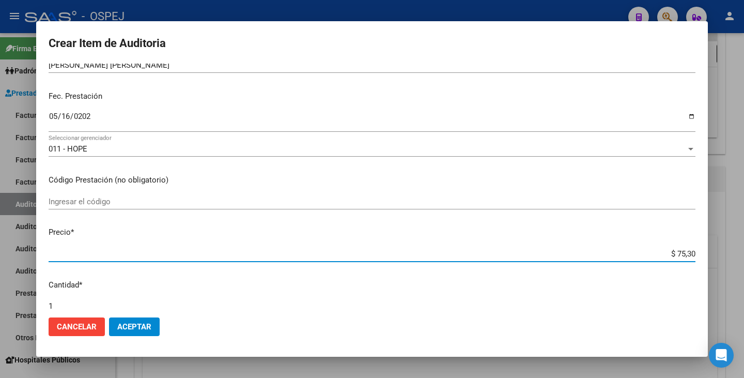
type input "$ 753,00"
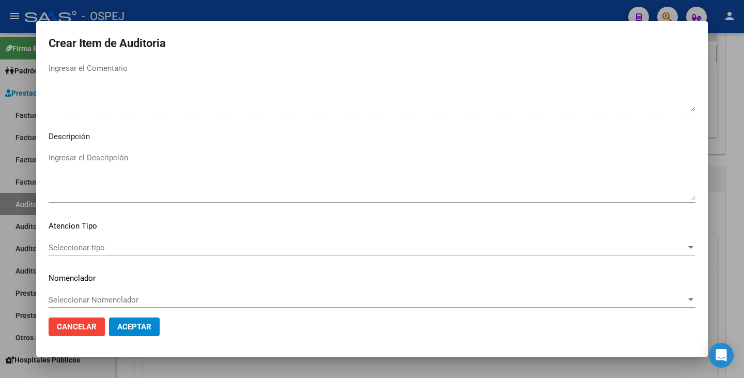
scroll to position [596, 0]
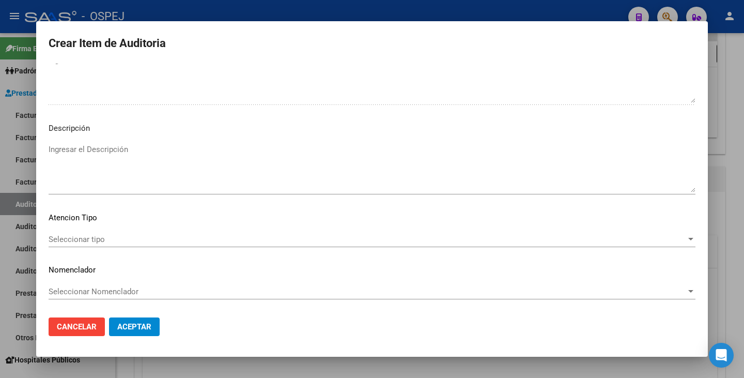
click at [479, 235] on span "Seleccionar tipo" at bounding box center [368, 239] width 638 height 9
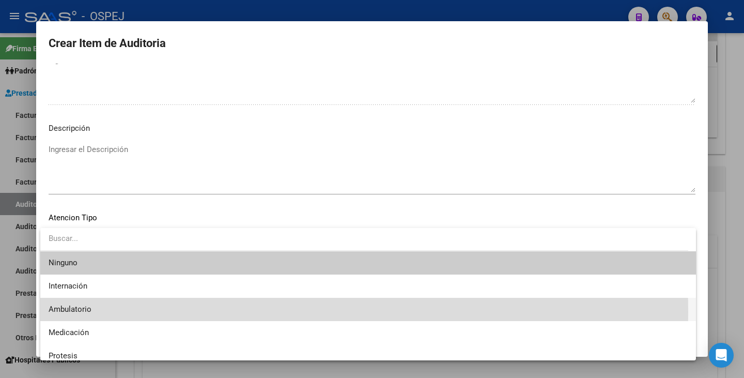
click at [138, 312] on span "Ambulatorio" at bounding box center [368, 309] width 639 height 23
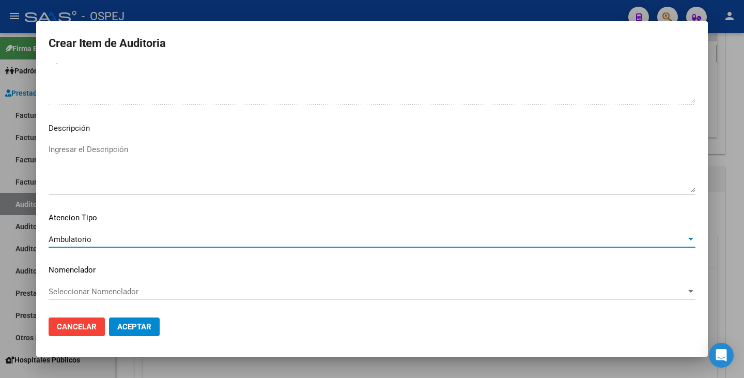
click at [162, 288] on span "Seleccionar Nomenclador" at bounding box center [368, 291] width 638 height 9
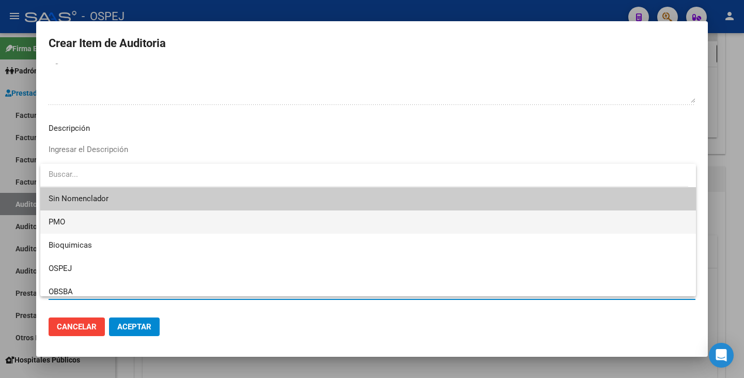
drag, startPoint x: 93, startPoint y: 222, endPoint x: 94, endPoint y: 227, distance: 5.9
click at [93, 222] on span "PMO" at bounding box center [368, 221] width 639 height 23
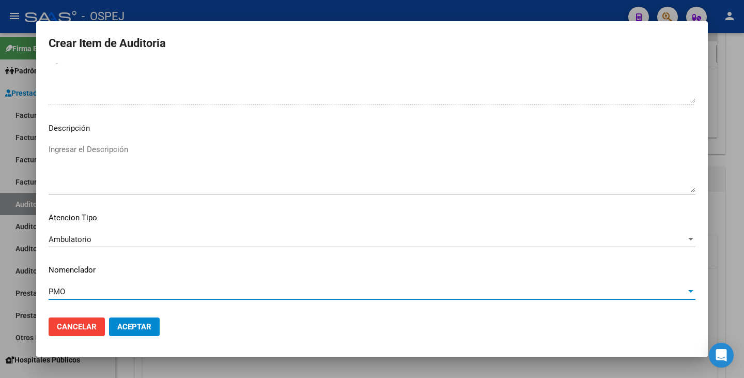
click at [134, 330] on span "Aceptar" at bounding box center [134, 326] width 34 height 9
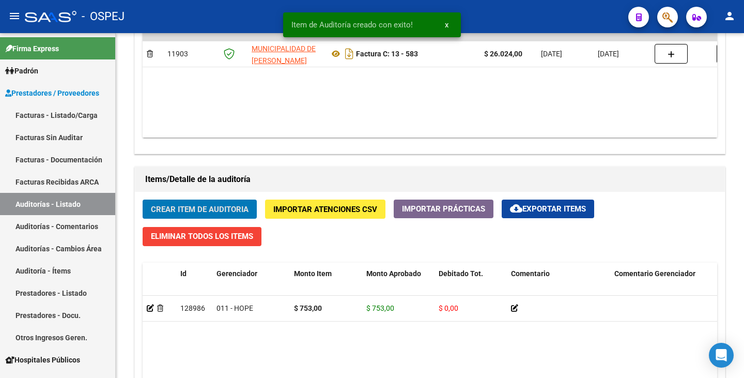
scroll to position [621, 0]
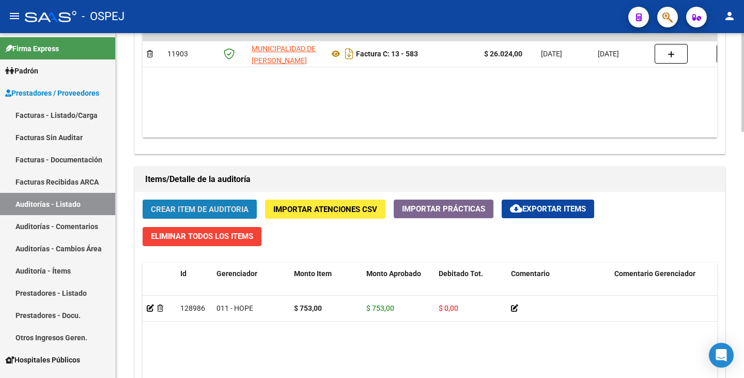
click at [186, 206] on span "Crear Item de Auditoria" at bounding box center [200, 209] width 98 height 9
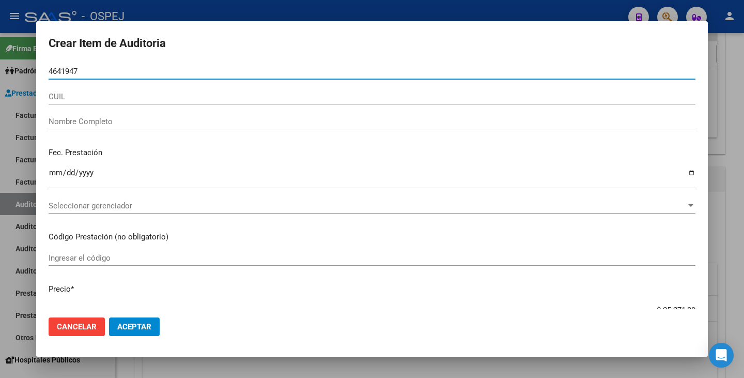
type input "46419473"
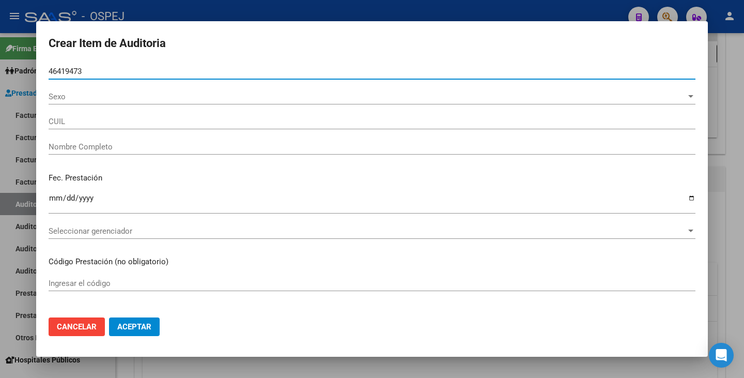
type input "27464194733"
type input "[PERSON_NAME] [PERSON_NAME]"
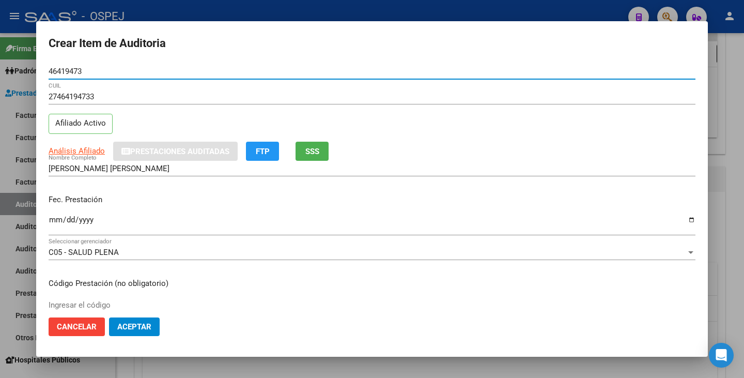
type input "46419473"
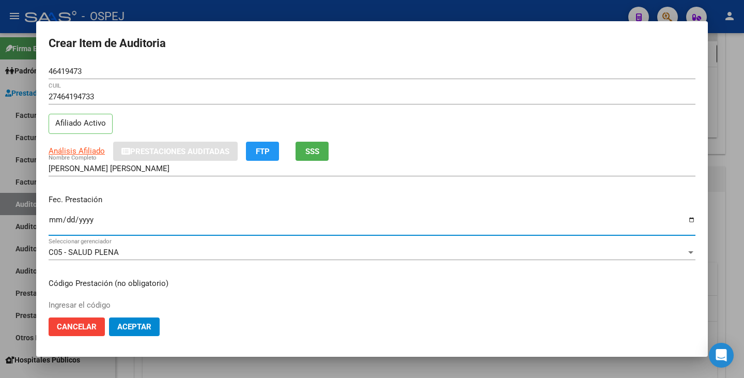
click at [52, 219] on input "Ingresar la fecha" at bounding box center [372, 224] width 647 height 17
type input "[DATE]"
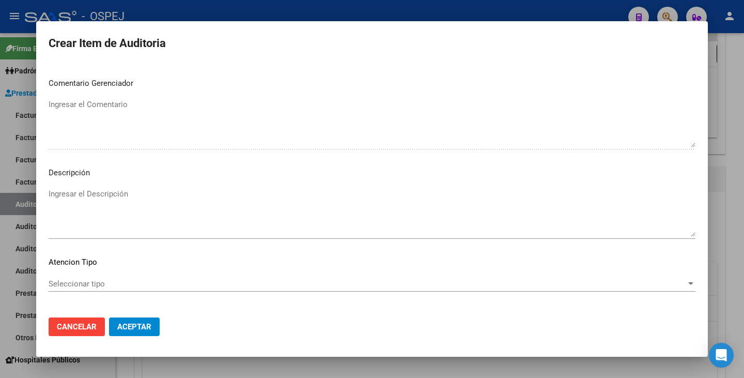
scroll to position [596, 0]
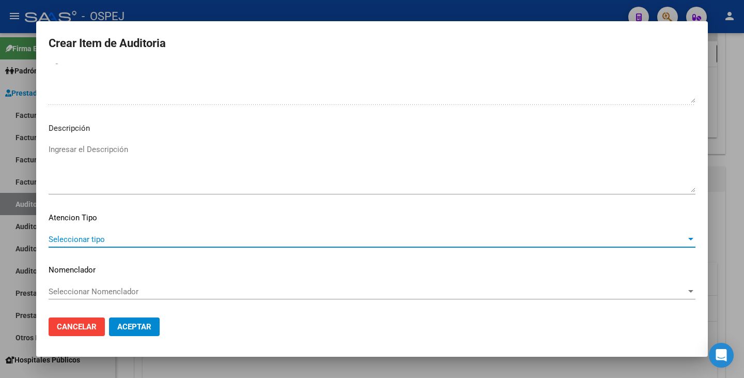
click at [527, 240] on span "Seleccionar tipo" at bounding box center [368, 239] width 638 height 9
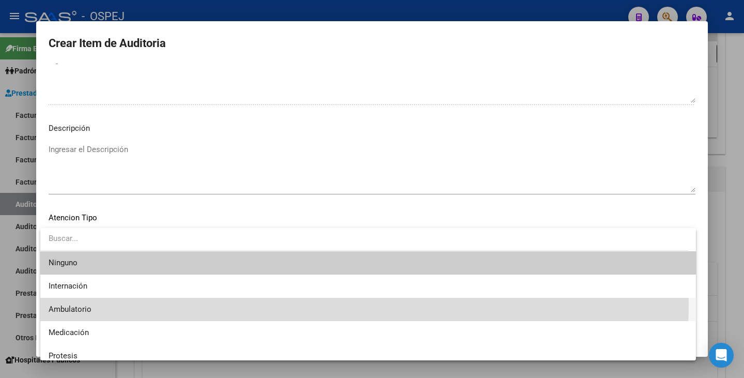
click at [253, 304] on span "Ambulatorio" at bounding box center [368, 309] width 639 height 23
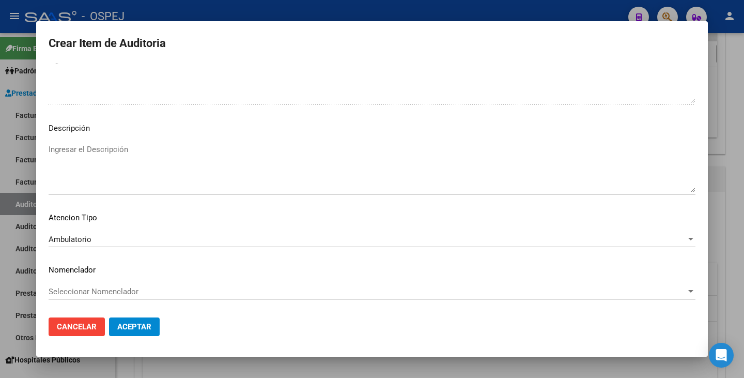
click at [256, 296] on div "Seleccionar Nomenclador Seleccionar Nomenclador" at bounding box center [372, 292] width 647 height 16
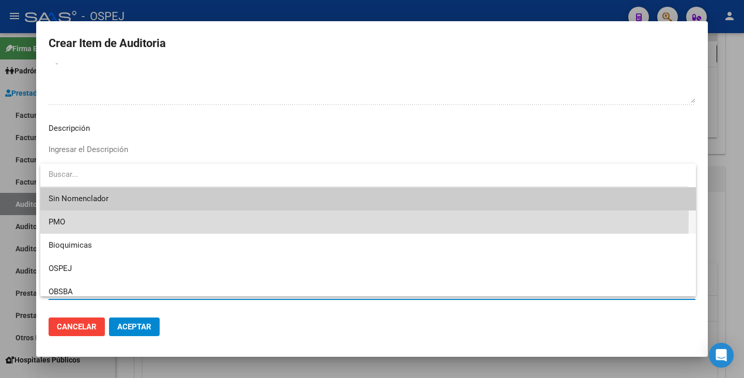
click at [102, 214] on span "PMO" at bounding box center [368, 221] width 639 height 23
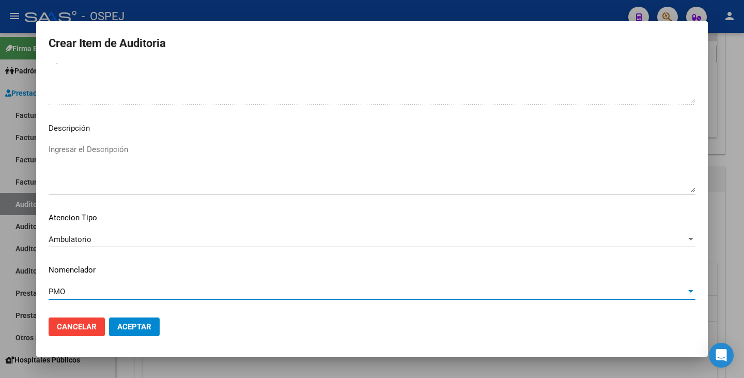
click at [138, 325] on span "Aceptar" at bounding box center [134, 326] width 34 height 9
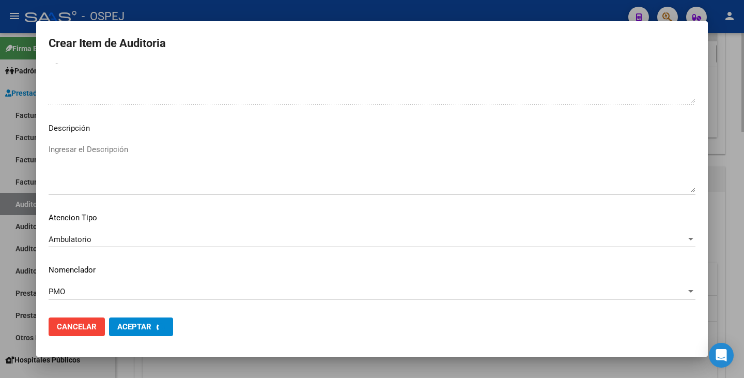
scroll to position [644, 0]
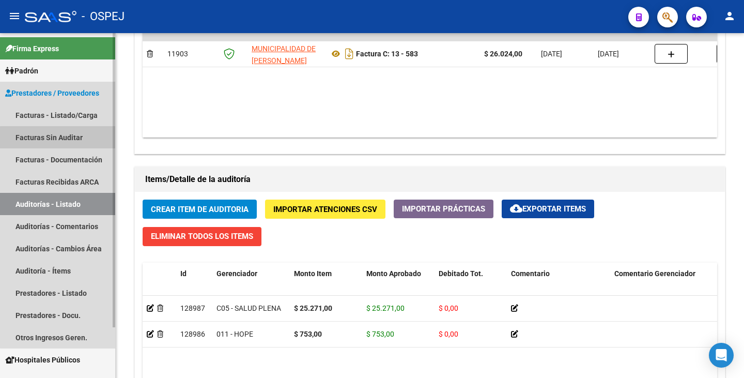
click at [78, 139] on link "Facturas Sin Auditar" at bounding box center [57, 137] width 115 height 22
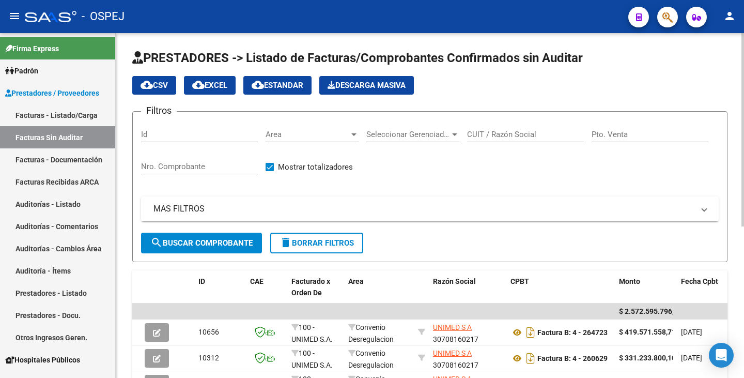
click at [302, 128] on div "Area Area" at bounding box center [312, 131] width 93 height 22
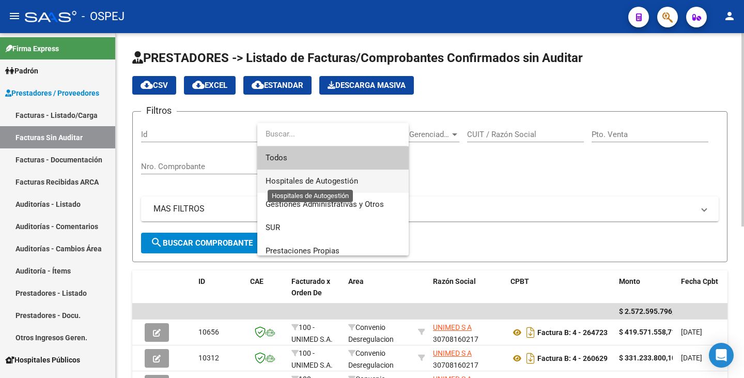
drag, startPoint x: 308, startPoint y: 181, endPoint x: 314, endPoint y: 178, distance: 6.7
click at [309, 181] on span "Hospitales de Autogestión" at bounding box center [312, 180] width 93 height 9
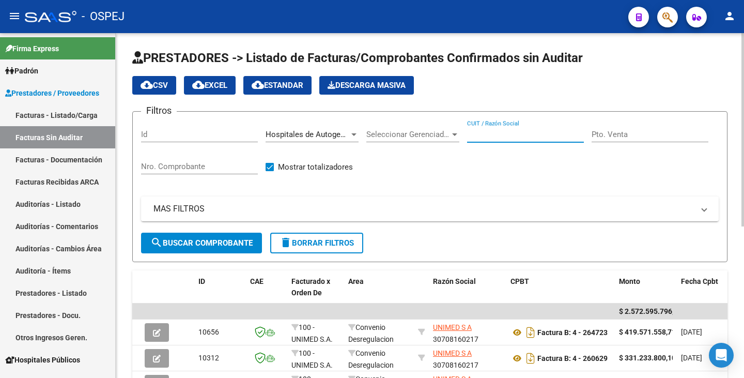
click at [506, 135] on input "CUIT / Razón Social" at bounding box center [525, 134] width 117 height 9
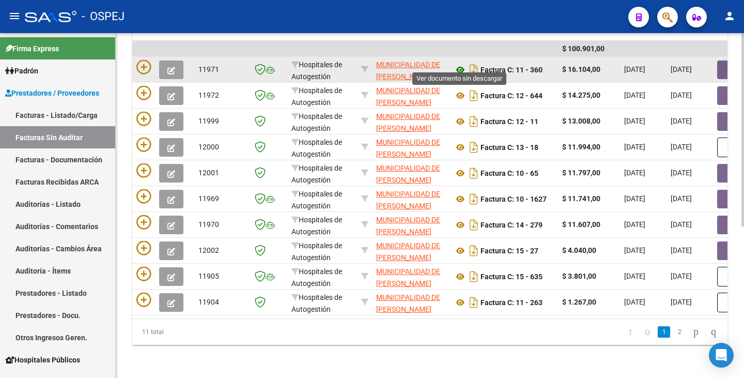
type input "VICENTE LOPEZ"
click at [461, 64] on icon at bounding box center [460, 70] width 13 height 12
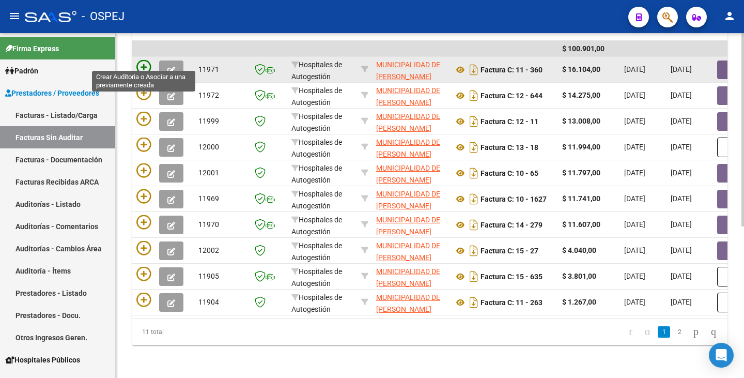
click at [142, 60] on icon at bounding box center [143, 67] width 14 height 14
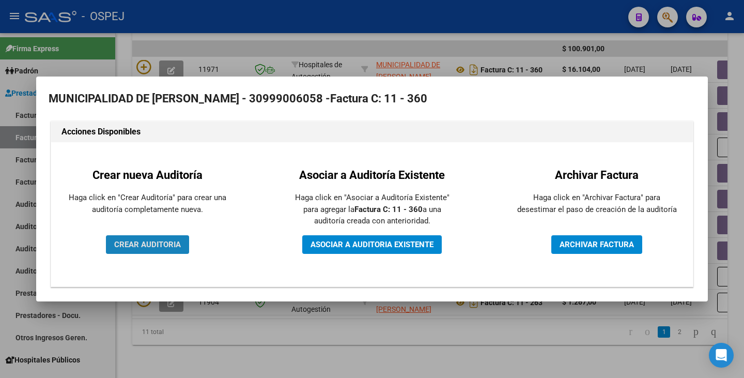
click at [138, 249] on button "CREAR AUDITORIA" at bounding box center [147, 244] width 83 height 19
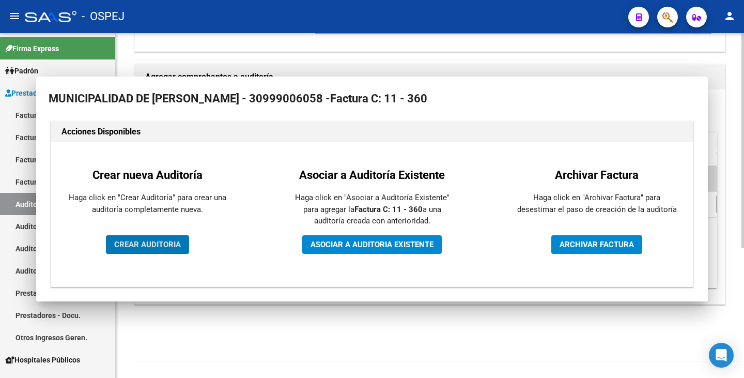
scroll to position [208, 0]
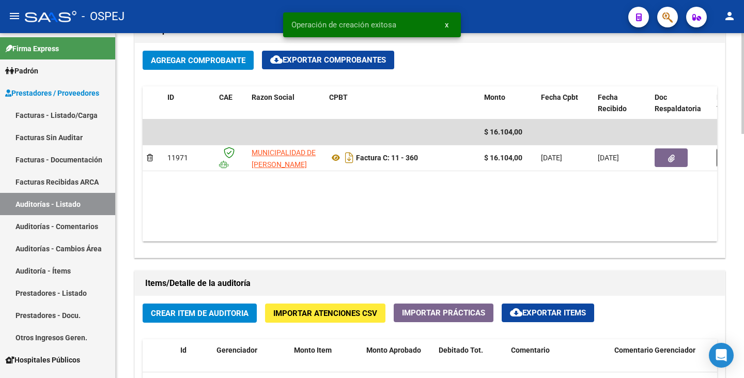
scroll to position [517, 0]
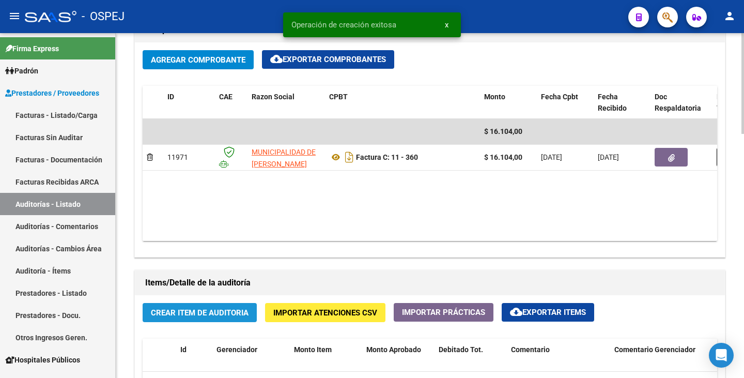
click at [180, 308] on span "Crear Item de Auditoria" at bounding box center [200, 312] width 98 height 9
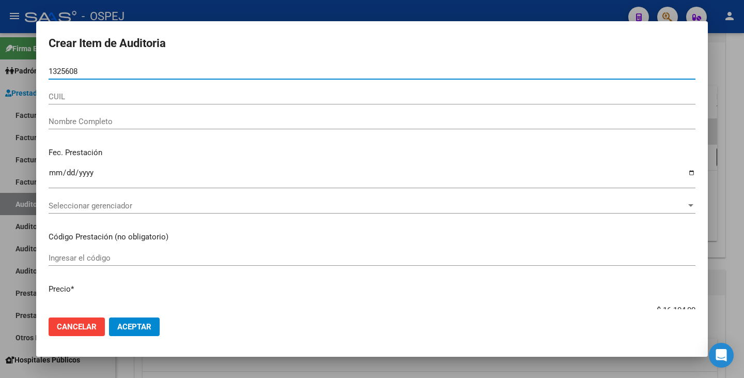
type input "13256083"
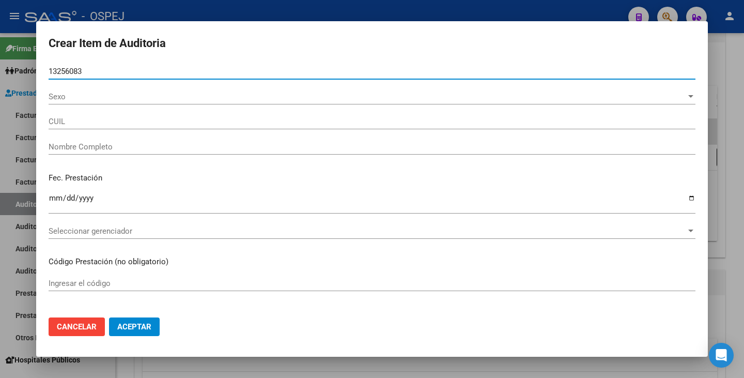
type input "27132560833"
type input "PERALTA LIDIA MERCEDES"
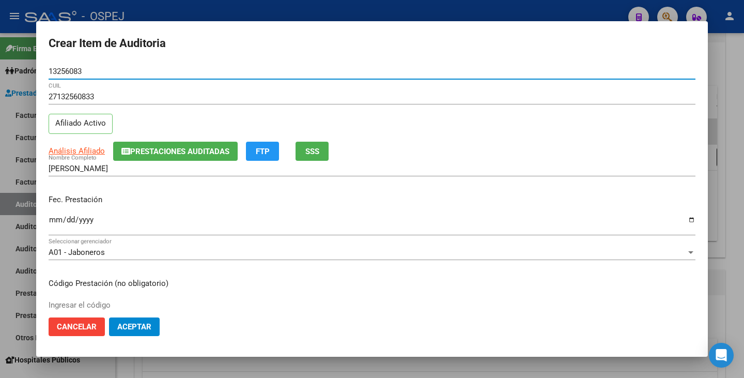
type input "13256083"
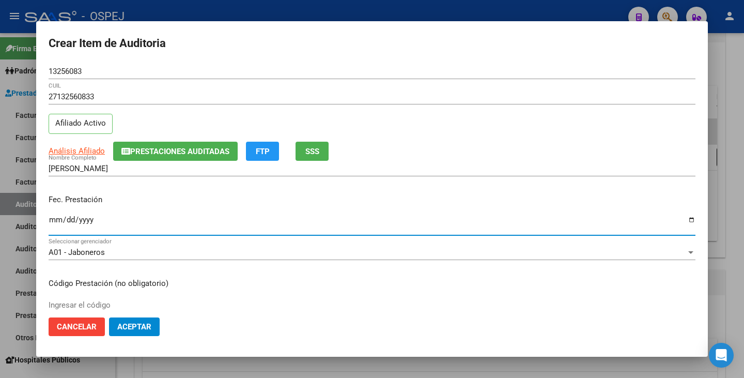
click at [54, 218] on input "Ingresar la fecha" at bounding box center [372, 224] width 647 height 17
type input "2025-07-15"
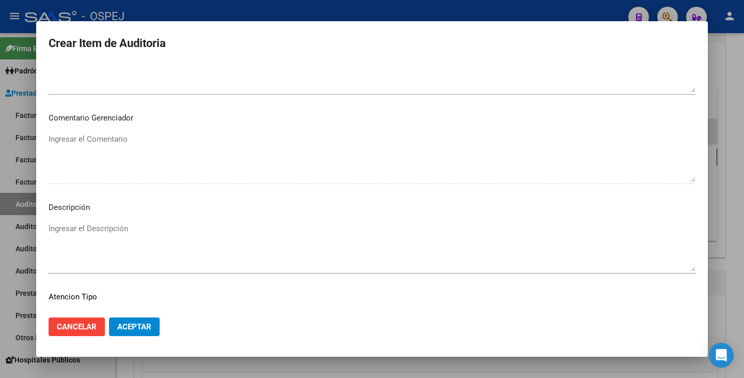
scroll to position [596, 0]
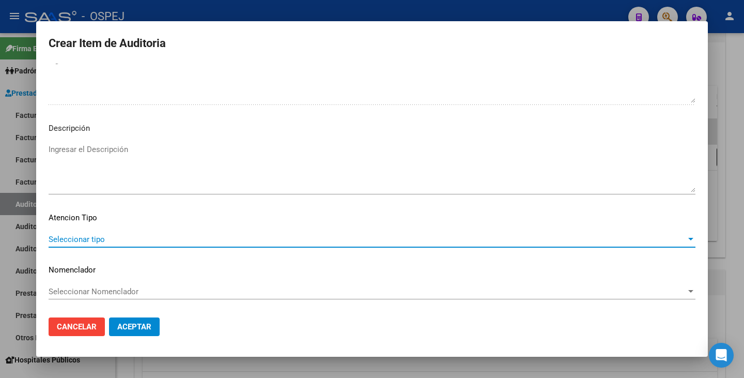
click at [635, 243] on span "Seleccionar tipo" at bounding box center [368, 239] width 638 height 9
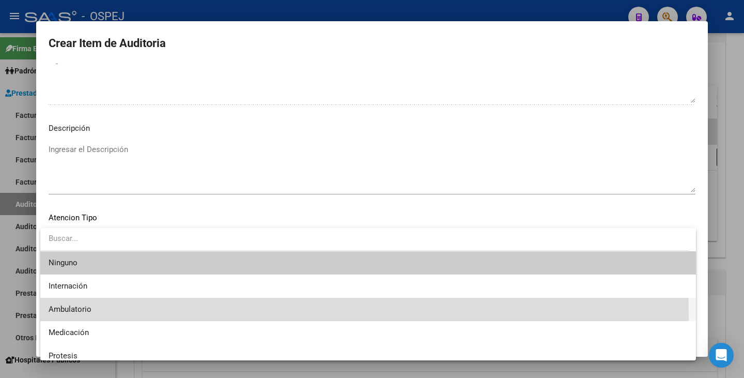
click at [118, 315] on span "Ambulatorio" at bounding box center [368, 309] width 639 height 23
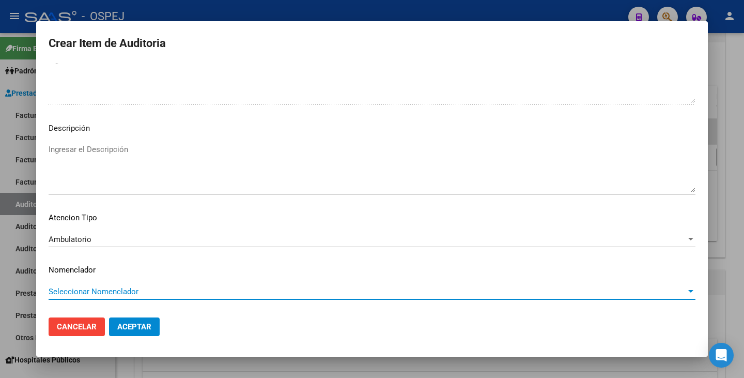
click at [140, 289] on span "Seleccionar Nomenclador" at bounding box center [368, 291] width 638 height 9
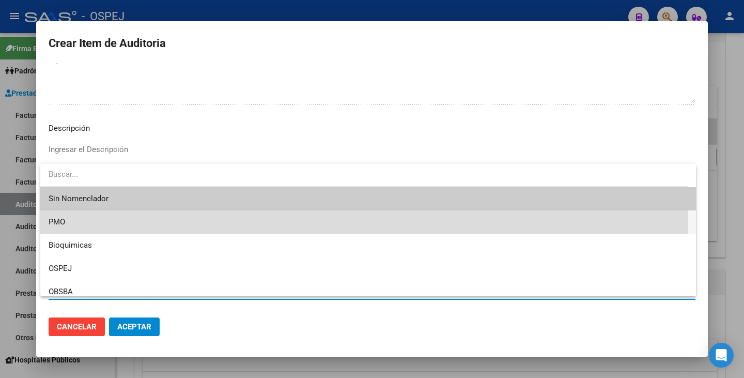
click at [81, 223] on span "PMO" at bounding box center [368, 221] width 639 height 23
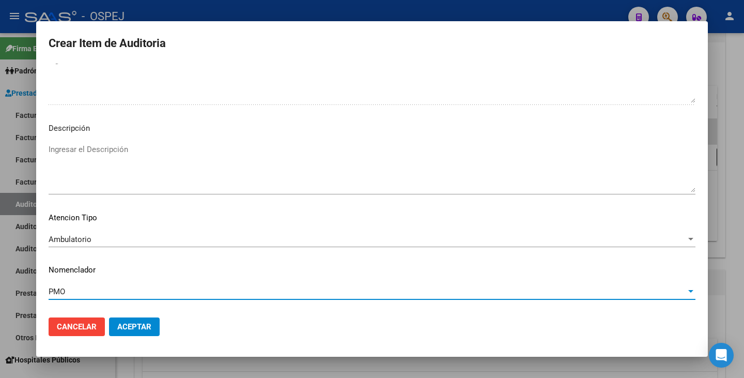
click at [125, 324] on span "Aceptar" at bounding box center [134, 326] width 34 height 9
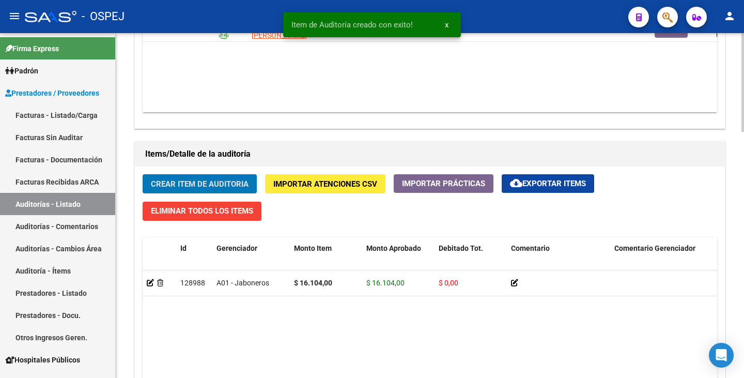
scroll to position [724, 0]
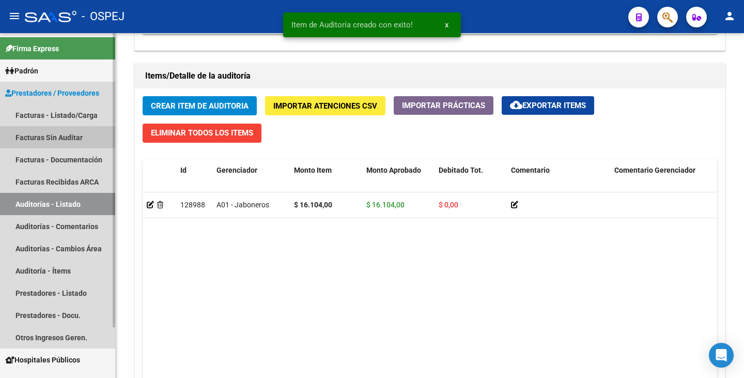
click at [90, 136] on link "Facturas Sin Auditar" at bounding box center [57, 137] width 115 height 22
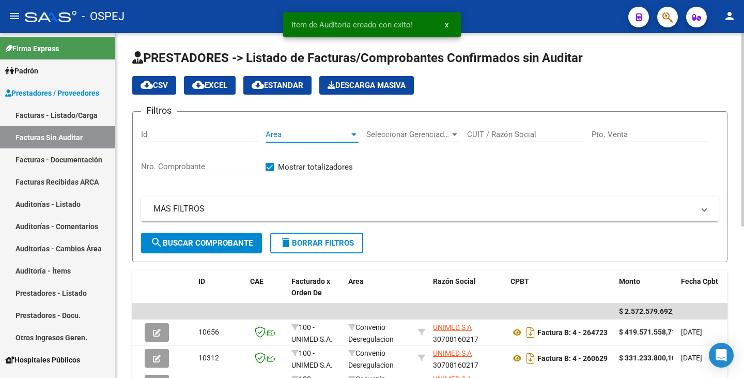
click at [308, 137] on span "Area" at bounding box center [308, 134] width 84 height 9
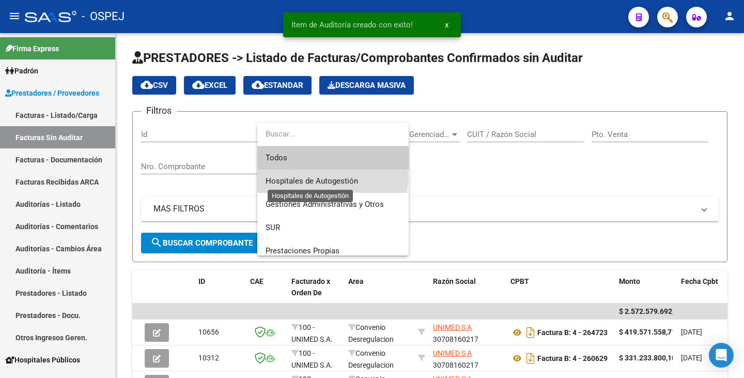
click at [312, 178] on span "Hospitales de Autogestión" at bounding box center [312, 180] width 93 height 9
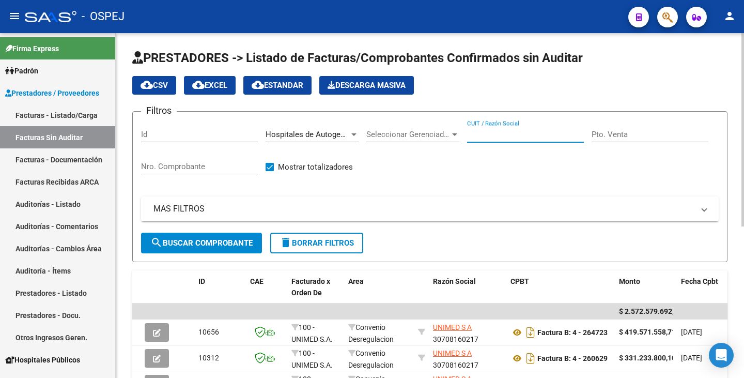
click at [509, 134] on input "CUIT / Razón Social" at bounding box center [525, 134] width 117 height 9
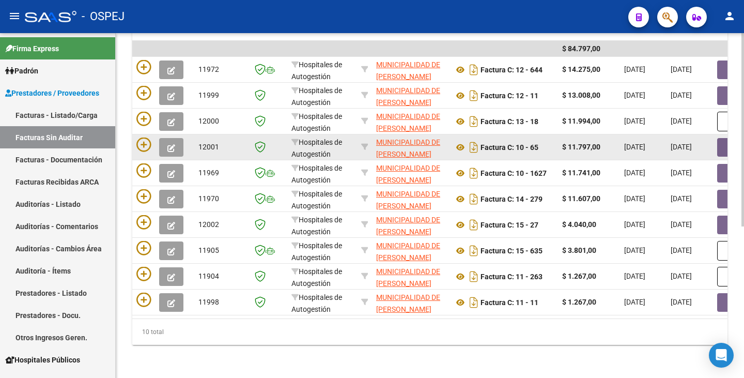
scroll to position [270, 0]
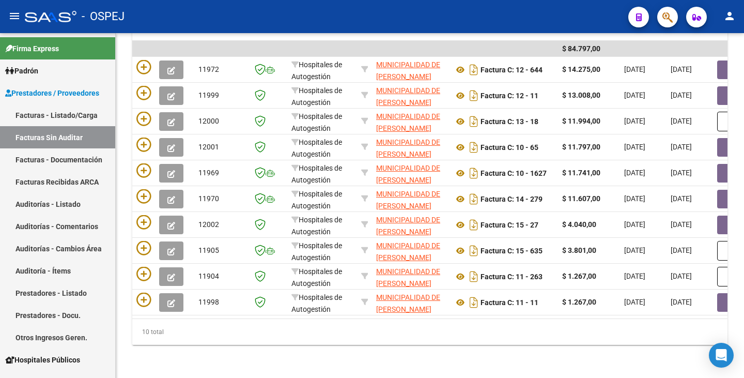
type input "VICENTE LOPEZ"
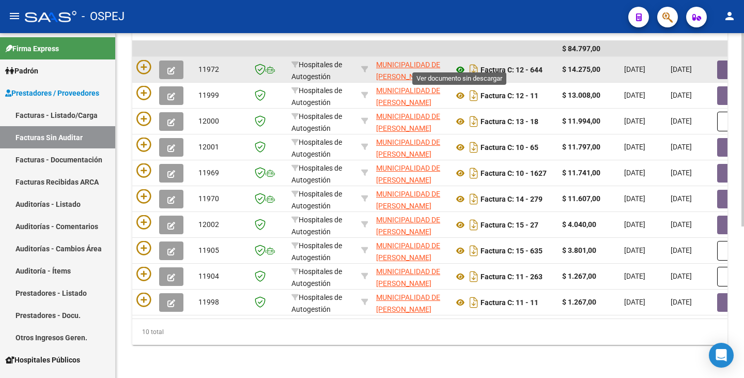
click at [462, 64] on icon at bounding box center [460, 70] width 13 height 12
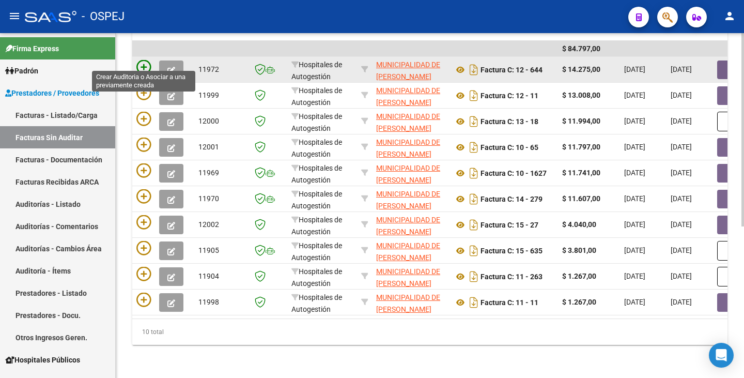
click at [147, 60] on icon at bounding box center [143, 67] width 14 height 14
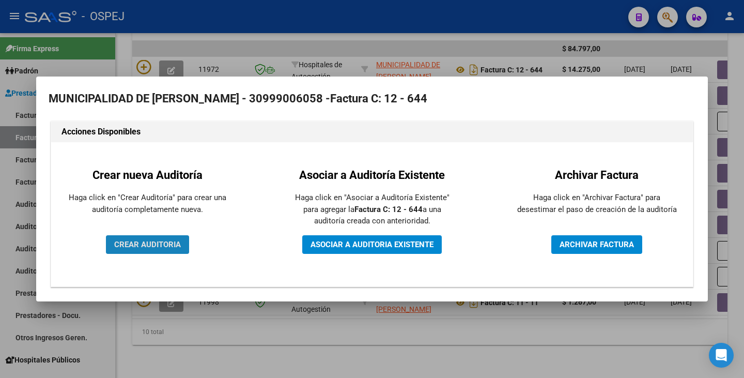
click at [153, 246] on span "CREAR AUDITORIA" at bounding box center [147, 244] width 67 height 9
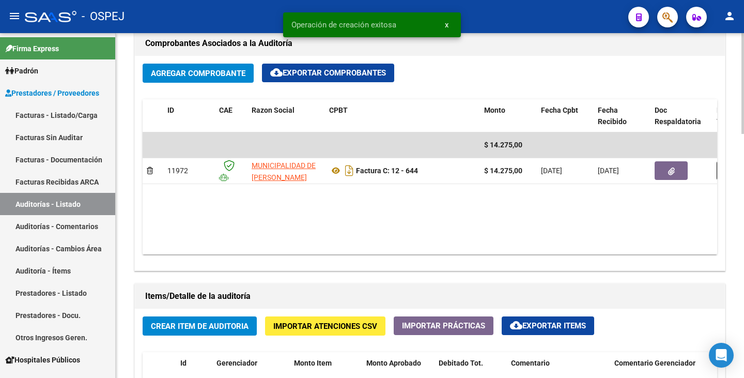
scroll to position [620, 0]
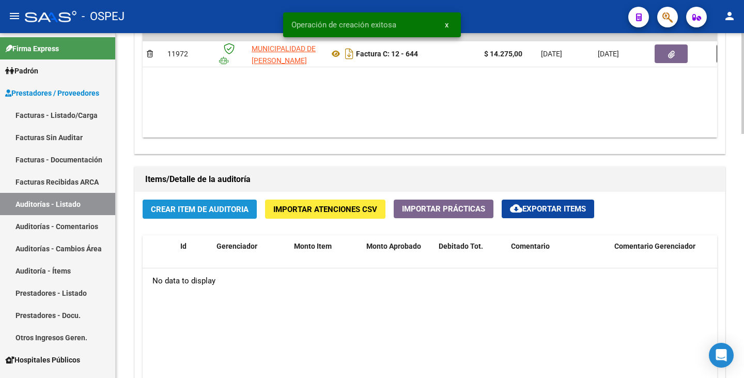
click at [210, 205] on span "Crear Item de Auditoria" at bounding box center [200, 209] width 98 height 9
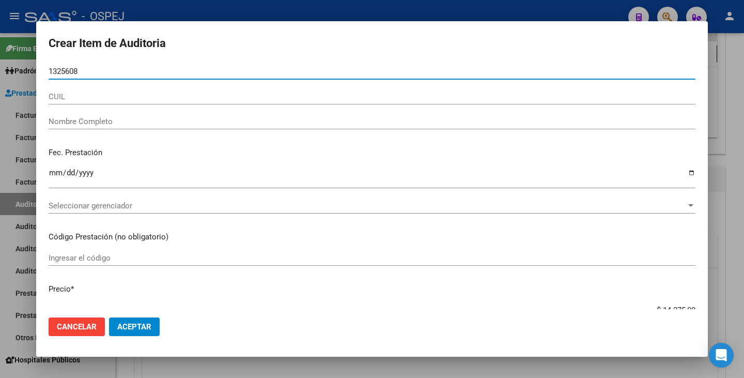
type input "13256083"
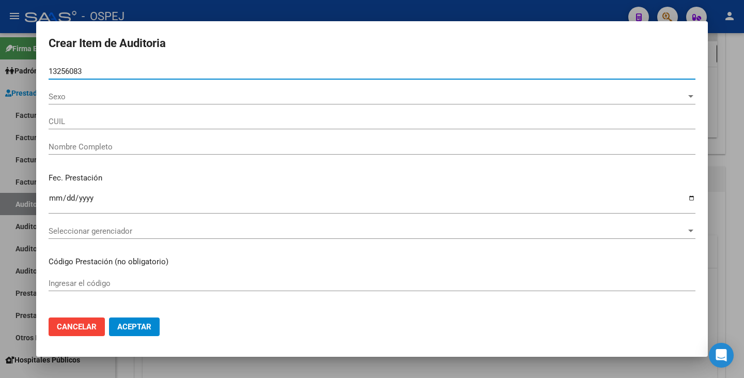
type input "27132560833"
type input "PERALTA LIDIA MERCEDES"
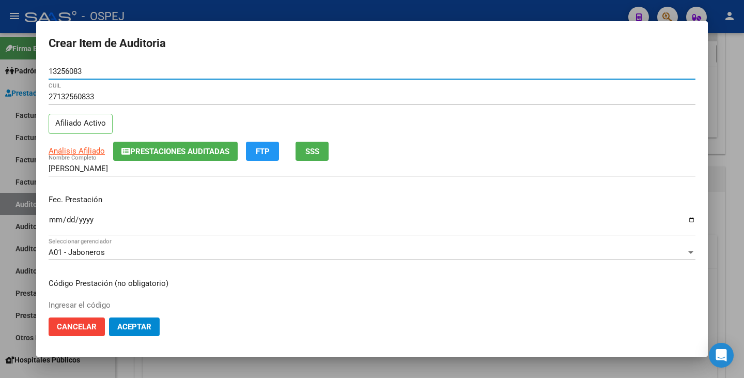
type input "13256083"
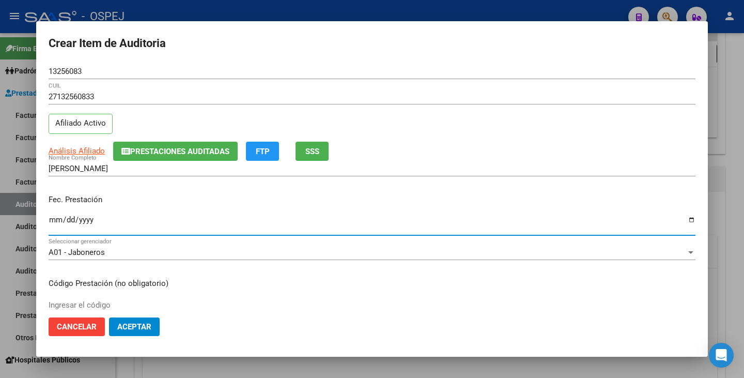
click at [51, 221] on input "Ingresar la fecha" at bounding box center [372, 224] width 647 height 17
type input "2025-05-27"
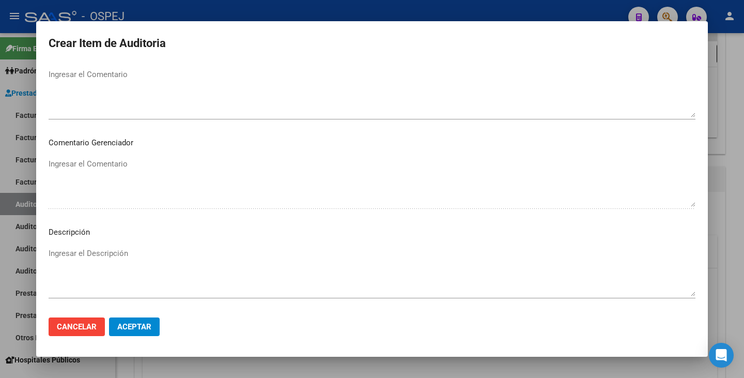
scroll to position [596, 0]
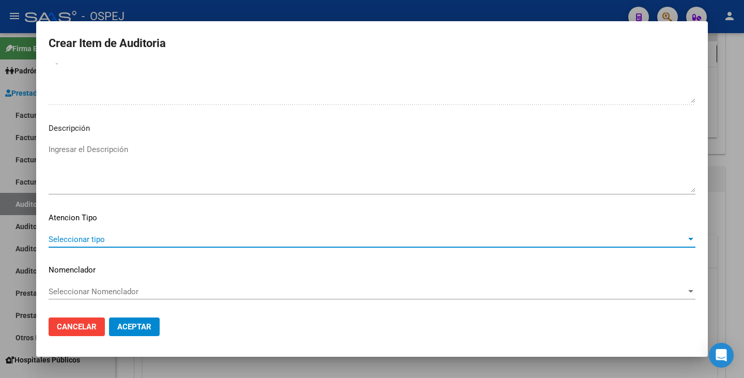
click at [447, 241] on span "Seleccionar tipo" at bounding box center [368, 239] width 638 height 9
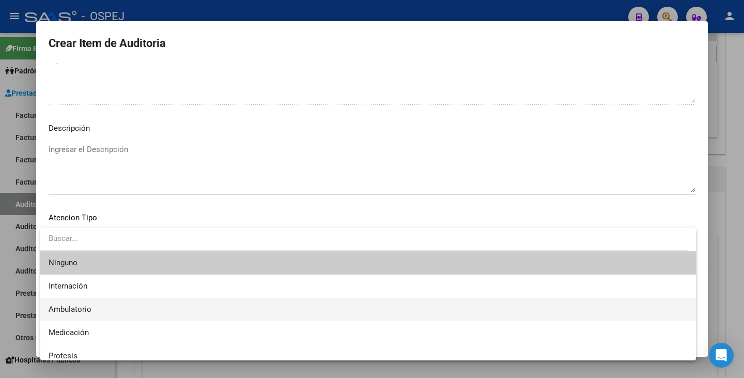
click at [176, 317] on span "Ambulatorio" at bounding box center [368, 309] width 639 height 23
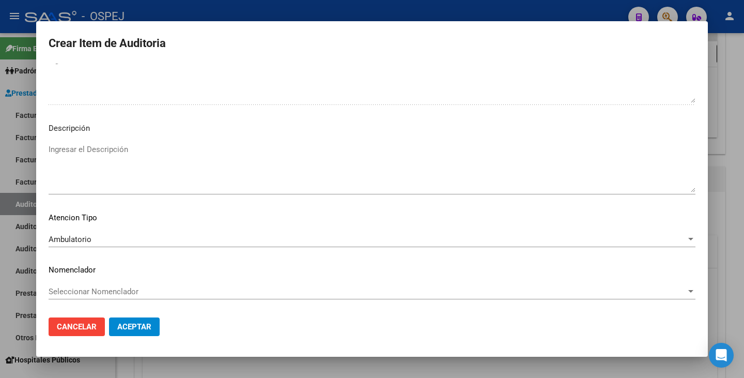
drag, startPoint x: 176, startPoint y: 299, endPoint x: 173, endPoint y: 293, distance: 6.9
click at [174, 298] on div "Seleccionar Nomenclador Seleccionar Nomenclador" at bounding box center [372, 296] width 647 height 25
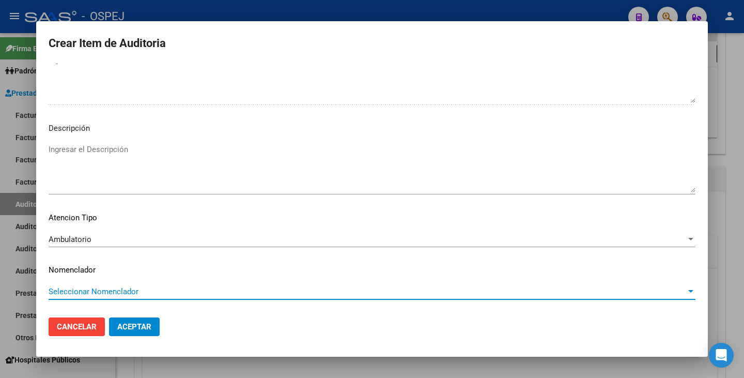
click at [172, 292] on span "Seleccionar Nomenclador" at bounding box center [368, 291] width 638 height 9
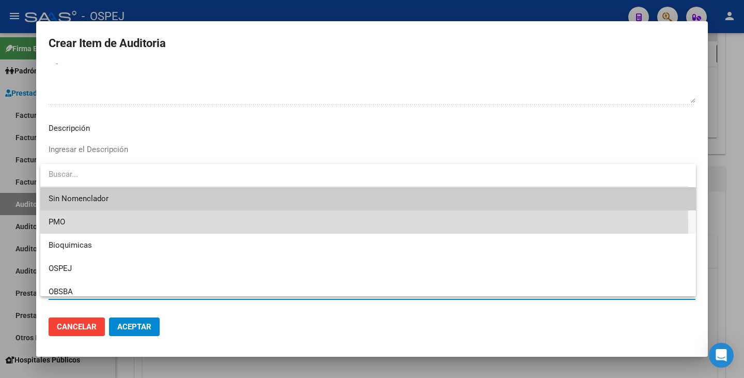
click at [95, 225] on span "PMO" at bounding box center [368, 221] width 639 height 23
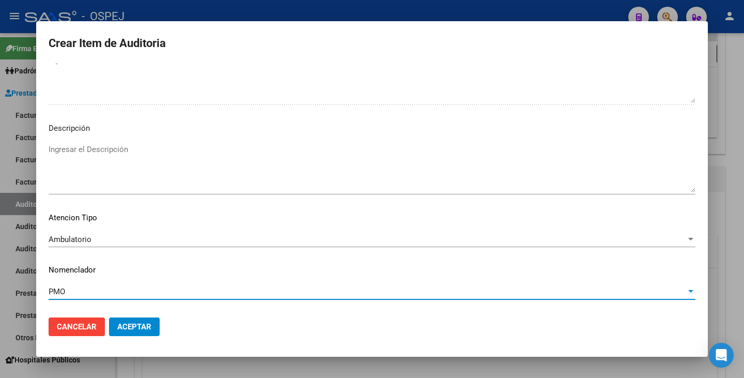
click at [114, 324] on button "Aceptar" at bounding box center [134, 326] width 51 height 19
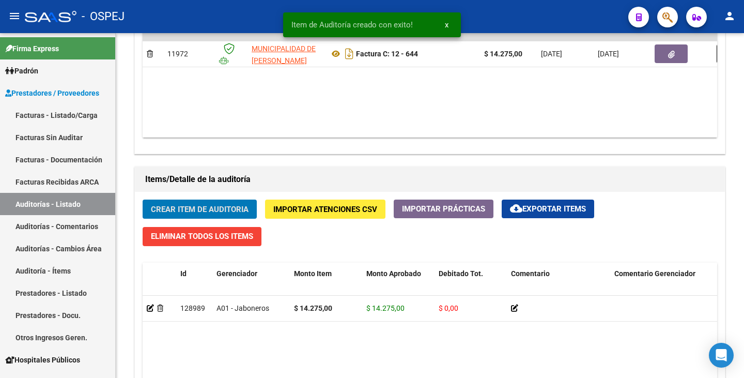
scroll to position [621, 0]
click at [62, 136] on link "Facturas Sin Auditar" at bounding box center [57, 137] width 115 height 22
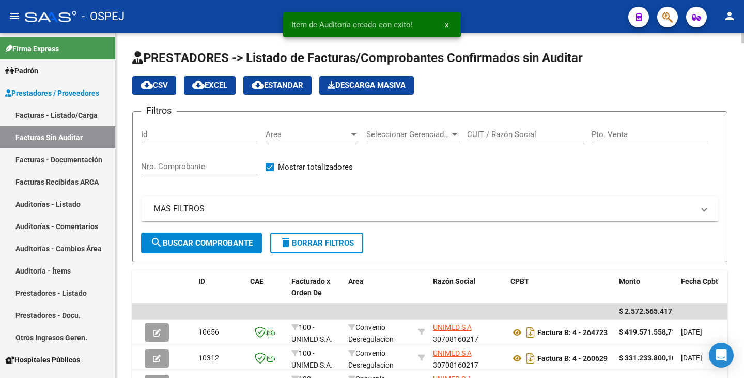
click at [310, 137] on span "Area" at bounding box center [308, 134] width 84 height 9
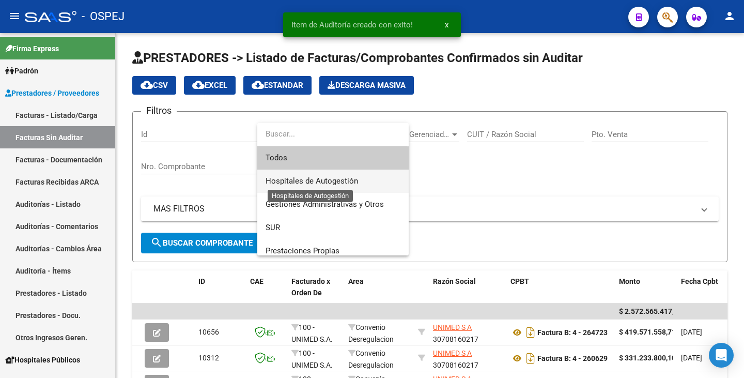
click at [310, 183] on span "Hospitales de Autogestión" at bounding box center [312, 180] width 93 height 9
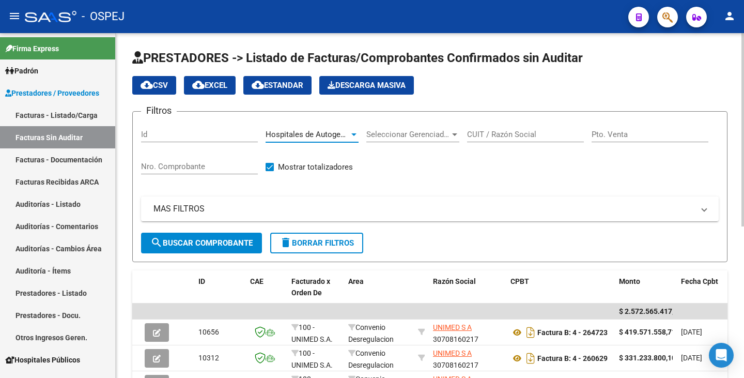
click at [502, 136] on input "CUIT / Razón Social" at bounding box center [525, 134] width 117 height 9
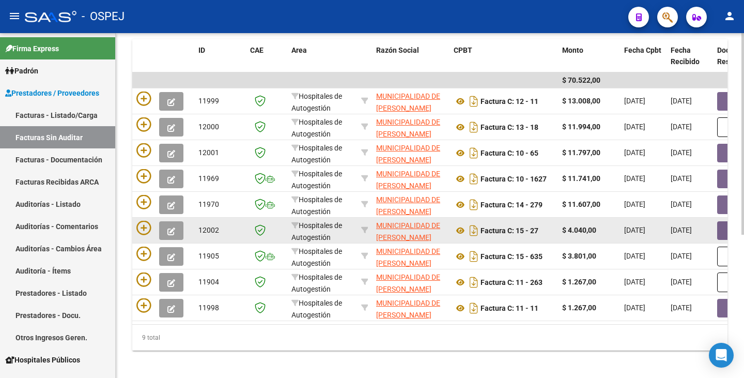
scroll to position [245, 0]
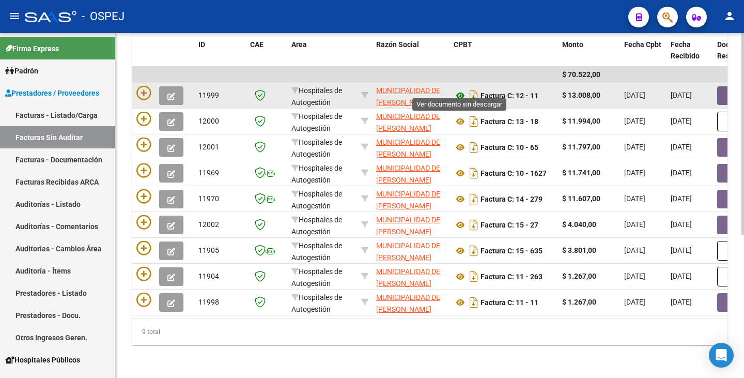
type input "VICENTE LOPEZ"
click at [460, 90] on icon at bounding box center [460, 95] width 13 height 12
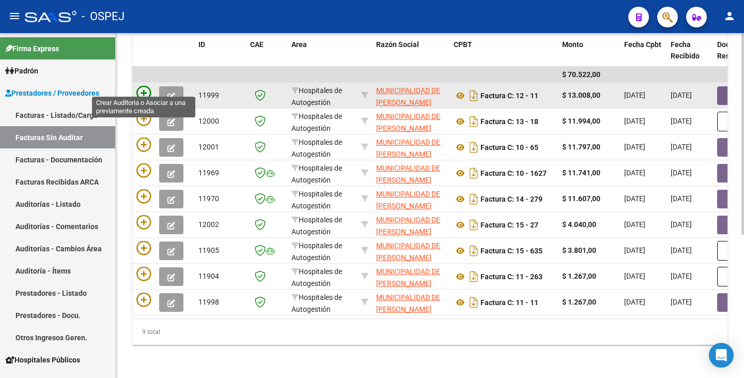
click at [149, 86] on icon at bounding box center [143, 93] width 14 height 14
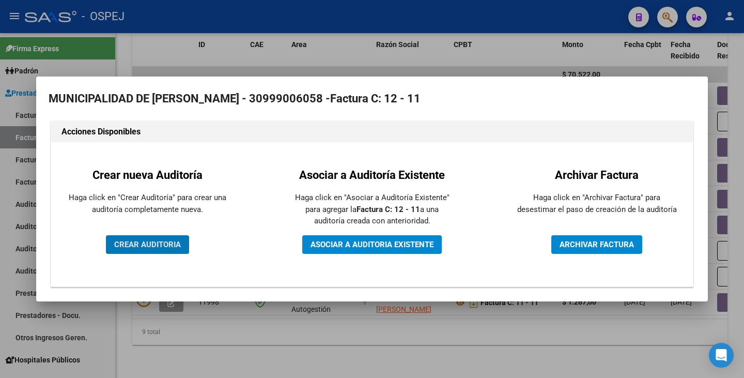
click at [157, 239] on button "CREAR AUDITORIA" at bounding box center [147, 244] width 83 height 19
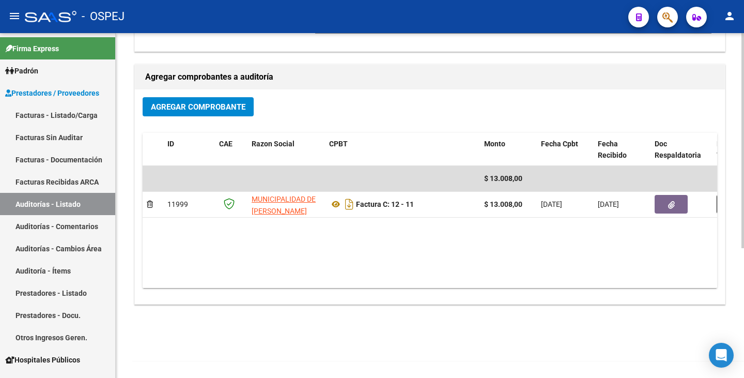
scroll to position [208, 0]
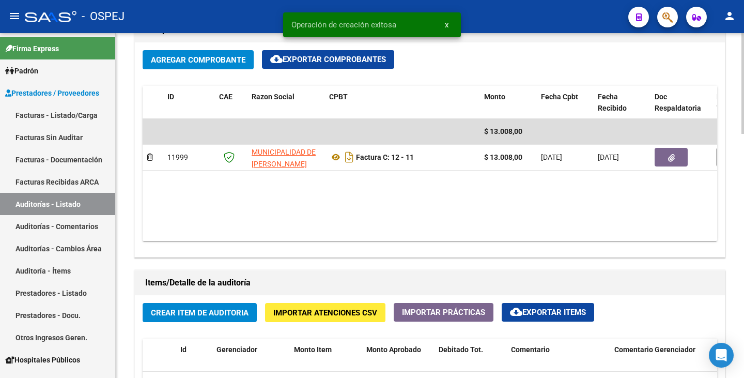
scroll to position [569, 0]
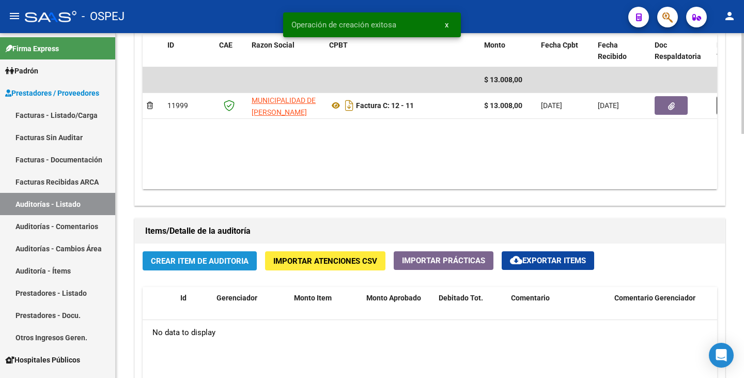
click at [224, 258] on span "Crear Item de Auditoria" at bounding box center [200, 260] width 98 height 9
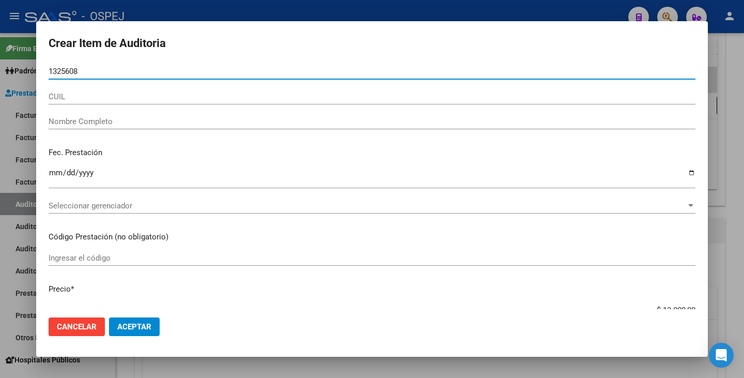
type input "13256083"
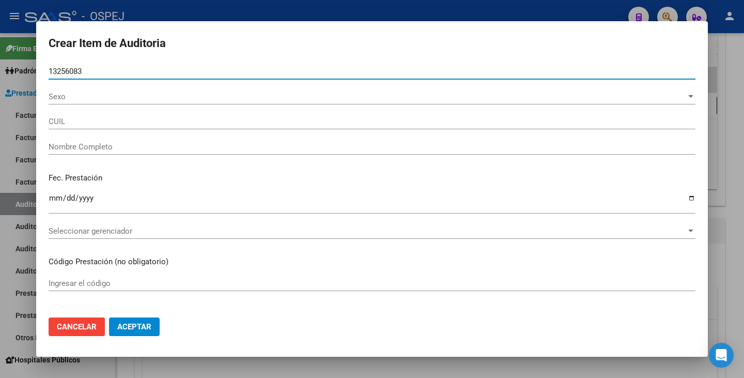
type input "27132560833"
type input "PERALTA LIDIA MERCEDES"
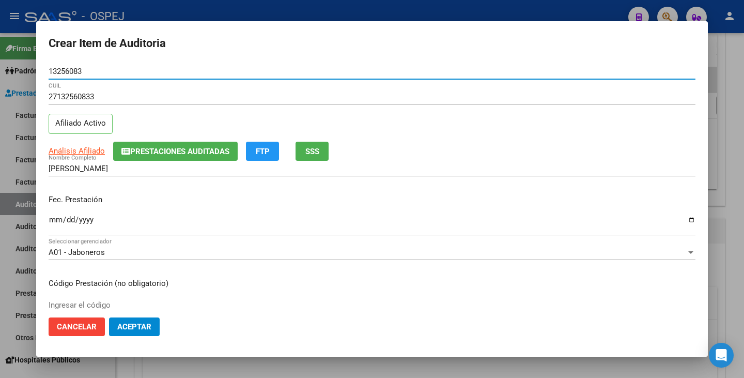
type input "13256083"
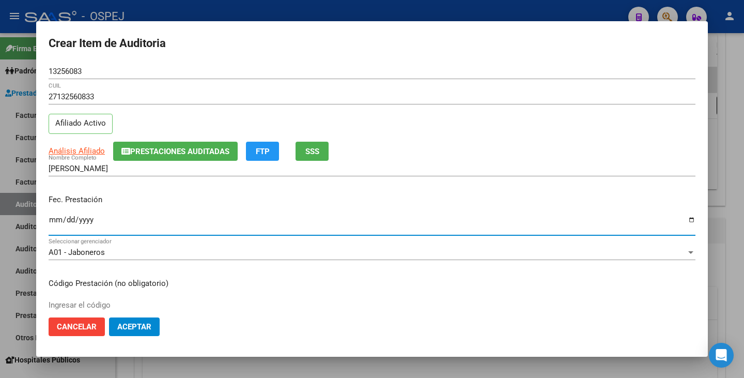
click at [52, 221] on input "Ingresar la fecha" at bounding box center [372, 224] width 647 height 17
type input "0256-01-27"
type input "2025-01-27"
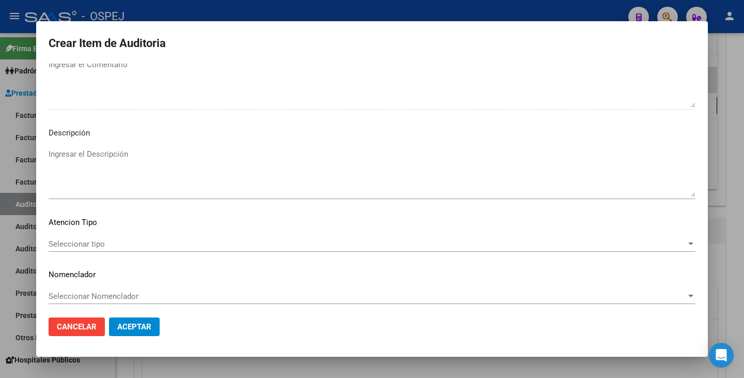
scroll to position [596, 0]
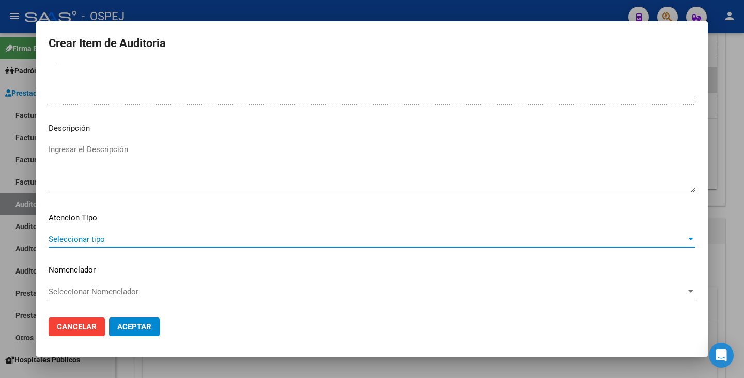
click at [628, 240] on span "Seleccionar tipo" at bounding box center [368, 239] width 638 height 9
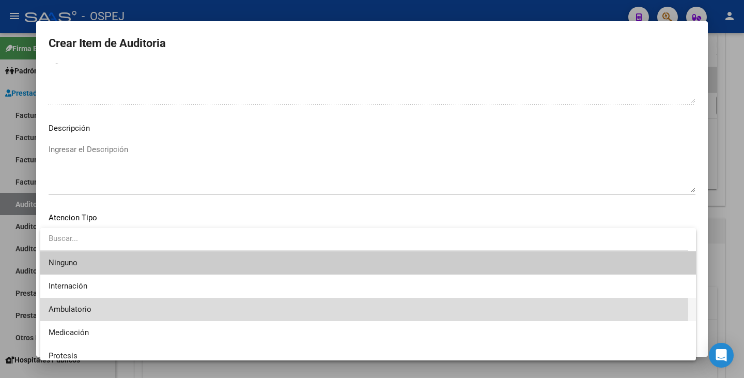
click at [184, 310] on span "Ambulatorio" at bounding box center [368, 309] width 639 height 23
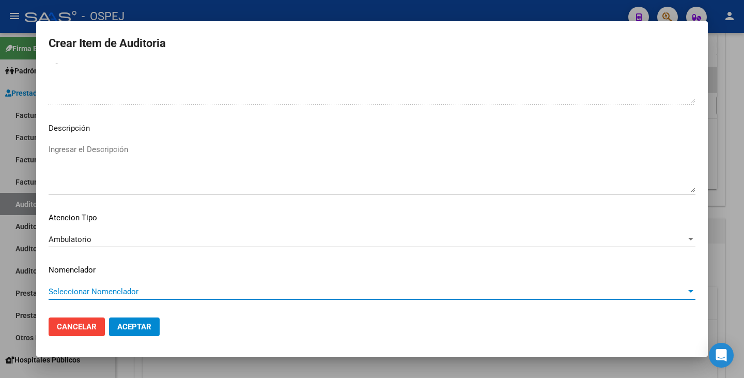
click at [186, 291] on span "Seleccionar Nomenclador" at bounding box center [368, 291] width 638 height 9
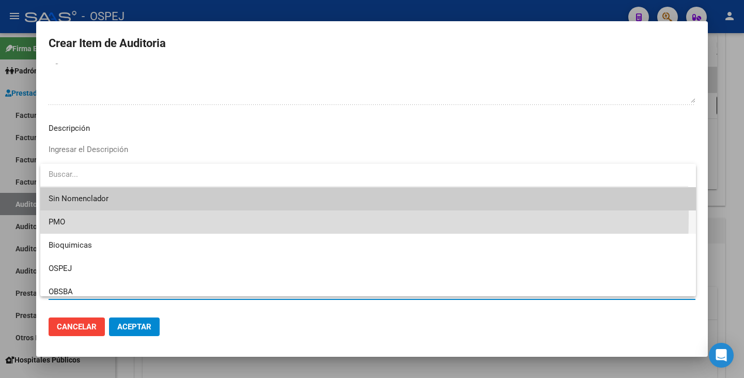
click at [114, 215] on span "PMO" at bounding box center [368, 221] width 639 height 23
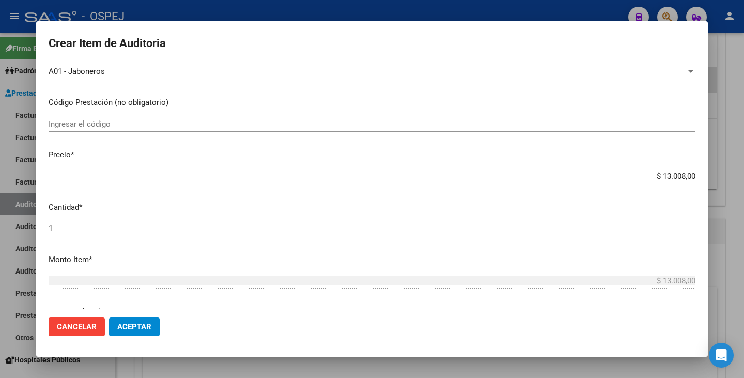
scroll to position [0, 0]
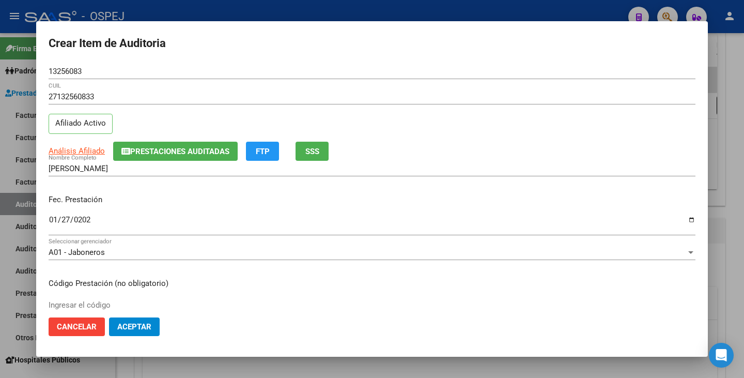
click at [134, 331] on span "Aceptar" at bounding box center [134, 326] width 34 height 9
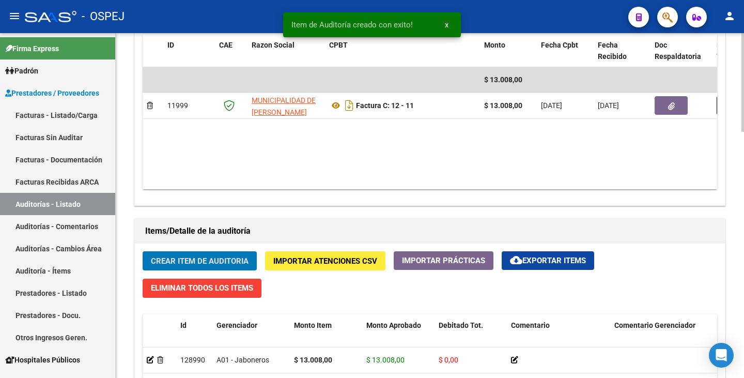
scroll to position [569, 0]
click at [71, 138] on link "Facturas Sin Auditar" at bounding box center [57, 137] width 115 height 22
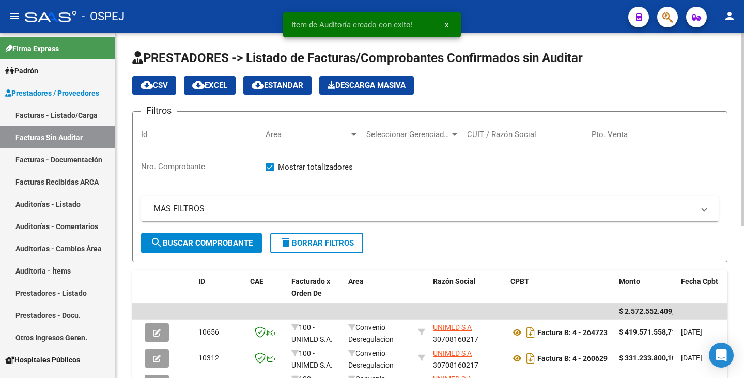
click at [309, 139] on div "Area Area" at bounding box center [312, 131] width 93 height 22
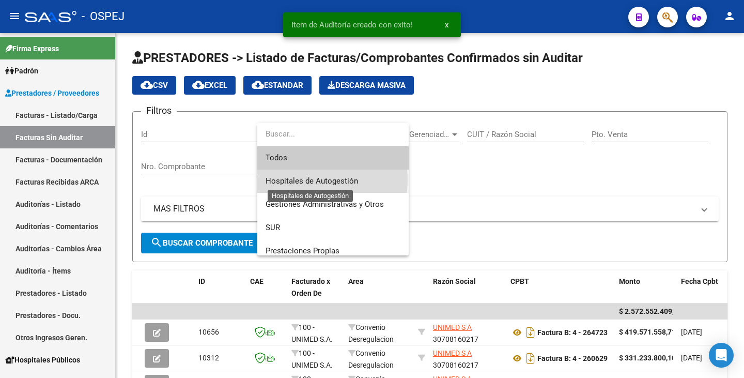
click at [292, 179] on span "Hospitales de Autogestión" at bounding box center [312, 180] width 93 height 9
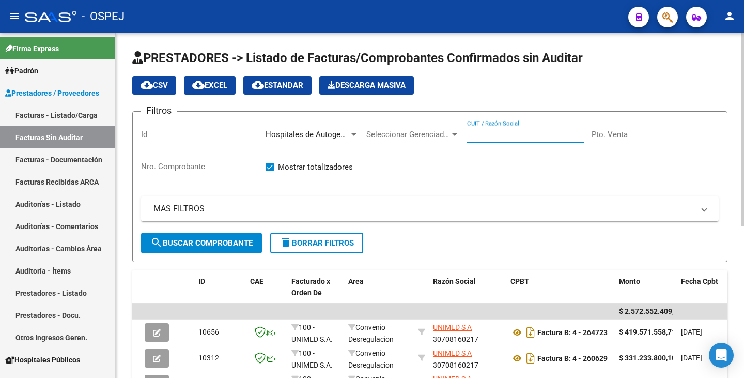
click at [499, 133] on input "CUIT / Razón Social" at bounding box center [525, 134] width 117 height 9
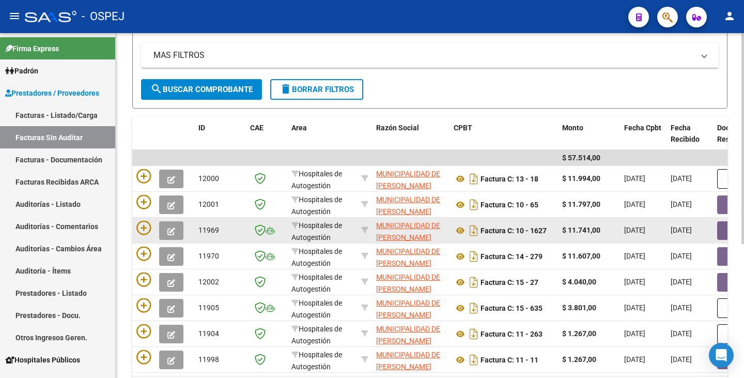
scroll to position [155, 0]
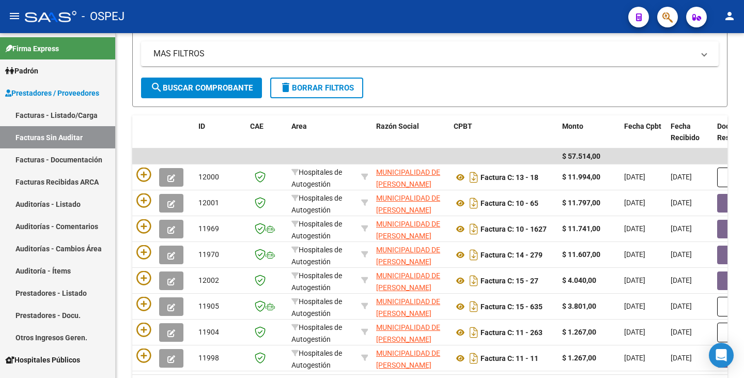
type input "VICENTE LOPEZ"
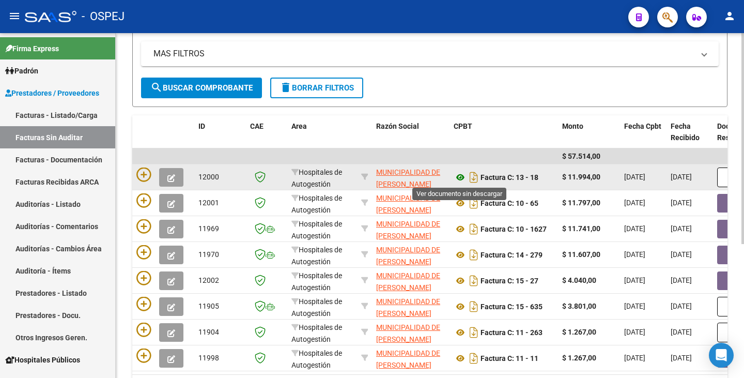
click at [462, 178] on icon at bounding box center [460, 177] width 13 height 12
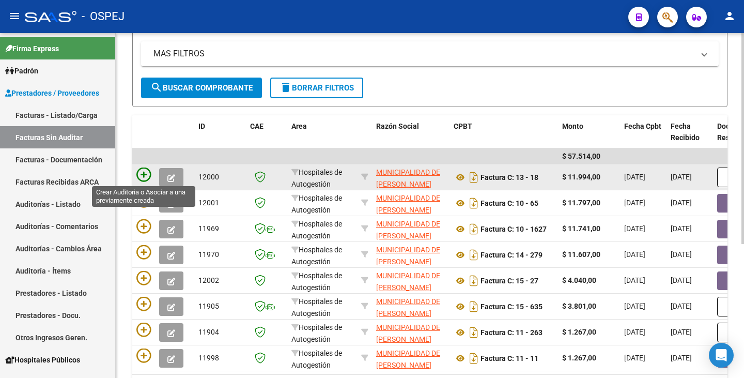
click at [146, 173] on icon at bounding box center [143, 174] width 14 height 14
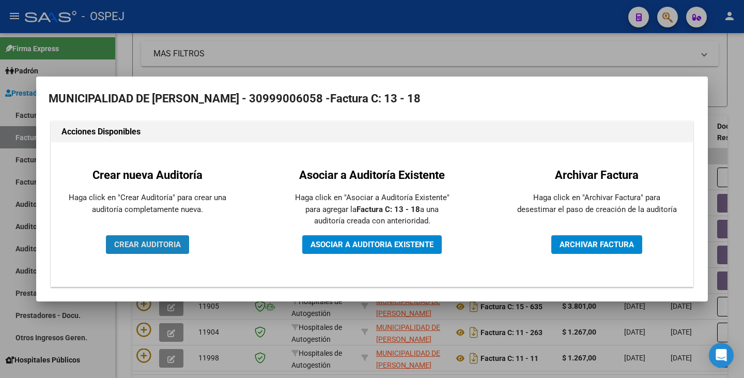
click at [137, 249] on button "CREAR AUDITORIA" at bounding box center [147, 244] width 83 height 19
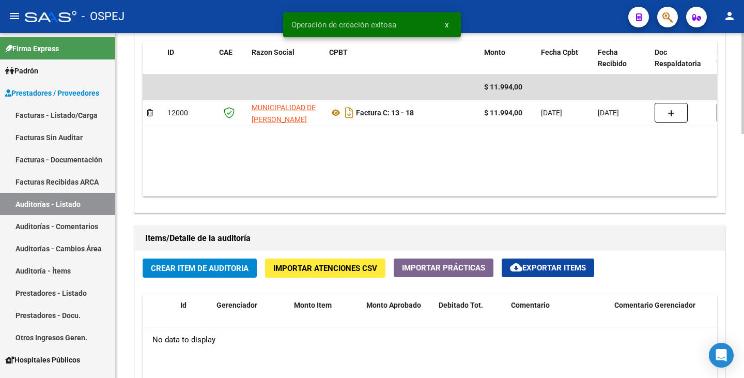
scroll to position [672, 0]
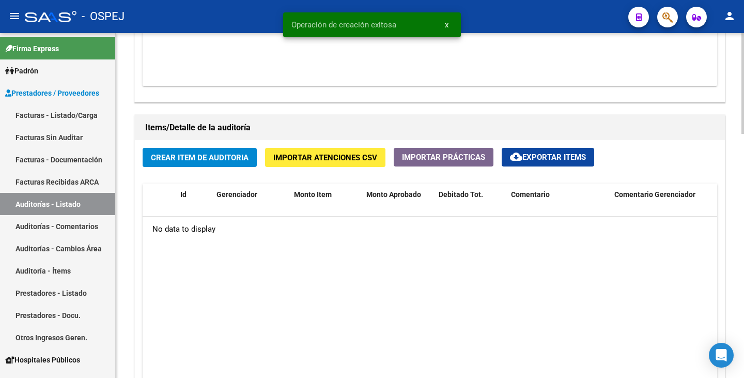
click at [225, 163] on button "Crear Item de Auditoria" at bounding box center [200, 157] width 114 height 19
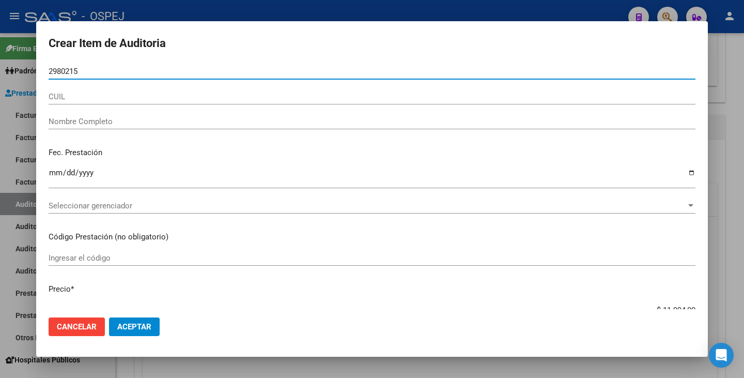
type input "29802159"
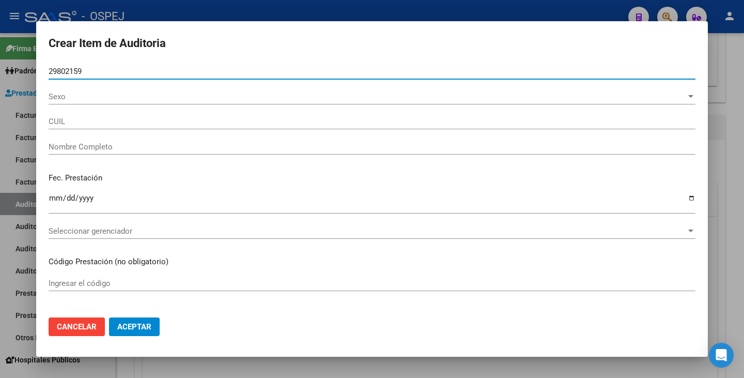
type input "27298021590"
type input "RODRIGUEZ ANDREA PAOLA"
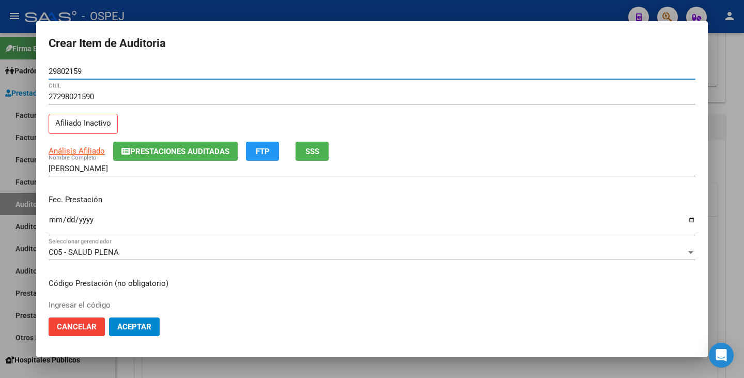
type input "29802159"
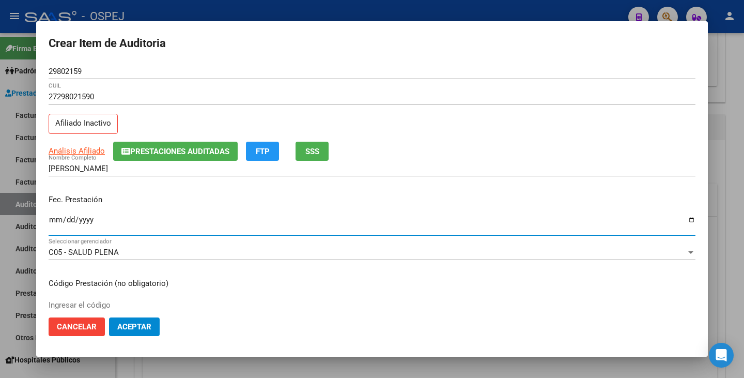
click at [54, 219] on input "Ingresar la fecha" at bounding box center [372, 224] width 647 height 17
type input "2025-01-17"
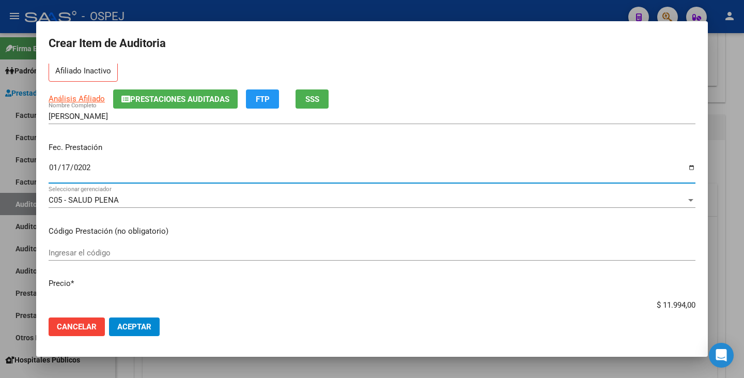
scroll to position [155, 0]
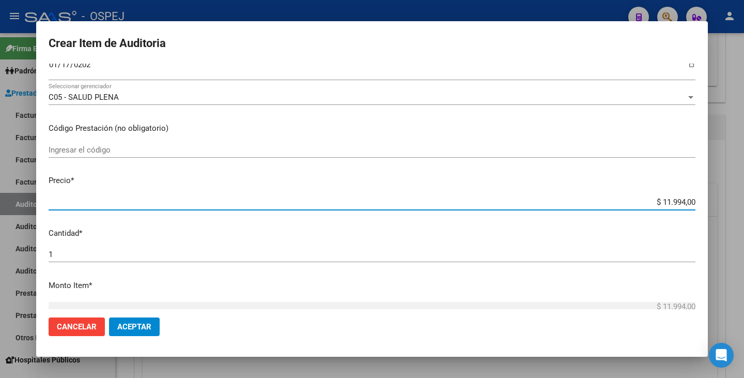
drag, startPoint x: 652, startPoint y: 203, endPoint x: 744, endPoint y: 206, distance: 91.5
click at [744, 206] on div "Crear Item de Auditoria 29802159 Nro Documento 27298021590 CUIL Afiliado Inacti…" at bounding box center [372, 189] width 744 height 378
type input "$ 0,03"
type input "$ 0,39"
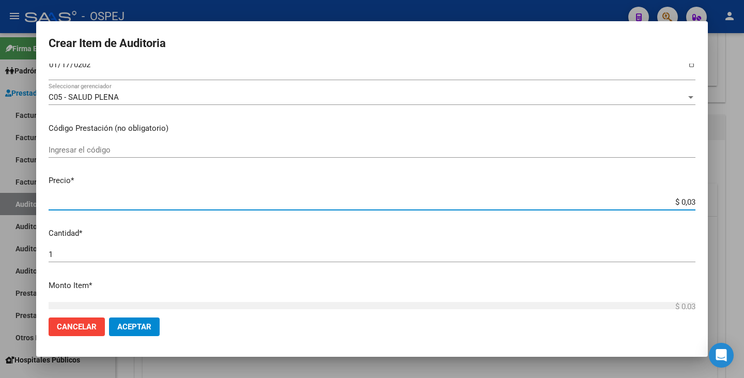
type input "$ 0,39"
type input "$ 3,99"
type input "$ 39,98"
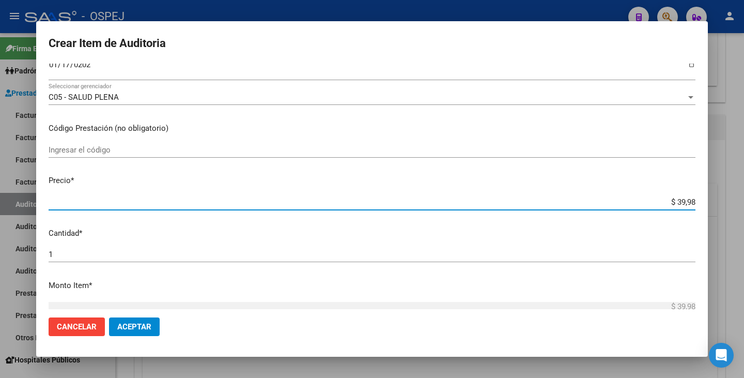
type input "$ 399,80"
type input "$ 3.998,00"
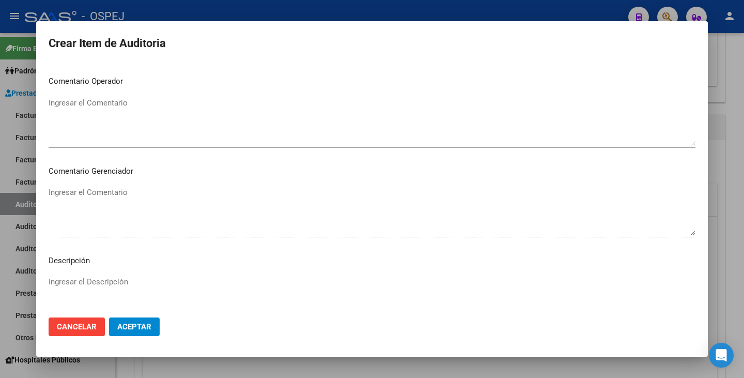
scroll to position [569, 0]
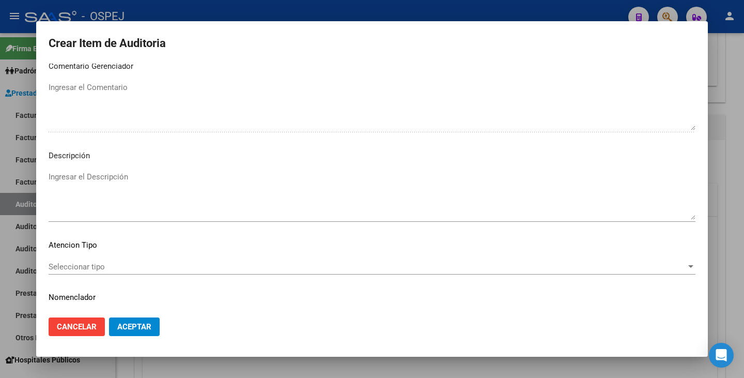
click at [510, 266] on span "Seleccionar tipo" at bounding box center [368, 266] width 638 height 9
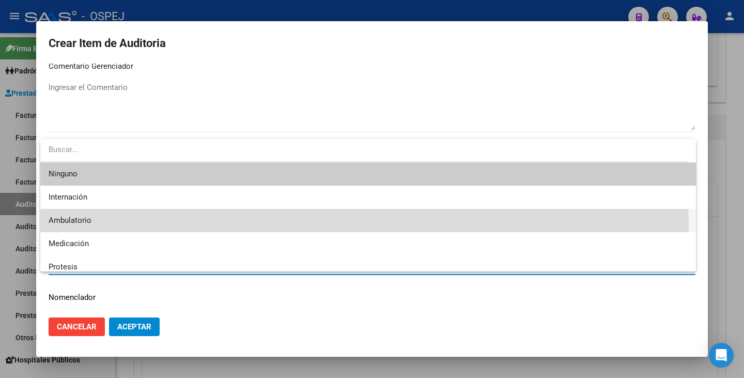
click at [182, 228] on span "Ambulatorio" at bounding box center [368, 220] width 639 height 23
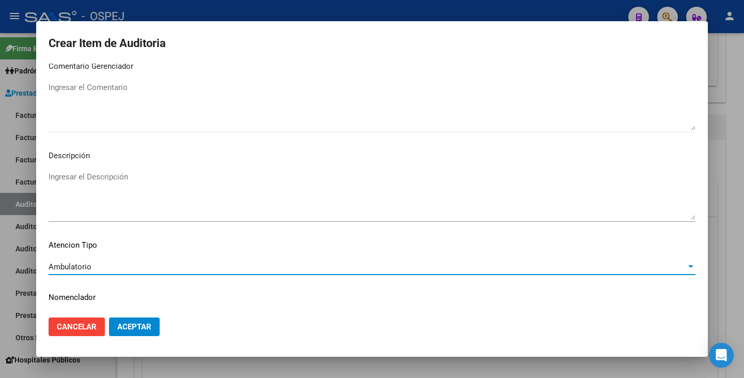
scroll to position [596, 0]
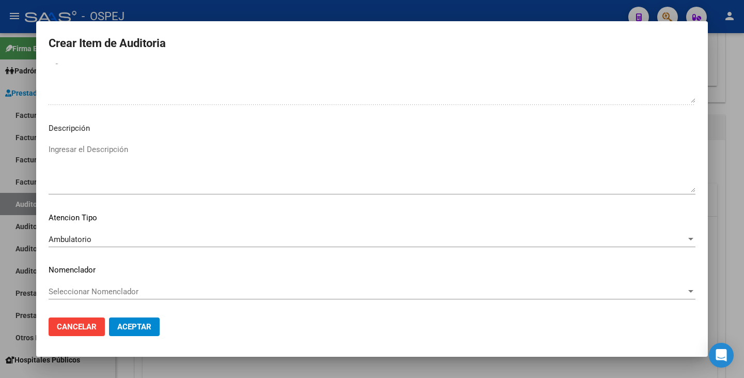
click at [187, 299] on div "Seleccionar Nomenclador Seleccionar Nomenclador" at bounding box center [372, 296] width 647 height 25
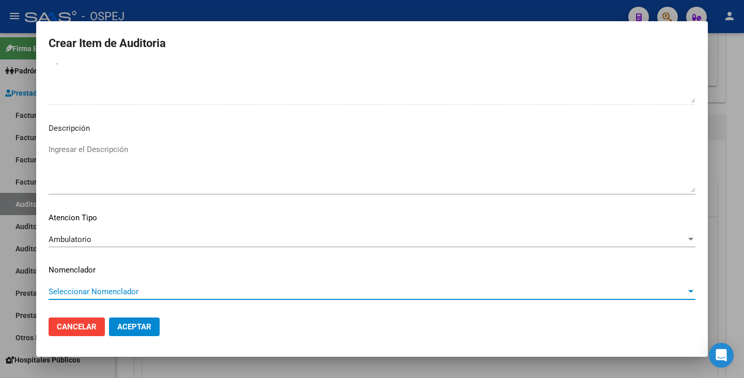
click at [116, 293] on span "Seleccionar Nomenclador" at bounding box center [368, 291] width 638 height 9
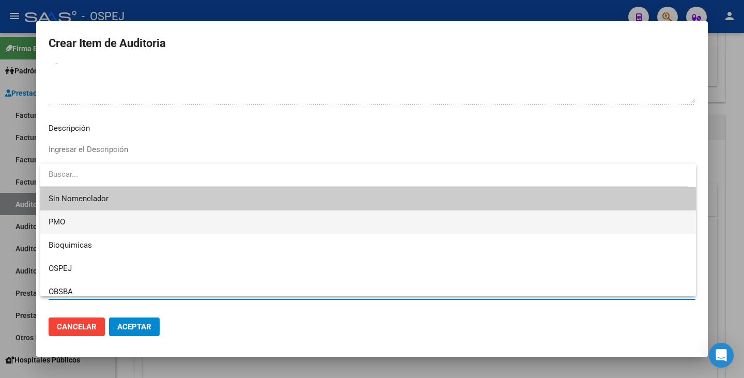
click at [83, 221] on span "PMO" at bounding box center [368, 221] width 639 height 23
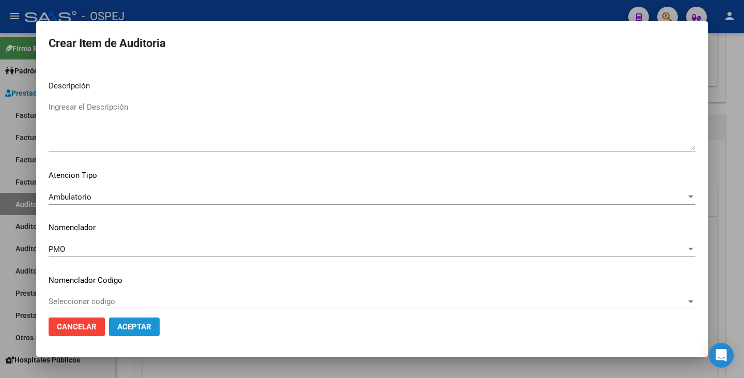
scroll to position [648, 0]
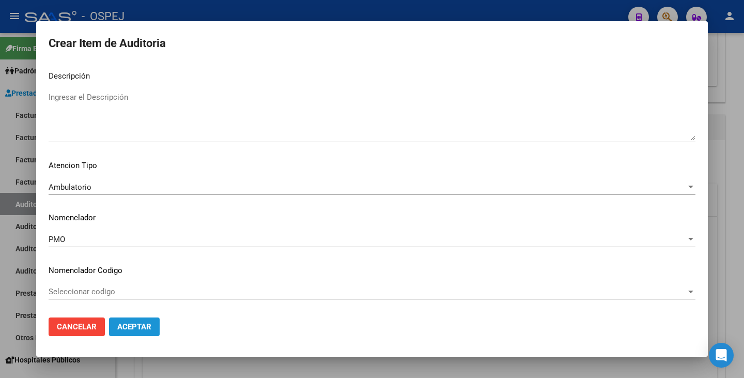
click at [128, 329] on span "Aceptar" at bounding box center [134, 326] width 34 height 9
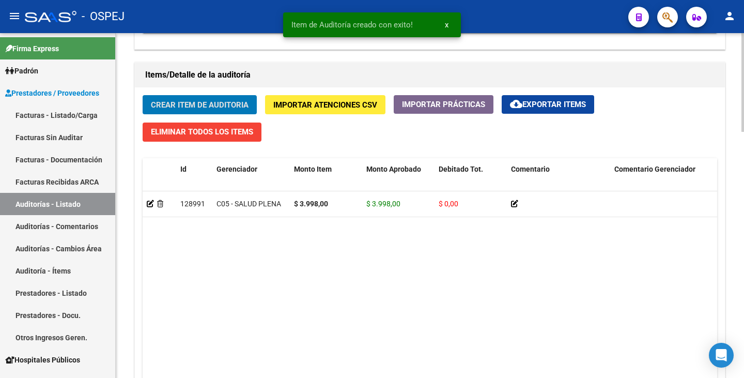
scroll to position [724, 0]
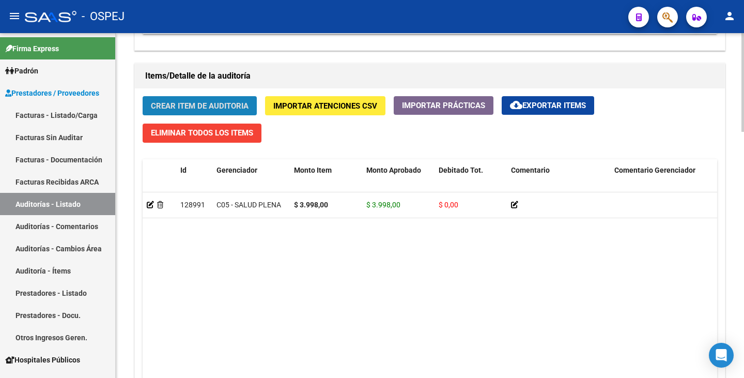
click at [187, 98] on button "Crear Item de Auditoria" at bounding box center [200, 105] width 114 height 19
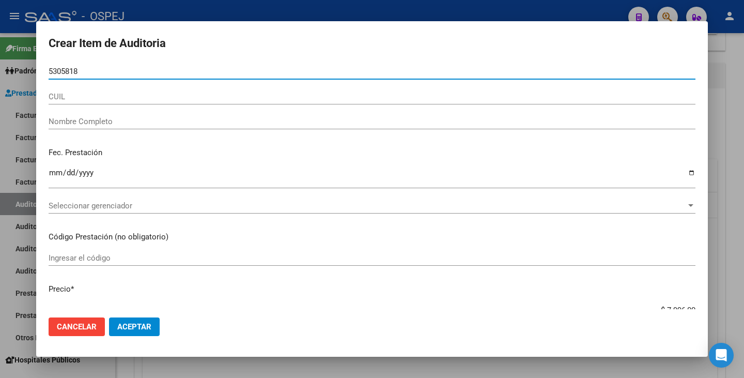
type input "53058184"
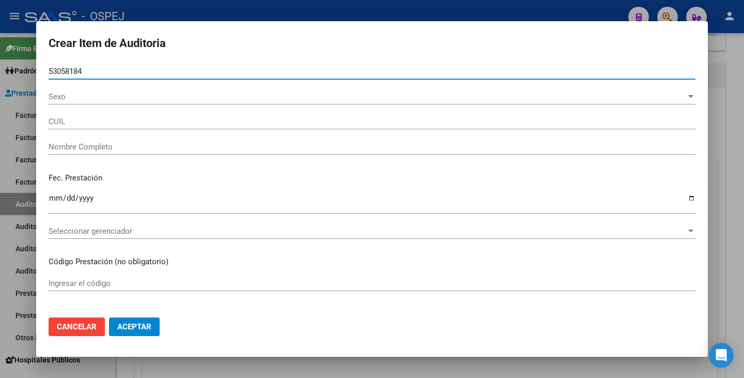
type input "27530581840"
type input "TIRALONGO ALAHI"
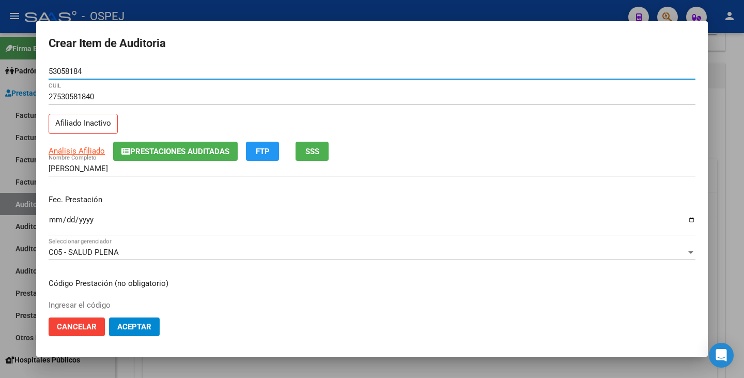
type input "53058184"
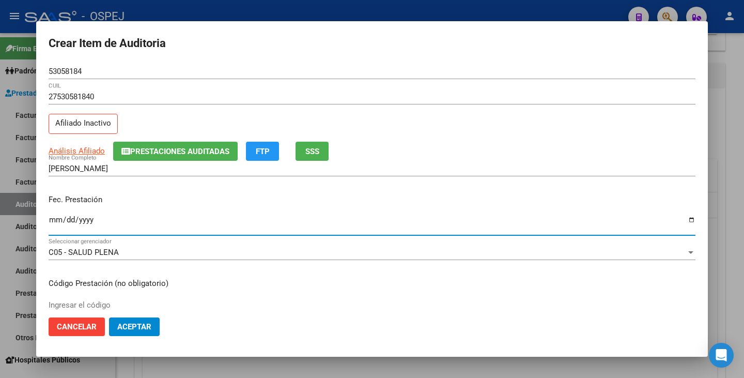
click at [56, 221] on input "Ingresar la fecha" at bounding box center [372, 224] width 647 height 17
type input "2025-01-13"
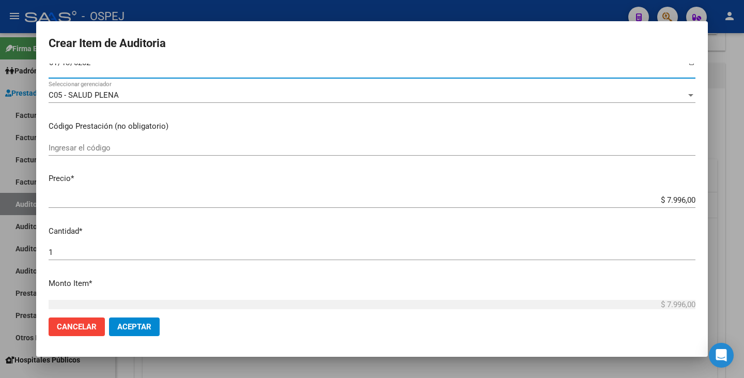
scroll to position [207, 0]
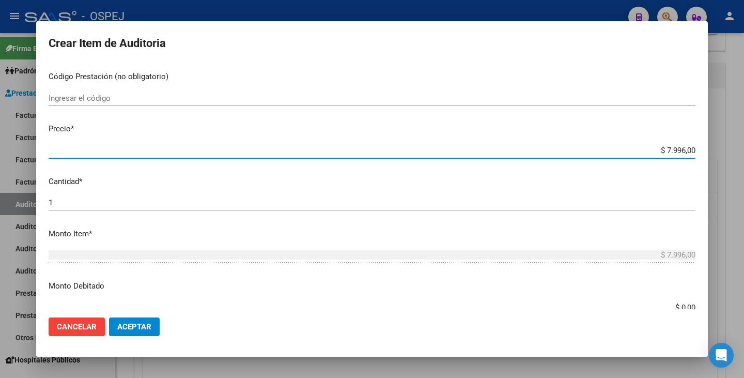
drag, startPoint x: 661, startPoint y: 151, endPoint x: 744, endPoint y: 141, distance: 83.3
click at [744, 141] on div "Crear Item de Auditoria 53058184 Nro Documento 27530581840 CUIL Afiliado Inacti…" at bounding box center [372, 189] width 744 height 378
type input "$ 0,07"
type input "$ 0,03"
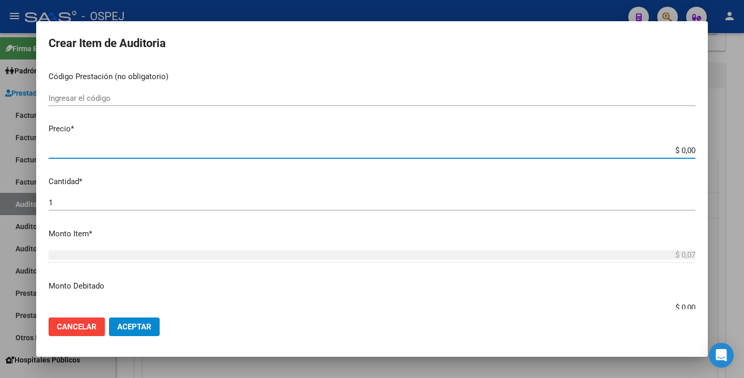
type input "$ 0,03"
type input "$ 0,39"
type input "$ 3,99"
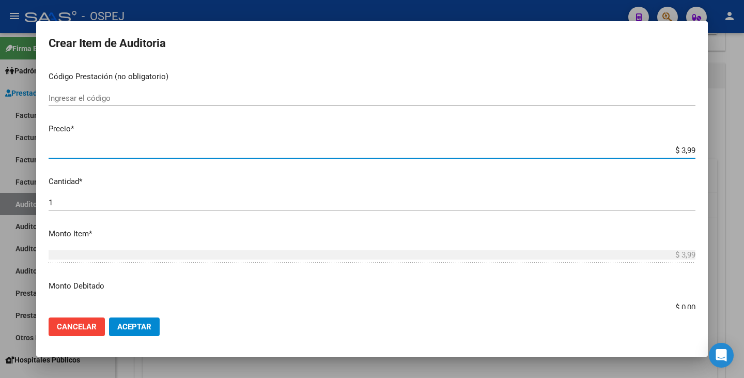
type input "$ 39,98"
type input "$ 399,80"
type input "$ 3.998,00"
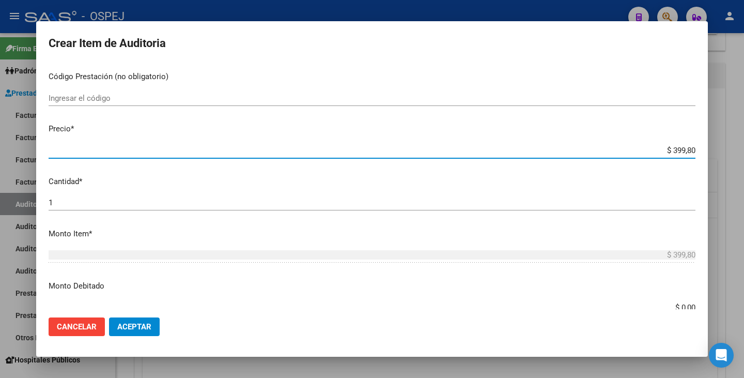
type input "$ 3.998,00"
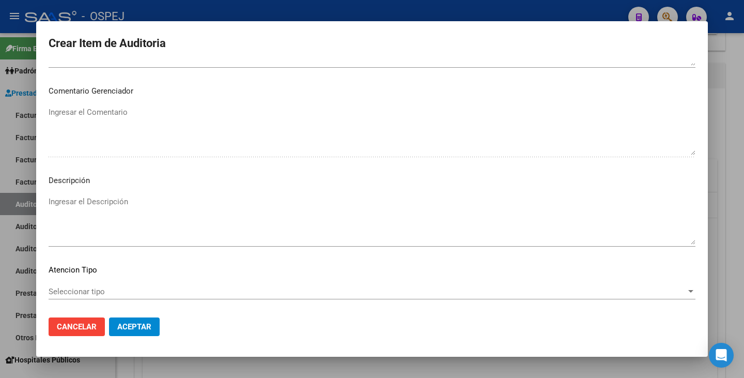
scroll to position [596, 0]
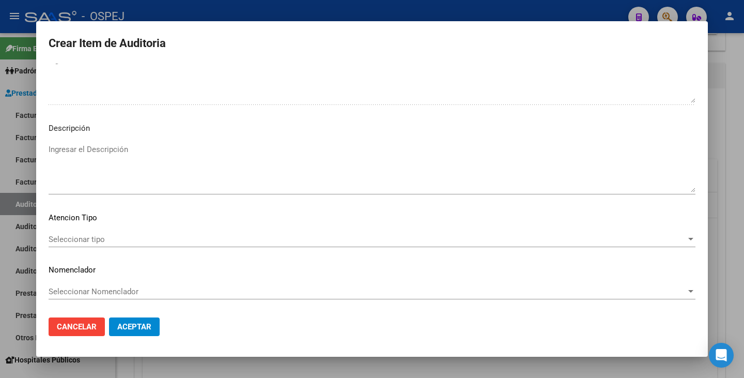
click at [549, 234] on div "Seleccionar tipo Seleccionar tipo" at bounding box center [372, 240] width 647 height 16
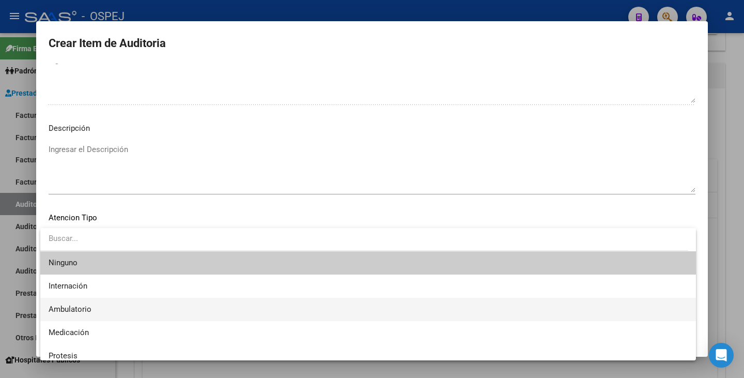
click at [141, 303] on span "Ambulatorio" at bounding box center [368, 309] width 639 height 23
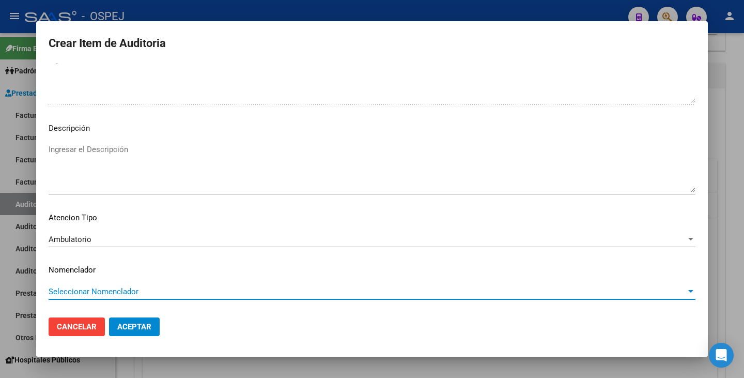
click at [141, 293] on span "Seleccionar Nomenclador" at bounding box center [368, 291] width 638 height 9
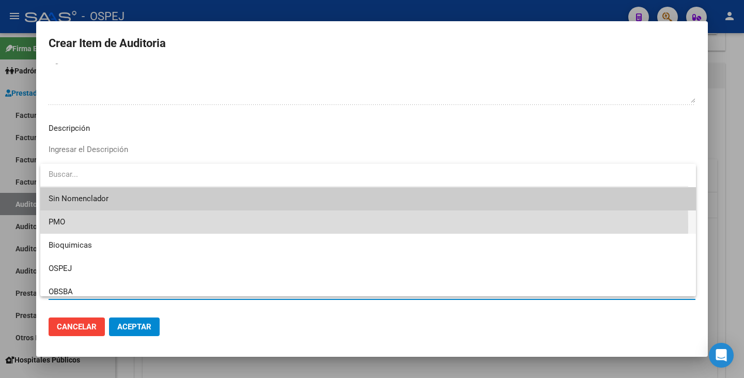
click at [95, 227] on span "PMO" at bounding box center [368, 221] width 639 height 23
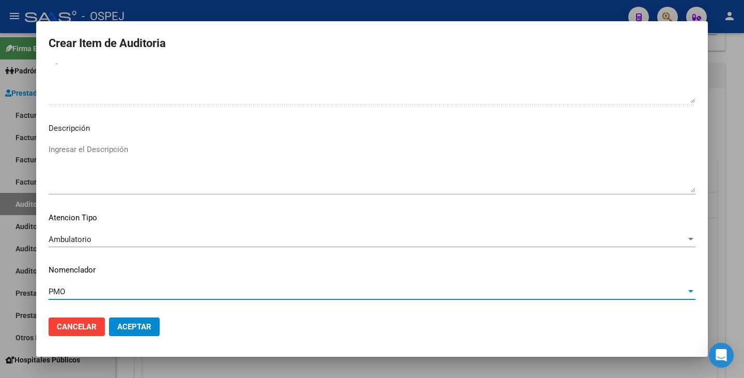
click at [131, 320] on button "Aceptar" at bounding box center [134, 326] width 51 height 19
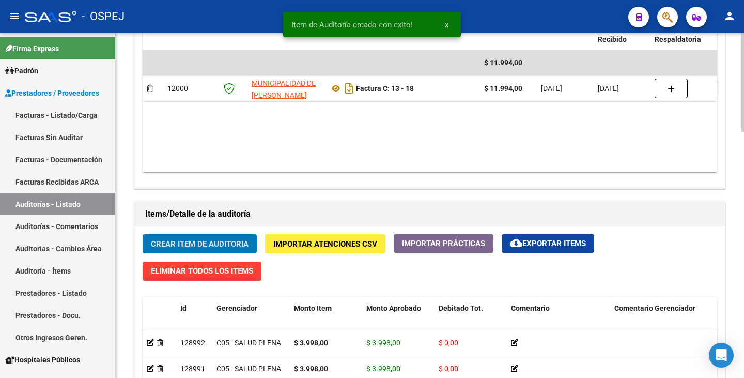
scroll to position [569, 0]
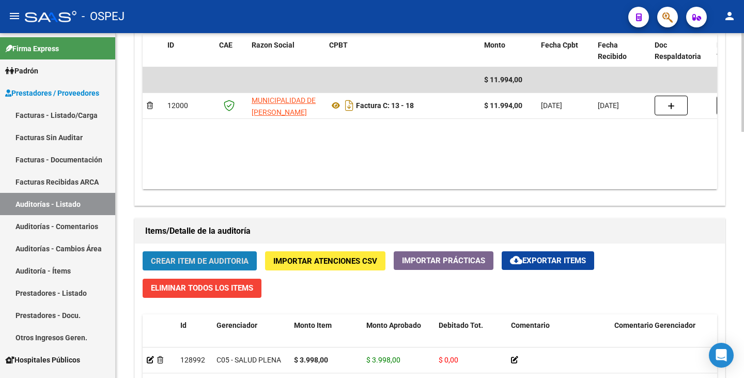
click at [184, 259] on span "Crear Item de Auditoria" at bounding box center [200, 260] width 98 height 9
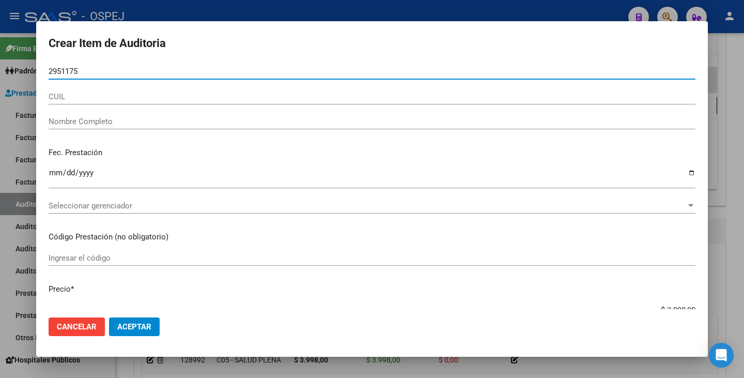
type input "29511752"
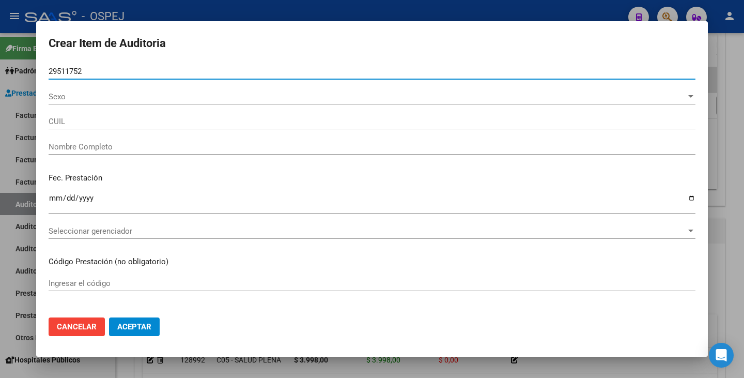
type input "20295117525"
type input "TIRALONGO MAXIMILIANO GASTON"
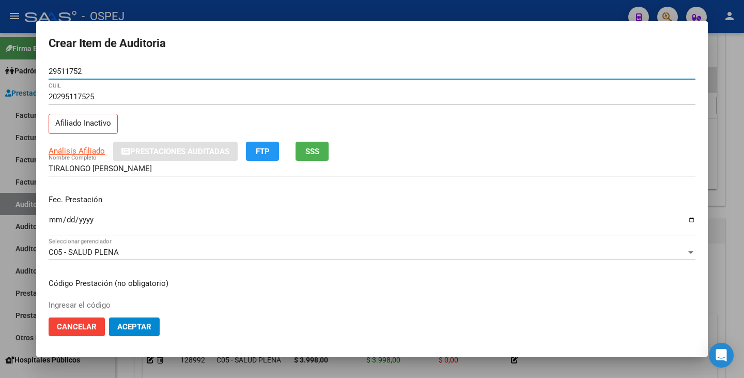
type input "29511752"
click at [50, 220] on input "Ingresar la fecha" at bounding box center [372, 224] width 647 height 17
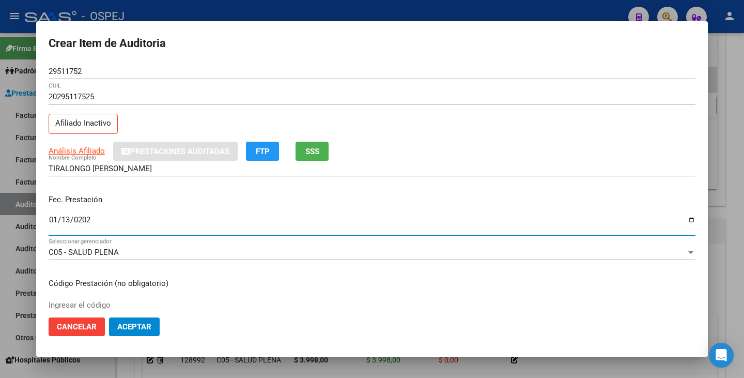
type input "2025-01-13"
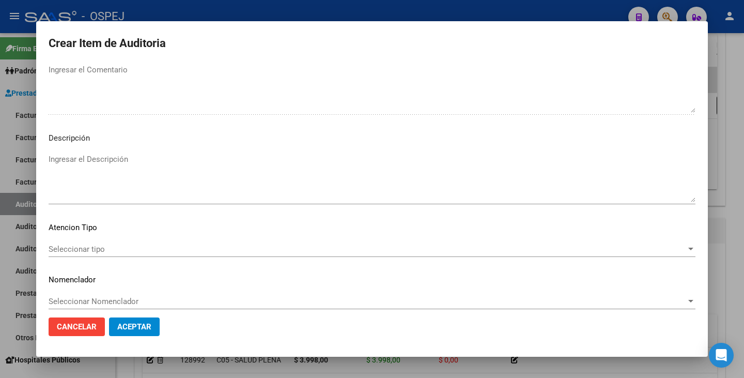
scroll to position [596, 0]
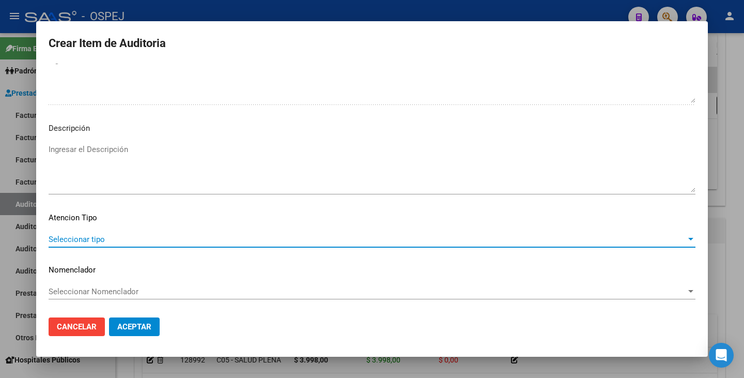
click at [530, 237] on span "Seleccionar tipo" at bounding box center [368, 239] width 638 height 9
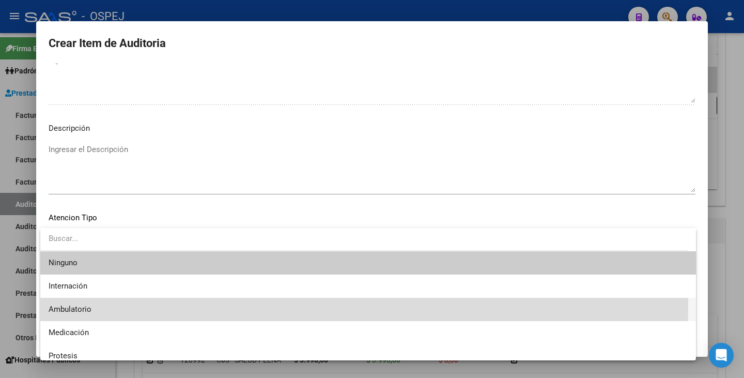
drag, startPoint x: 144, startPoint y: 308, endPoint x: 146, endPoint y: 301, distance: 7.0
click at [144, 308] on span "Ambulatorio" at bounding box center [368, 309] width 639 height 23
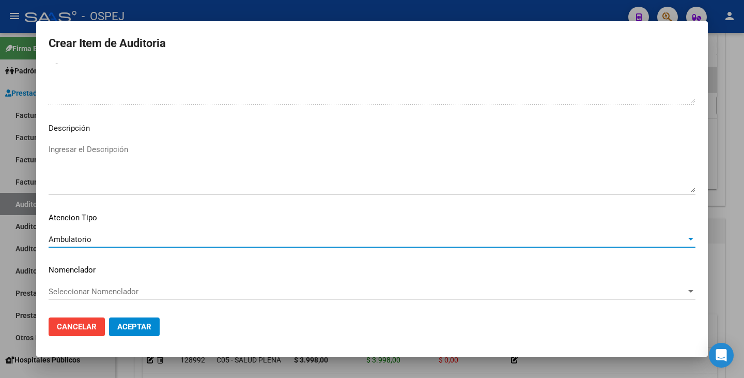
click at [148, 295] on span "Seleccionar Nomenclador" at bounding box center [368, 291] width 638 height 9
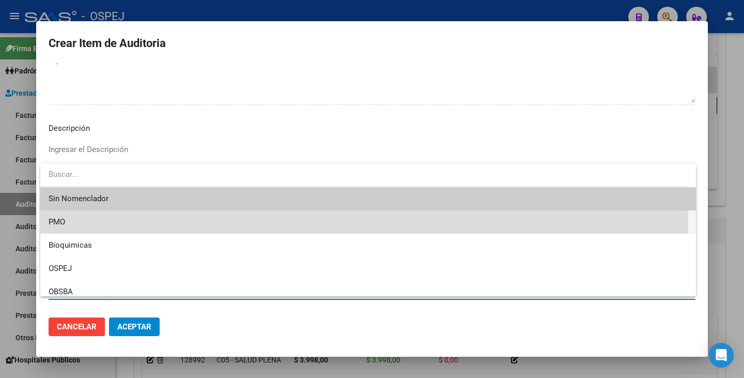
click at [102, 225] on span "PMO" at bounding box center [368, 221] width 639 height 23
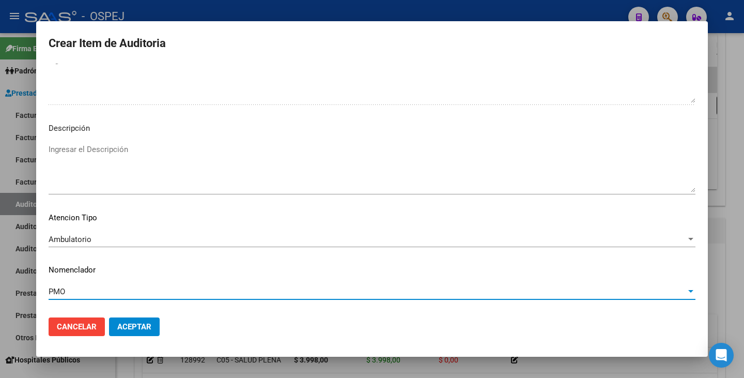
click at [142, 322] on button "Aceptar" at bounding box center [134, 326] width 51 height 19
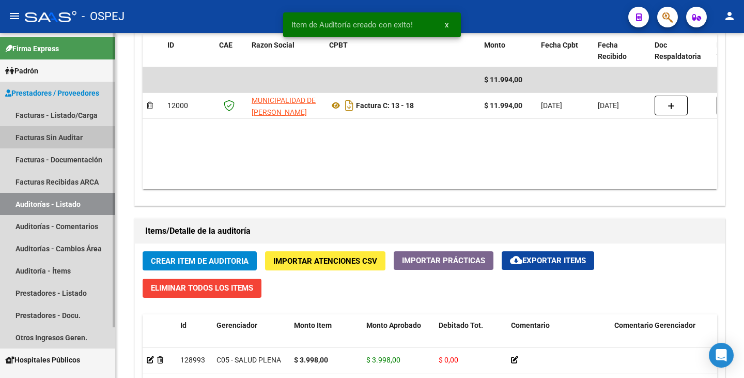
click at [47, 135] on link "Facturas Sin Auditar" at bounding box center [57, 137] width 115 height 22
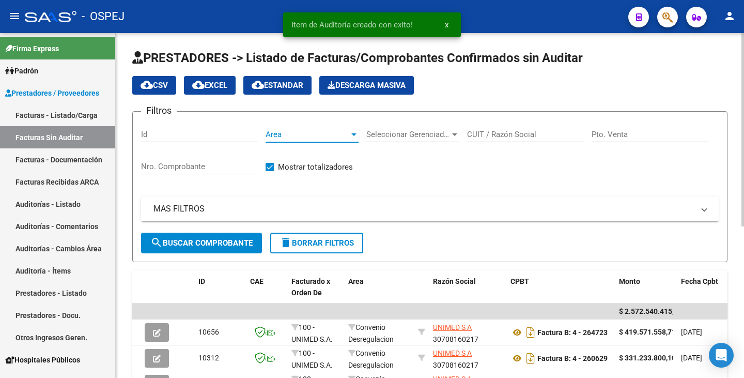
click at [333, 134] on span "Area" at bounding box center [308, 134] width 84 height 9
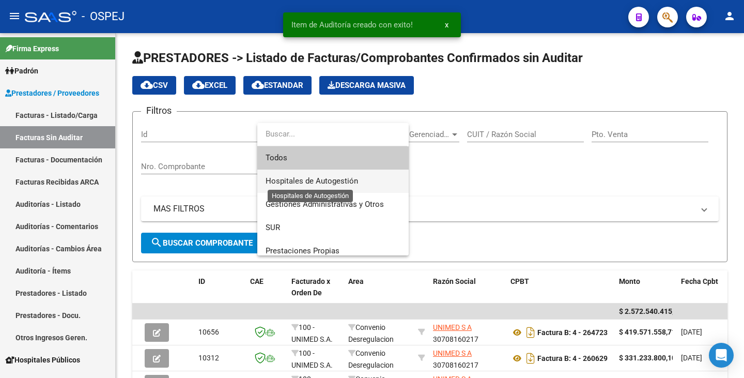
click at [311, 180] on span "Hospitales de Autogestión" at bounding box center [312, 180] width 93 height 9
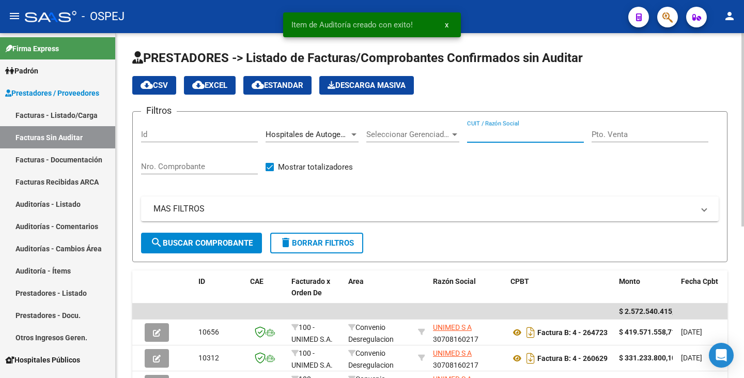
click at [507, 132] on input "CUIT / Razón Social" at bounding box center [525, 134] width 117 height 9
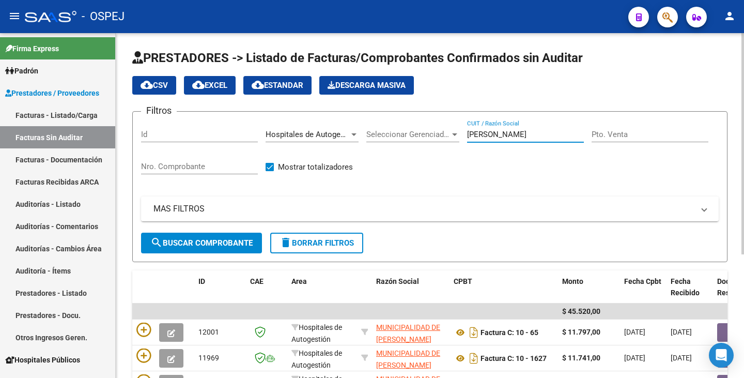
type input "VICENTE LOPEZ"
click at [225, 251] on button "search Buscar Comprobante" at bounding box center [201, 243] width 121 height 21
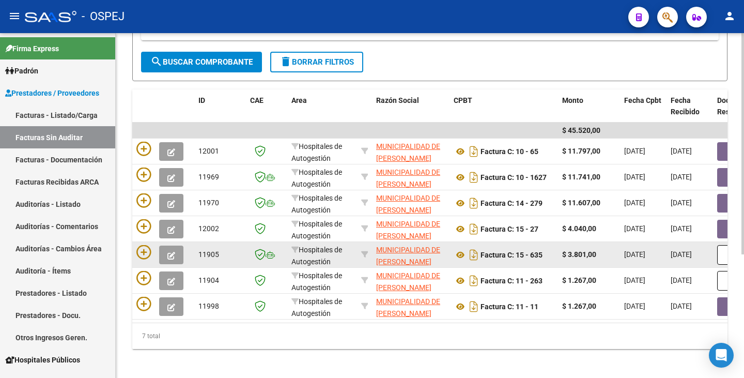
scroll to position [193, 0]
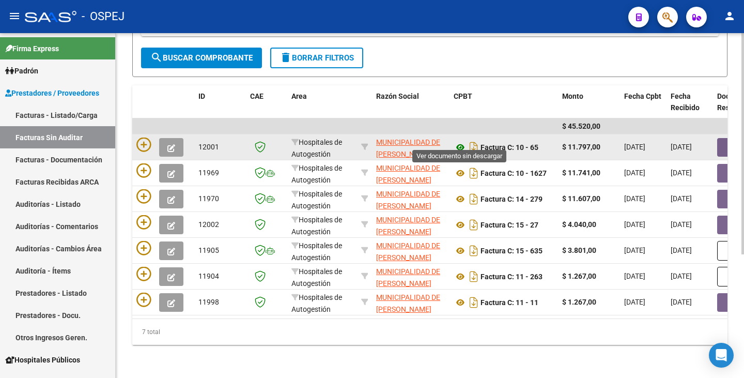
click at [460, 141] on icon at bounding box center [460, 147] width 13 height 12
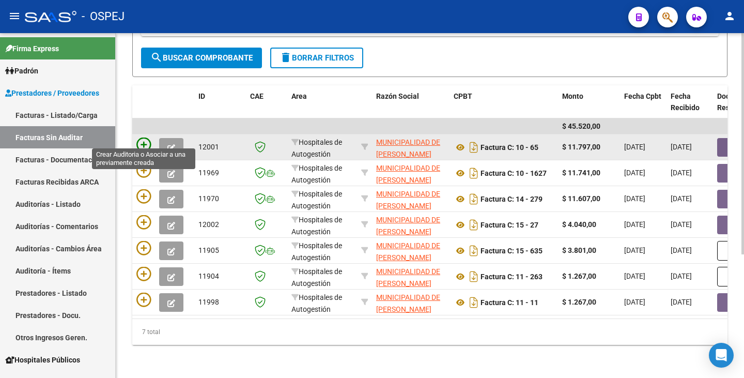
click at [145, 138] on icon at bounding box center [143, 145] width 14 height 14
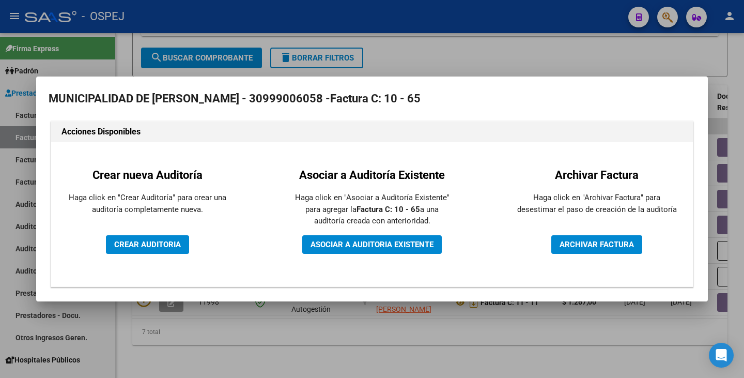
drag, startPoint x: 144, startPoint y: 255, endPoint x: 142, endPoint y: 247, distance: 8.4
click at [143, 255] on div "Crear nueva Auditoría Haga click en "Crear Auditoría" para crear una auditoría …" at bounding box center [147, 214] width 177 height 129
click at [142, 247] on span "CREAR AUDITORIA" at bounding box center [147, 244] width 67 height 9
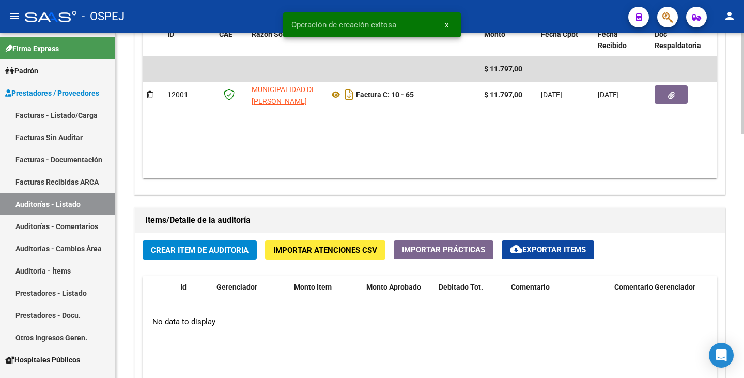
scroll to position [620, 0]
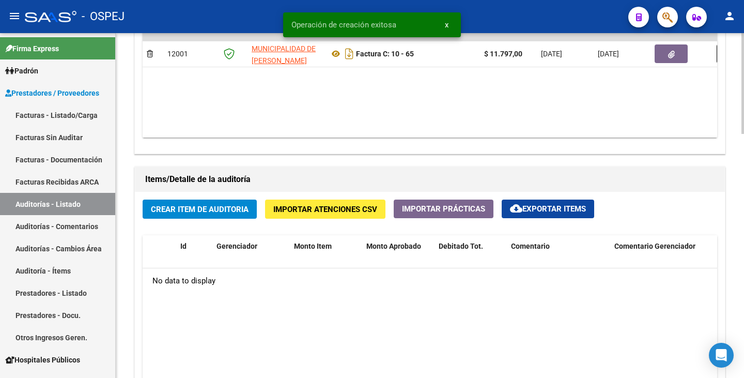
click at [221, 205] on span "Crear Item de Auditoria" at bounding box center [200, 209] width 98 height 9
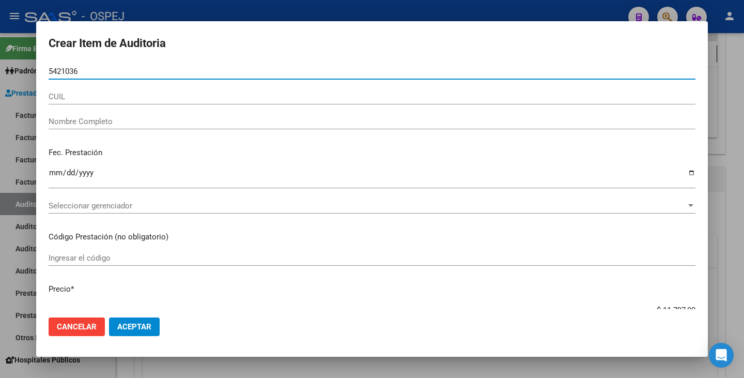
type input "54210369"
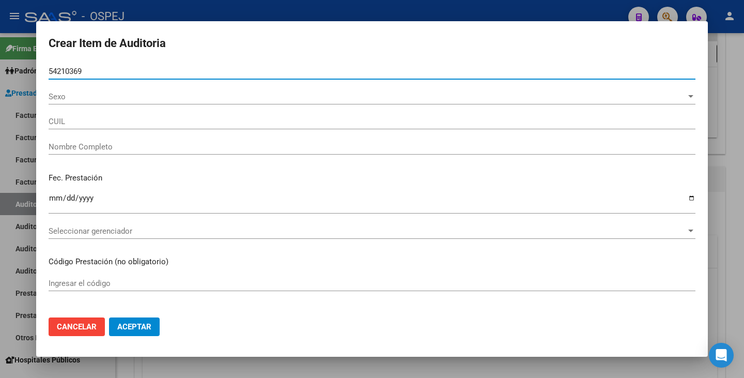
type input "27542103693"
type input "CORONEL BENITEZ ORIANA AYMARA"
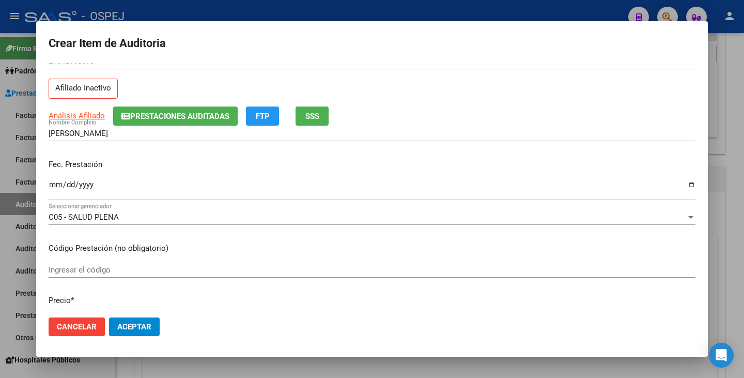
scroll to position [52, 0]
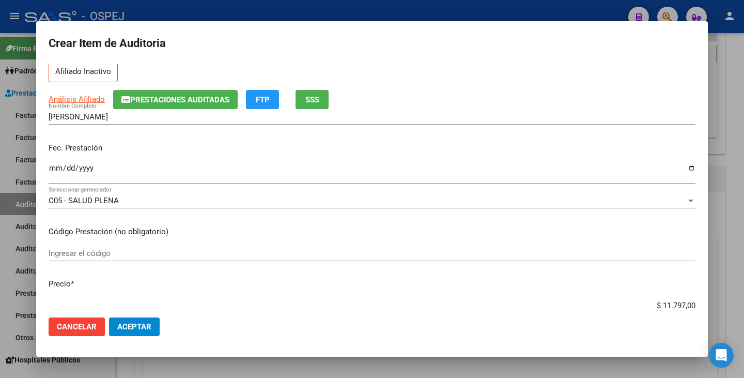
type input "54210369"
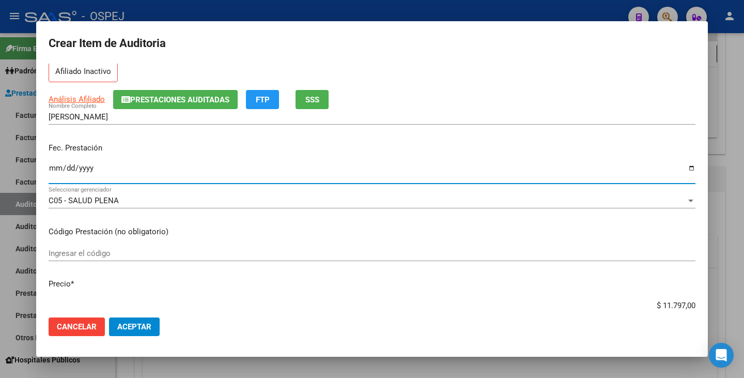
click at [56, 165] on input "Ingresar la fecha" at bounding box center [372, 172] width 647 height 17
type input "2024-10-09"
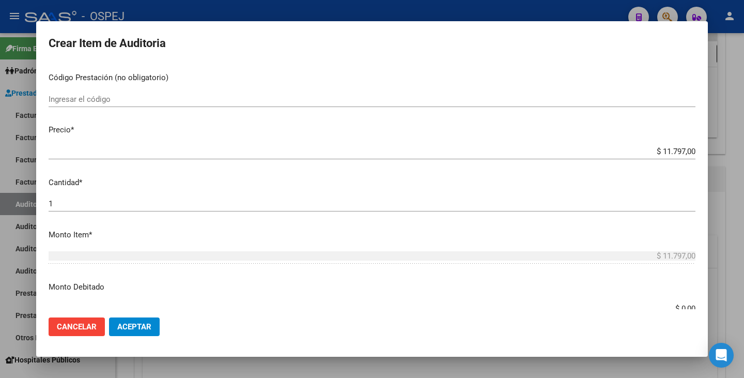
scroll to position [207, 0]
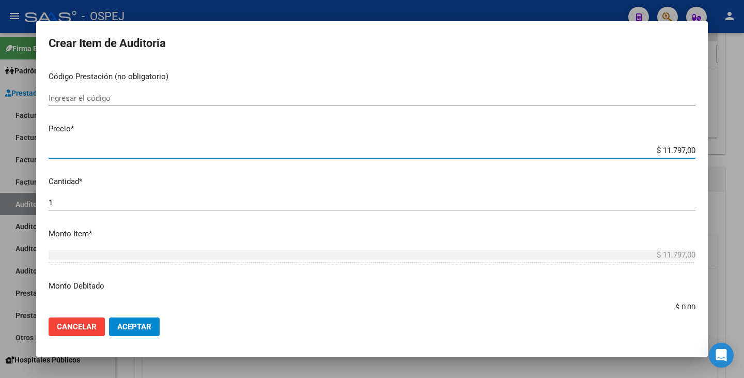
drag, startPoint x: 653, startPoint y: 149, endPoint x: 744, endPoint y: 144, distance: 91.1
click at [744, 144] on div "Crear Item de Auditoria 54210369 Nro Documento 27542103693 CUIL Afiliado Inacti…" at bounding box center [372, 189] width 744 height 378
type input "$ 0,06"
type input "$ 0,65"
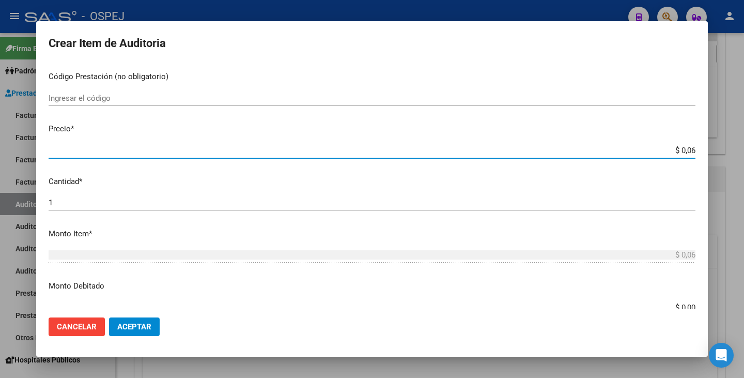
type input "$ 0,65"
type input "$ 6,53"
type input "$ 65,32"
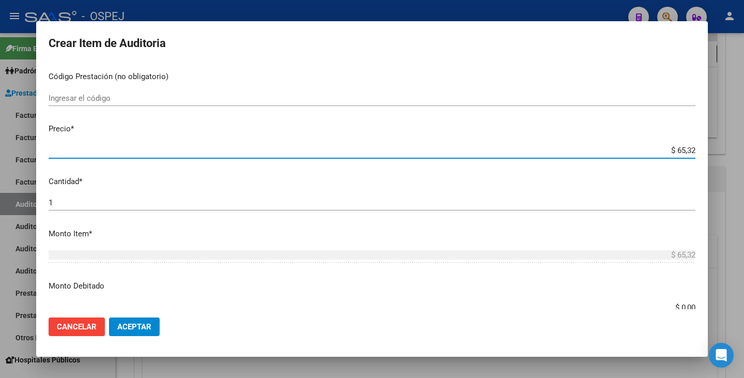
type input "$ 653,20"
type input "$ 6.532,00"
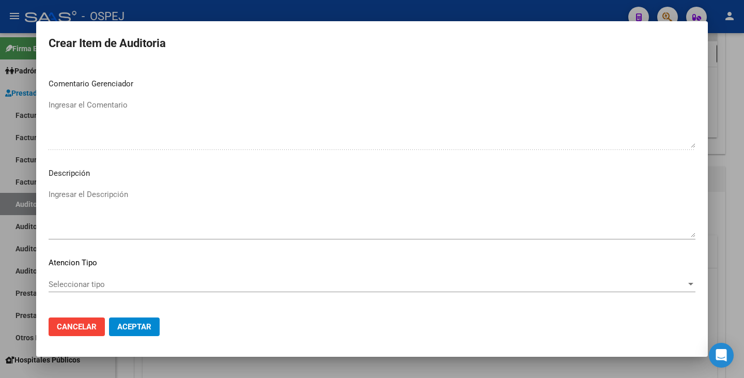
scroll to position [596, 0]
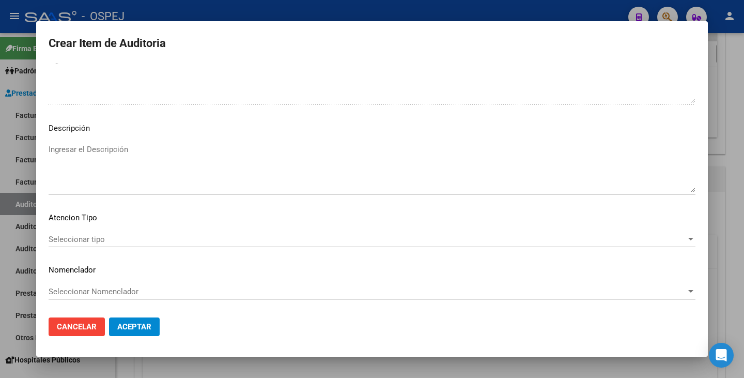
click at [425, 245] on div "Seleccionar tipo Seleccionar tipo" at bounding box center [372, 240] width 647 height 16
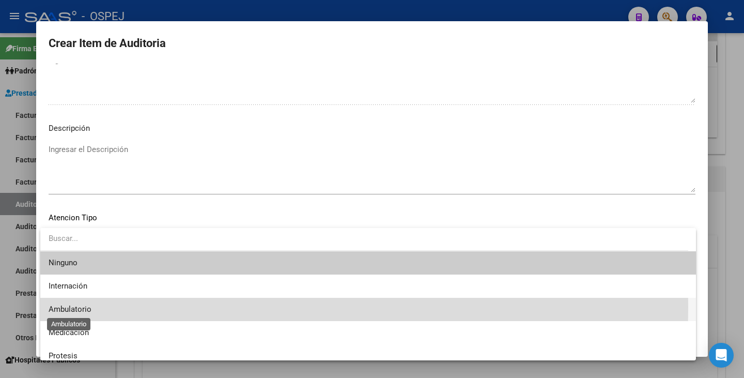
click at [87, 307] on span "Ambulatorio" at bounding box center [70, 308] width 43 height 9
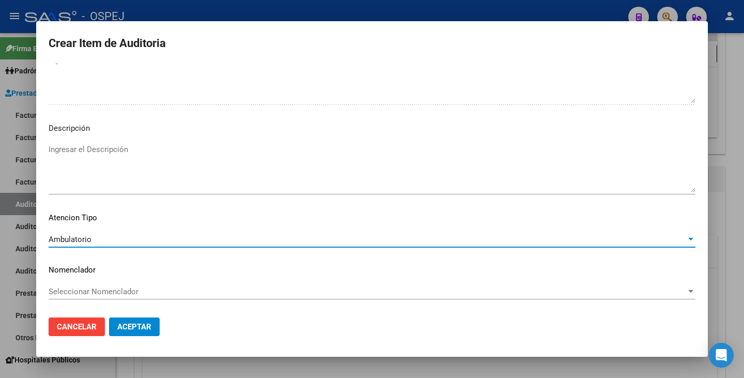
click at [101, 291] on span "Seleccionar Nomenclador" at bounding box center [368, 291] width 638 height 9
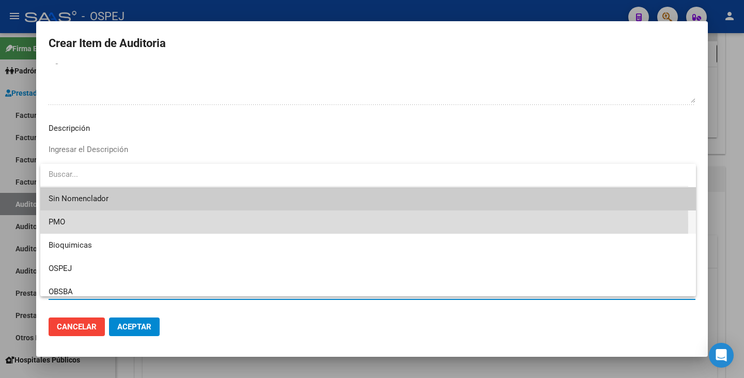
click at [83, 225] on span "PMO" at bounding box center [368, 221] width 639 height 23
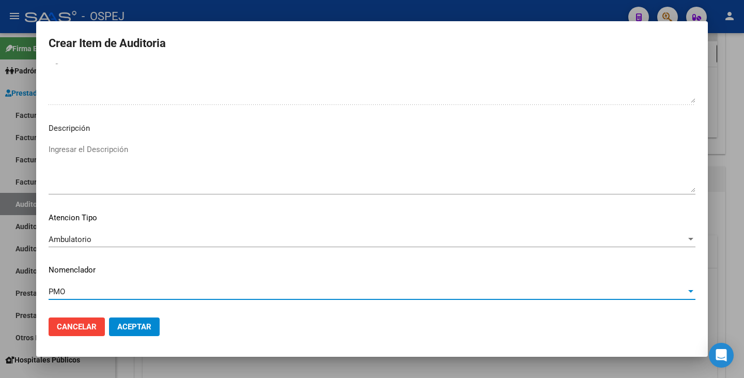
click at [142, 330] on span "Aceptar" at bounding box center [134, 326] width 34 height 9
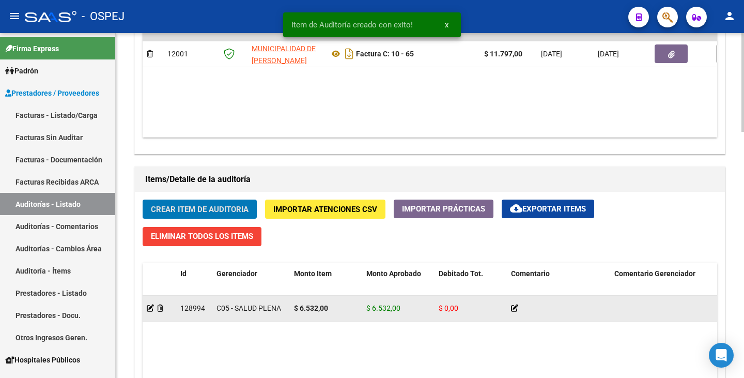
scroll to position [621, 0]
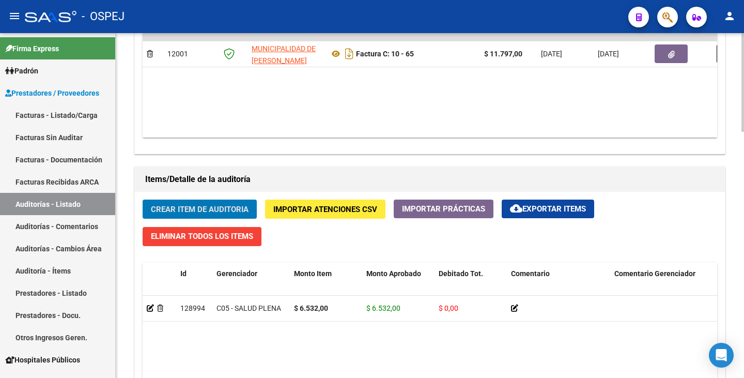
click at [193, 205] on span "Crear Item de Auditoria" at bounding box center [200, 209] width 98 height 9
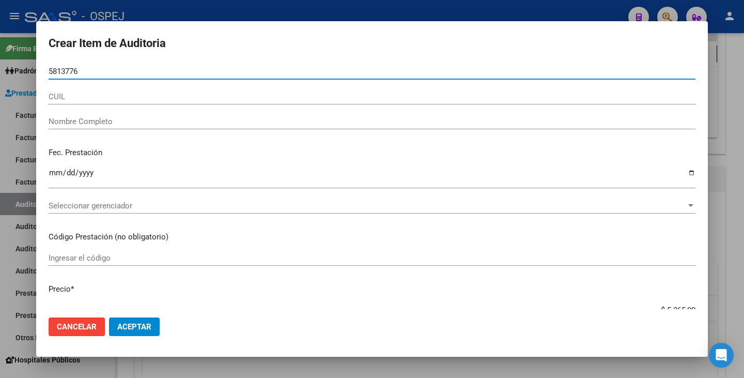
type input "58137769"
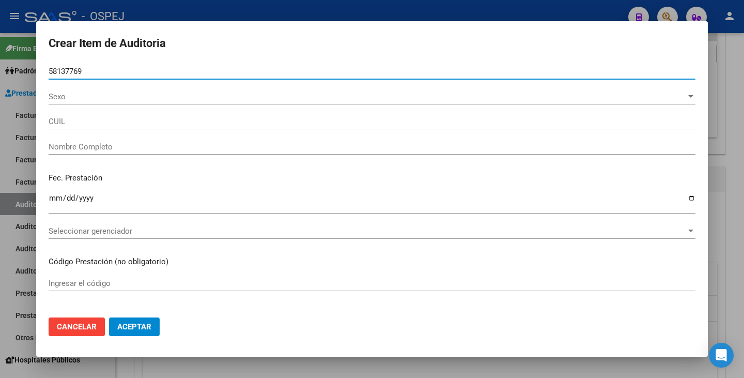
type input "20581377690"
type input "OBEJERO LOHAN"
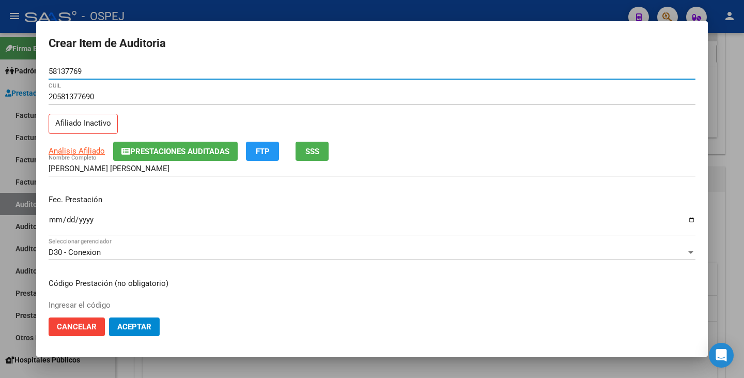
type input "58137769"
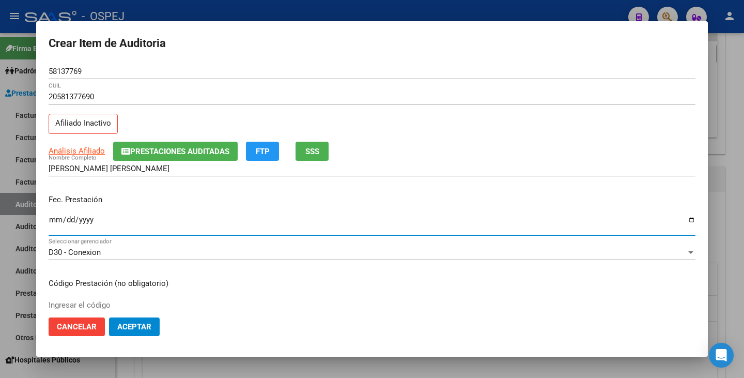
click at [56, 218] on input "Ingresar la fecha" at bounding box center [372, 224] width 647 height 17
type input "2024-10-07"
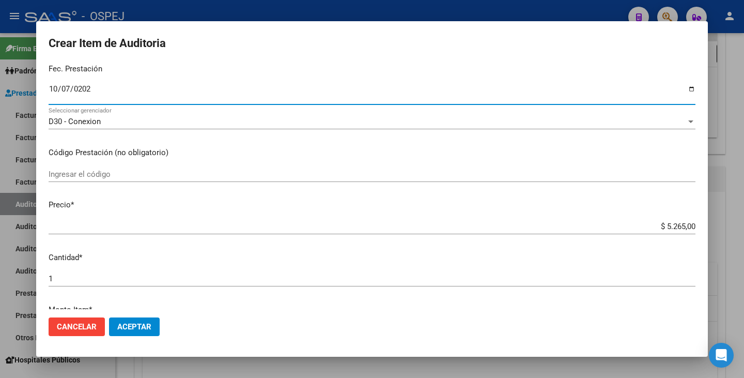
scroll to position [155, 0]
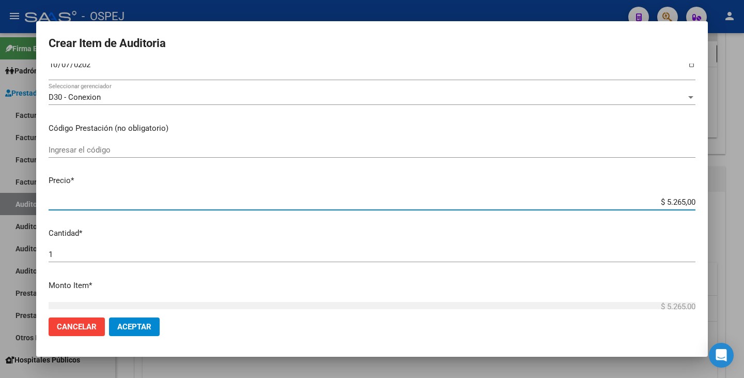
drag, startPoint x: 659, startPoint y: 203, endPoint x: 744, endPoint y: 186, distance: 87.0
click at [744, 186] on div "Crear Item de Auditoria 58137769 Nro Documento 20581377690 CUIL Afiliado Inacti…" at bounding box center [372, 189] width 744 height 378
type input "$ 0,01"
type input "$ 0,12"
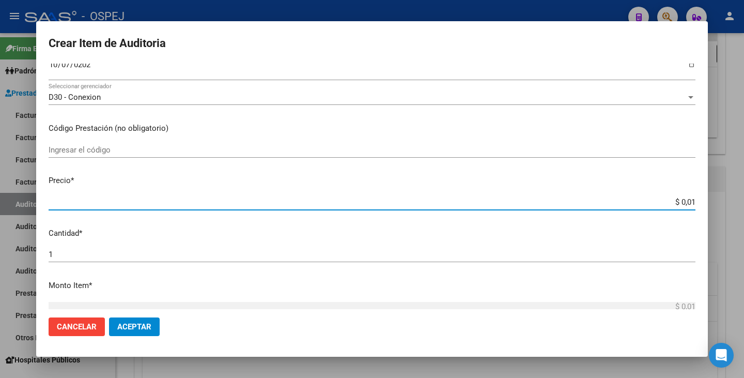
type input "$ 0,12"
type input "$ 1,26"
type input "$ 12,67"
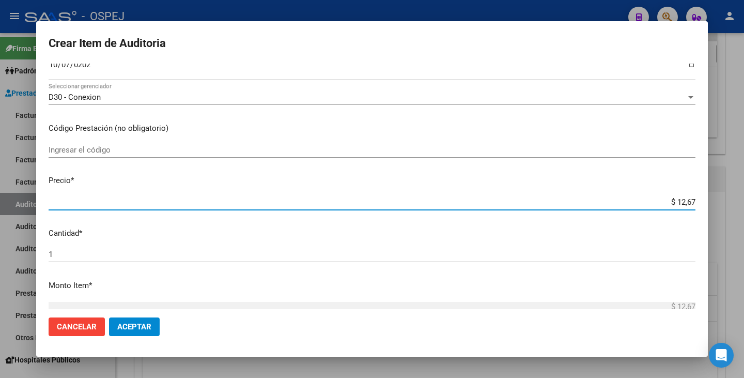
type input "$ 126,70"
type input "$ 1.267,00"
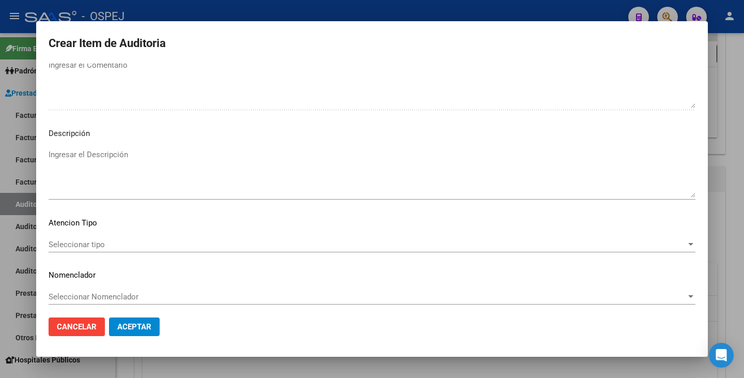
scroll to position [596, 0]
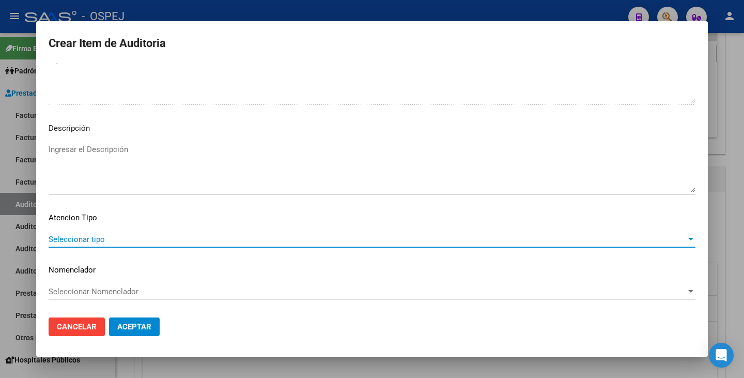
click at [527, 242] on span "Seleccionar tipo" at bounding box center [368, 239] width 638 height 9
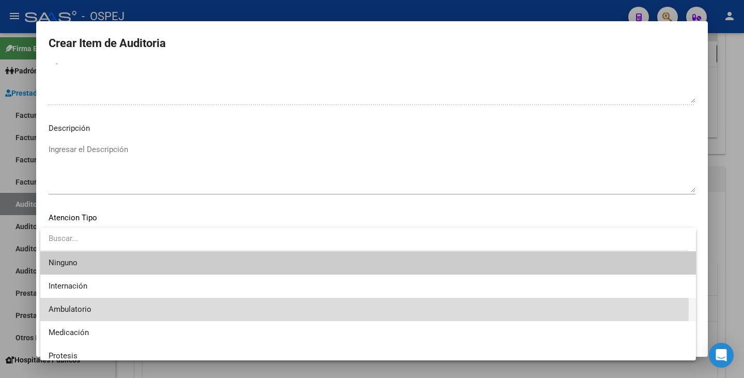
click at [190, 304] on span "Ambulatorio" at bounding box center [368, 309] width 639 height 23
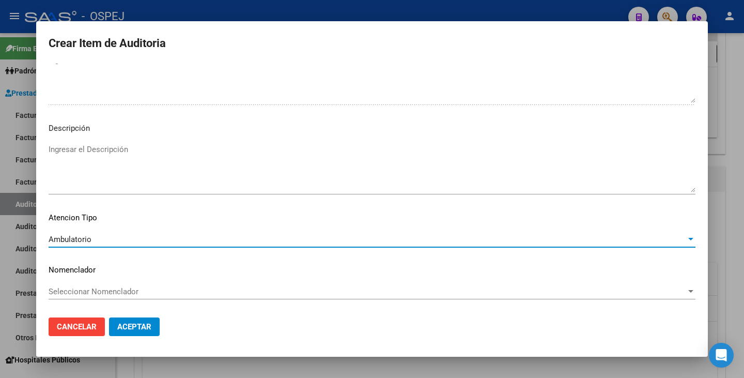
click at [187, 293] on span "Seleccionar Nomenclador" at bounding box center [368, 291] width 638 height 9
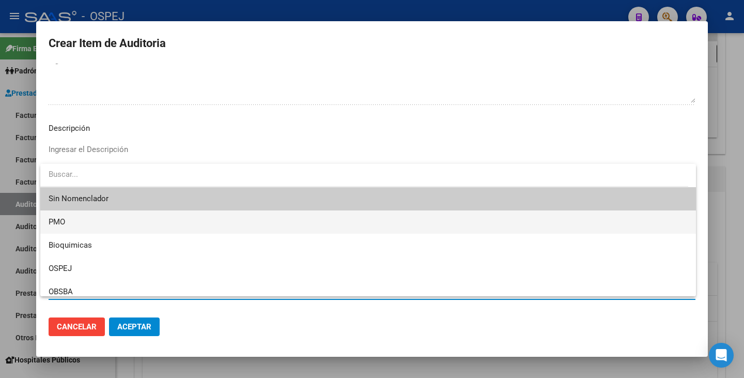
click at [83, 225] on span "PMO" at bounding box center [368, 221] width 639 height 23
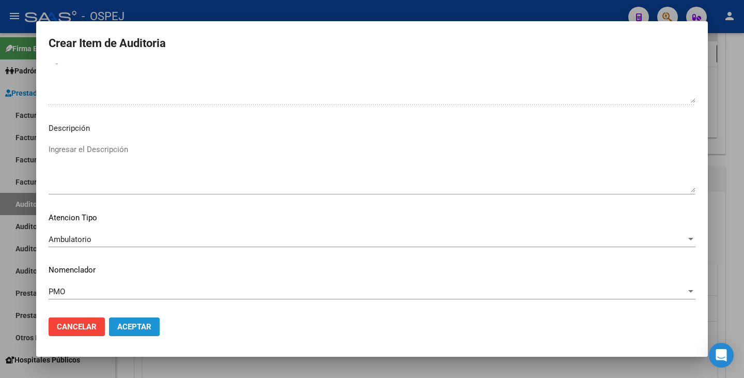
click at [141, 328] on span "Aceptar" at bounding box center [134, 326] width 34 height 9
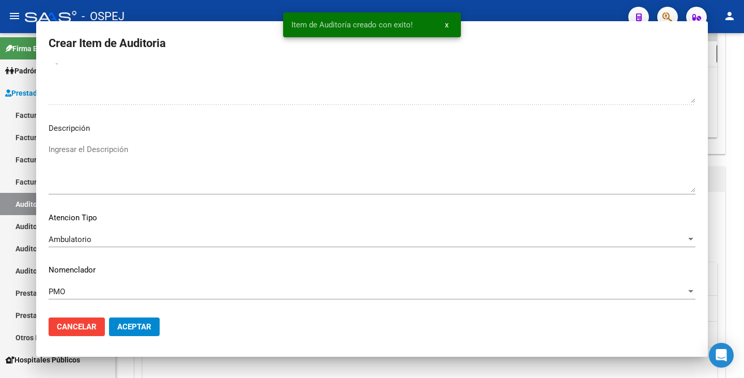
scroll to position [0, 0]
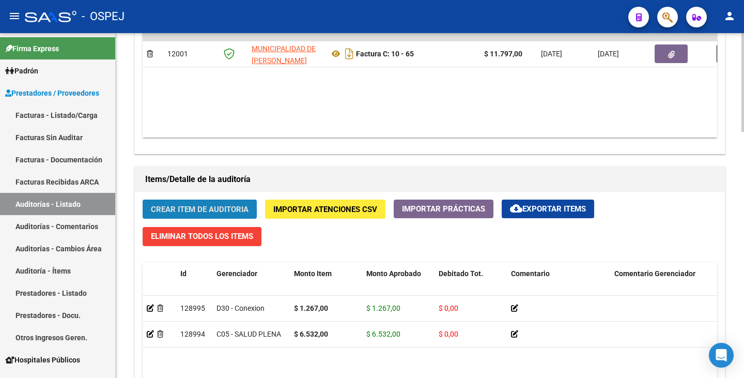
click at [176, 213] on span "Crear Item de Auditoria" at bounding box center [200, 209] width 98 height 9
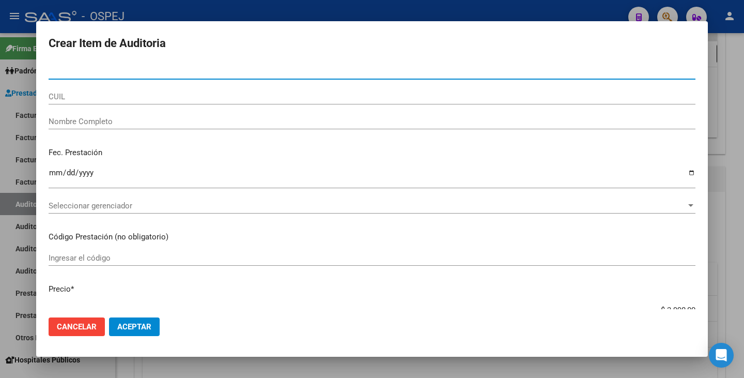
click at [74, 70] on input "Nro Documento" at bounding box center [372, 71] width 647 height 9
type input "43082355"
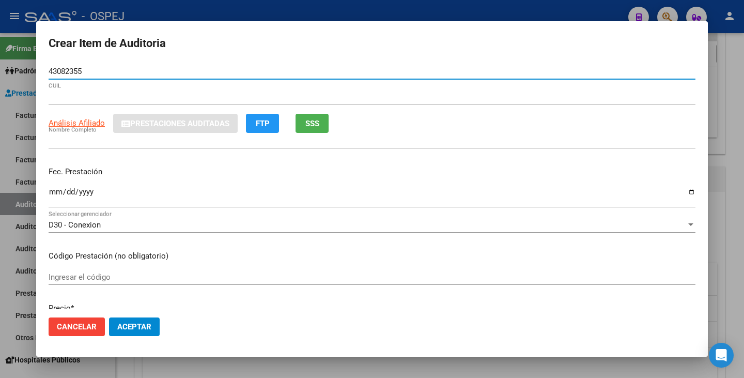
type input "27430823553"
type input "TIRALONGO EVELYN MICAELA"
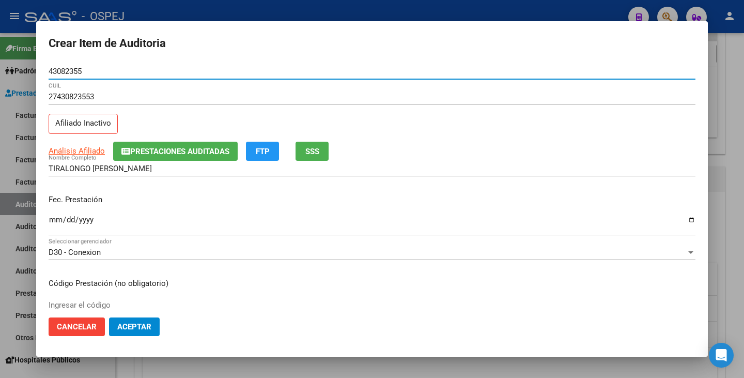
type input "43082355"
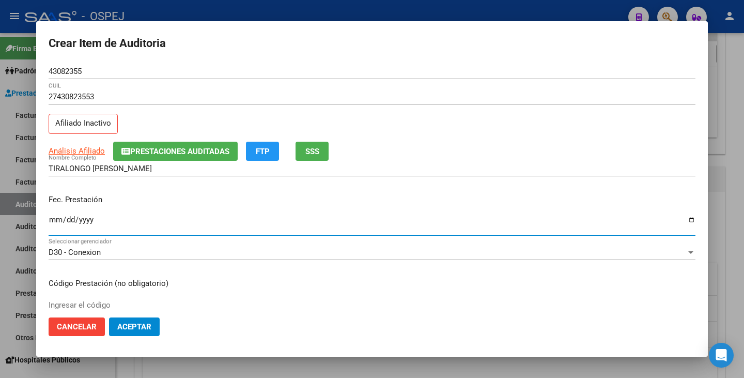
drag, startPoint x: 54, startPoint y: 220, endPoint x: 160, endPoint y: 42, distance: 206.7
click at [54, 218] on input "Ingresar la fecha" at bounding box center [372, 224] width 647 height 17
type input "0245-10-14"
type input "2024-10-14"
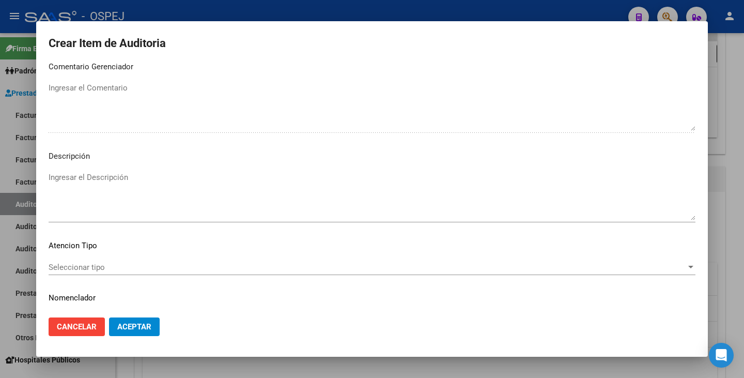
scroll to position [569, 0]
click at [642, 272] on div "Seleccionar tipo Seleccionar tipo" at bounding box center [372, 267] width 647 height 16
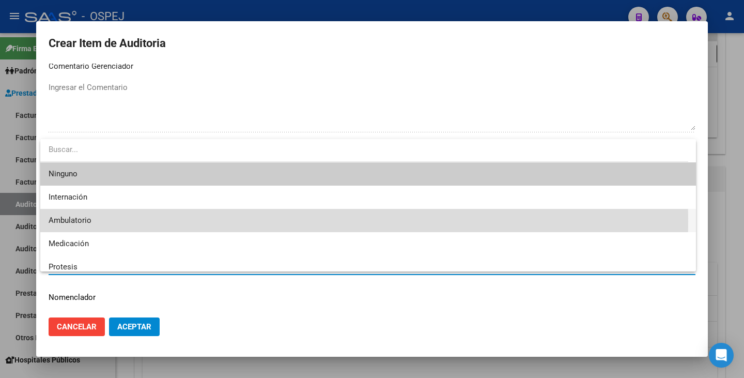
click at [158, 221] on span "Ambulatorio" at bounding box center [368, 220] width 639 height 23
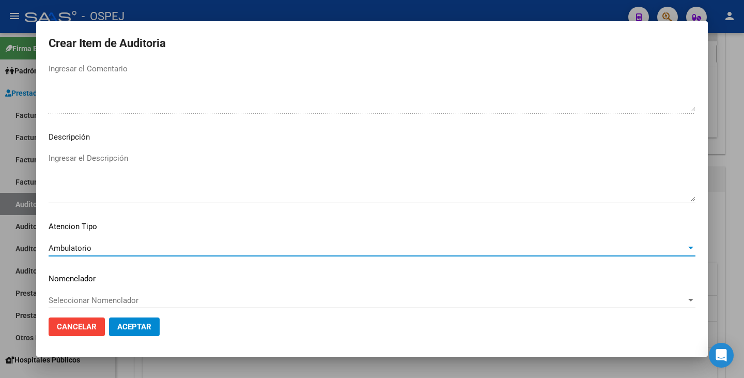
scroll to position [596, 0]
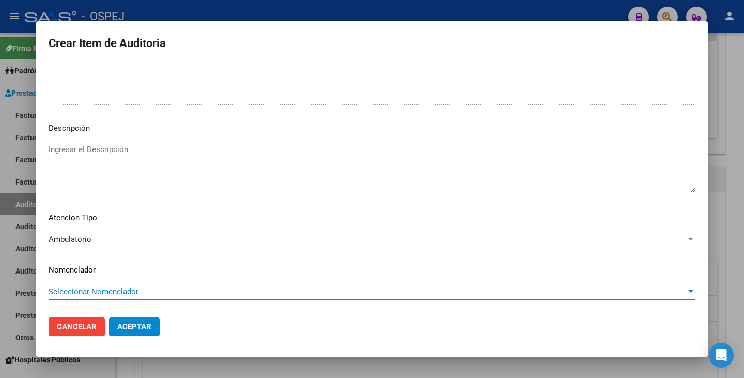
click at [179, 288] on span "Seleccionar Nomenclador" at bounding box center [368, 291] width 638 height 9
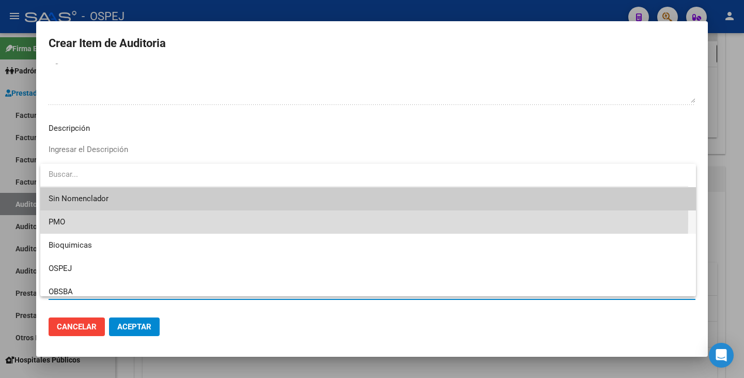
click at [99, 218] on span "PMO" at bounding box center [368, 221] width 639 height 23
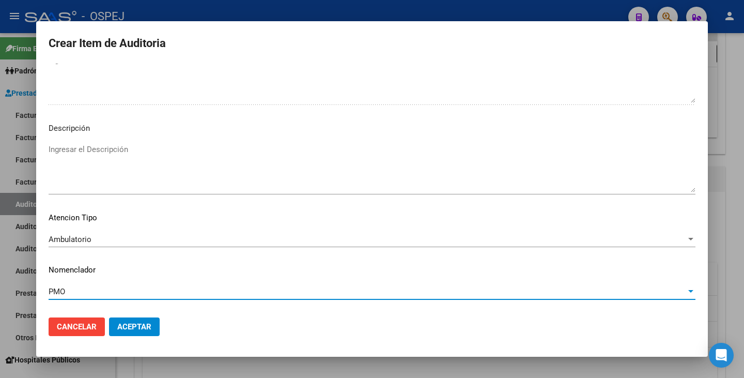
click at [141, 326] on span "Aceptar" at bounding box center [134, 326] width 34 height 9
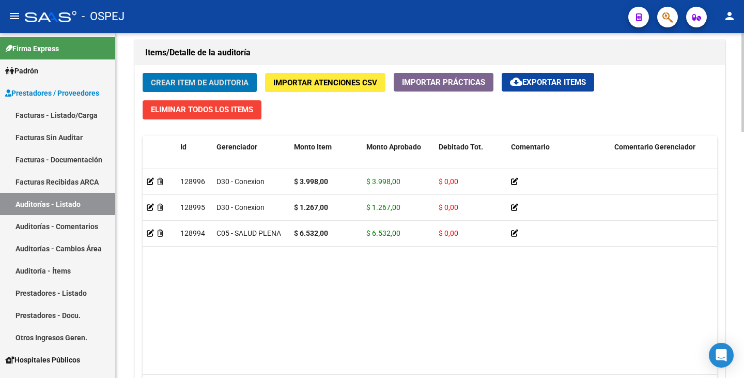
scroll to position [776, 0]
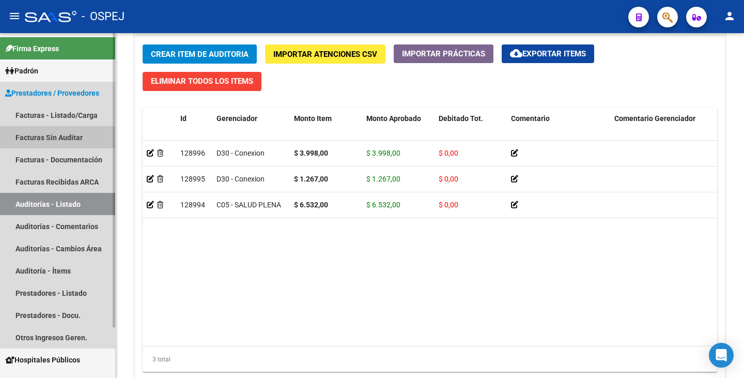
click at [73, 136] on link "Facturas Sin Auditar" at bounding box center [57, 137] width 115 height 22
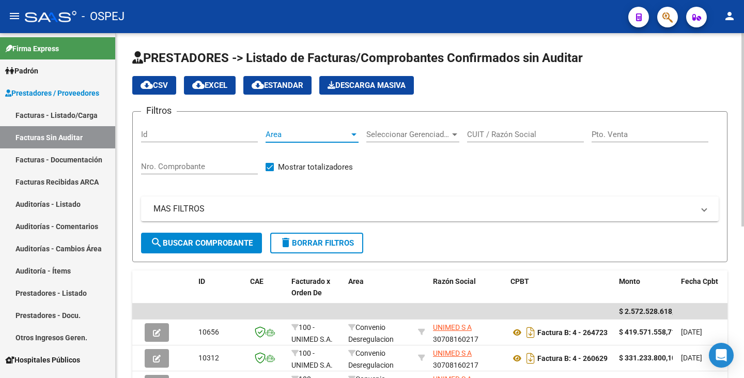
click at [323, 139] on span "Area" at bounding box center [308, 134] width 84 height 9
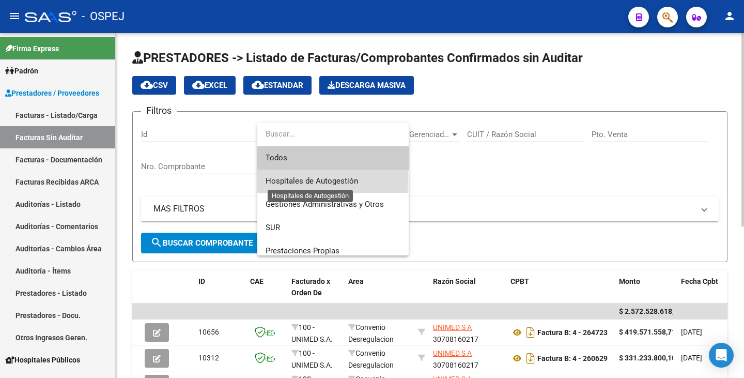
click at [298, 179] on span "Hospitales de Autogestión" at bounding box center [312, 180] width 93 height 9
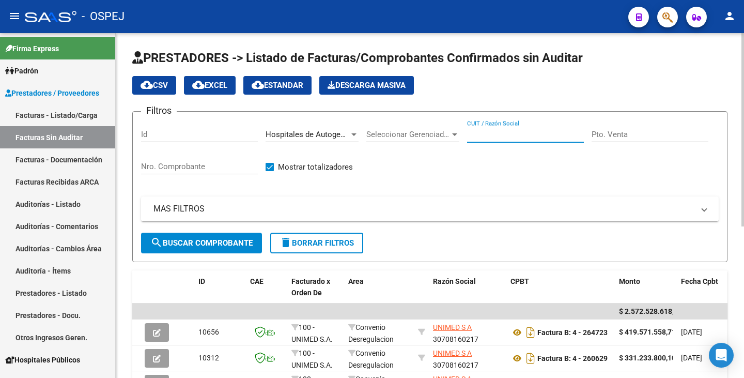
click at [510, 132] on input "CUIT / Razón Social" at bounding box center [525, 134] width 117 height 9
type input "VICENTE LOPEZ"
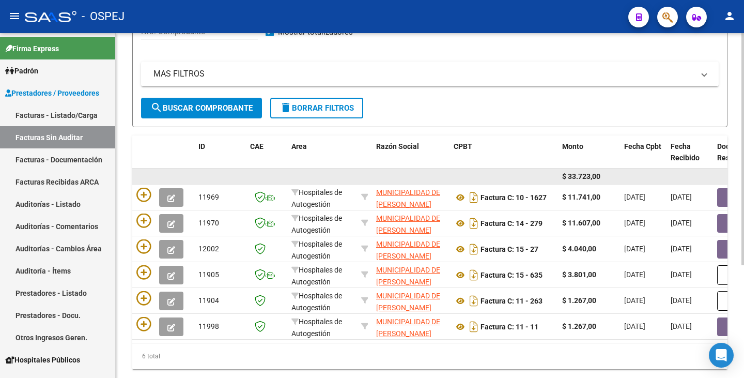
scroll to position [167, 0]
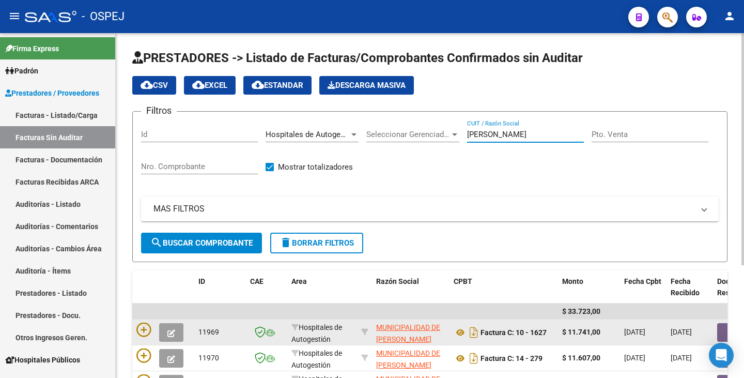
scroll to position [167, 0]
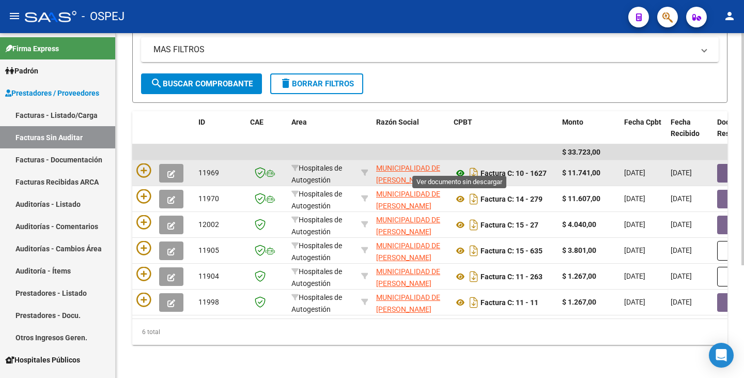
type input "[PERSON_NAME]"
click at [459, 167] on icon at bounding box center [460, 173] width 13 height 12
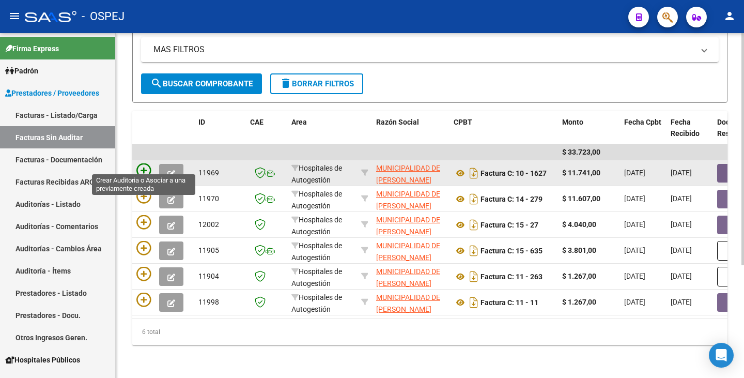
click at [144, 163] on icon at bounding box center [143, 170] width 14 height 14
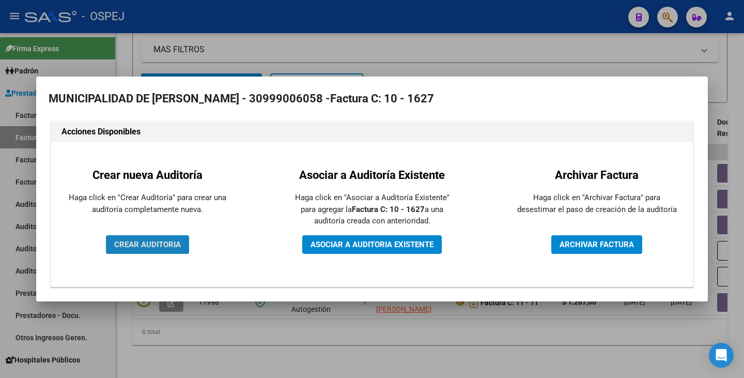
click at [154, 243] on span "CREAR AUDITORIA" at bounding box center [147, 244] width 67 height 9
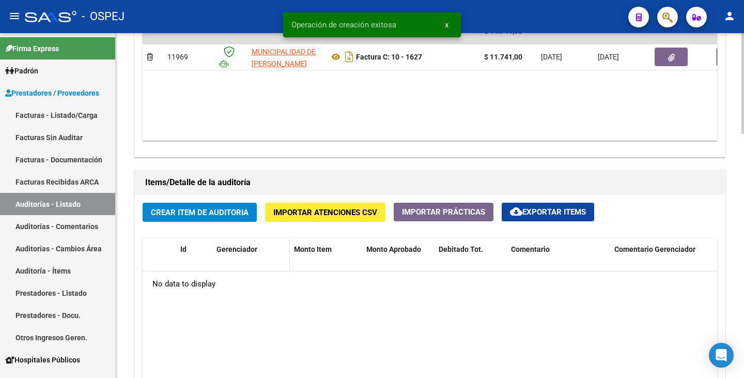
scroll to position [620, 0]
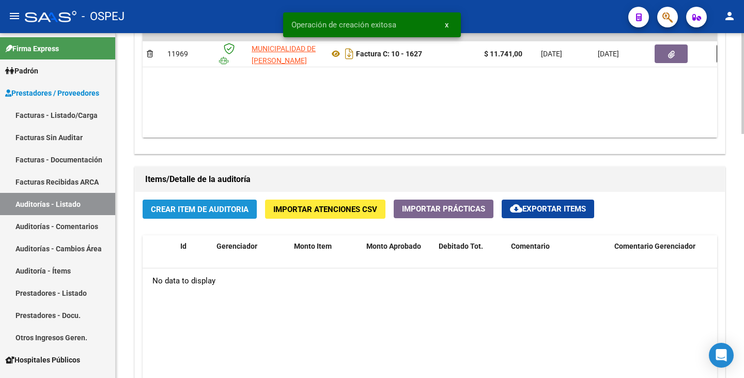
click at [206, 212] on span "Crear Item de Auditoria" at bounding box center [200, 209] width 98 height 9
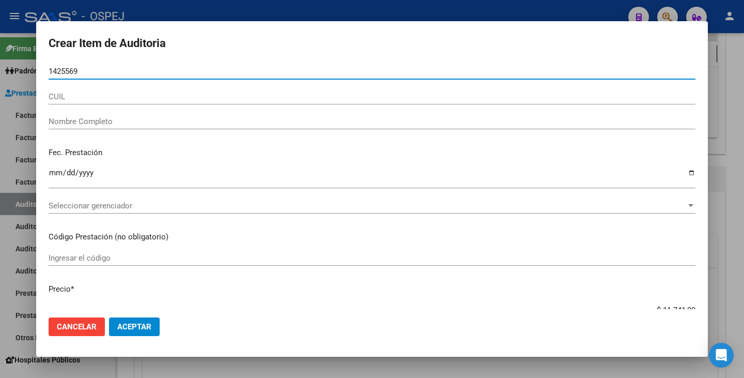
type input "14255699"
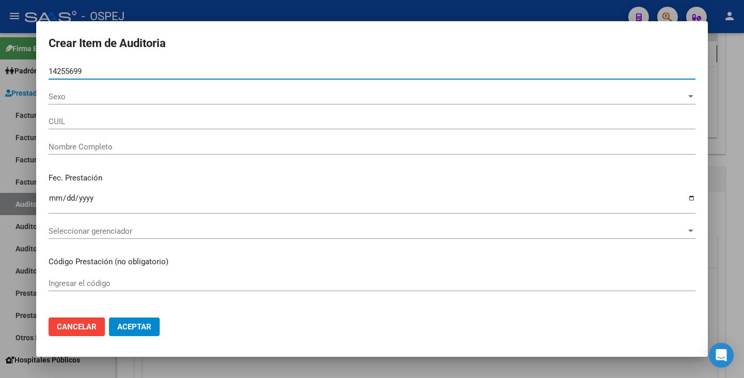
type input "20142556996"
type input "DAVILA PABLO RAMON"
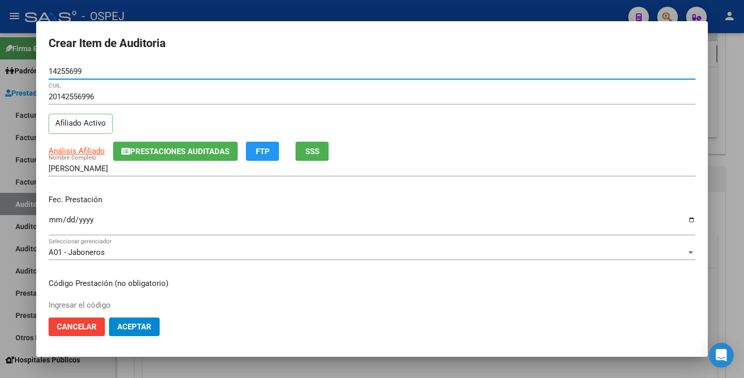
type input "14255699"
click at [54, 219] on input "Ingresar la fecha" at bounding box center [372, 224] width 647 height 17
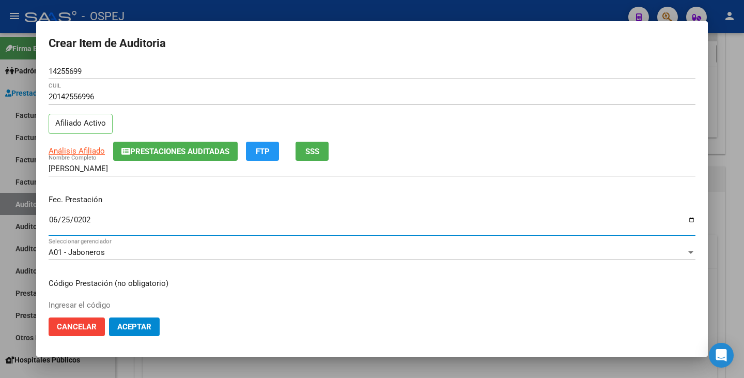
type input "2025-06-25"
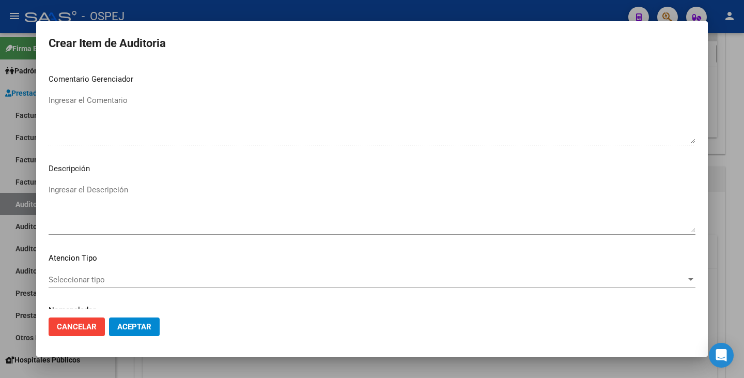
scroll to position [596, 0]
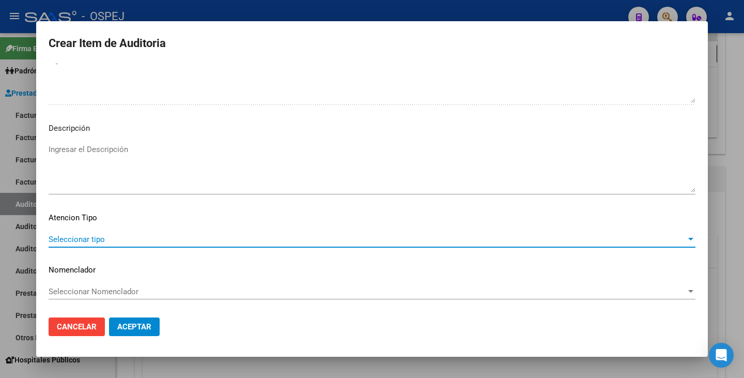
click at [613, 242] on span "Seleccionar tipo" at bounding box center [368, 239] width 638 height 9
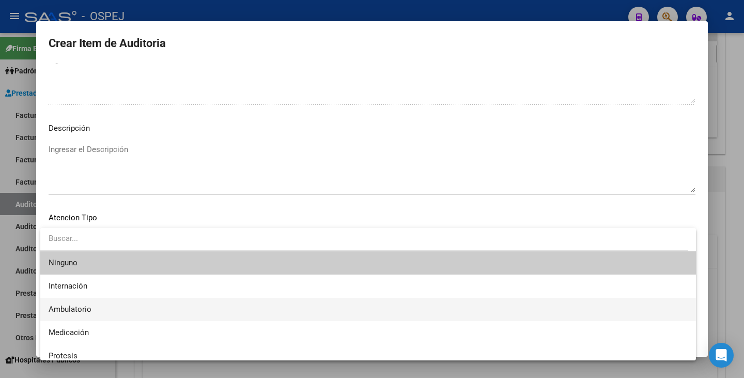
click at [196, 304] on span "Ambulatorio" at bounding box center [368, 309] width 639 height 23
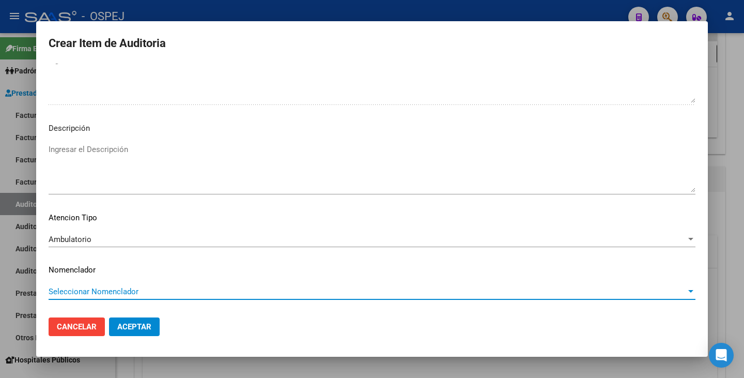
click at [194, 294] on span "Seleccionar Nomenclador" at bounding box center [368, 291] width 638 height 9
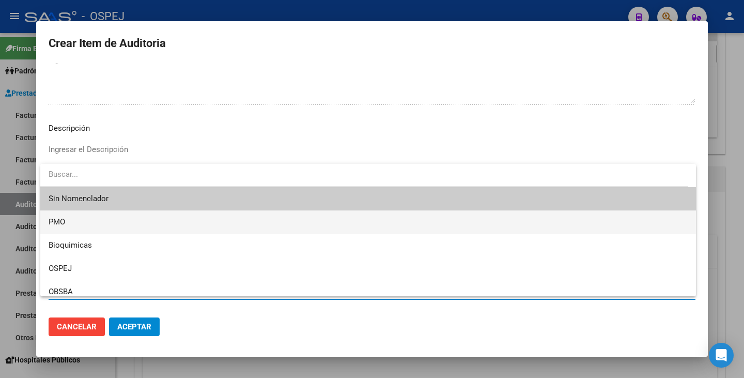
click at [73, 220] on span "PMO" at bounding box center [368, 221] width 639 height 23
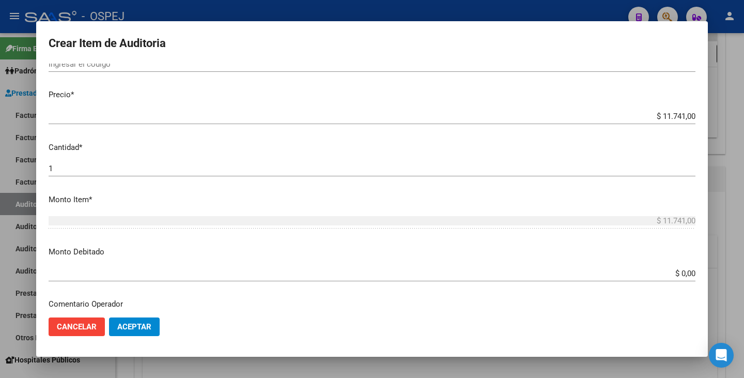
scroll to position [258, 0]
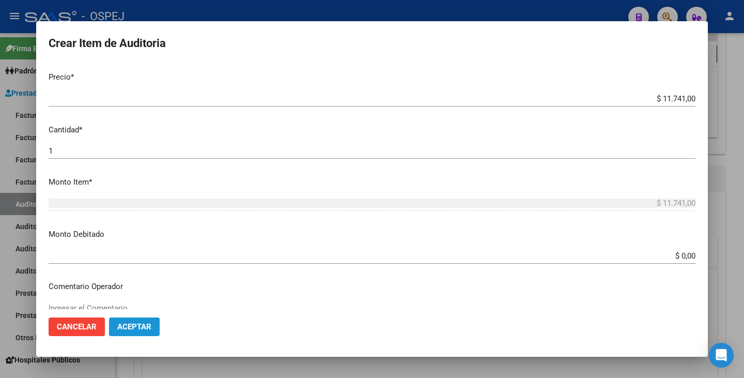
click at [128, 329] on span "Aceptar" at bounding box center [134, 326] width 34 height 9
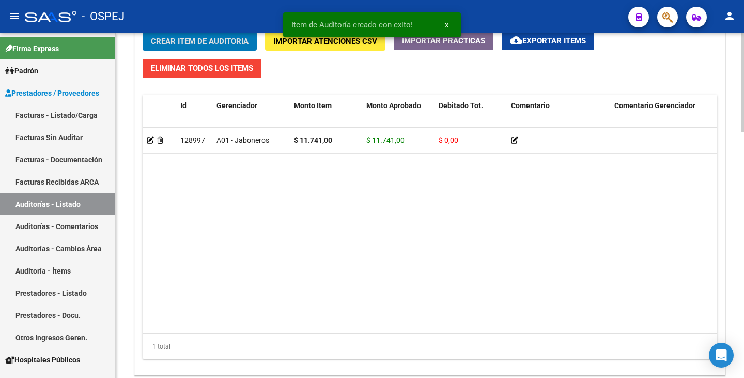
scroll to position [860, 0]
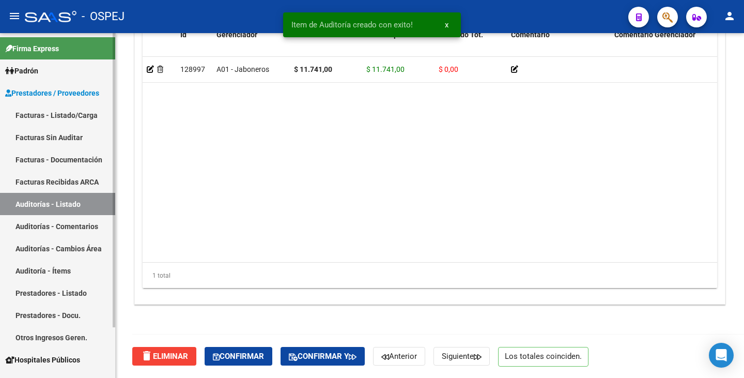
click at [67, 131] on link "Facturas Sin Auditar" at bounding box center [57, 137] width 115 height 22
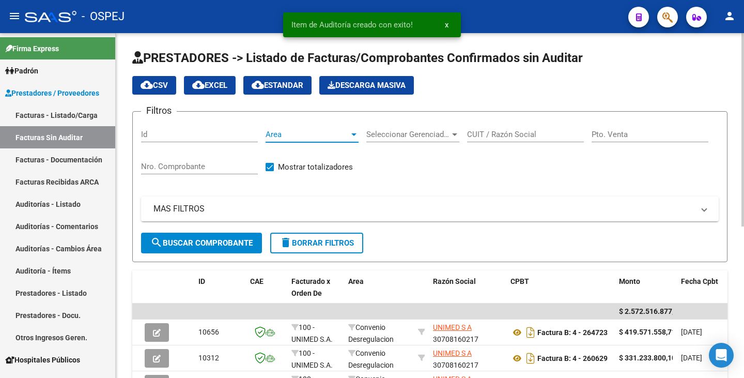
click at [333, 136] on span "Area" at bounding box center [308, 134] width 84 height 9
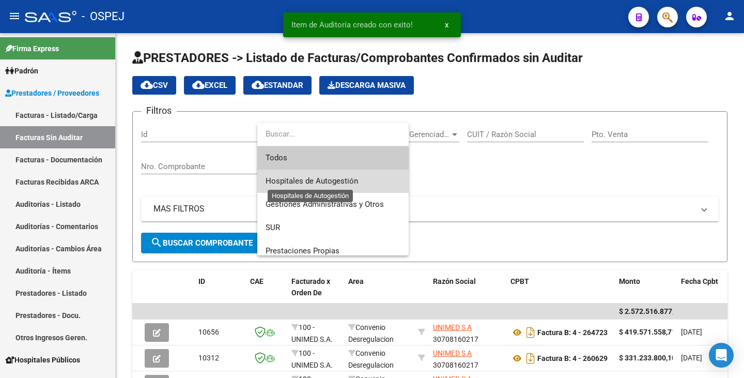
click at [343, 185] on span "Hospitales de Autogestión" at bounding box center [312, 180] width 93 height 9
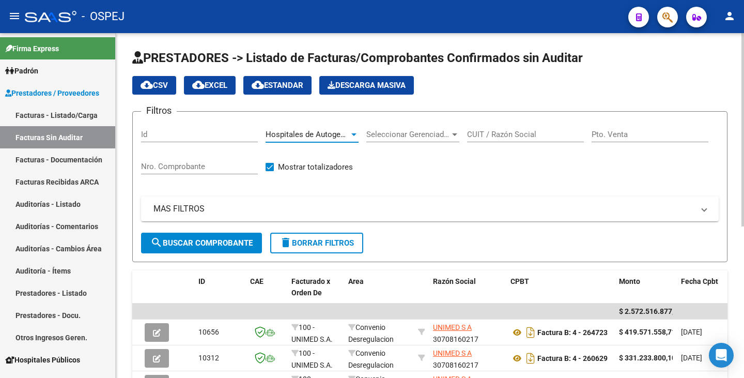
click at [480, 132] on input "CUIT / Razón Social" at bounding box center [525, 134] width 117 height 9
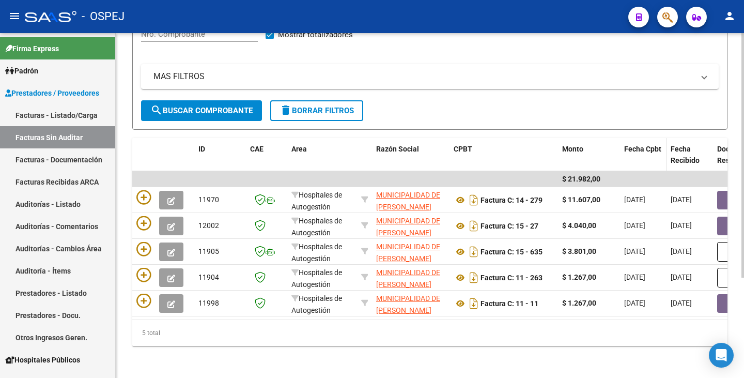
scroll to position [141, 0]
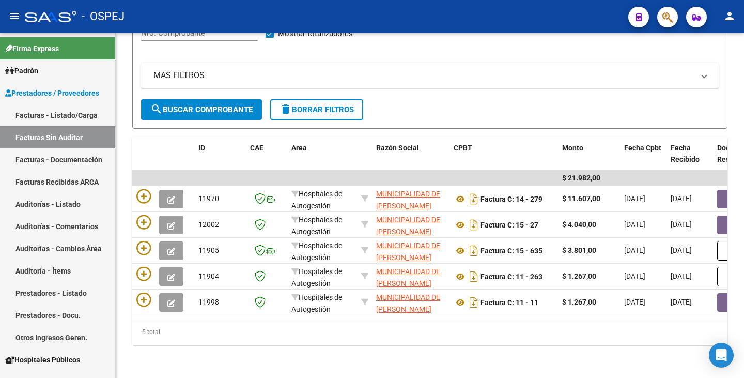
type input "[PERSON_NAME]"
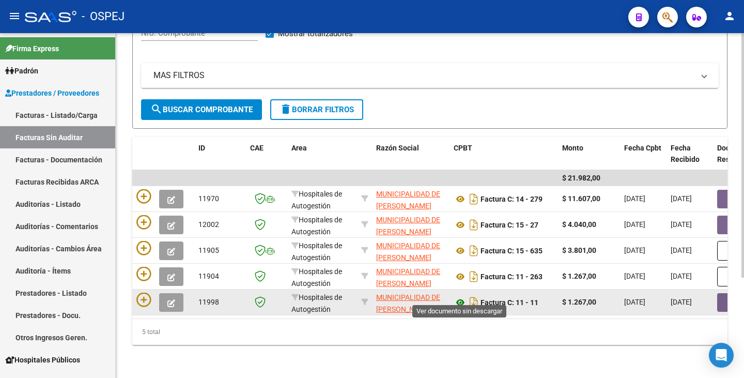
click at [460, 296] on icon at bounding box center [460, 302] width 13 height 12
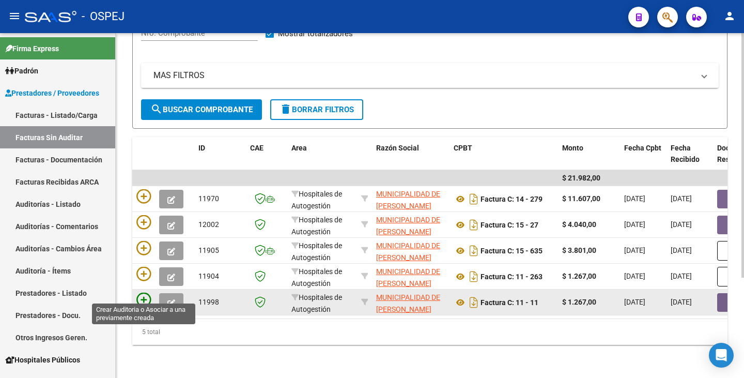
click at [139, 294] on icon at bounding box center [143, 300] width 14 height 14
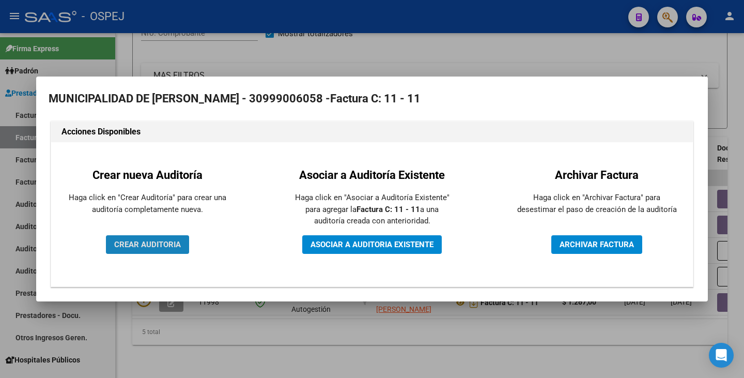
click at [159, 245] on span "CREAR AUDITORIA" at bounding box center [147, 244] width 67 height 9
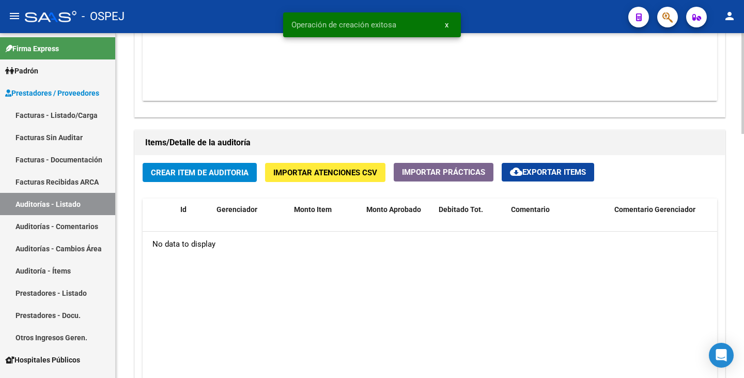
scroll to position [672, 0]
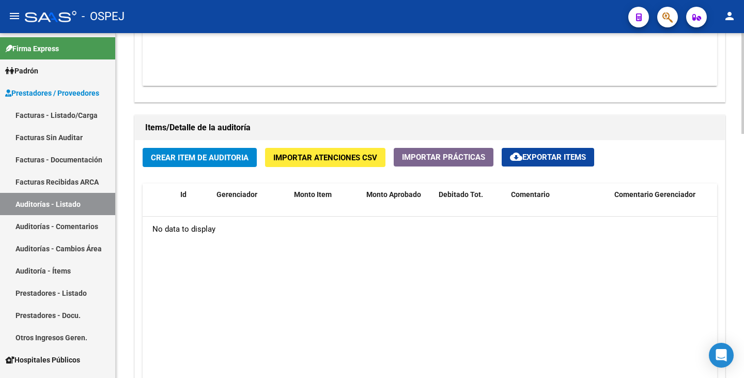
click at [205, 156] on span "Crear Item de Auditoria" at bounding box center [200, 157] width 98 height 9
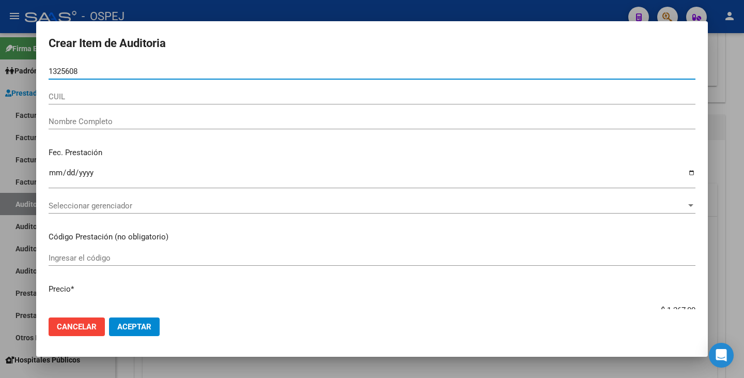
type input "13256083"
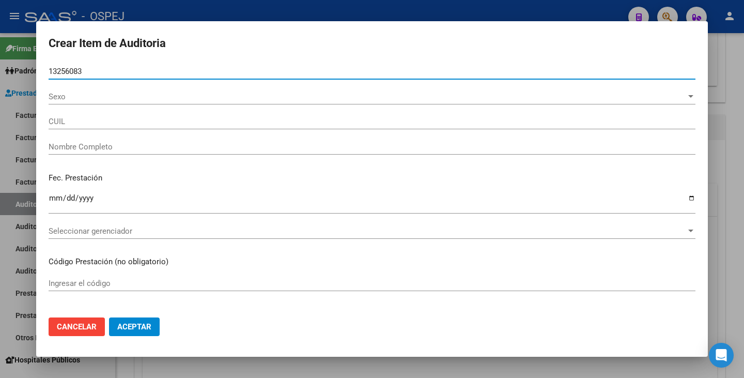
type input "27132560833"
type input "[PERSON_NAME]"
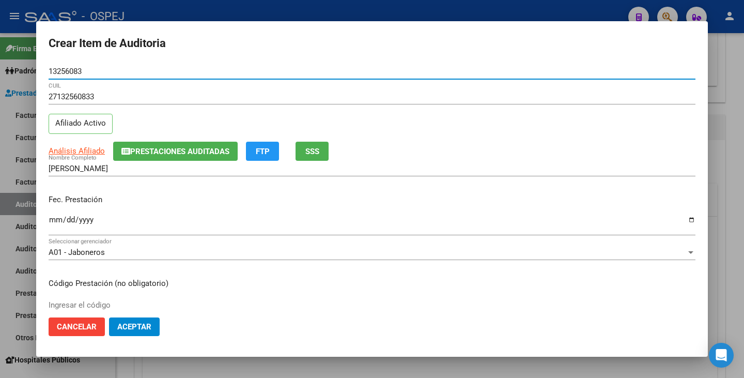
type input "13256083"
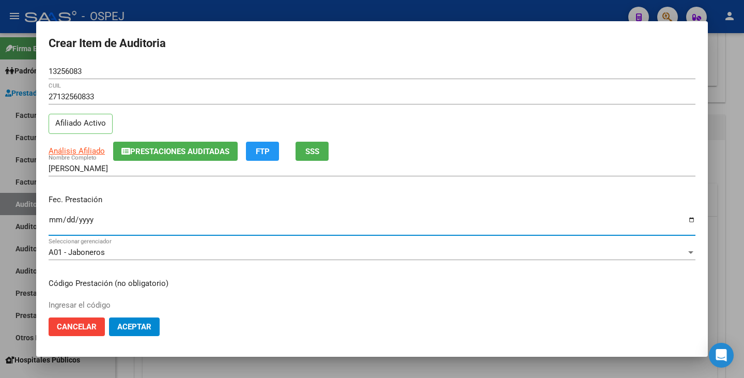
click at [56, 220] on input "Ingresar la fecha" at bounding box center [372, 224] width 647 height 17
type input "2025-02-06"
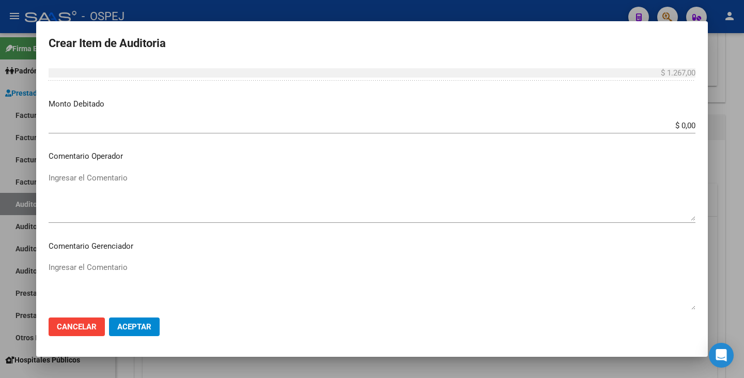
scroll to position [465, 0]
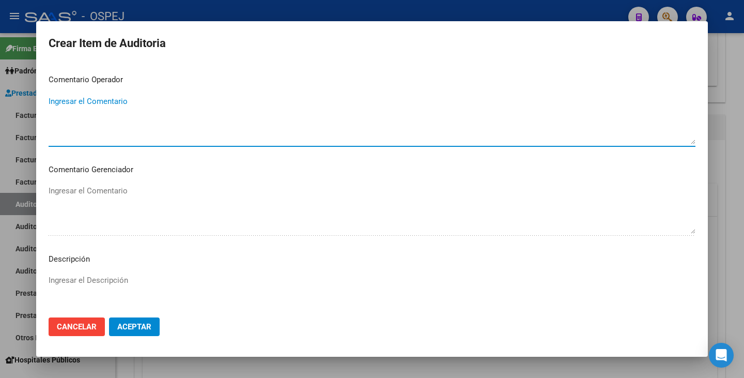
click at [137, 113] on textarea "Ingresar el Comentario" at bounding box center [372, 120] width 647 height 49
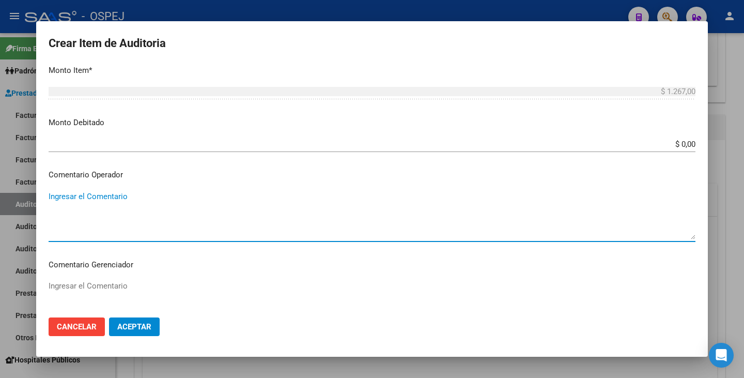
scroll to position [362, 0]
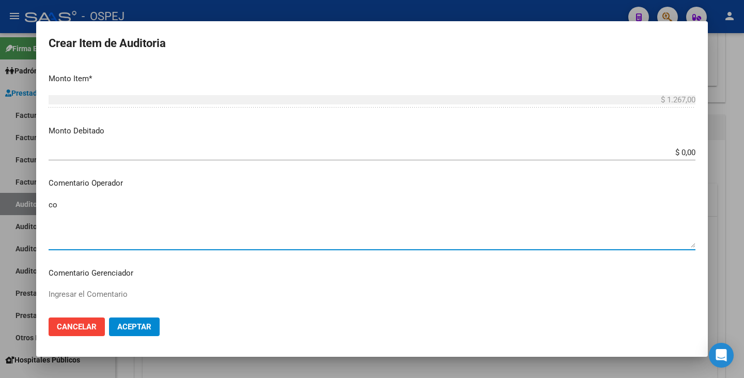
type textarea "c"
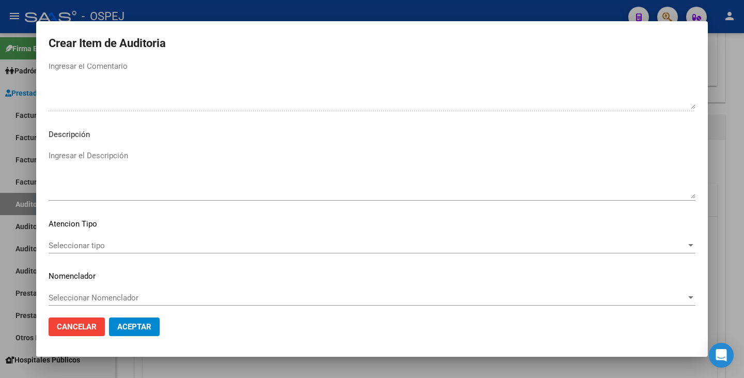
scroll to position [596, 0]
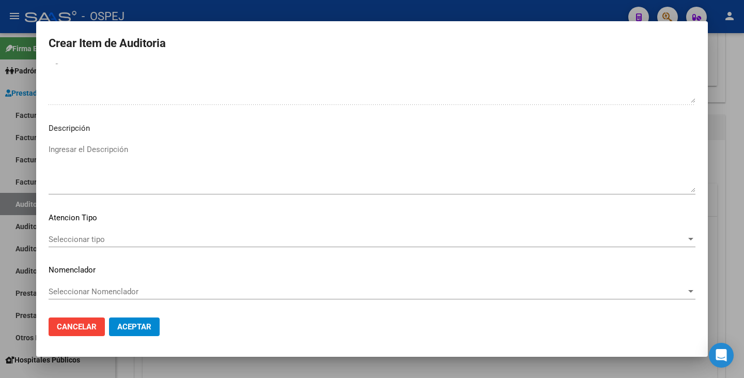
type textarea "CONSULTA"
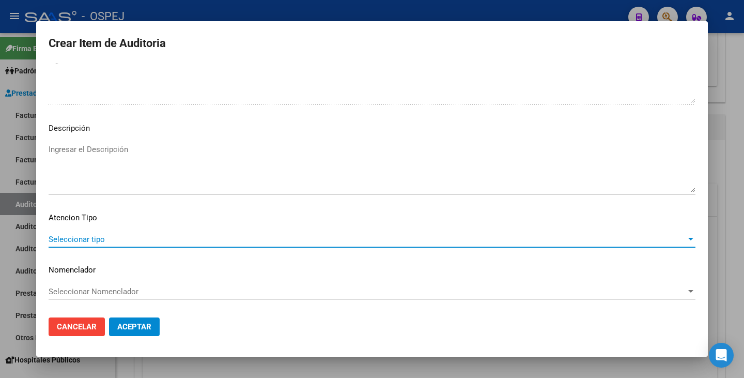
click at [552, 237] on span "Seleccionar tipo" at bounding box center [368, 239] width 638 height 9
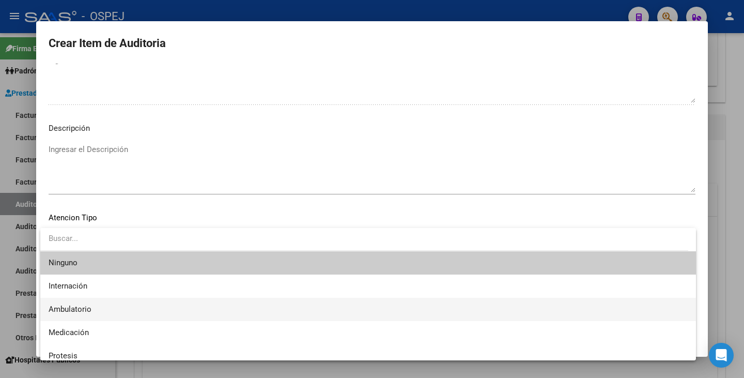
click at [159, 309] on span "Ambulatorio" at bounding box center [368, 309] width 639 height 23
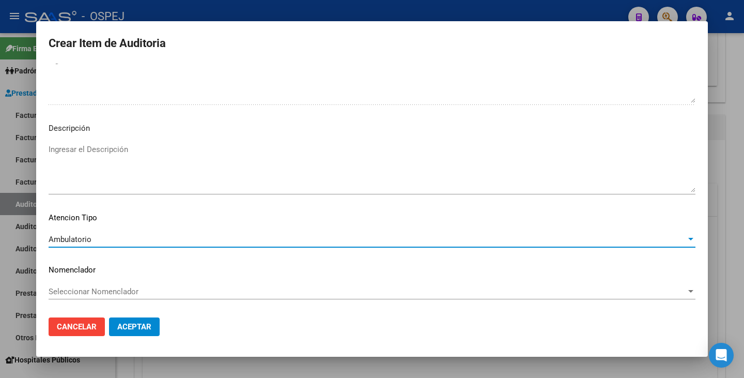
click at [161, 288] on span "Seleccionar Nomenclador" at bounding box center [368, 291] width 638 height 9
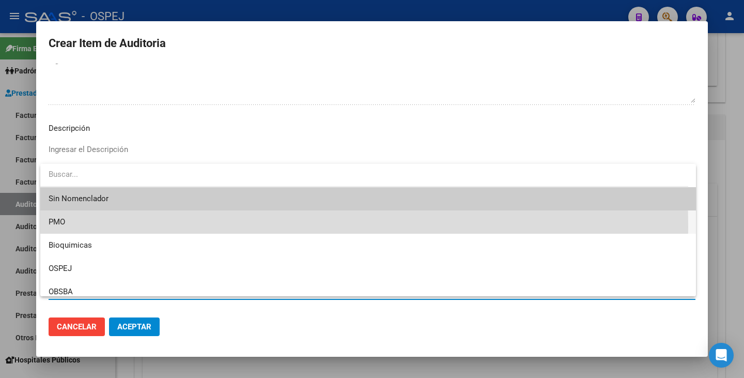
click at [100, 227] on span "PMO" at bounding box center [368, 221] width 639 height 23
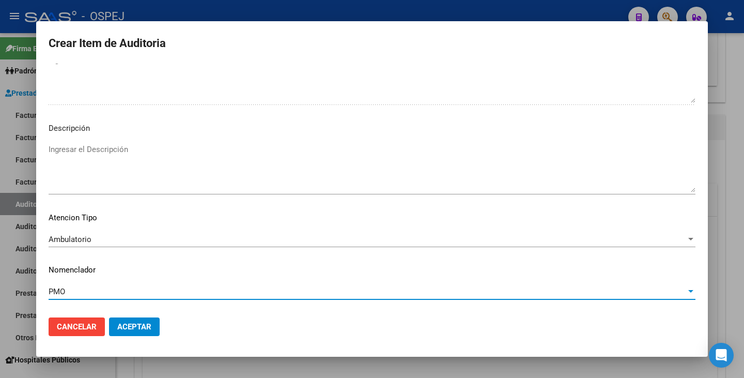
click at [130, 330] on span "Aceptar" at bounding box center [134, 326] width 34 height 9
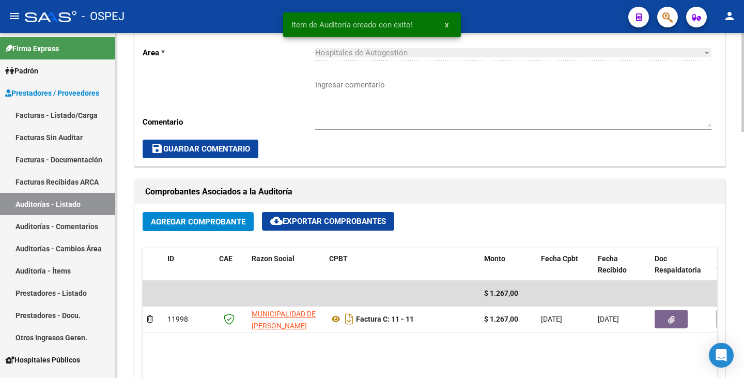
scroll to position [207, 0]
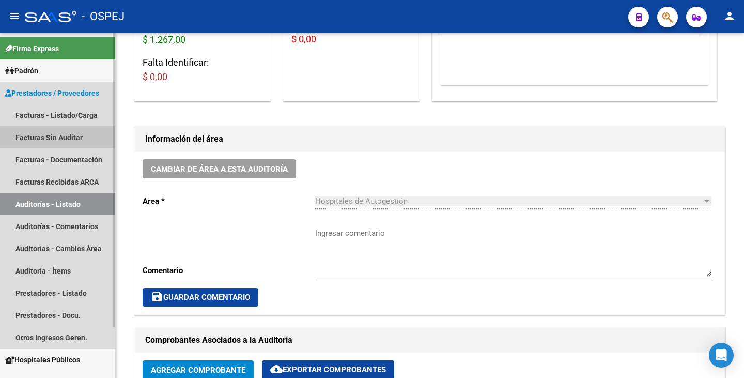
click at [65, 138] on link "Facturas Sin Auditar" at bounding box center [57, 137] width 115 height 22
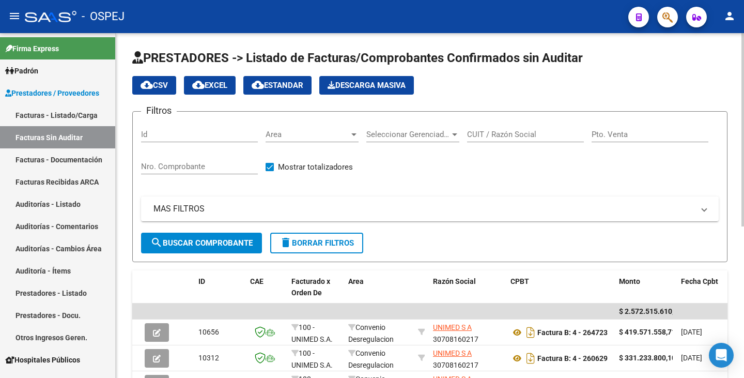
click at [305, 141] on div "Area Area" at bounding box center [312, 131] width 93 height 22
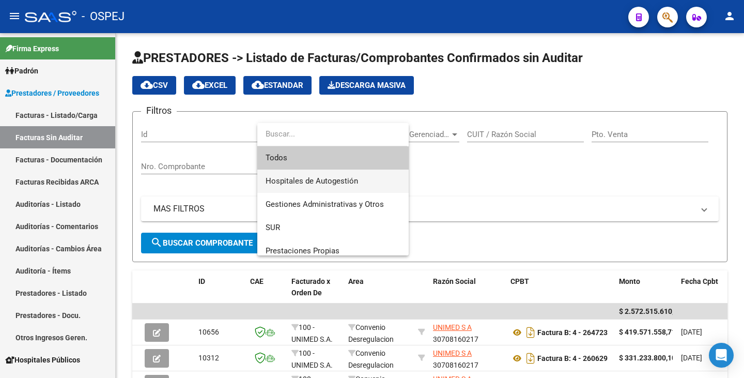
click at [299, 181] on span "Hospitales de Autogestión" at bounding box center [312, 180] width 93 height 9
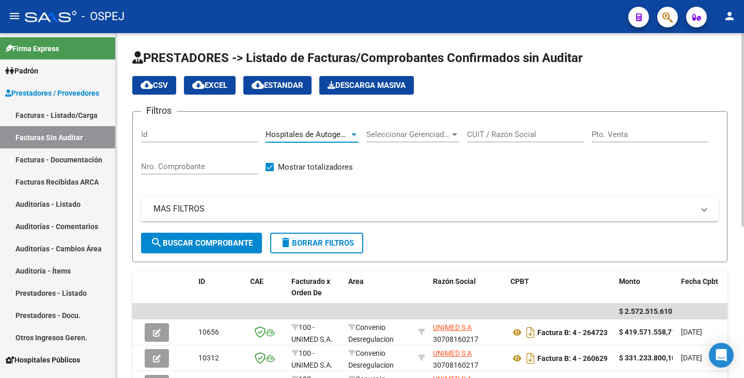
click at [496, 133] on input "CUIT / Razón Social" at bounding box center [525, 134] width 117 height 9
type input "[PERSON_NAME]"
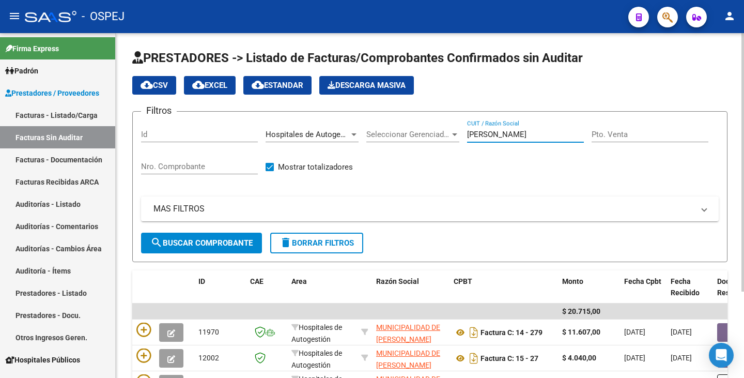
drag, startPoint x: 523, startPoint y: 135, endPoint x: 412, endPoint y: 128, distance: 111.4
click at [412, 128] on div "Filtros Id Hospitales de Autogestión Area Seleccionar Gerenciador Seleccionar G…" at bounding box center [430, 176] width 578 height 113
click at [244, 243] on span "search Buscar Comprobante" at bounding box center [201, 242] width 102 height 9
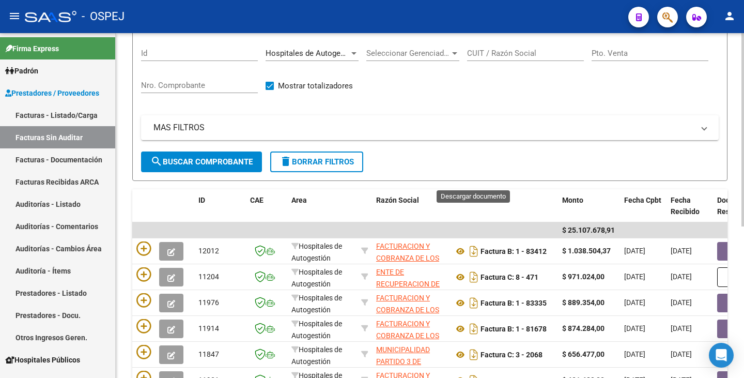
scroll to position [12, 0]
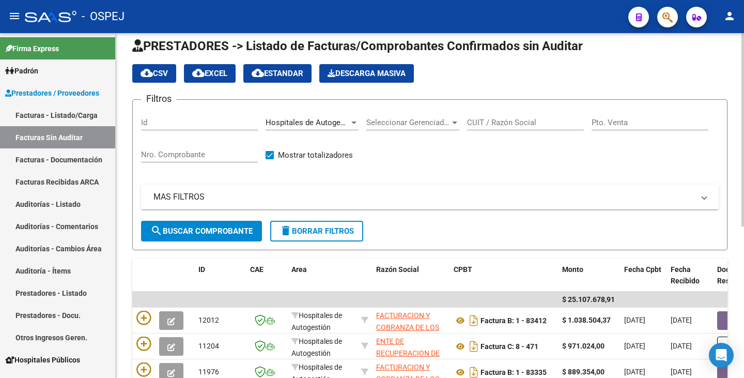
click at [511, 119] on input "CUIT / Razón Social" at bounding box center [525, 122] width 117 height 9
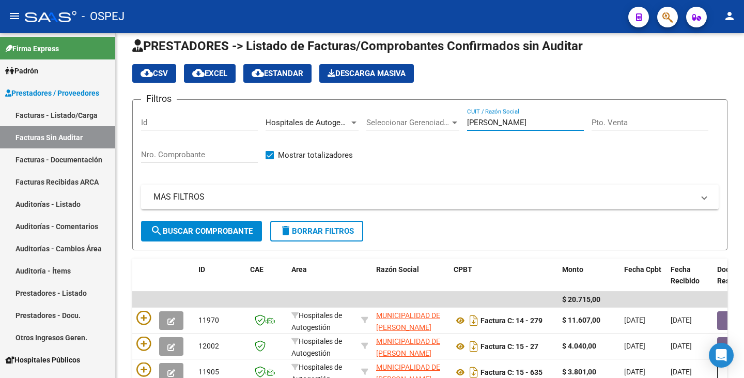
type input "[PERSON_NAME]"
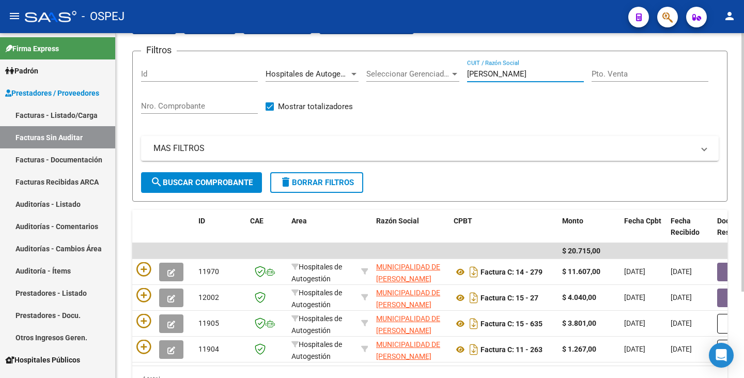
scroll to position [115, 0]
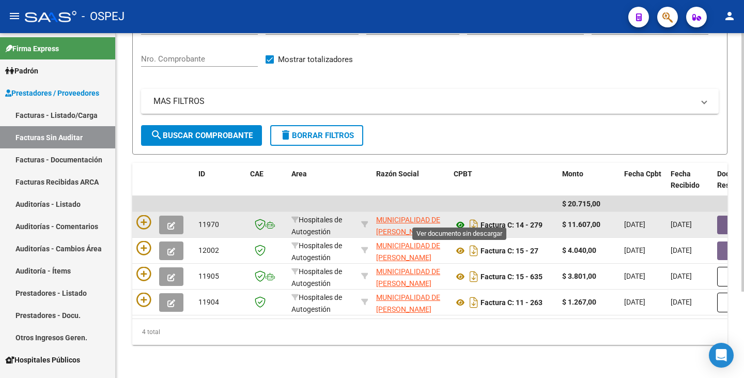
click at [458, 219] on icon at bounding box center [460, 225] width 13 height 12
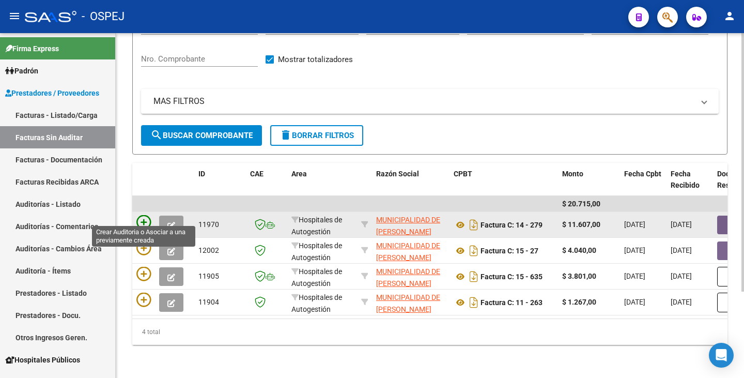
click at [144, 215] on icon at bounding box center [143, 222] width 14 height 14
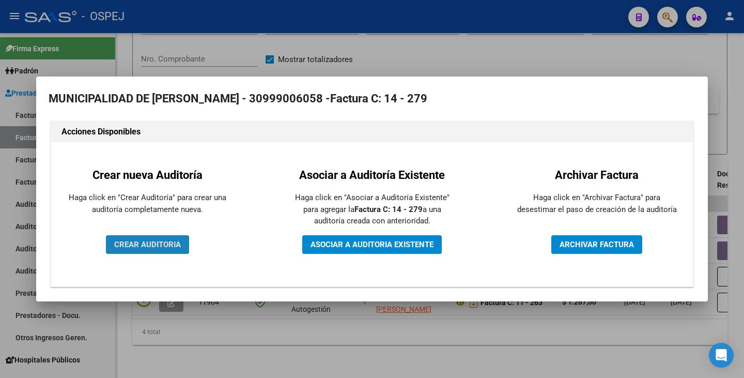
click at [153, 247] on span "CREAR AUDITORIA" at bounding box center [147, 244] width 67 height 9
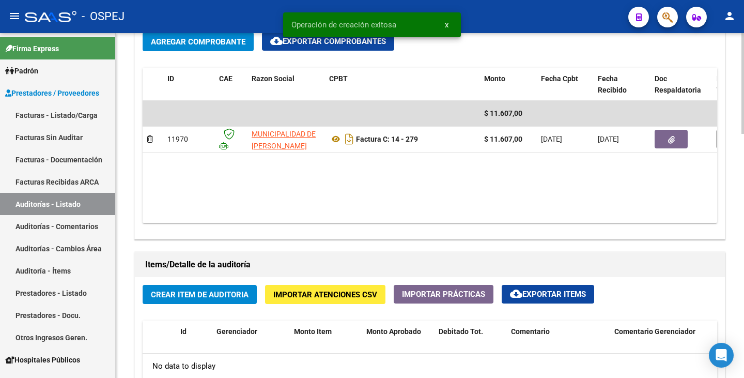
scroll to position [569, 0]
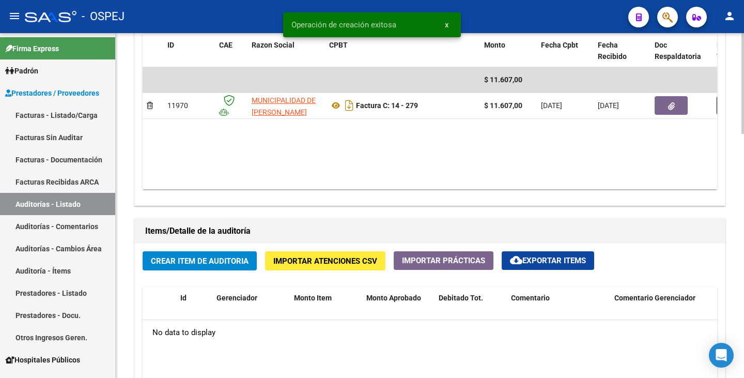
click at [239, 264] on span "Crear Item de Auditoria" at bounding box center [200, 260] width 98 height 9
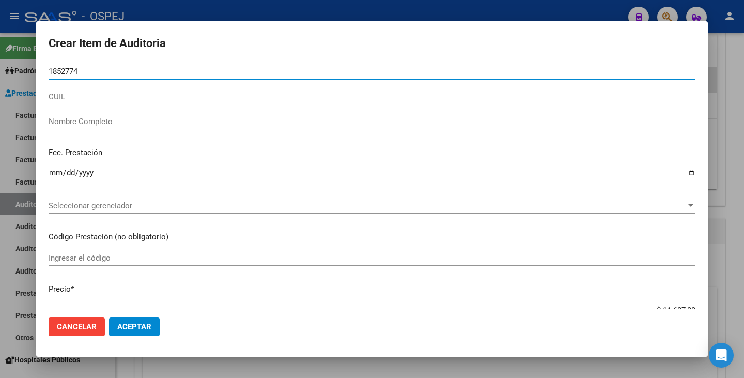
type input "18527748"
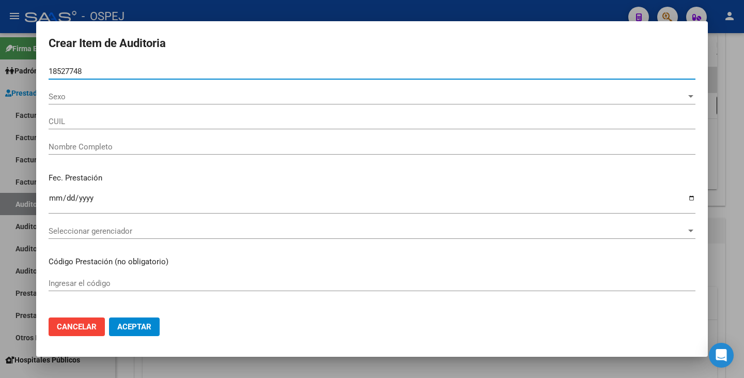
type input "27185277483"
type input "FACIO DORA SUSANA"
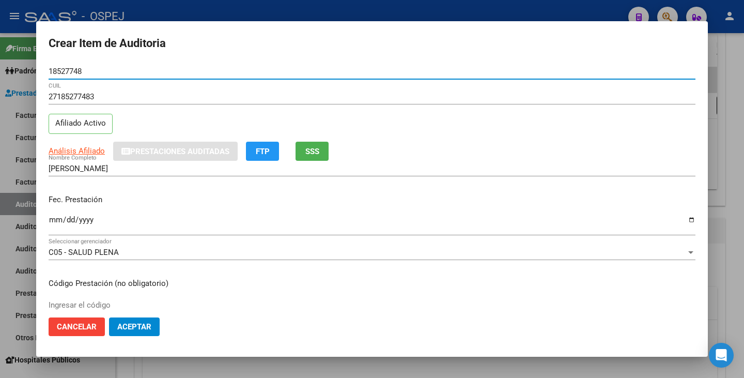
type input "18527748"
click at [50, 216] on input "Ingresar la fecha" at bounding box center [372, 224] width 647 height 17
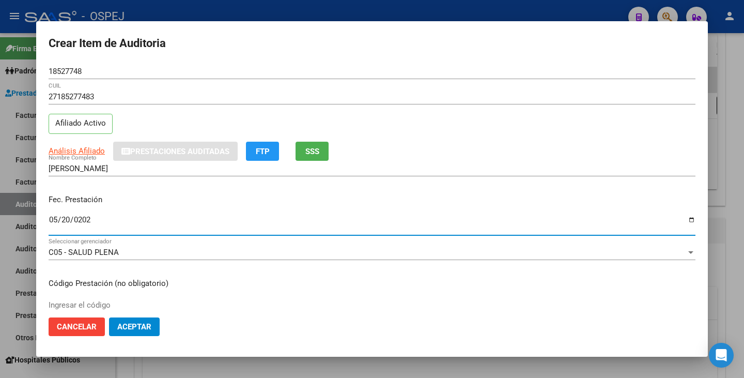
type input "2025-05-20"
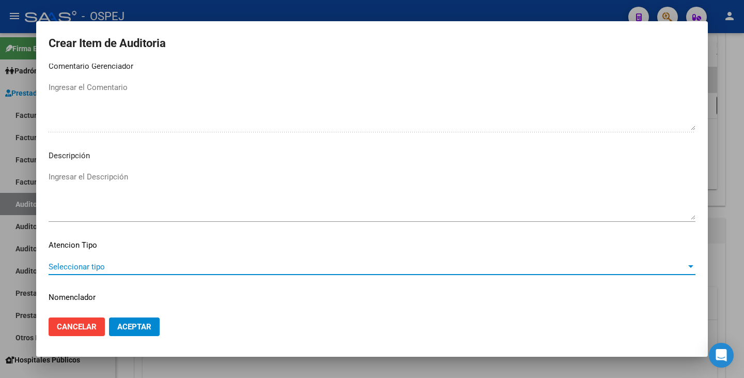
click at [586, 268] on span "Seleccionar tipo" at bounding box center [368, 266] width 638 height 9
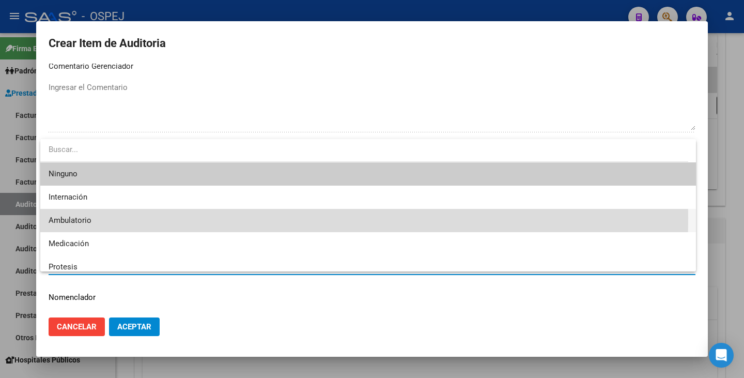
click at [136, 218] on span "Ambulatorio" at bounding box center [368, 220] width 639 height 23
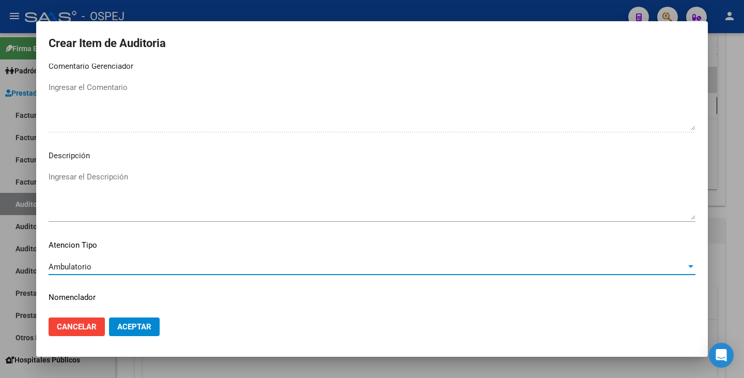
scroll to position [596, 0]
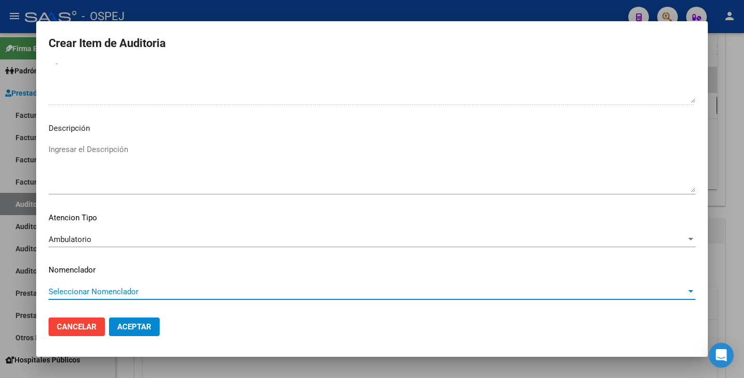
click at [184, 292] on span "Seleccionar Nomenclador" at bounding box center [368, 291] width 638 height 9
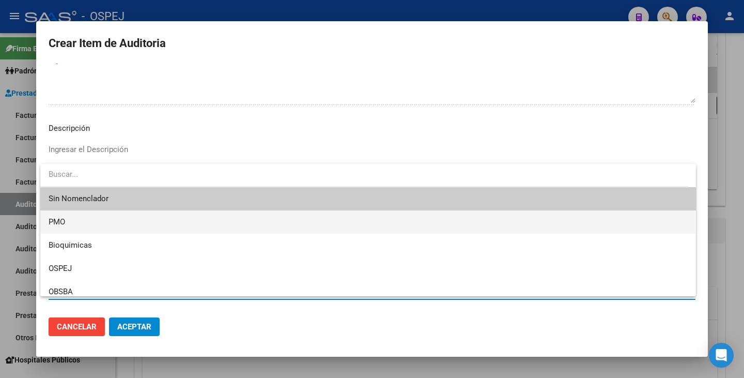
click at [108, 220] on span "PMO" at bounding box center [368, 221] width 639 height 23
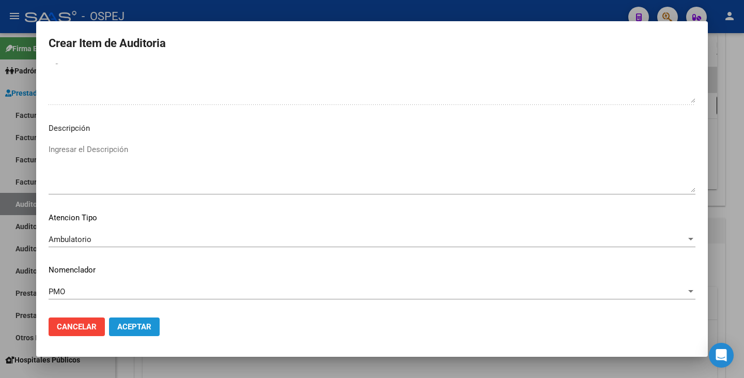
click at [125, 328] on span "Aceptar" at bounding box center [134, 326] width 34 height 9
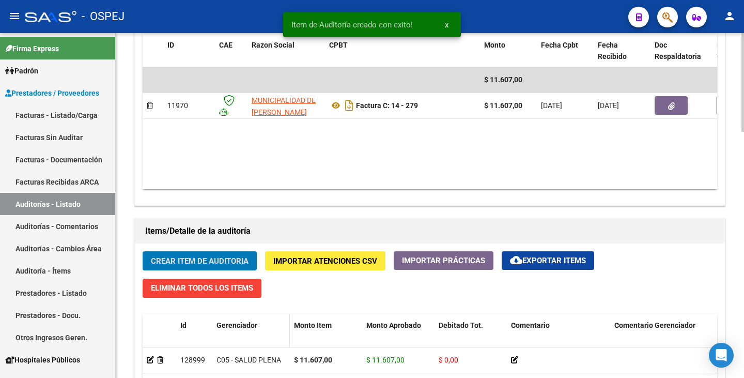
scroll to position [569, 0]
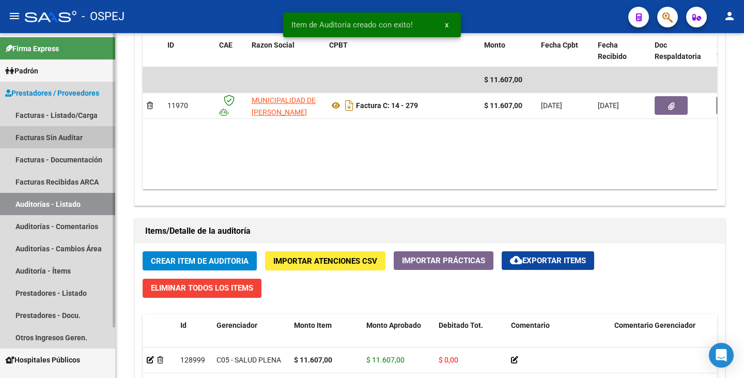
click at [67, 139] on link "Facturas Sin Auditar" at bounding box center [57, 137] width 115 height 22
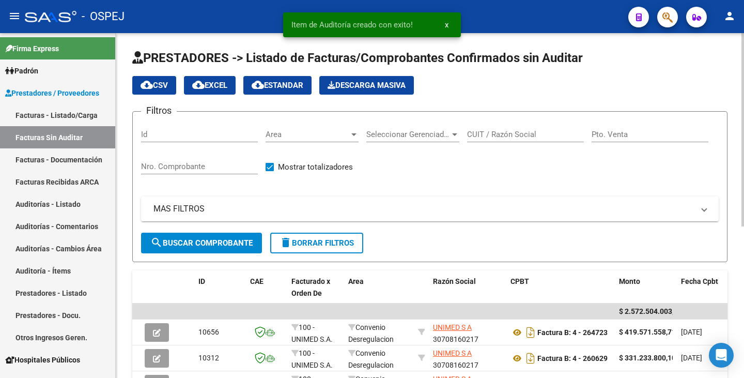
click at [344, 141] on div "Area Area" at bounding box center [312, 131] width 93 height 22
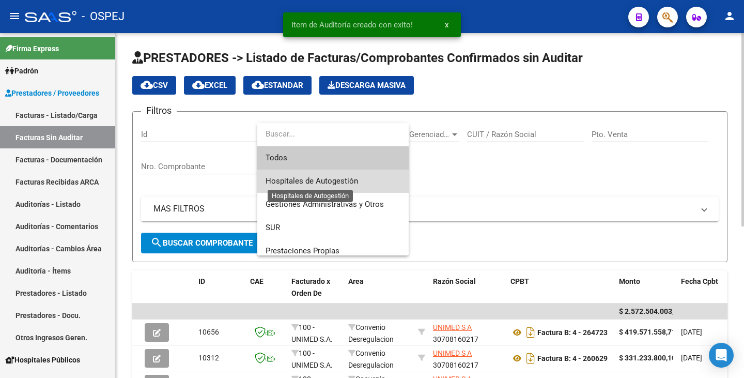
click at [347, 180] on span "Hospitales de Autogestión" at bounding box center [312, 180] width 93 height 9
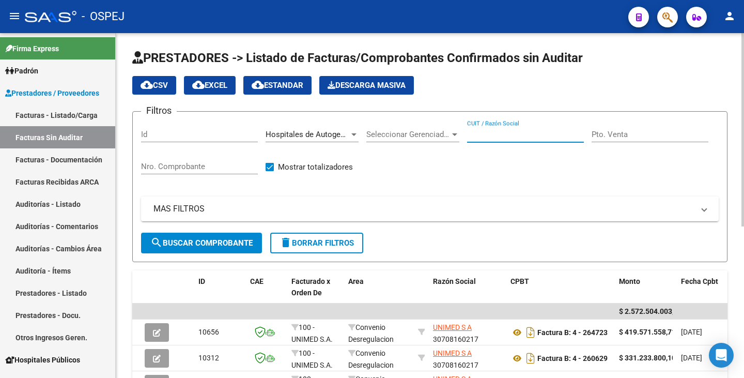
click at [493, 138] on input "CUIT / Razón Social" at bounding box center [525, 134] width 117 height 9
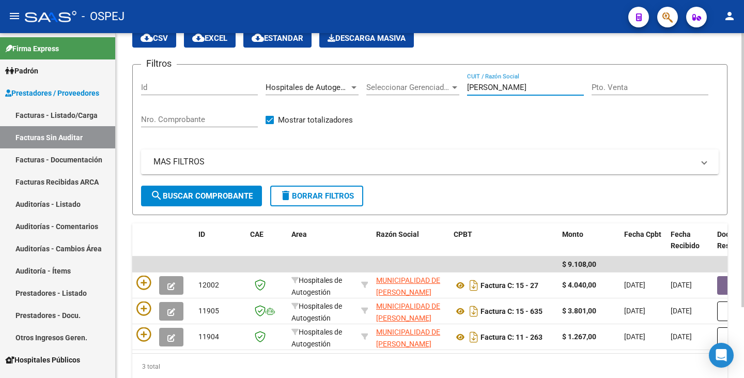
scroll to position [89, 0]
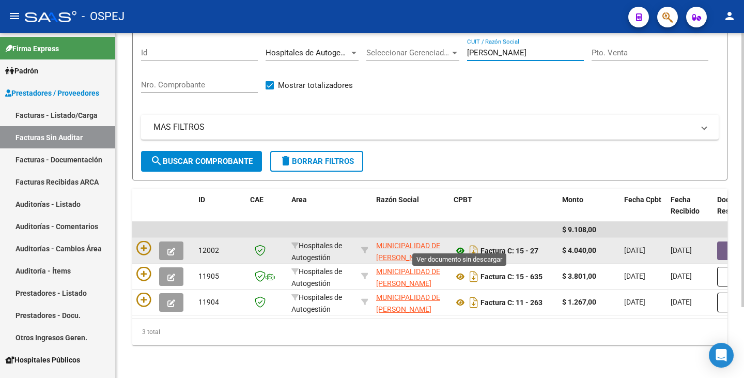
type input "vicente lopez"
click at [461, 245] on icon at bounding box center [460, 251] width 13 height 12
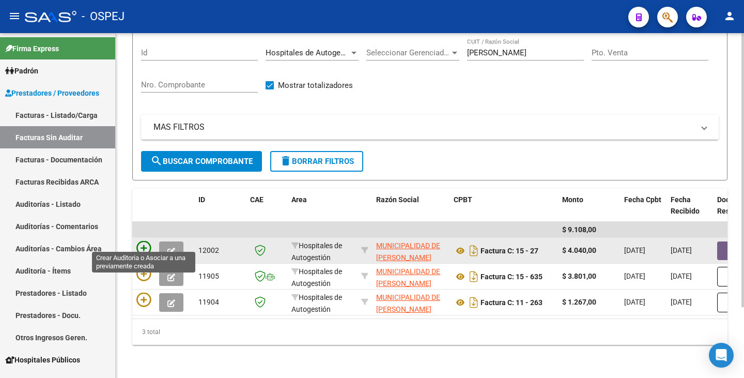
click at [145, 241] on icon at bounding box center [143, 248] width 14 height 14
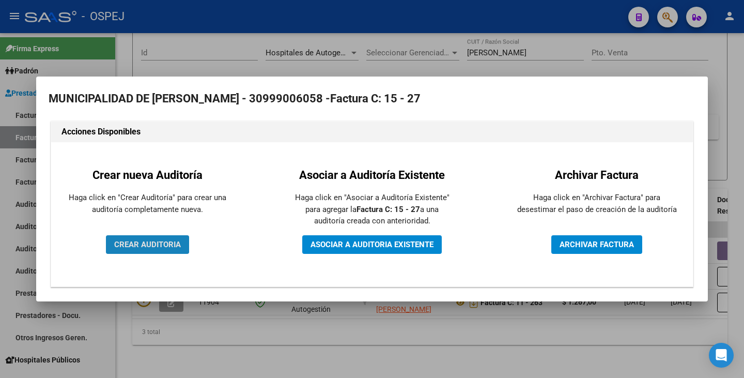
click at [137, 243] on span "CREAR AUDITORIA" at bounding box center [147, 244] width 67 height 9
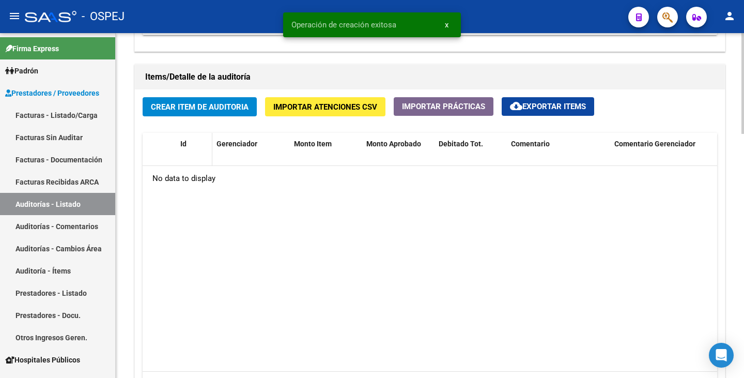
scroll to position [724, 0]
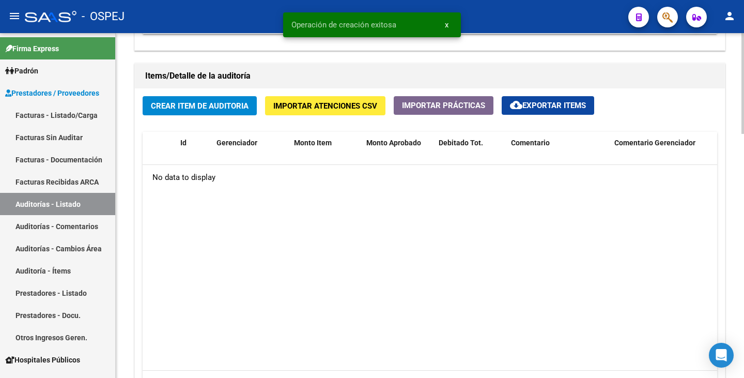
click at [203, 111] on button "Crear Item de Auditoria" at bounding box center [200, 105] width 114 height 19
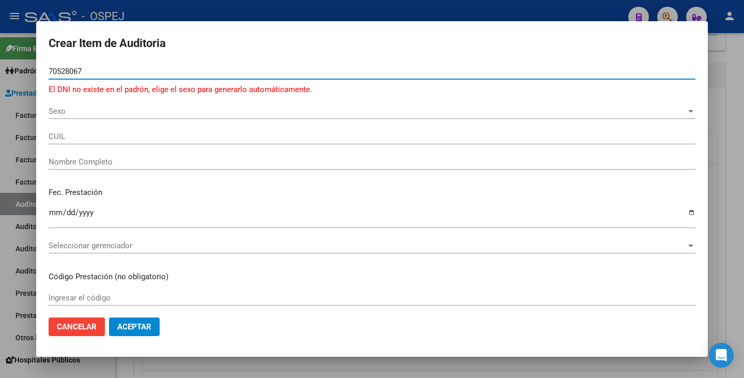
type input "70528067"
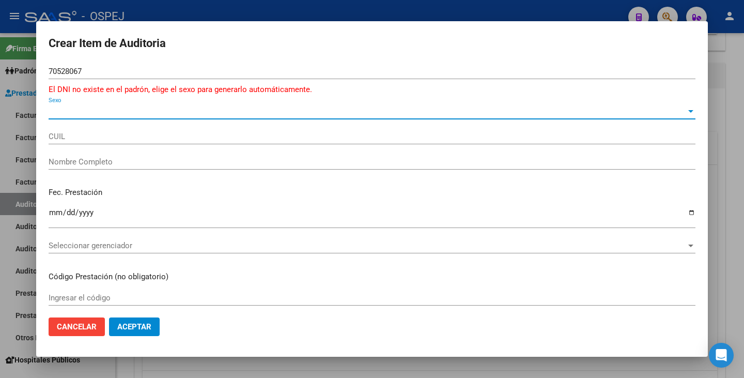
click at [118, 114] on span "Sexo" at bounding box center [368, 110] width 638 height 9
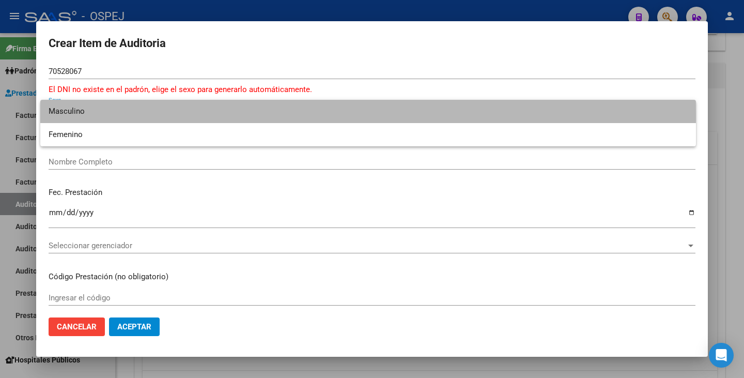
click at [114, 117] on span "Masculino" at bounding box center [368, 111] width 639 height 23
type input "20705280674"
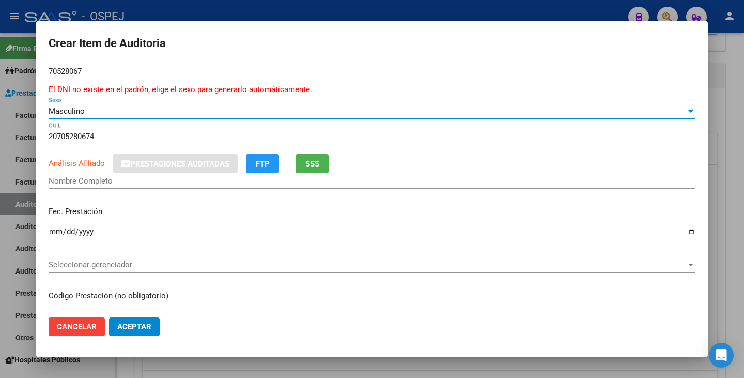
type input "OBEJERO ADRIEL OSEIAS"
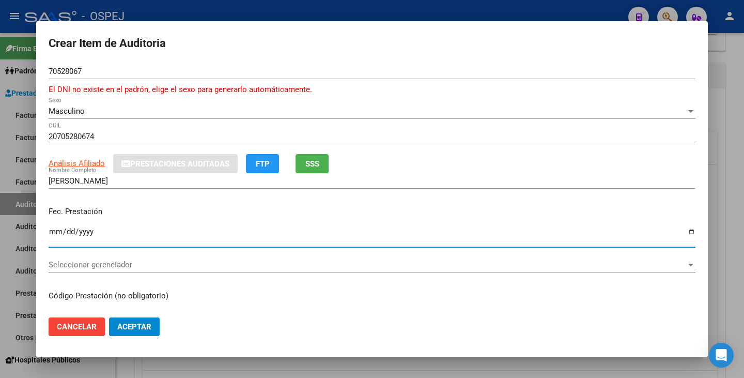
click at [49, 235] on input "Ingresar la fecha" at bounding box center [372, 235] width 647 height 17
type input "2025-02-11"
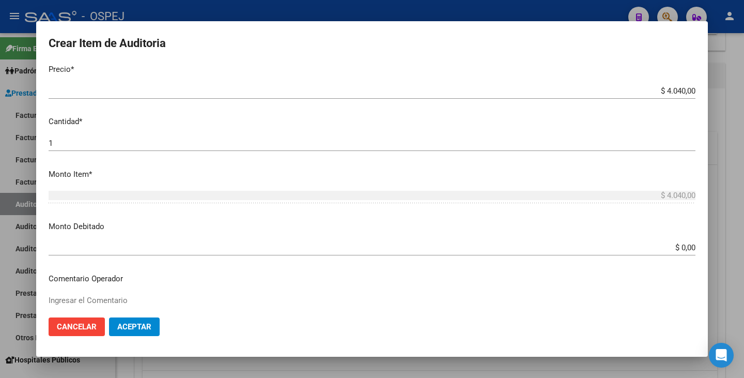
scroll to position [258, 0]
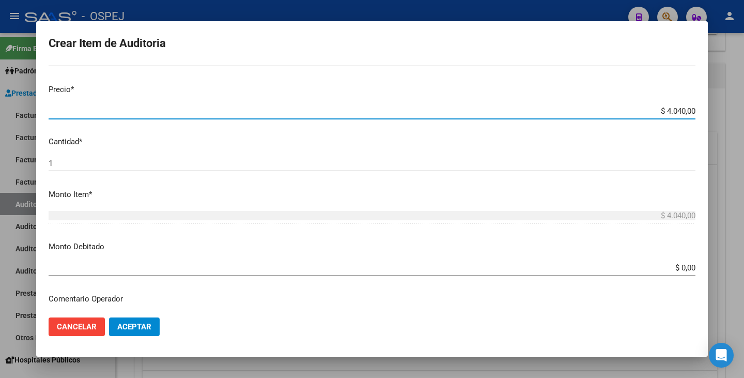
drag, startPoint x: 659, startPoint y: 115, endPoint x: 744, endPoint y: 83, distance: 91.1
click at [744, 83] on div "Crear Item de Auditoria 70528067 Nro Documento El DNI no existe en el padrón, e…" at bounding box center [372, 189] width 744 height 378
type input "$ 0,01"
type input "$ 0,12"
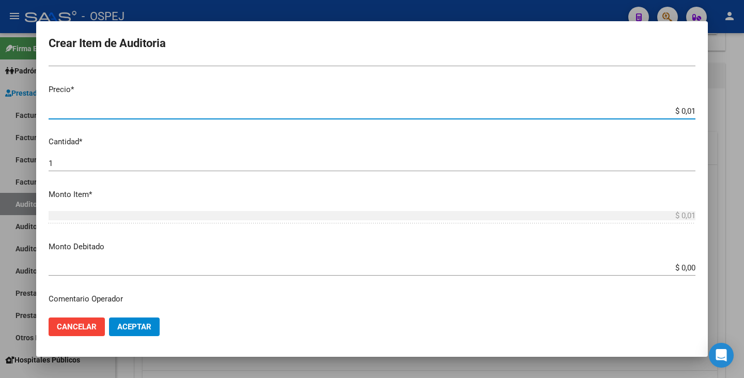
type input "$ 0,12"
type input "$ 1,26"
type input "$ 12,67"
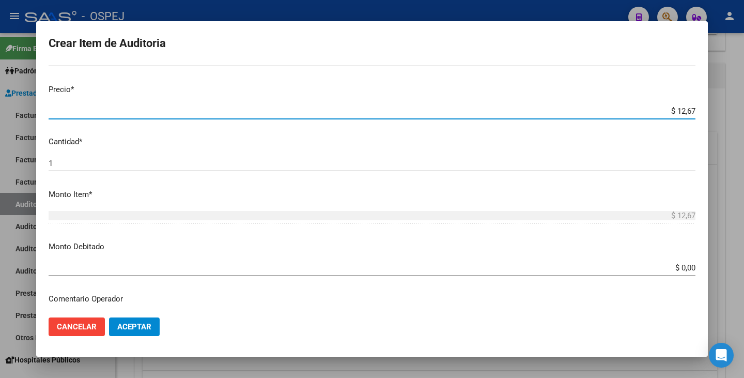
type input "$ 126,70"
type input "$ 1.267,00"
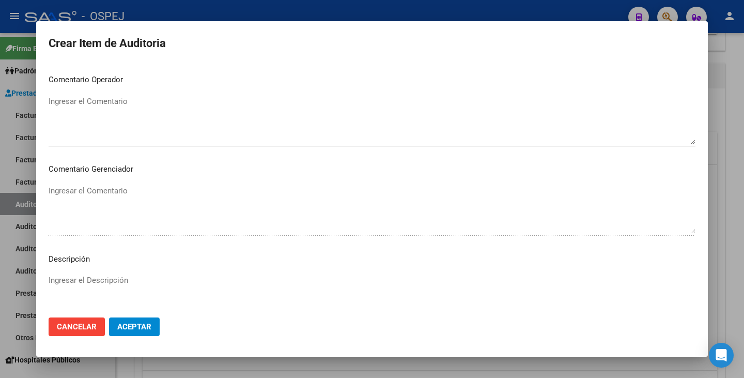
scroll to position [608, 0]
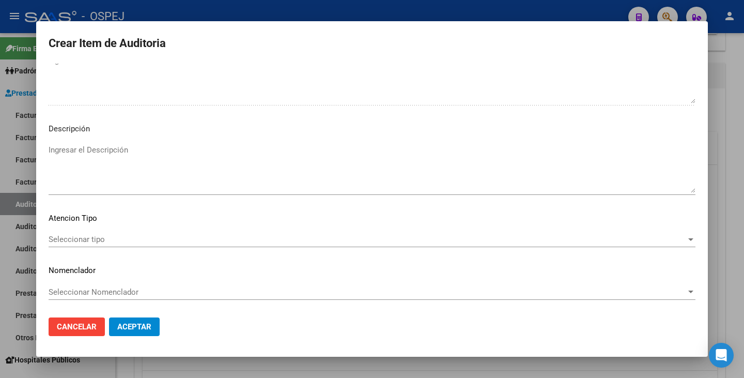
click at [614, 240] on span "Seleccionar tipo" at bounding box center [368, 239] width 638 height 9
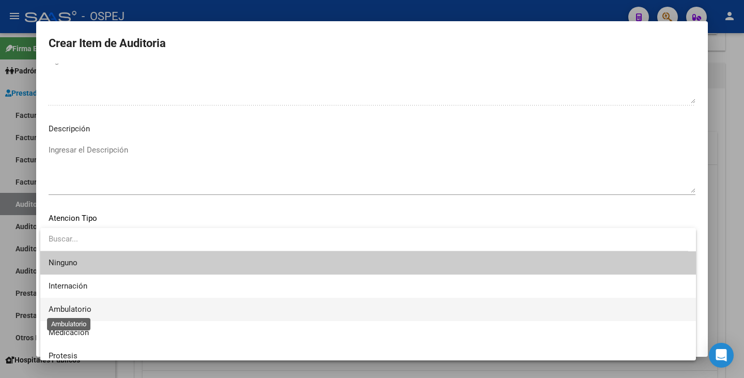
click at [90, 307] on span "Ambulatorio" at bounding box center [70, 308] width 43 height 9
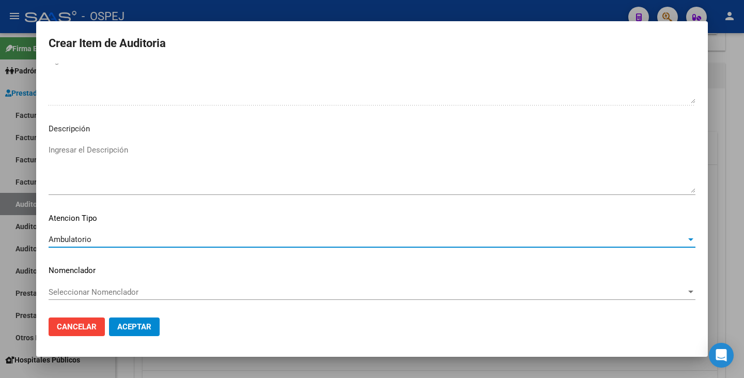
click at [115, 292] on span "Seleccionar Nomenclador" at bounding box center [368, 291] width 638 height 9
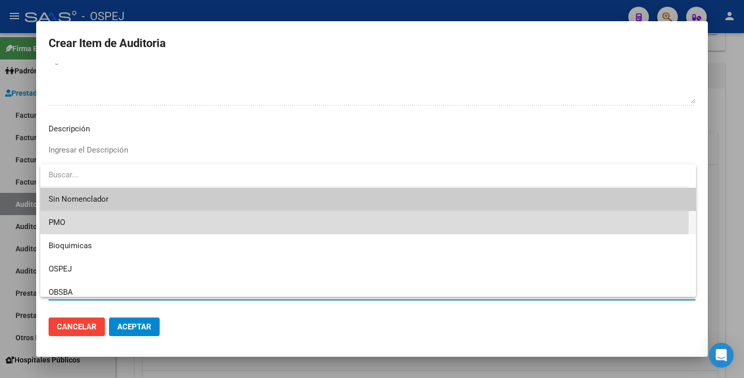
drag, startPoint x: 84, startPoint y: 215, endPoint x: 103, endPoint y: 280, distance: 68.5
click at [84, 215] on span "PMO" at bounding box center [368, 222] width 639 height 23
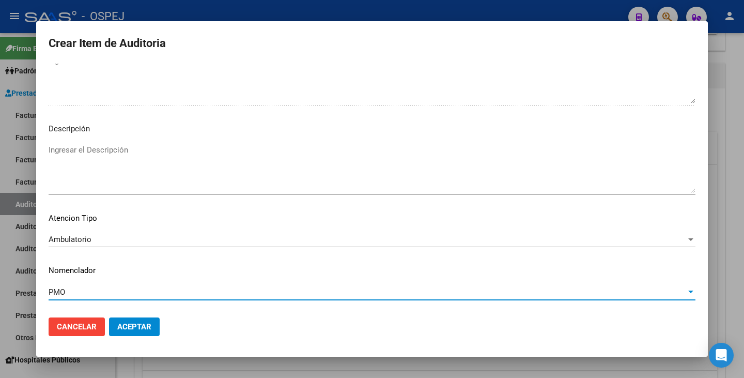
click at [119, 321] on button "Aceptar" at bounding box center [134, 326] width 51 height 19
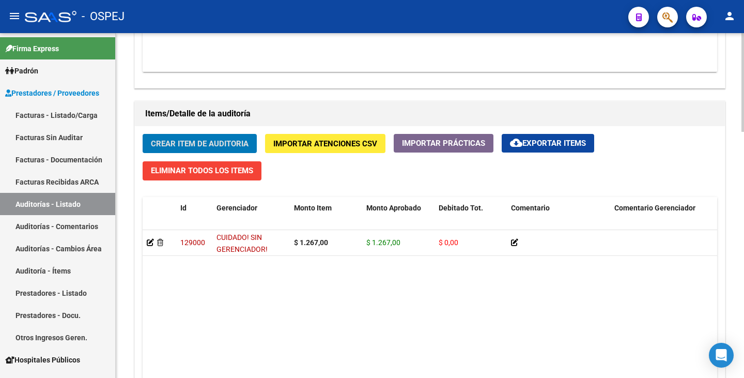
scroll to position [569, 0]
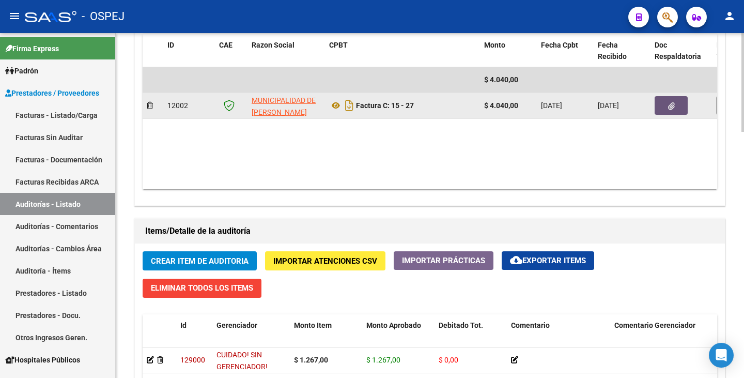
click at [670, 108] on icon "button" at bounding box center [671, 106] width 7 height 8
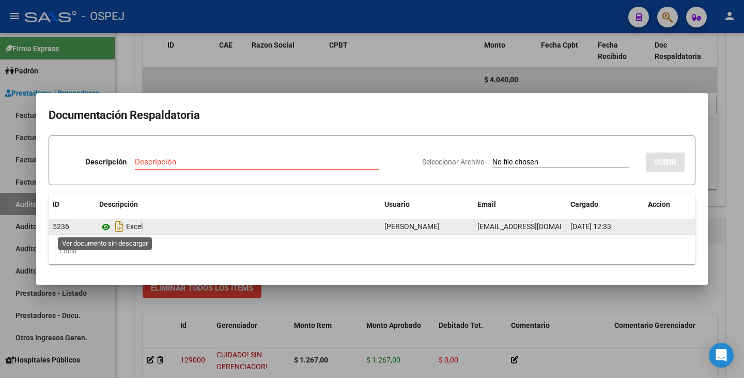
click at [104, 227] on icon at bounding box center [105, 227] width 13 height 12
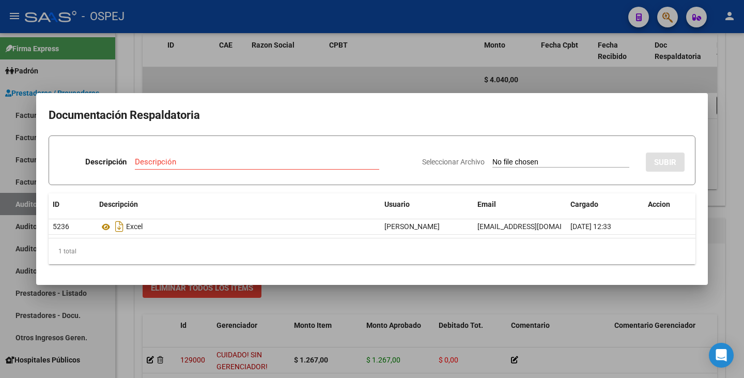
click at [447, 301] on div at bounding box center [372, 189] width 744 height 378
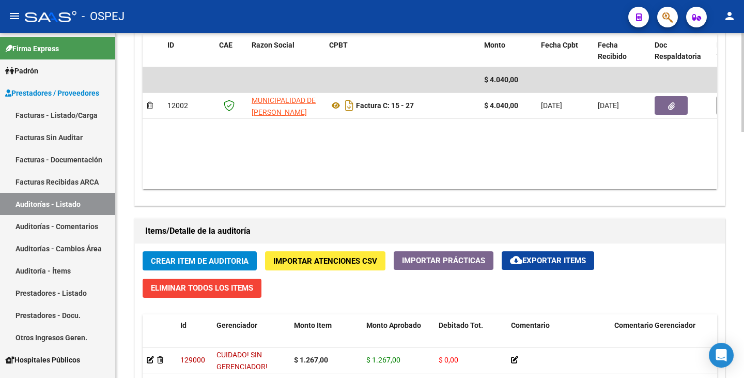
click at [189, 264] on span "Crear Item de Auditoria" at bounding box center [200, 260] width 98 height 9
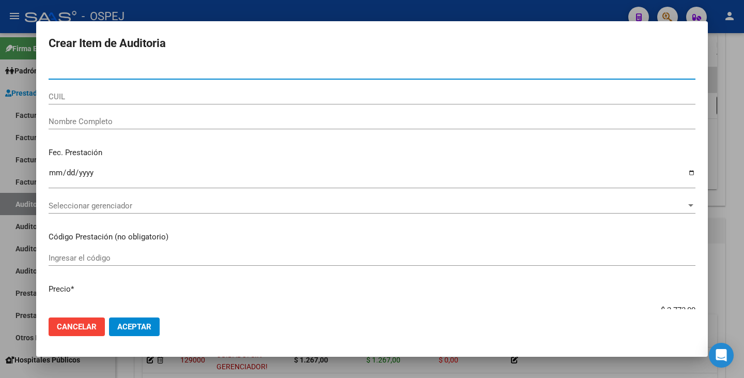
paste input "44686080"
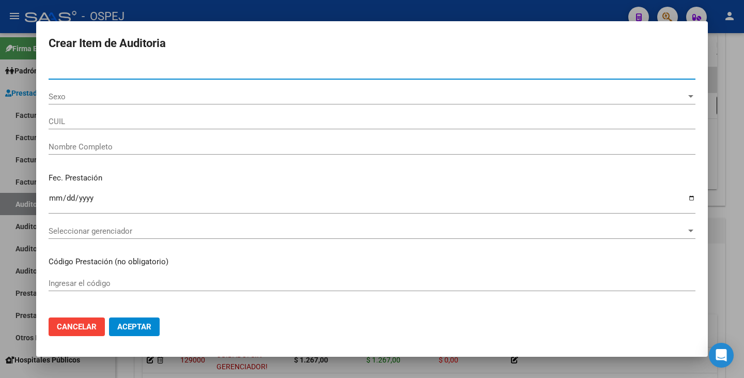
type input "44686080"
type input "27446860807"
type input "SEGOVIA SOLANGE AYELEN"
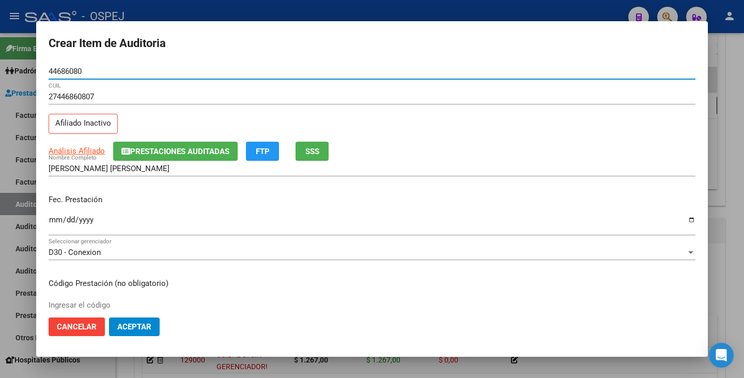
type input "44686080"
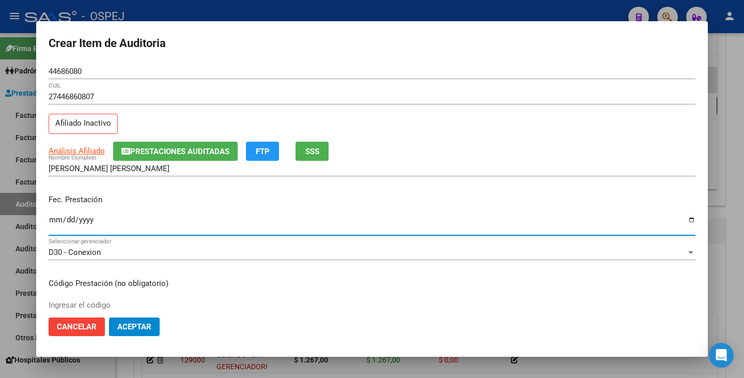
click at [51, 222] on input "Ingresar la fecha" at bounding box center [372, 224] width 647 height 17
type input "2024-12-30"
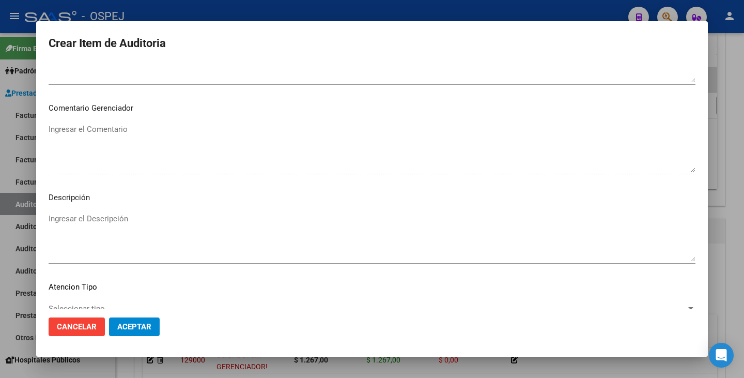
scroll to position [596, 0]
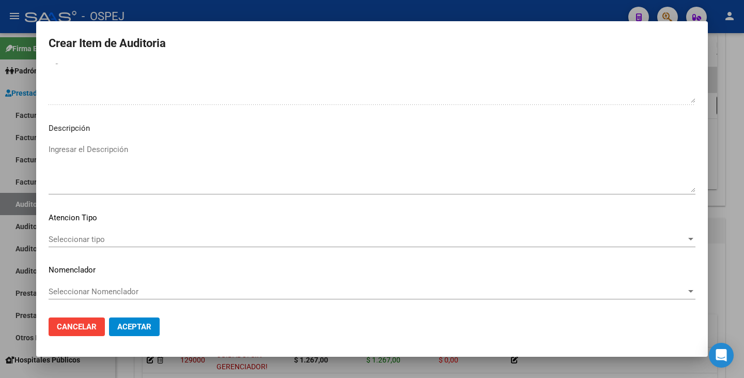
click at [545, 245] on div "Seleccionar tipo Seleccionar tipo" at bounding box center [372, 240] width 647 height 16
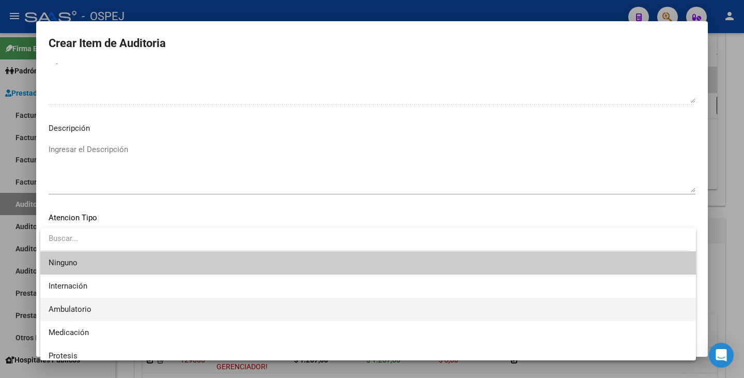
click at [193, 312] on span "Ambulatorio" at bounding box center [368, 309] width 639 height 23
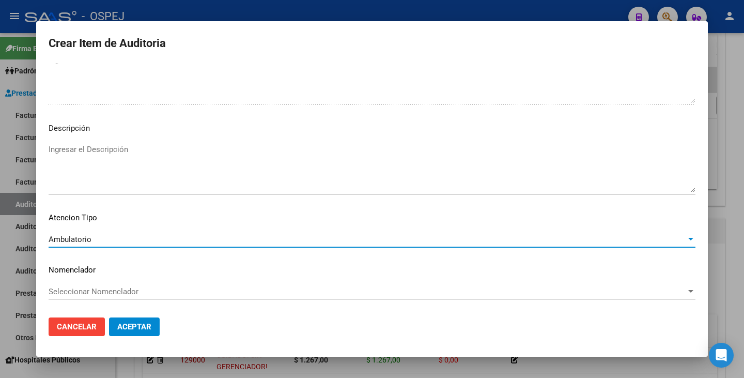
click at [192, 298] on div "Seleccionar Nomenclador Seleccionar Nomenclador" at bounding box center [372, 292] width 647 height 16
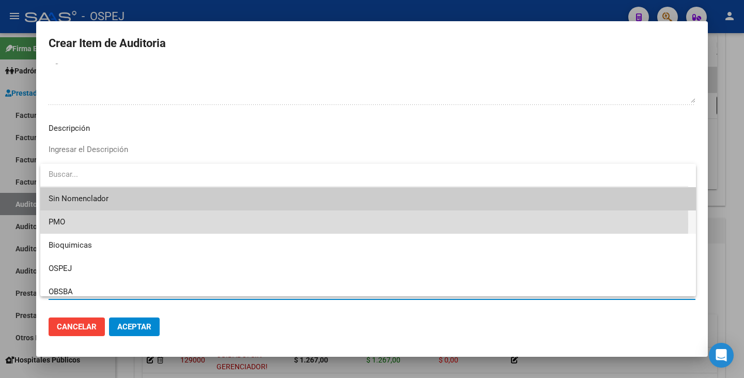
click at [110, 224] on span "PMO" at bounding box center [368, 221] width 639 height 23
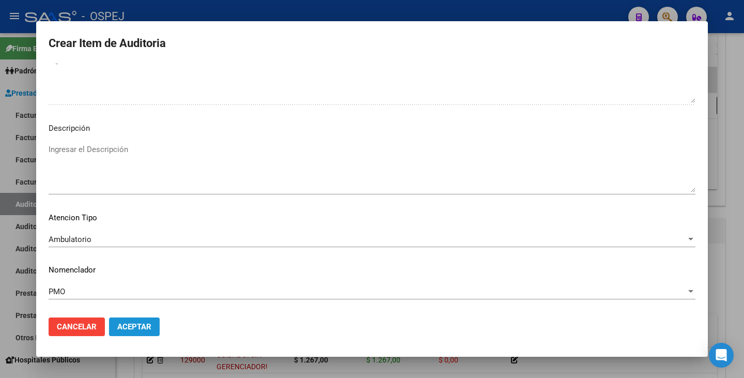
click at [132, 332] on button "Aceptar" at bounding box center [134, 326] width 51 height 19
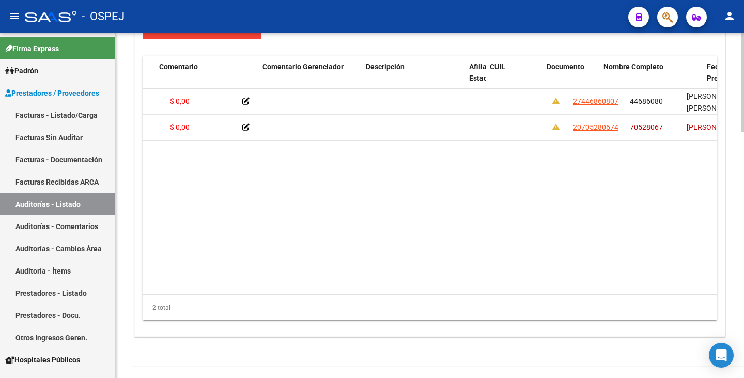
scroll to position [0, 355]
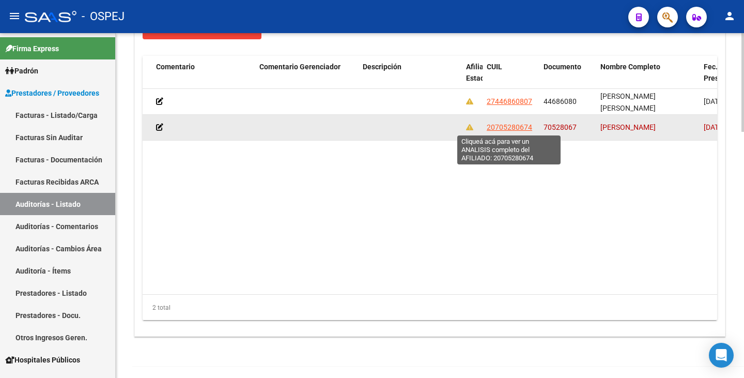
click at [509, 123] on span "20705280674" at bounding box center [509, 127] width 45 height 8
type textarea "20705280674"
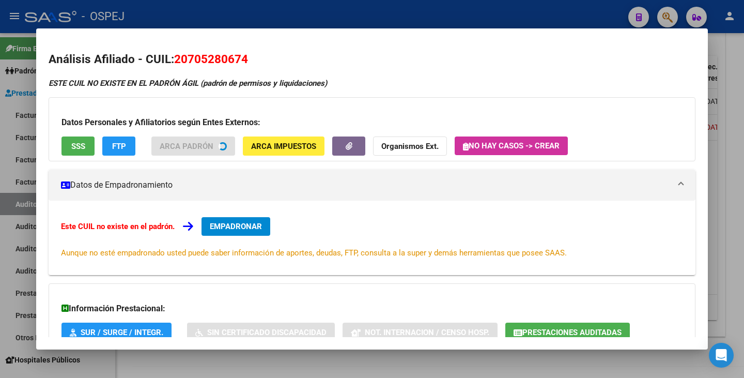
click at [68, 146] on div "Datos Personales y Afiliatorios según Entes Externos: SSS FTP ARCA Padrón ARCA …" at bounding box center [372, 129] width 647 height 64
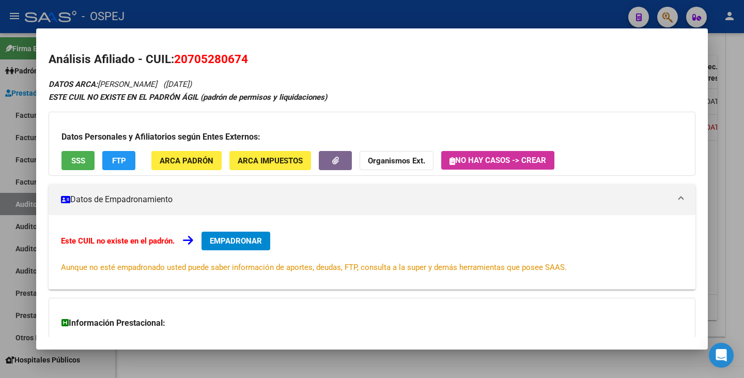
click at [75, 160] on span "SSS" at bounding box center [78, 160] width 14 height 9
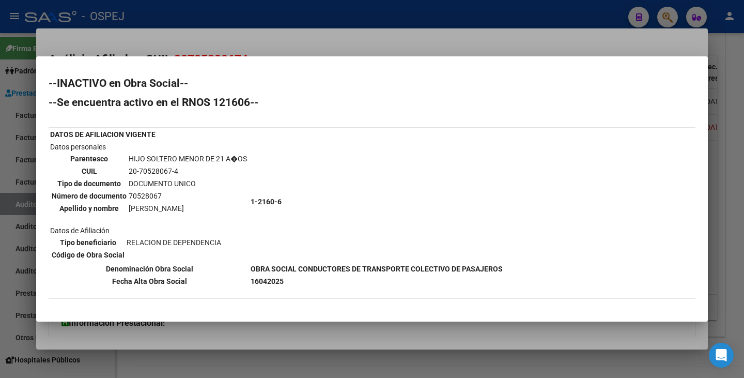
click at [270, 18] on div at bounding box center [372, 189] width 744 height 378
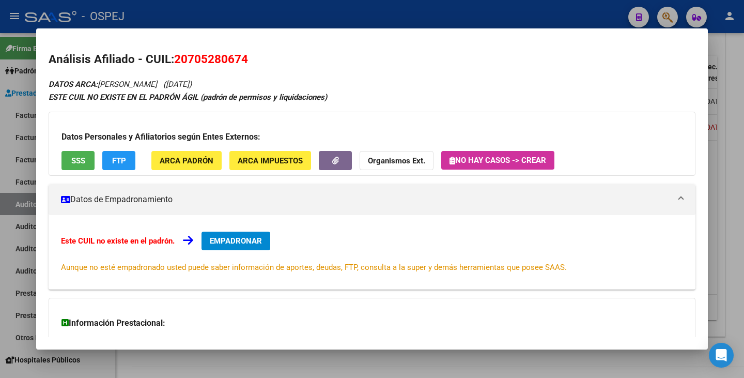
click at [277, 17] on div at bounding box center [372, 189] width 744 height 378
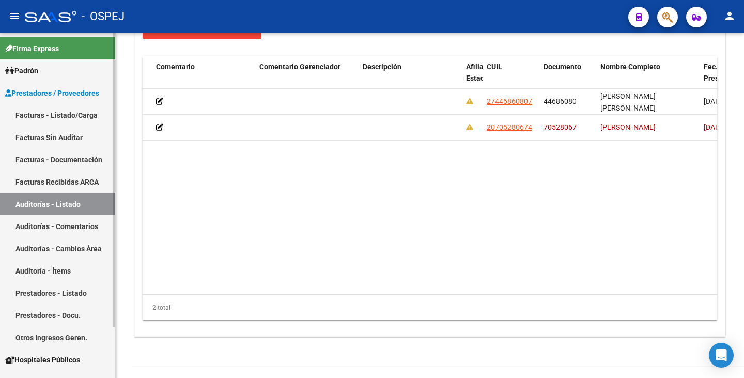
click at [78, 140] on link "Facturas Sin Auditar" at bounding box center [57, 137] width 115 height 22
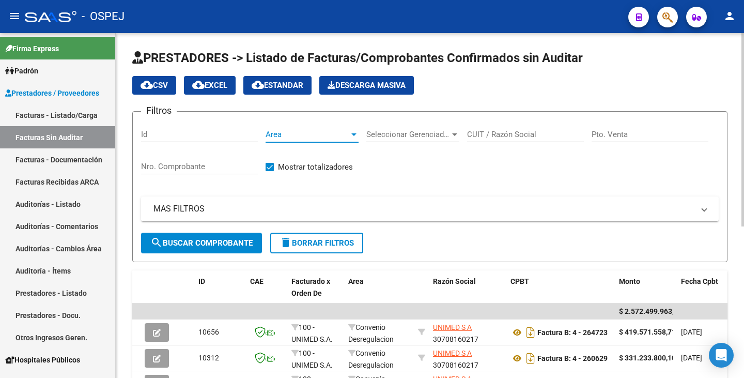
click at [330, 138] on span "Area" at bounding box center [308, 134] width 84 height 9
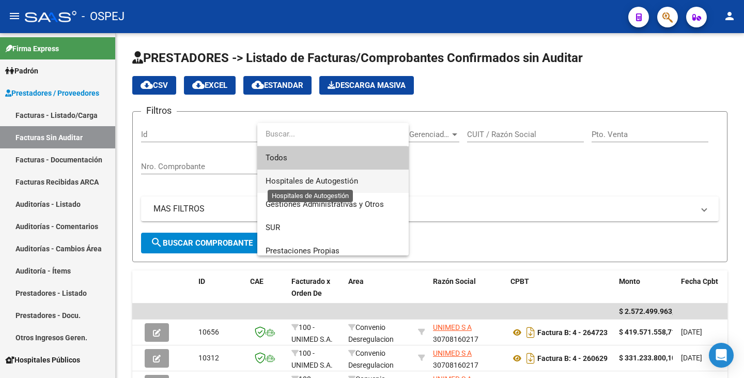
click at [302, 176] on span "Hospitales de Autogestión" at bounding box center [312, 180] width 93 height 9
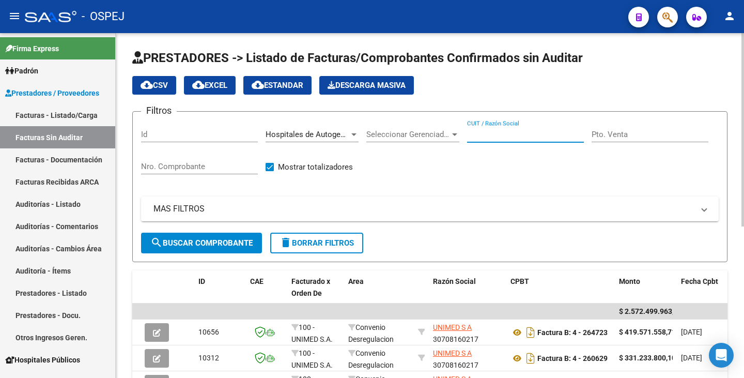
click at [501, 138] on input "CUIT / Razón Social" at bounding box center [525, 134] width 117 height 9
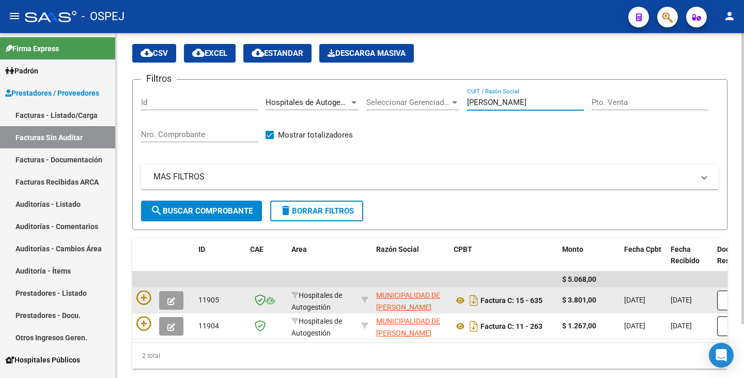
scroll to position [64, 0]
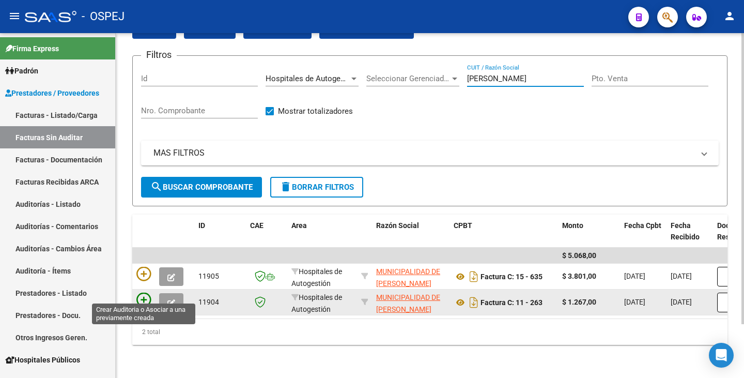
type input "vicente lopez"
click at [145, 294] on icon at bounding box center [143, 300] width 14 height 14
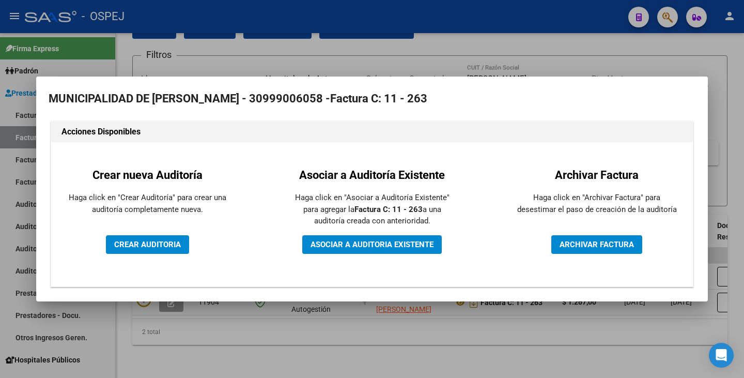
click at [149, 254] on div "Crear nueva Auditoría Haga click en "Crear Auditoría" para crear una auditoría …" at bounding box center [147, 214] width 177 height 129
click at [147, 246] on span "CREAR AUDITORIA" at bounding box center [147, 244] width 67 height 9
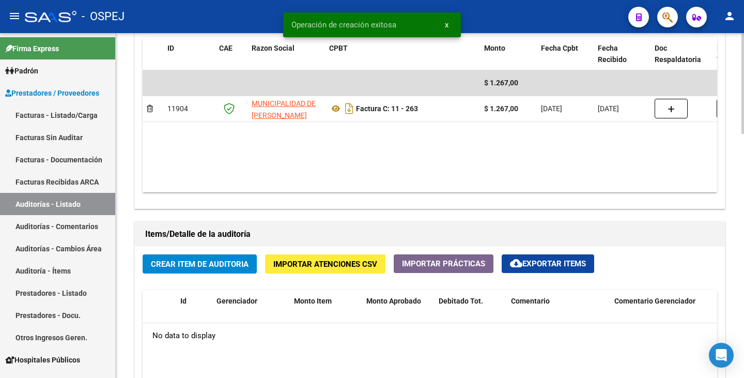
scroll to position [569, 0]
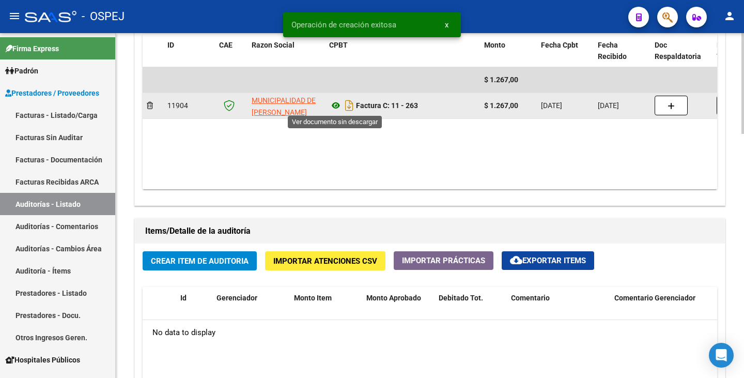
click at [334, 105] on icon at bounding box center [335, 105] width 13 height 12
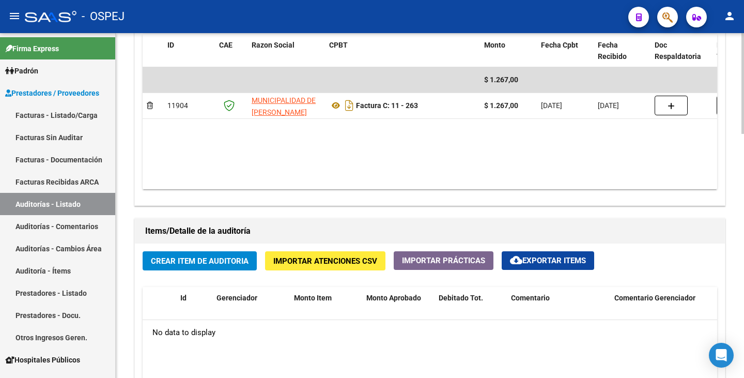
click at [177, 257] on span "Crear Item de Auditoria" at bounding box center [200, 260] width 98 height 9
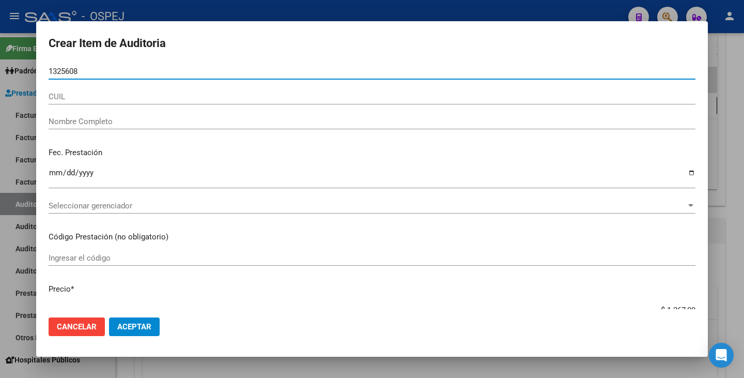
type input "13256083"
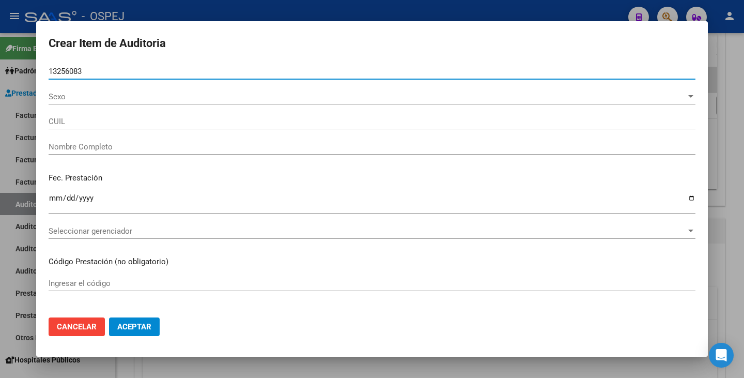
type input "27132560833"
type input "[PERSON_NAME]"
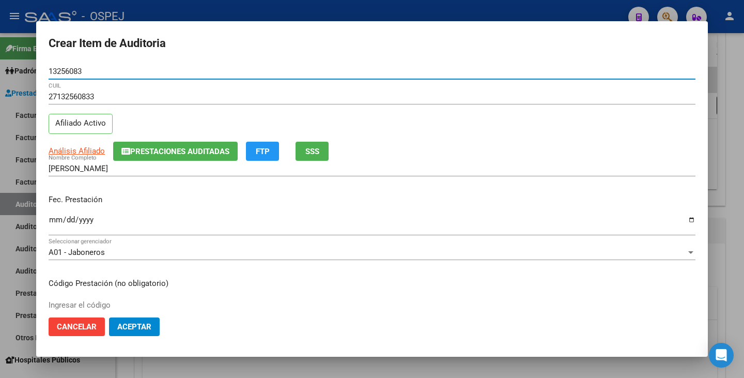
type input "13256083"
click at [51, 219] on input "Ingresar la fecha" at bounding box center [372, 224] width 647 height 17
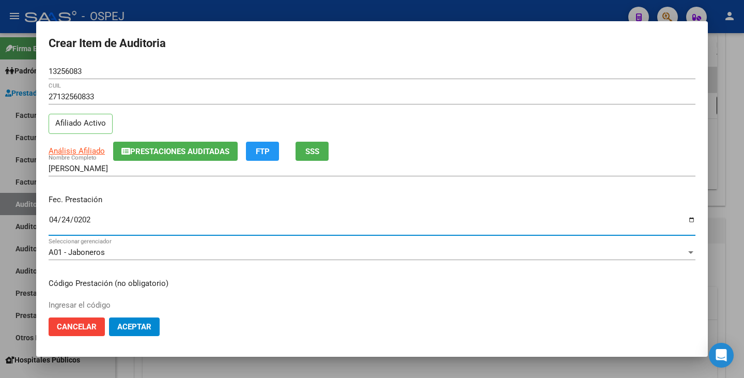
type input "2025-04-24"
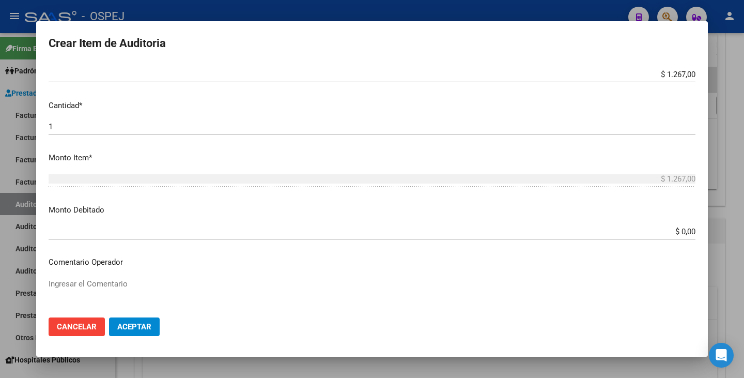
scroll to position [362, 0]
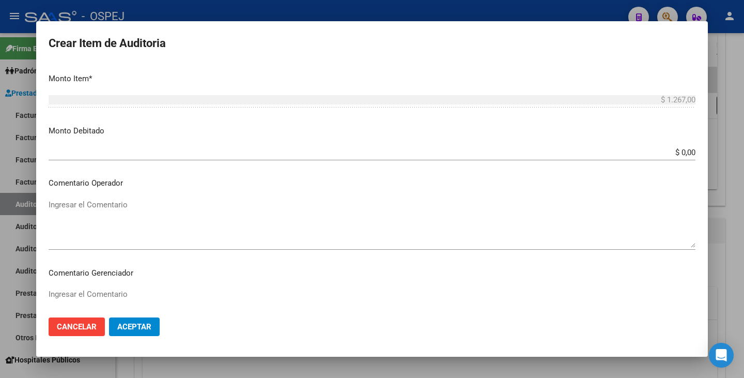
click at [77, 218] on textarea "Ingresar el Comentario" at bounding box center [372, 223] width 647 height 49
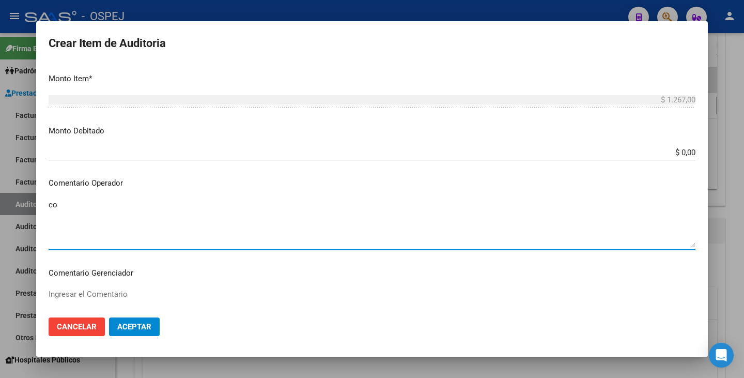
type textarea "c"
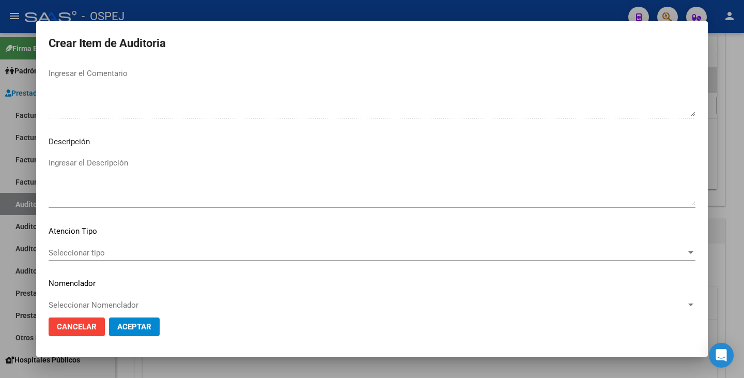
scroll to position [596, 0]
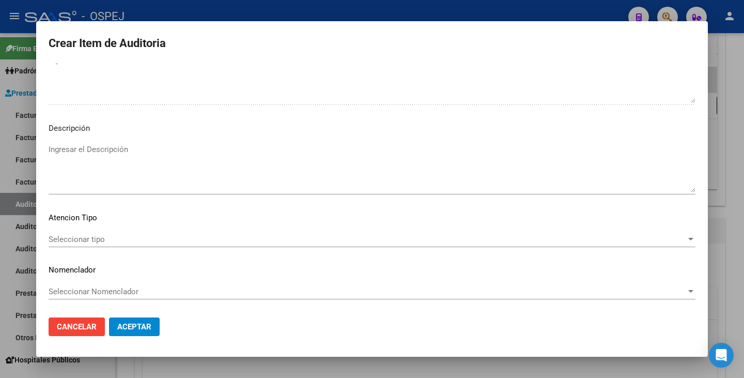
type textarea "Consulta"
drag, startPoint x: 201, startPoint y: 252, endPoint x: 199, endPoint y: 242, distance: 9.9
click at [200, 251] on div "Seleccionar tipo Seleccionar tipo" at bounding box center [372, 244] width 647 height 25
click at [198, 241] on span "Seleccionar tipo" at bounding box center [368, 239] width 638 height 9
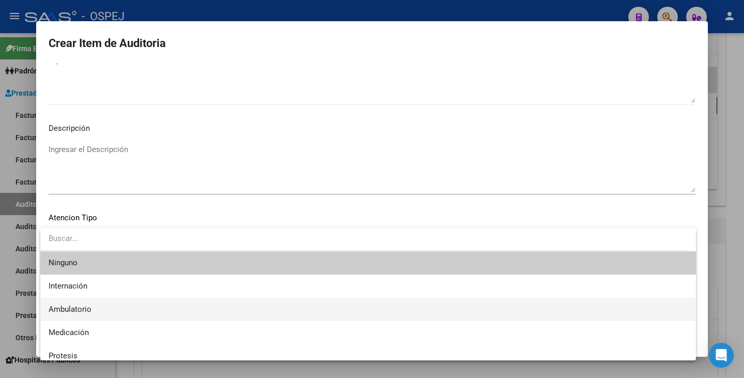
click at [104, 304] on span "Ambulatorio" at bounding box center [368, 309] width 639 height 23
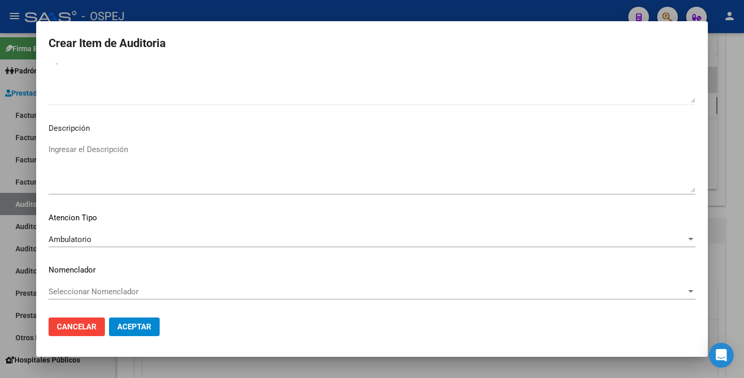
click at [105, 299] on div "Seleccionar Nomenclador Seleccionar Nomenclador" at bounding box center [372, 296] width 647 height 25
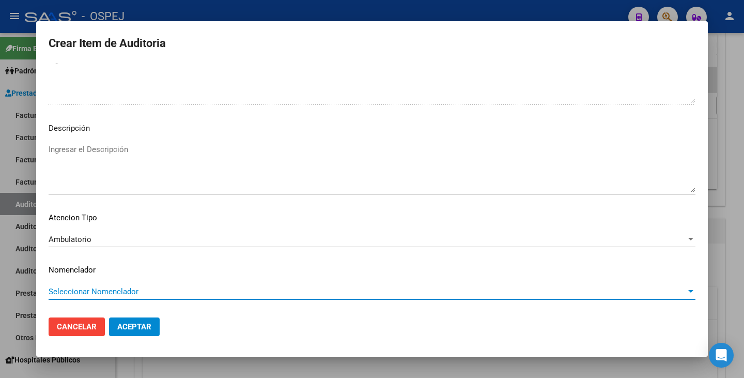
click at [105, 293] on span "Seleccionar Nomenclador" at bounding box center [368, 291] width 638 height 9
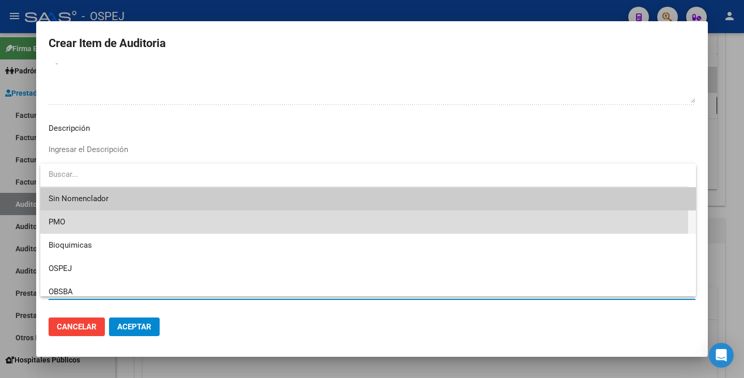
click at [80, 224] on span "PMO" at bounding box center [368, 221] width 639 height 23
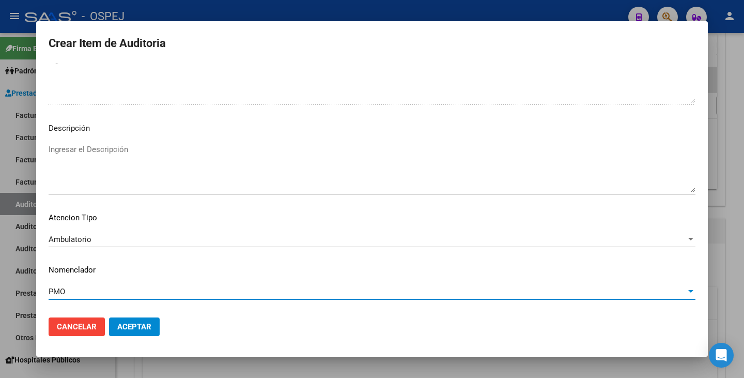
click at [122, 323] on span "Aceptar" at bounding box center [134, 326] width 34 height 9
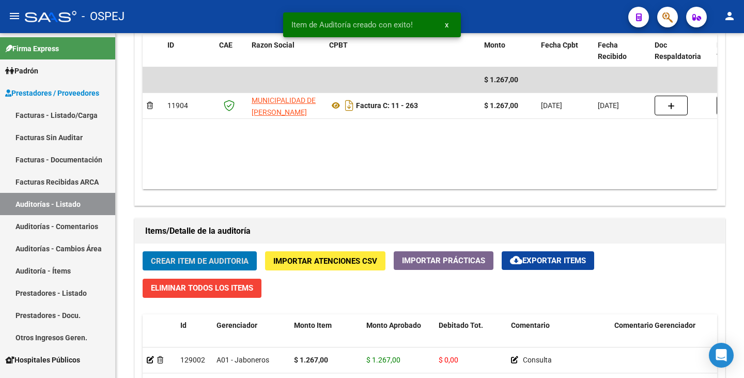
scroll to position [569, 0]
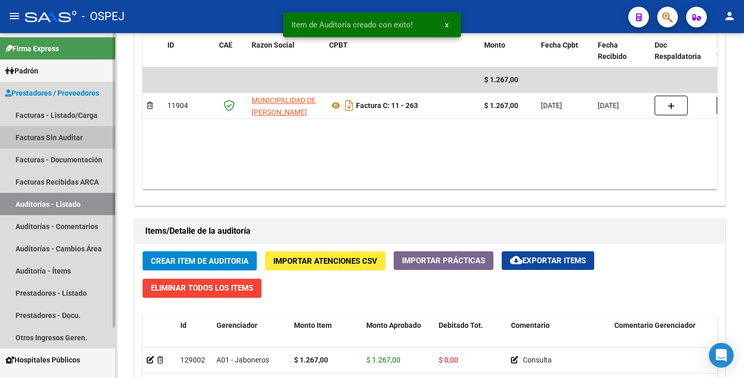
click at [68, 143] on link "Facturas Sin Auditar" at bounding box center [57, 137] width 115 height 22
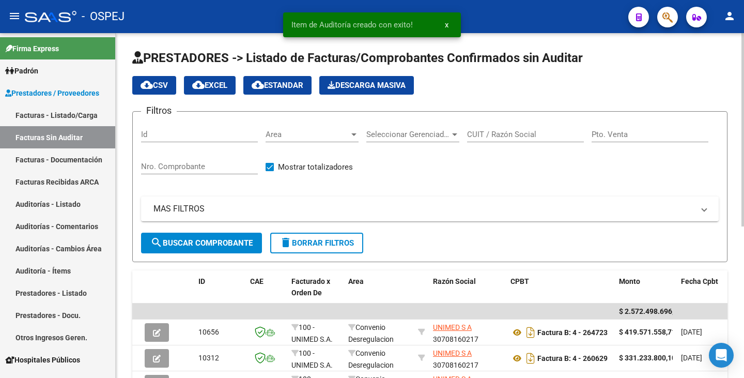
click at [293, 136] on span "Area" at bounding box center [308, 134] width 84 height 9
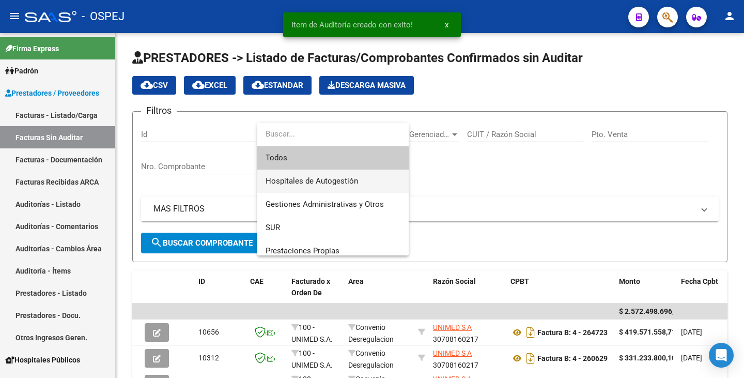
click at [288, 175] on span "Hospitales de Autogestión" at bounding box center [333, 181] width 135 height 23
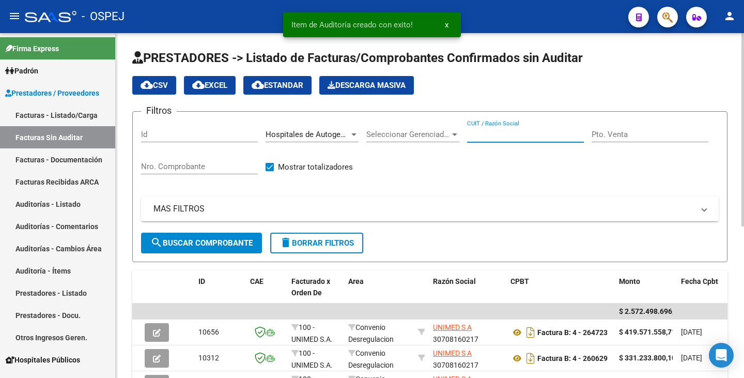
click at [501, 136] on input "CUIT / Razón Social" at bounding box center [525, 134] width 117 height 9
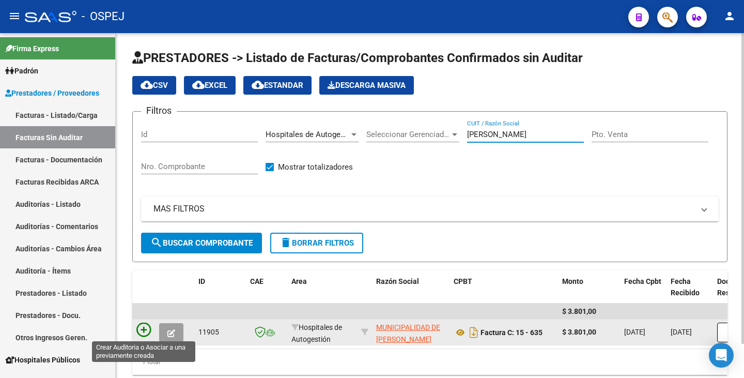
type input "vicente lopez"
click at [140, 332] on icon at bounding box center [143, 330] width 14 height 14
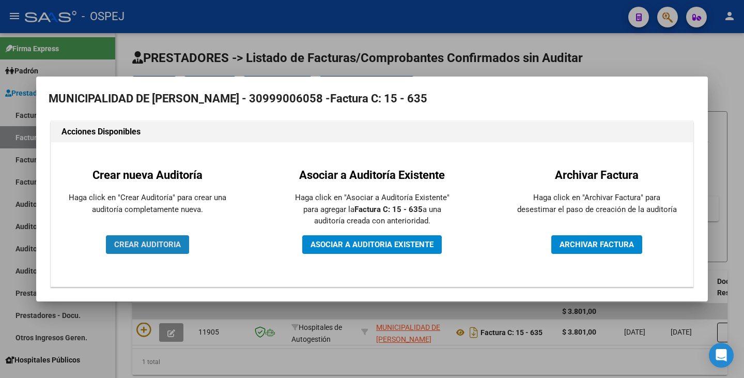
click at [161, 247] on span "CREAR AUDITORIA" at bounding box center [147, 244] width 67 height 9
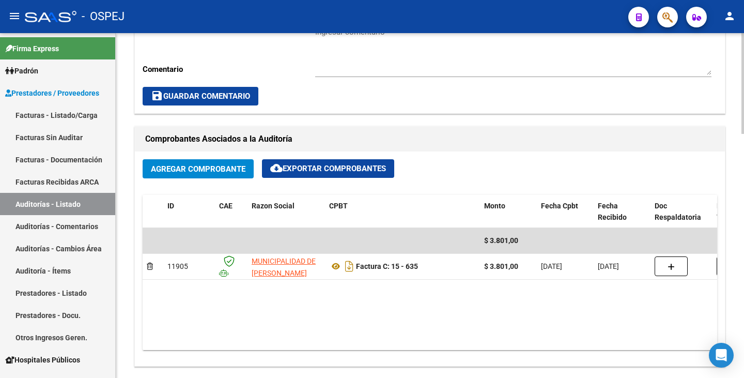
scroll to position [414, 0]
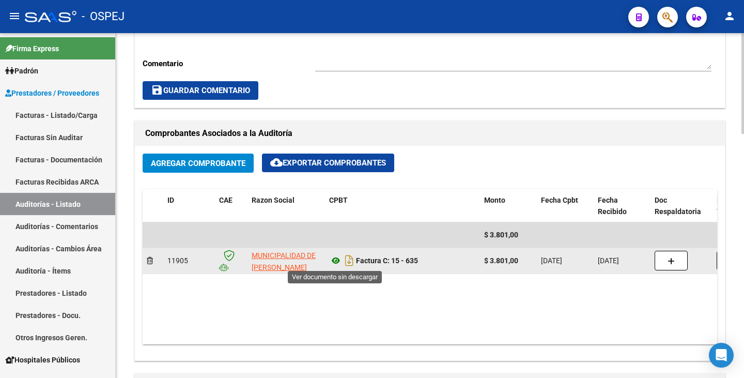
click at [338, 260] on icon at bounding box center [335, 260] width 13 height 12
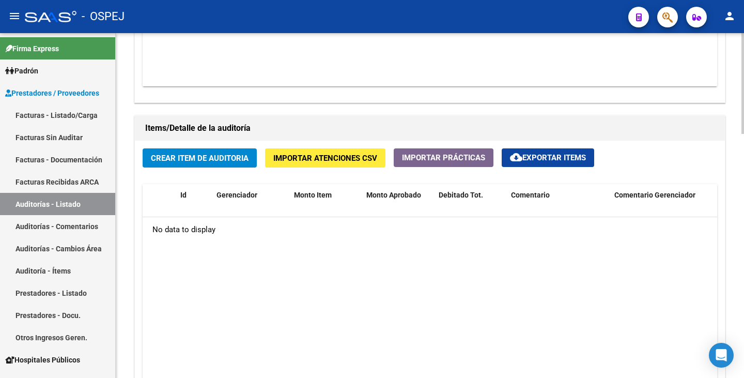
scroll to position [672, 0]
click at [228, 161] on span "Crear Item de Auditoria" at bounding box center [200, 157] width 98 height 9
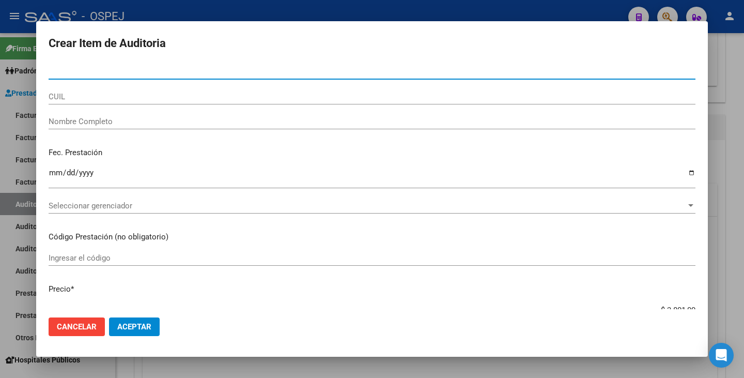
click at [70, 70] on input "Nro Documento" at bounding box center [372, 71] width 647 height 9
type input "37929309"
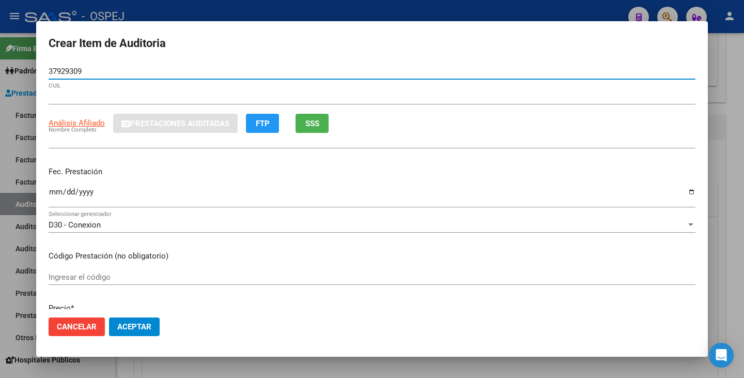
type input "27379293099"
type input "ROMANO BRENDA ESTEFANIA"
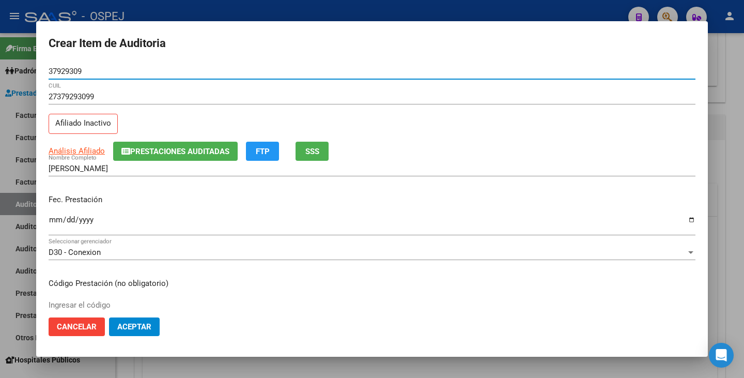
type input "37929309"
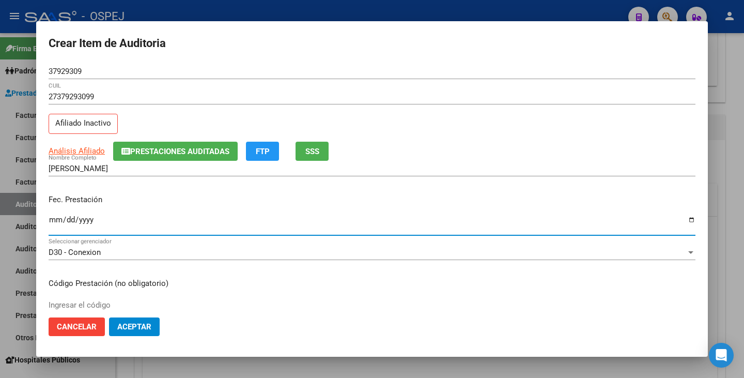
click at [55, 220] on input "Ingresar la fecha" at bounding box center [372, 224] width 647 height 17
type input "2025-01-20"
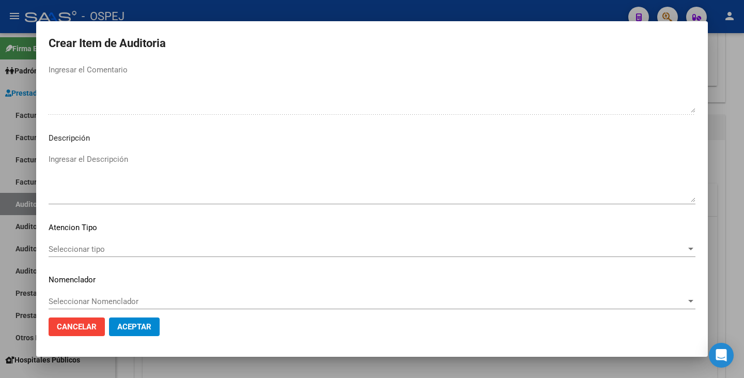
scroll to position [596, 0]
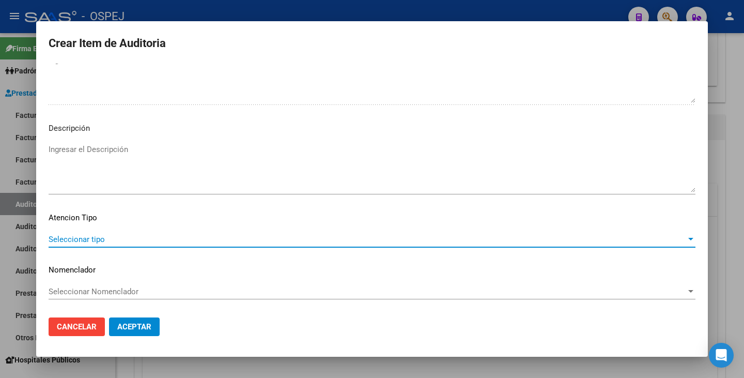
click at [615, 243] on span "Seleccionar tipo" at bounding box center [368, 239] width 638 height 9
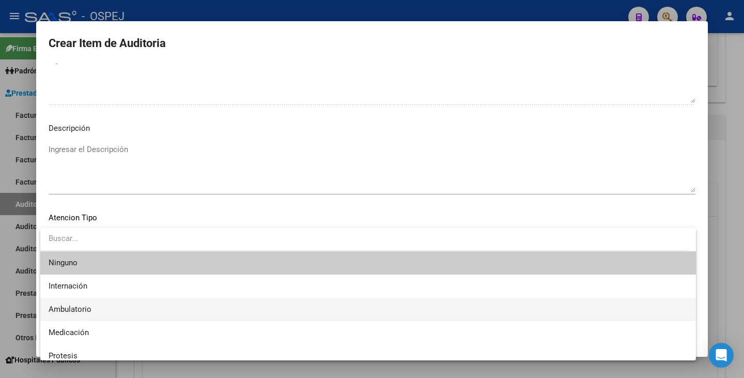
click at [130, 308] on span "Ambulatorio" at bounding box center [368, 309] width 639 height 23
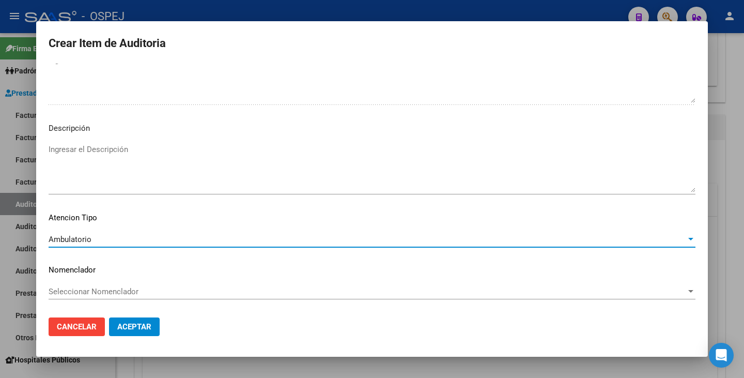
click at [151, 286] on div "Seleccionar Nomenclador Seleccionar Nomenclador" at bounding box center [372, 292] width 647 height 16
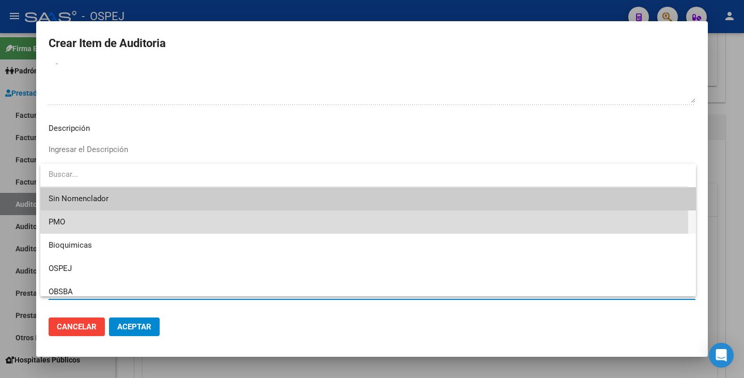
click at [69, 225] on span "PMO" at bounding box center [368, 221] width 639 height 23
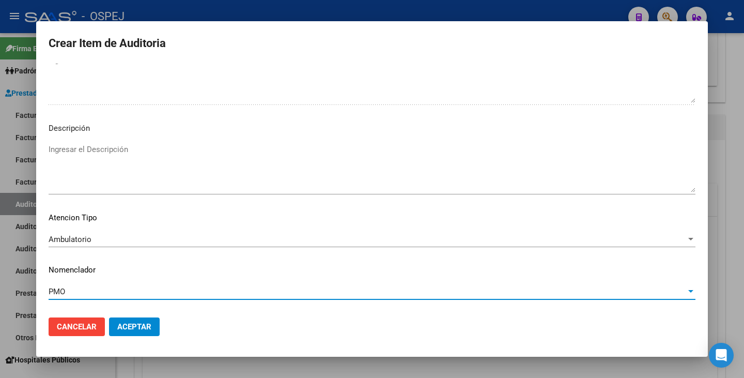
click at [127, 324] on span "Aceptar" at bounding box center [134, 326] width 34 height 9
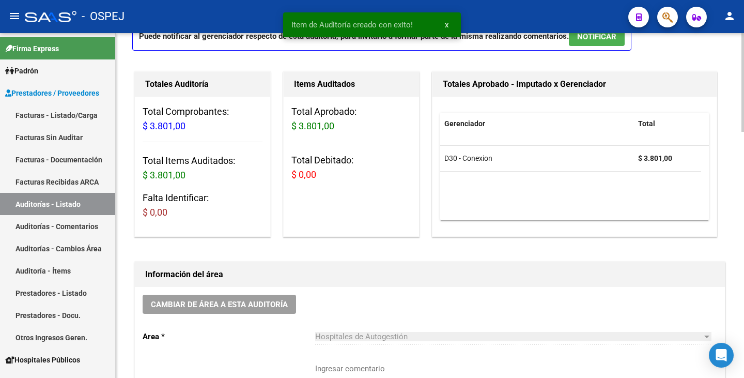
scroll to position [0, 0]
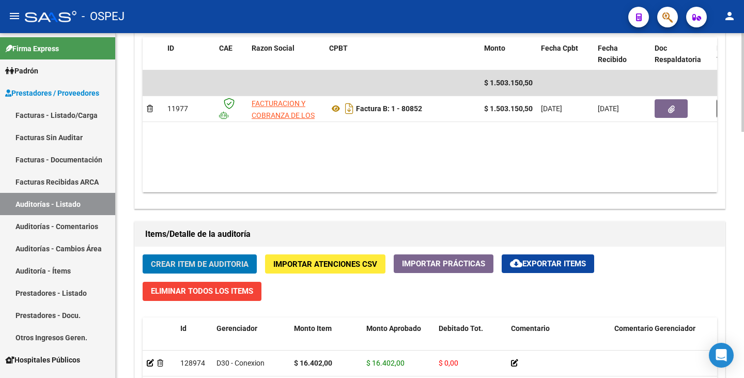
scroll to position [517, 0]
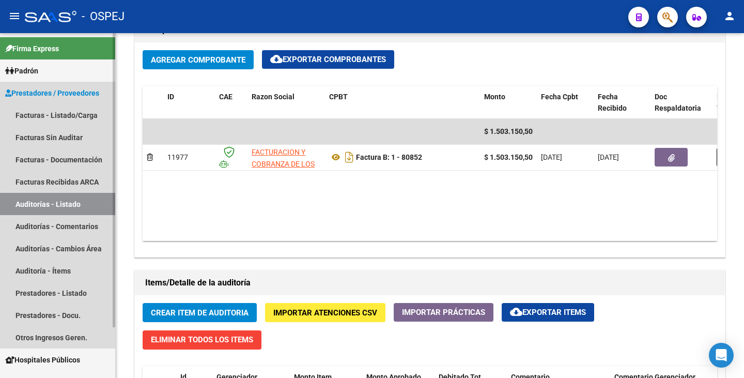
click at [69, 205] on link "Auditorías - Listado" at bounding box center [57, 204] width 115 height 22
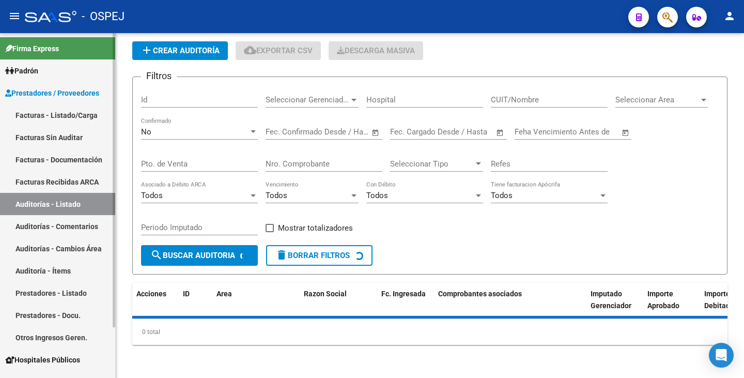
scroll to position [306, 0]
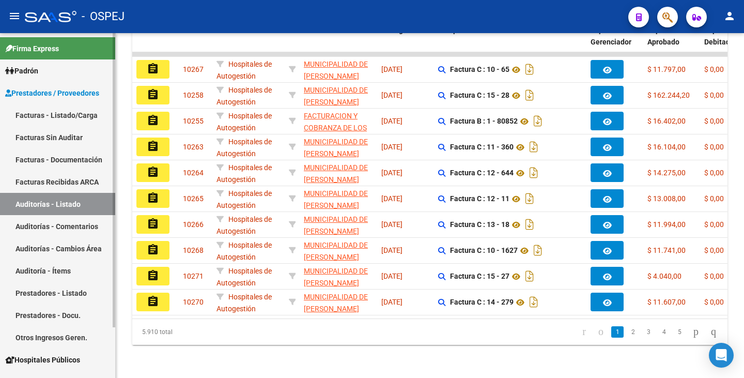
click at [71, 136] on link "Facturas Sin Auditar" at bounding box center [57, 137] width 115 height 22
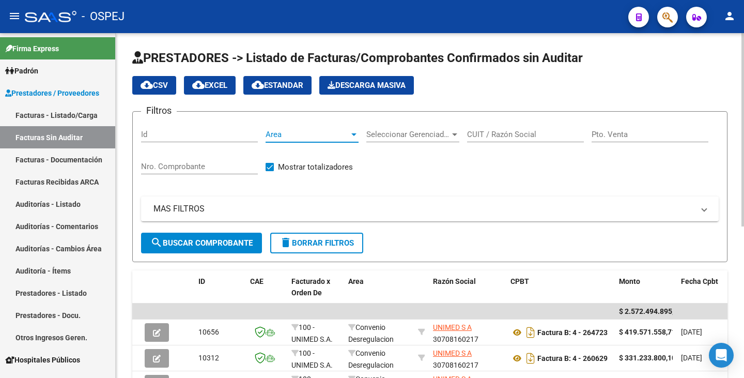
click at [301, 133] on span "Area" at bounding box center [308, 134] width 84 height 9
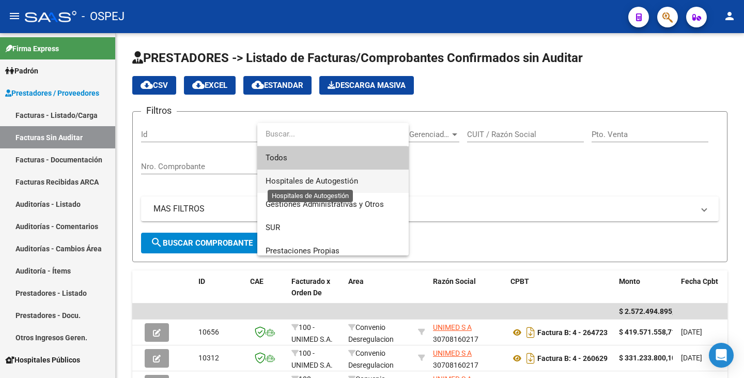
click at [306, 177] on span "Hospitales de Autogestión" at bounding box center [312, 180] width 93 height 9
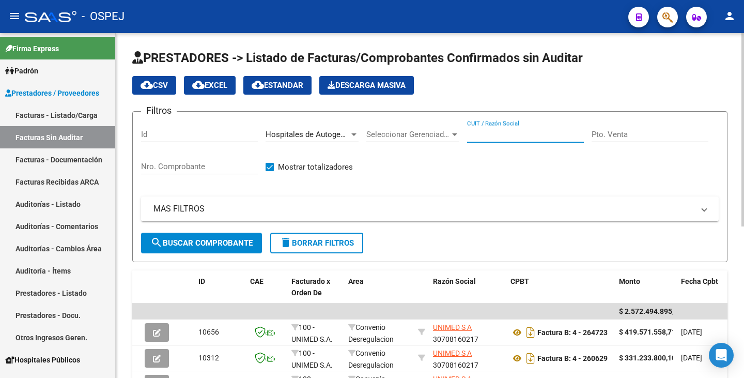
click at [516, 139] on div "CUIT / Razón Social" at bounding box center [525, 131] width 117 height 22
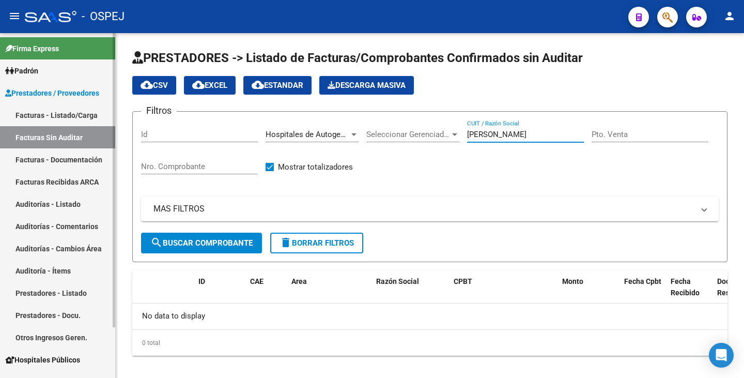
type input "[PERSON_NAME]"
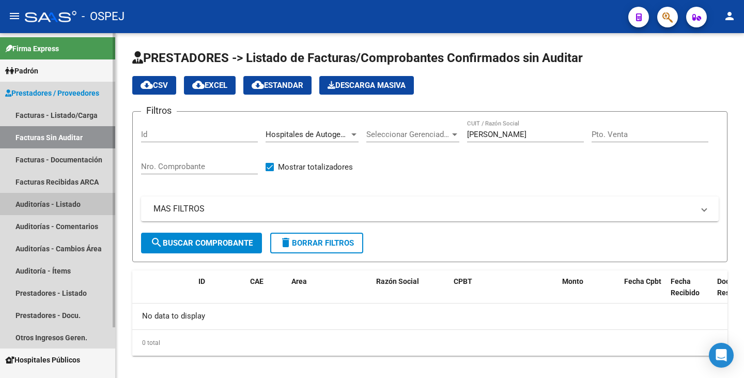
click at [49, 203] on link "Auditorías - Listado" at bounding box center [57, 204] width 115 height 22
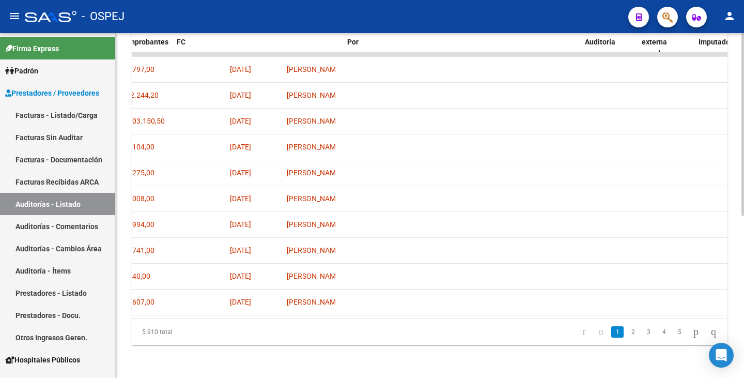
scroll to position [0, 587]
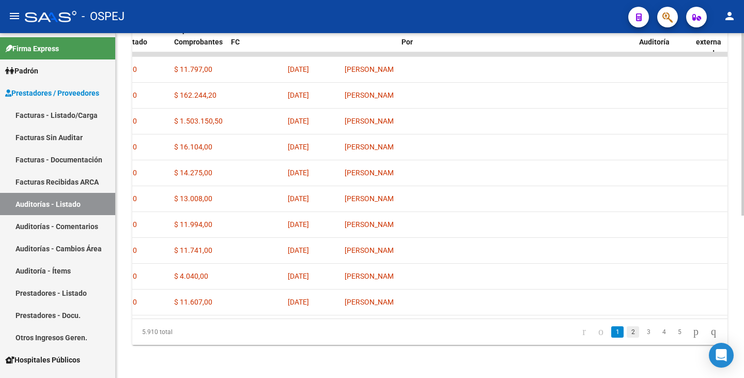
click at [627, 333] on link "2" at bounding box center [633, 331] width 12 height 11
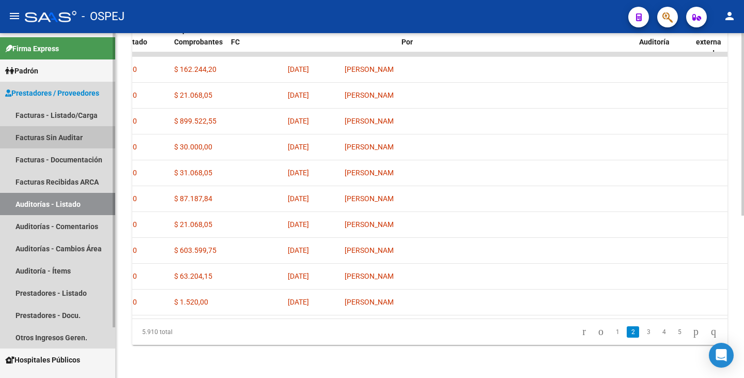
click at [42, 139] on link "Facturas Sin Auditar" at bounding box center [57, 137] width 115 height 22
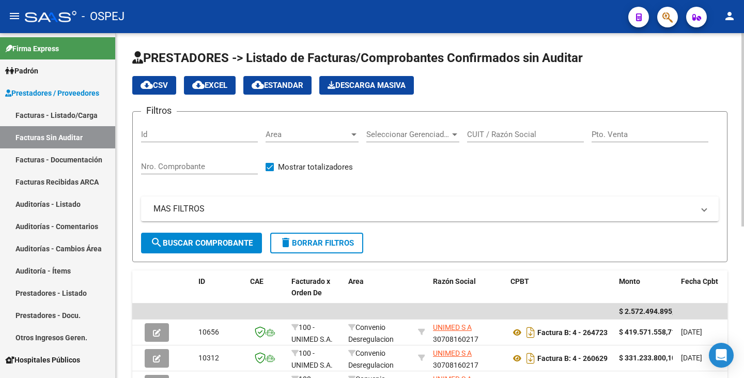
click at [331, 135] on span "Area" at bounding box center [308, 134] width 84 height 9
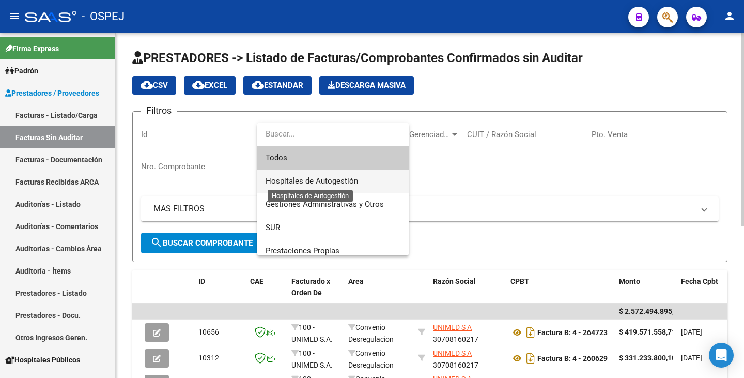
drag, startPoint x: 314, startPoint y: 177, endPoint x: 305, endPoint y: 182, distance: 10.5
click at [313, 177] on span "Hospitales de Autogestión" at bounding box center [312, 180] width 93 height 9
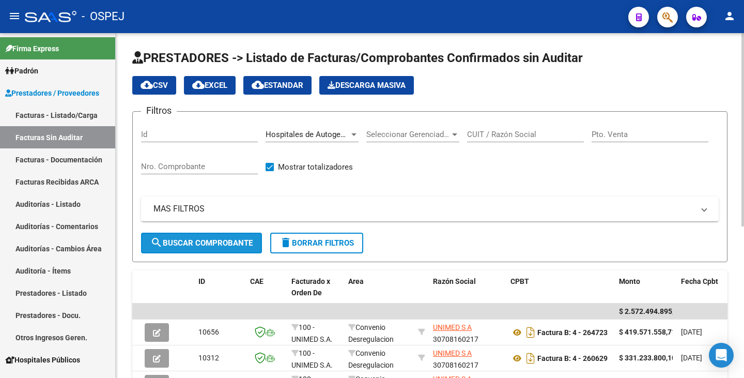
click at [222, 239] on span "search Buscar Comprobante" at bounding box center [201, 242] width 102 height 9
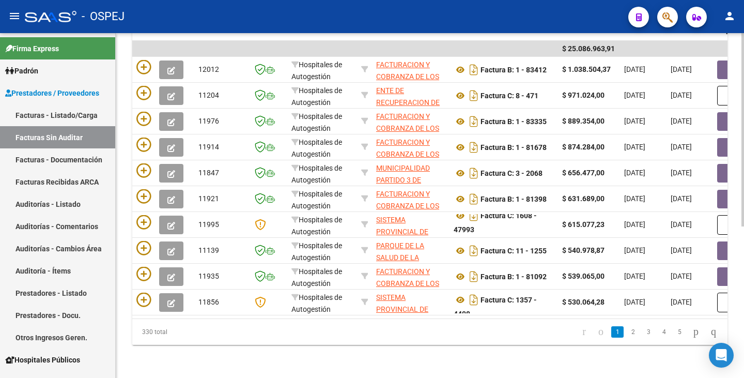
scroll to position [0, 114]
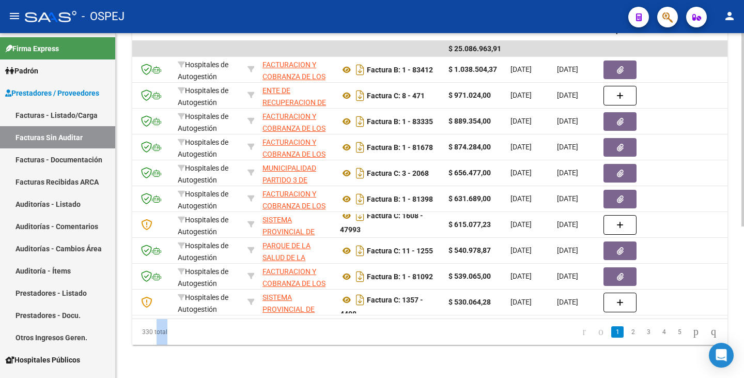
drag, startPoint x: 416, startPoint y: 319, endPoint x: 154, endPoint y: 335, distance: 262.6
click at [153, 334] on div "330 total 1 2 3 4 5" at bounding box center [429, 332] width 595 height 26
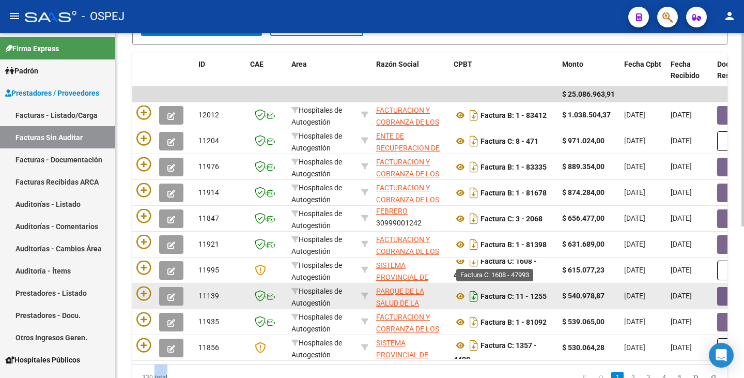
scroll to position [270, 0]
